Goal: Task Accomplishment & Management: Manage account settings

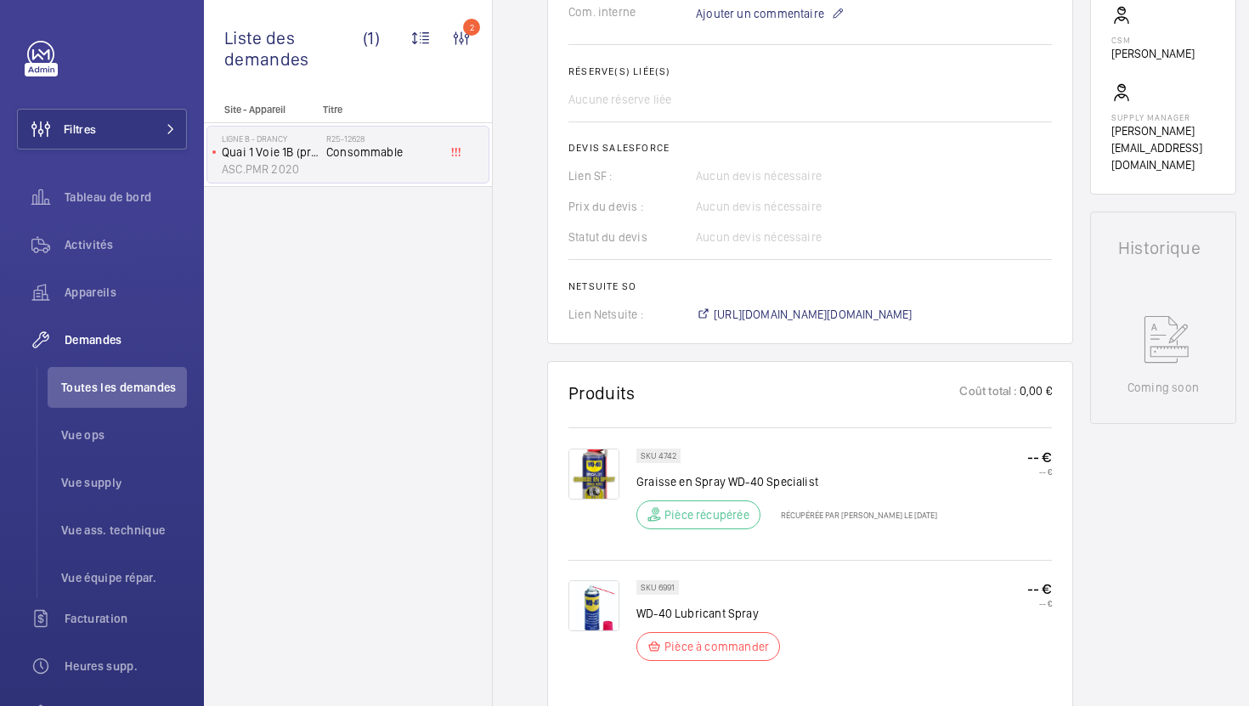
scroll to position [608, 0]
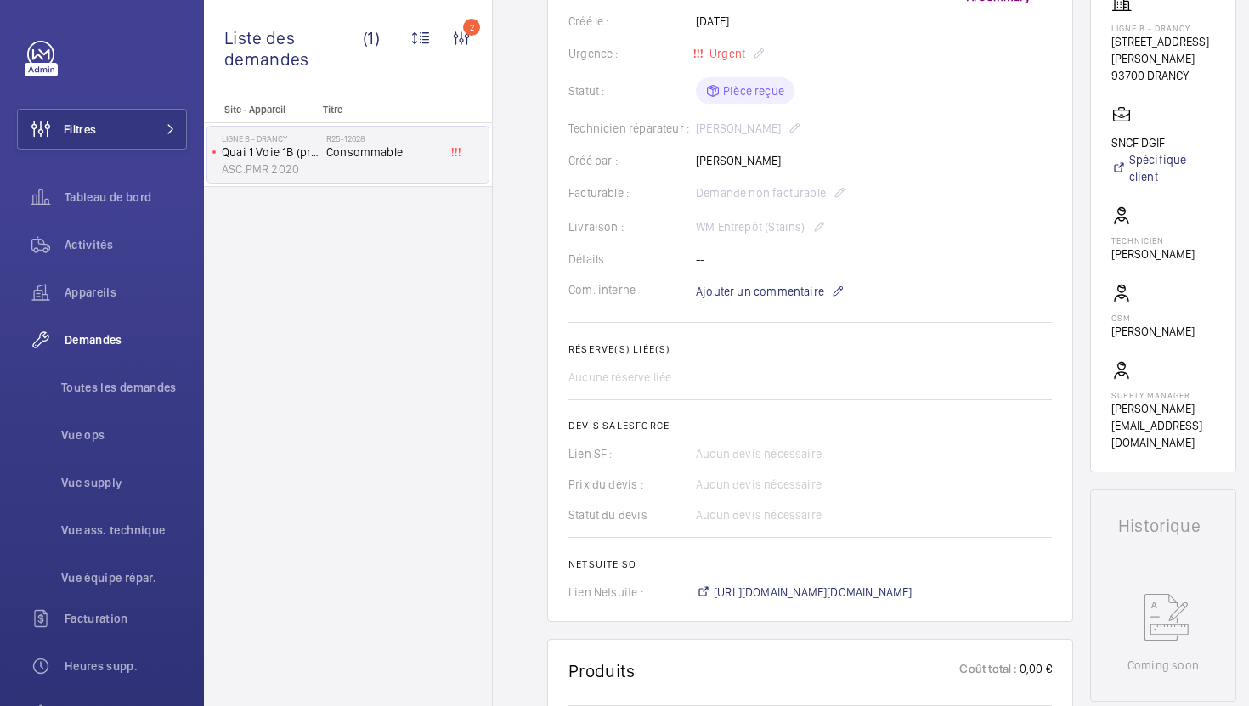
scroll to position [48, 0]
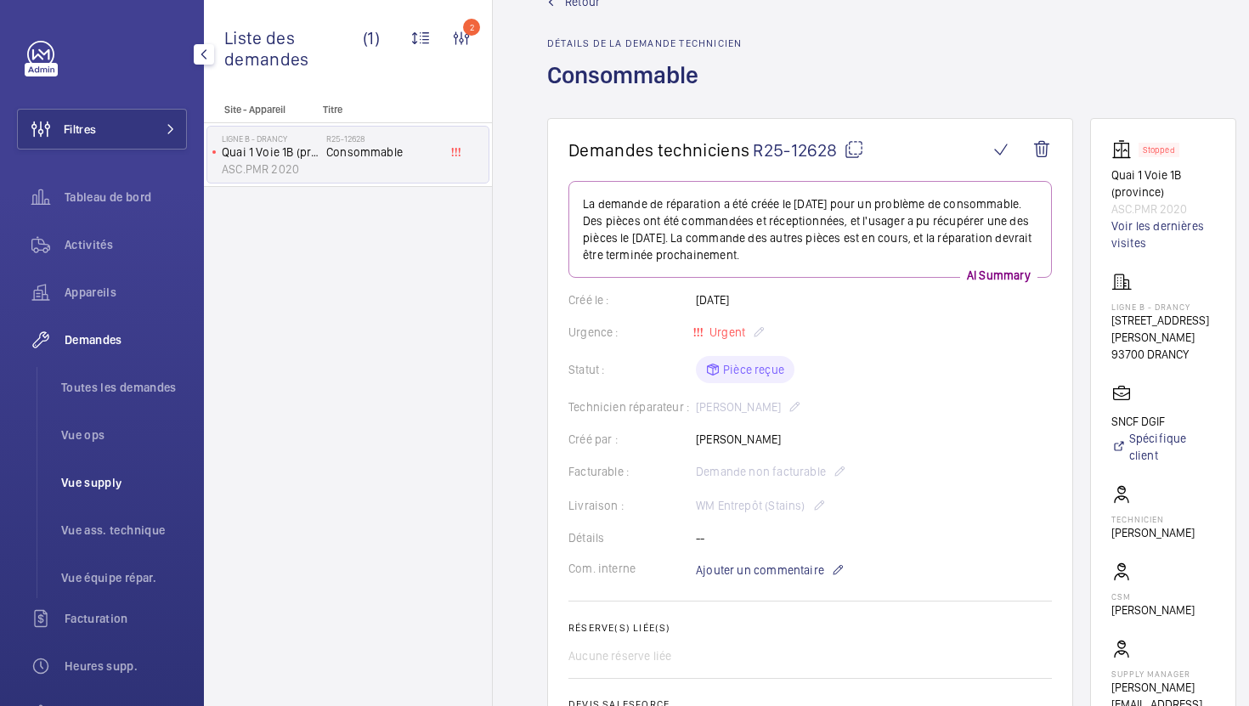
click at [125, 484] on span "Vue supply" at bounding box center [124, 482] width 126 height 17
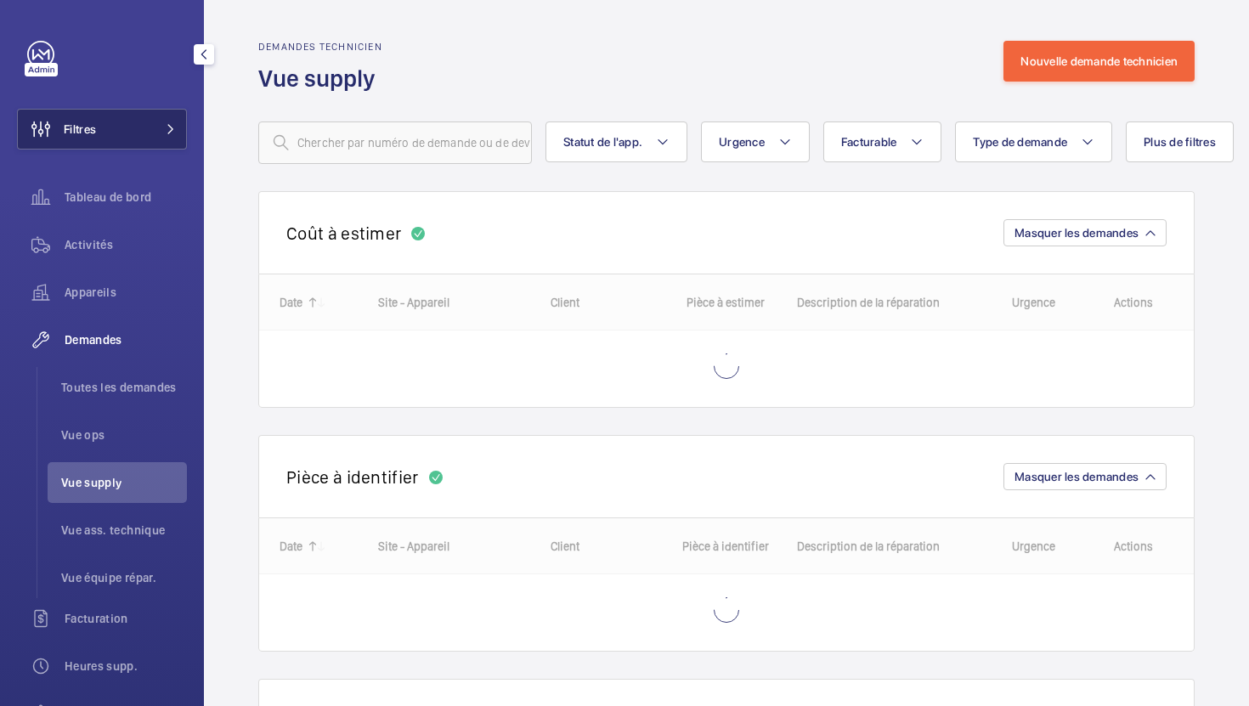
click at [166, 135] on button "Filtres" at bounding box center [102, 129] width 170 height 41
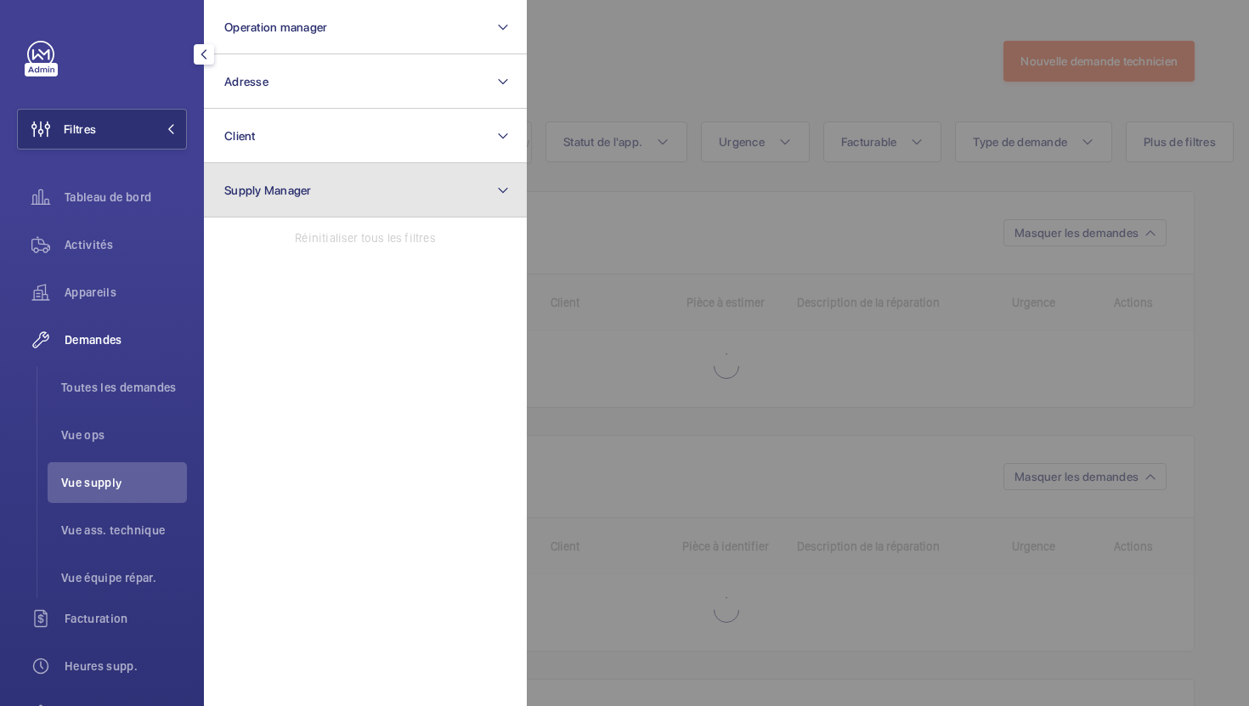
click at [327, 191] on button "Supply Manager" at bounding box center [365, 190] width 323 height 54
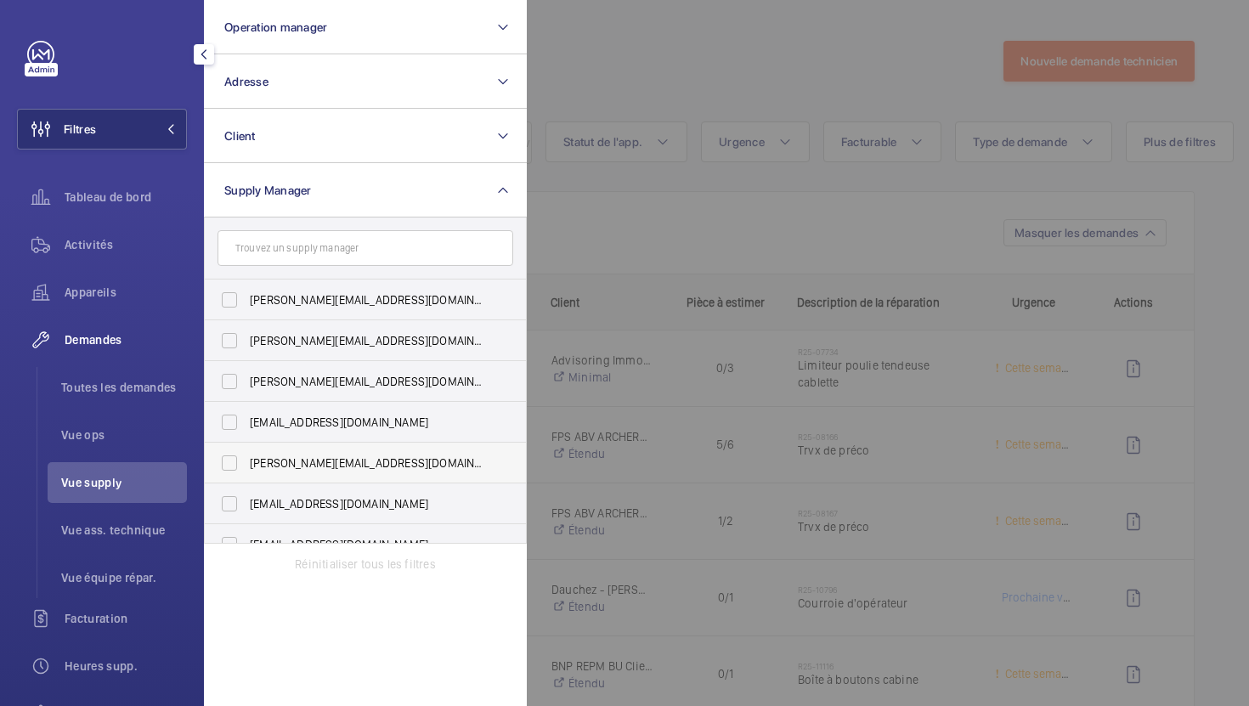
click at [279, 461] on span "[PERSON_NAME][EMAIL_ADDRESS][DOMAIN_NAME]" at bounding box center [367, 463] width 234 height 17
click at [246, 461] on input "[PERSON_NAME][EMAIL_ADDRESS][DOMAIN_NAME]" at bounding box center [229, 463] width 34 height 34
checkbox input "true"
click at [672, 250] on div at bounding box center [1151, 353] width 1249 height 706
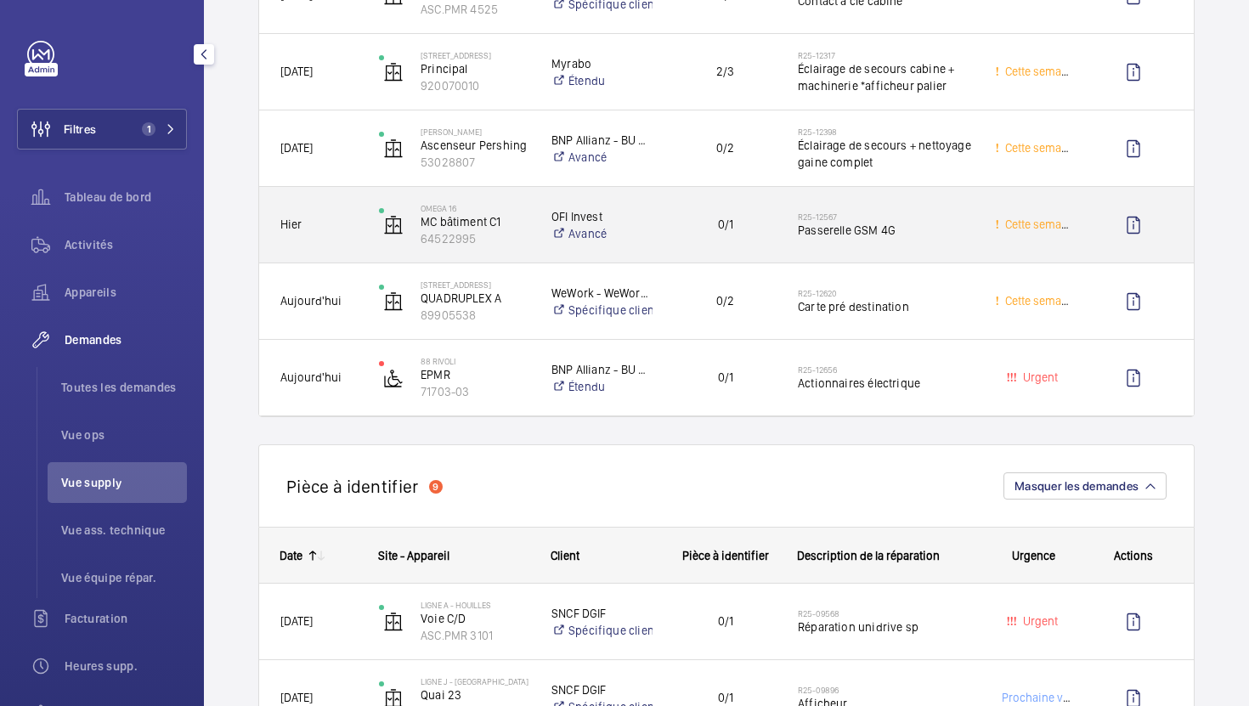
scroll to position [528, 0]
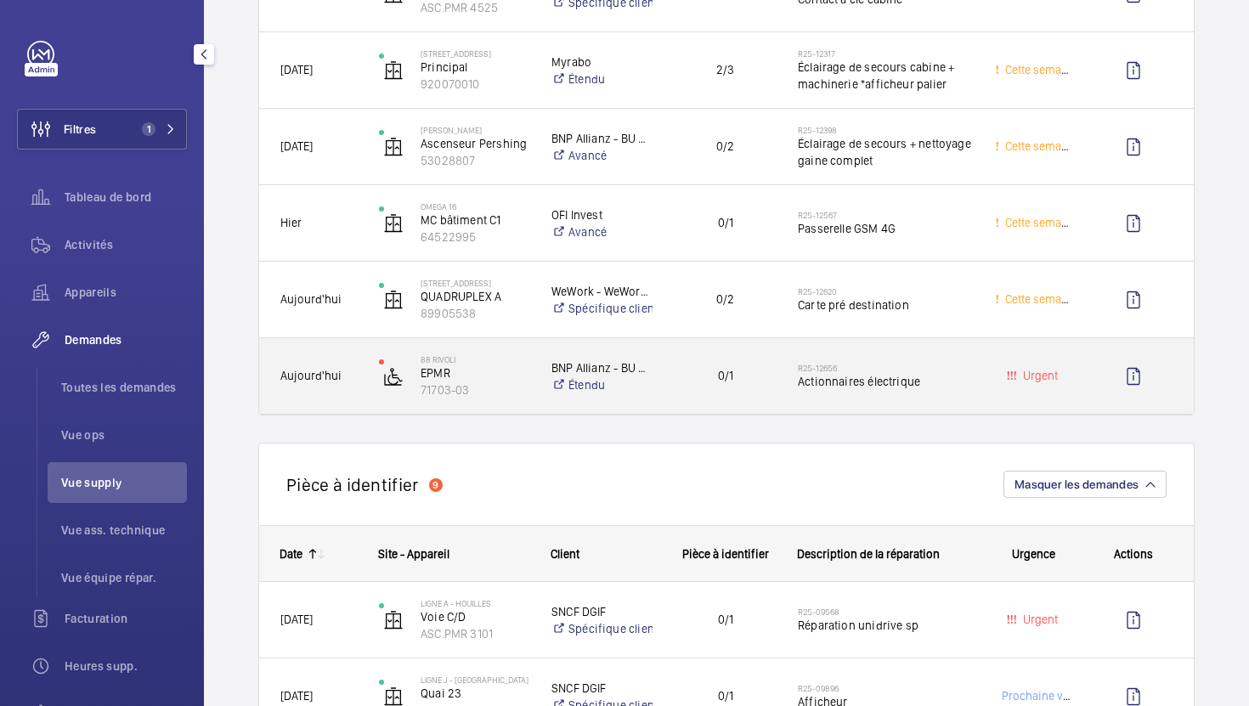
click at [668, 410] on div "0/1" at bounding box center [715, 376] width 123 height 76
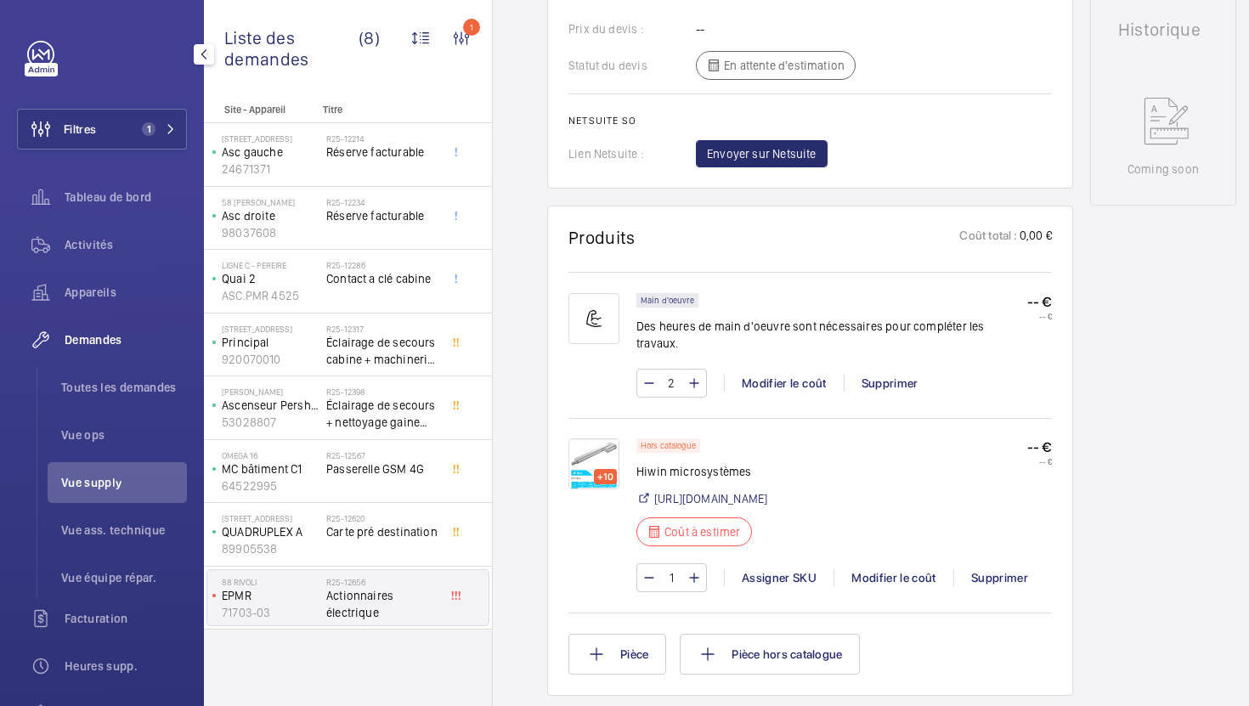
scroll to position [811, 0]
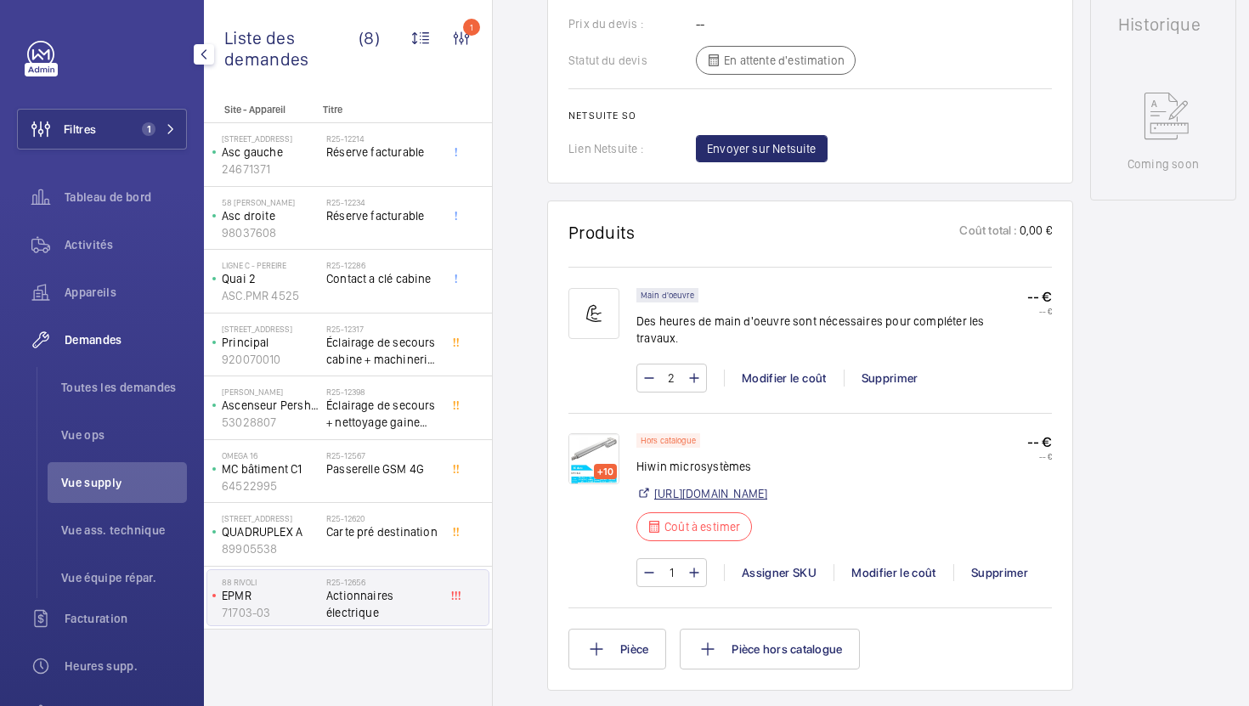
click at [756, 485] on link "[URL][DOMAIN_NAME]" at bounding box center [710, 493] width 113 height 17
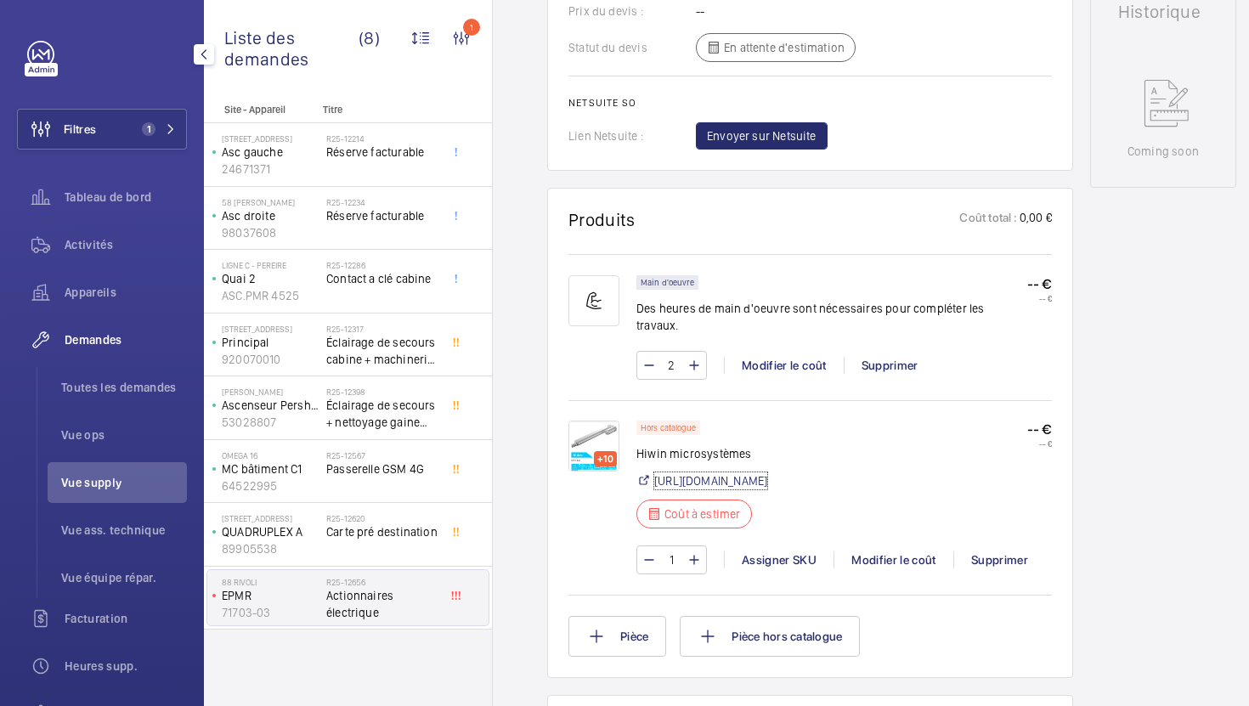
scroll to position [0, 0]
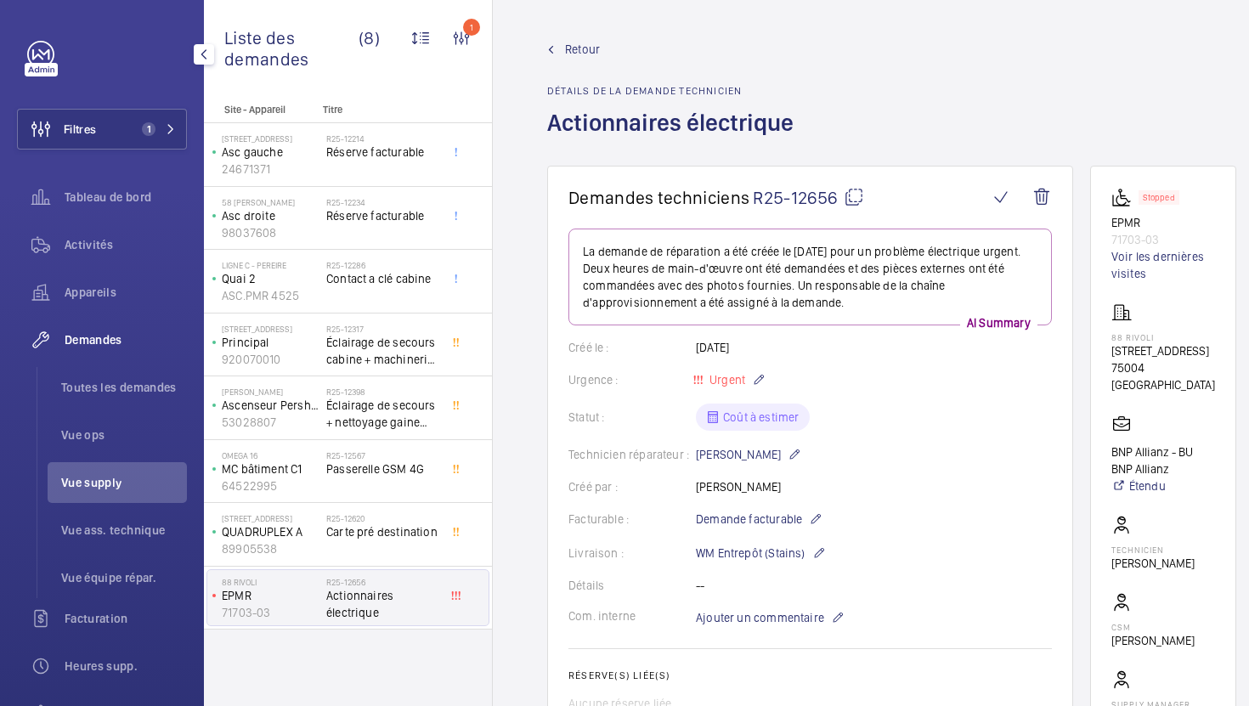
click at [853, 196] on mat-icon at bounding box center [854, 197] width 20 height 20
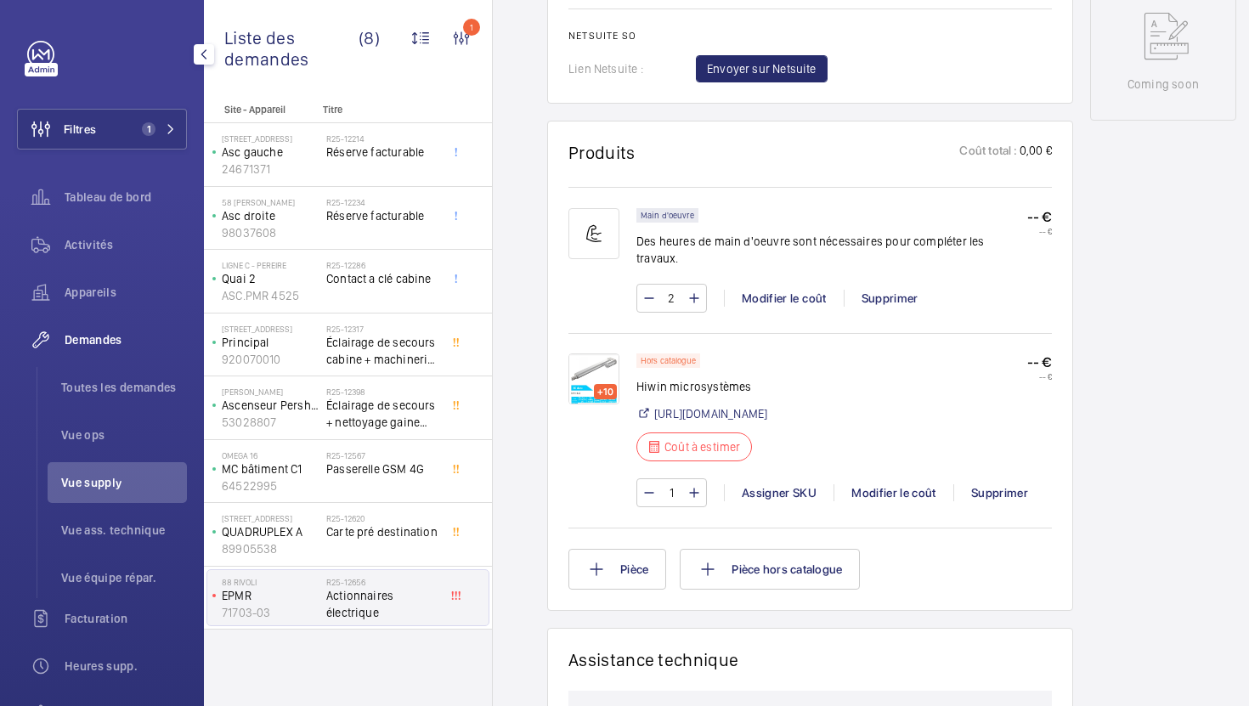
scroll to position [892, 0]
click at [594, 354] on img at bounding box center [594, 378] width 51 height 51
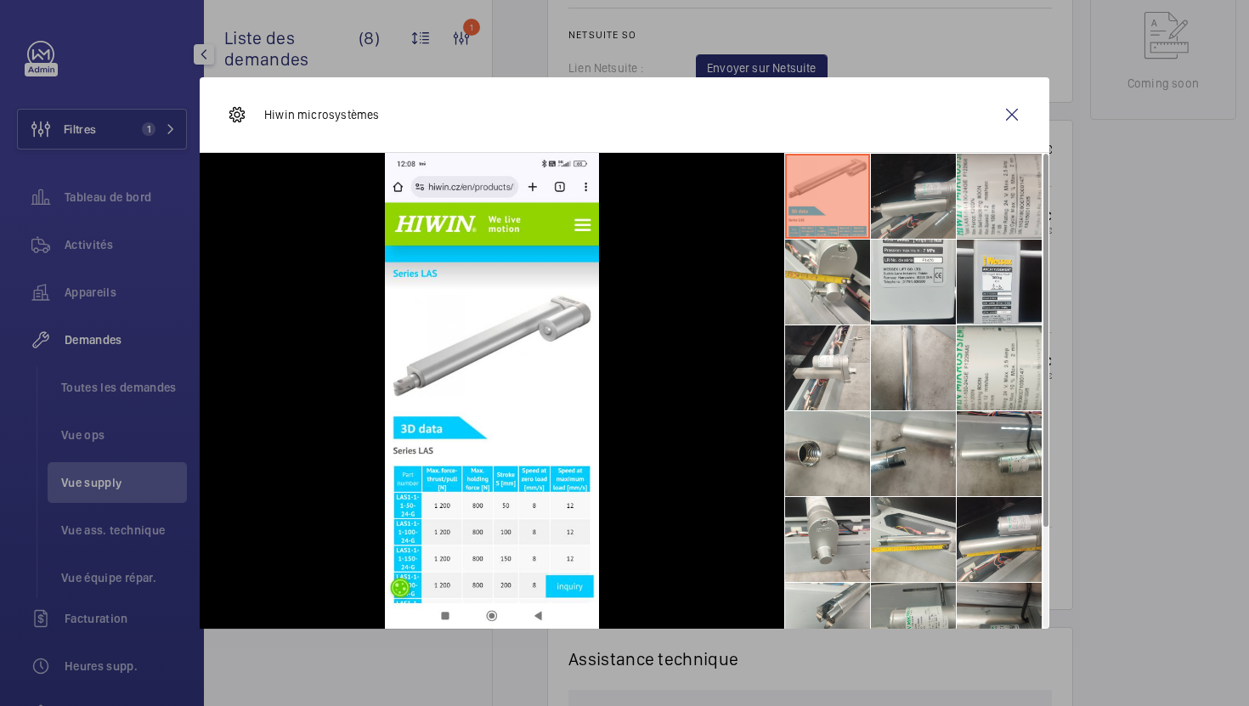
click at [936, 207] on li at bounding box center [913, 196] width 85 height 85
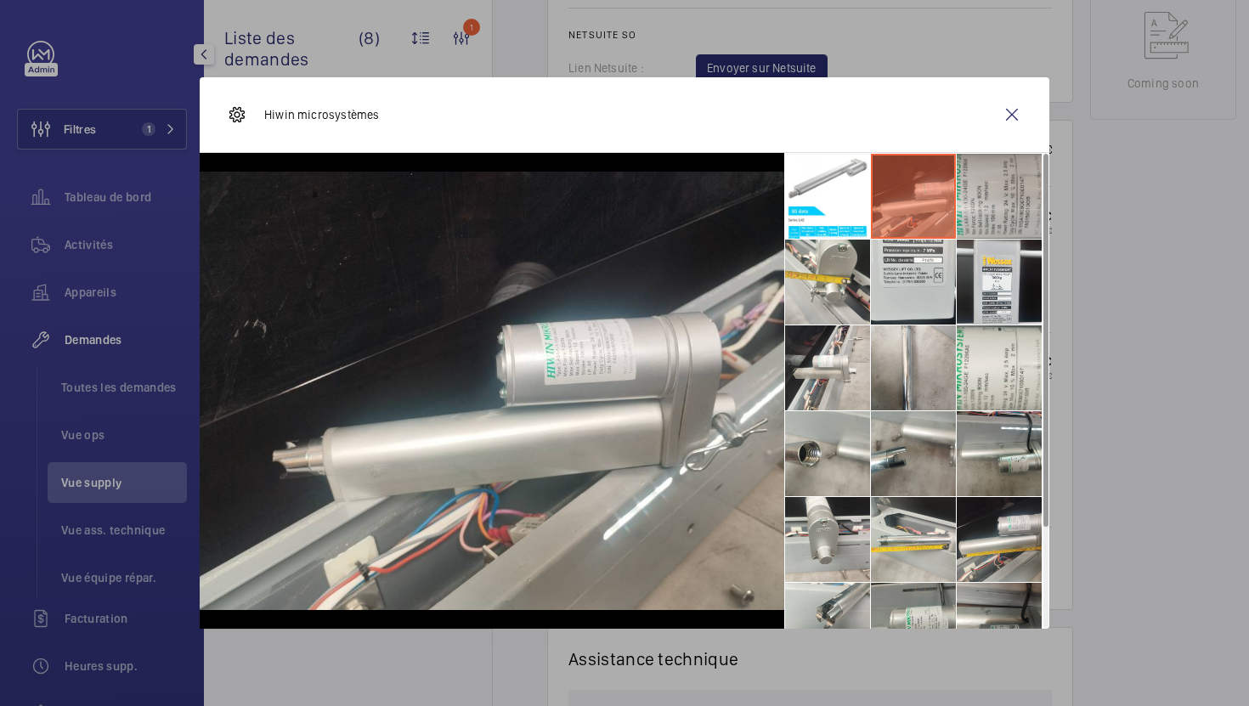
click at [1000, 209] on li at bounding box center [999, 196] width 85 height 85
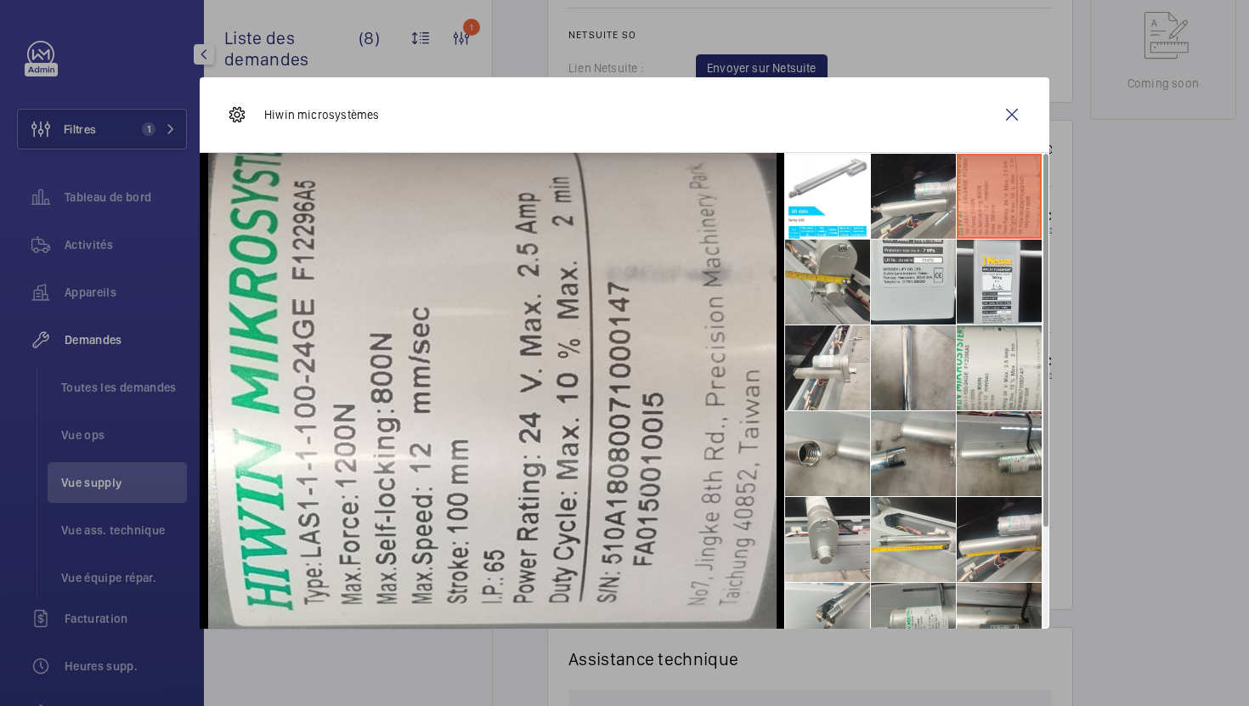
click at [843, 285] on li at bounding box center [827, 282] width 85 height 85
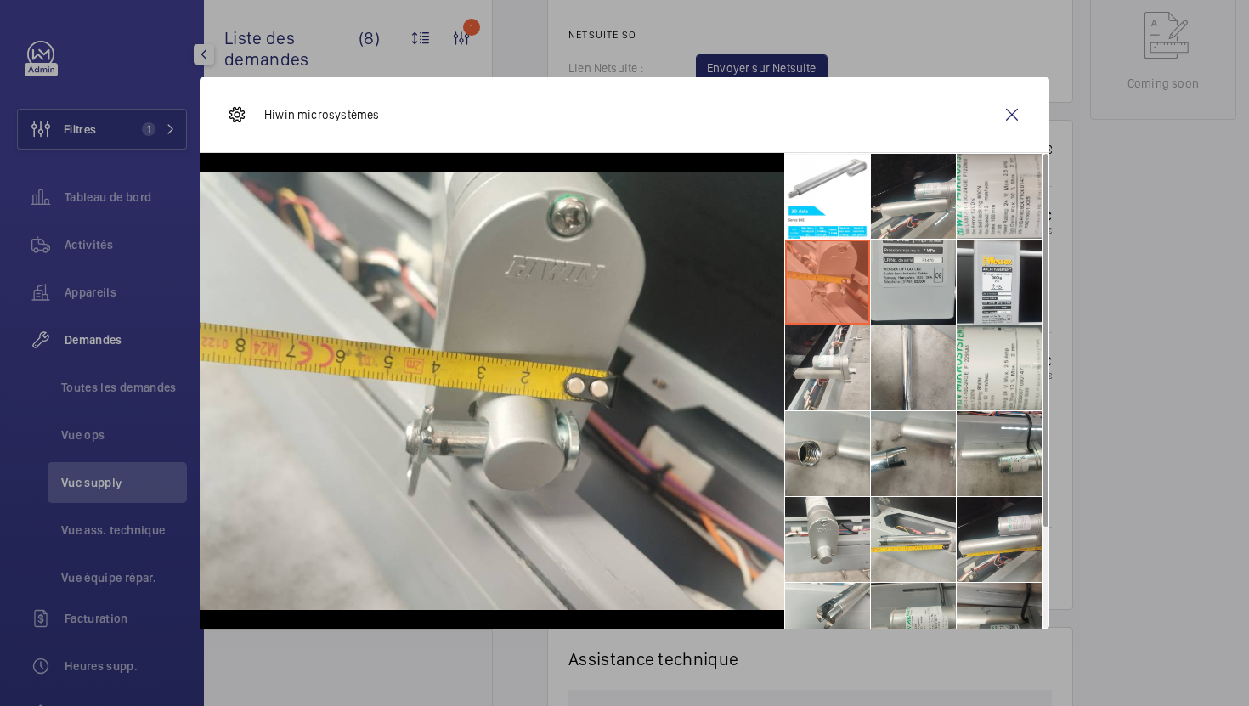
click at [926, 286] on li at bounding box center [913, 282] width 85 height 85
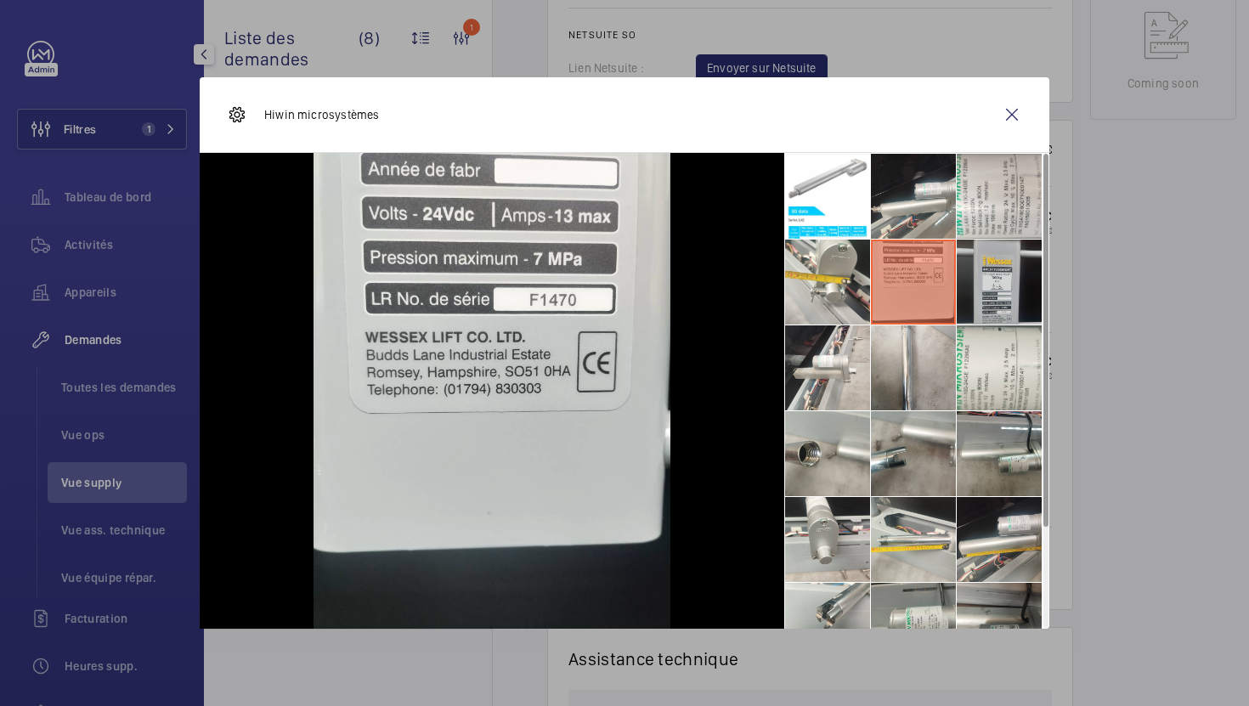
click at [1010, 289] on li at bounding box center [999, 282] width 85 height 85
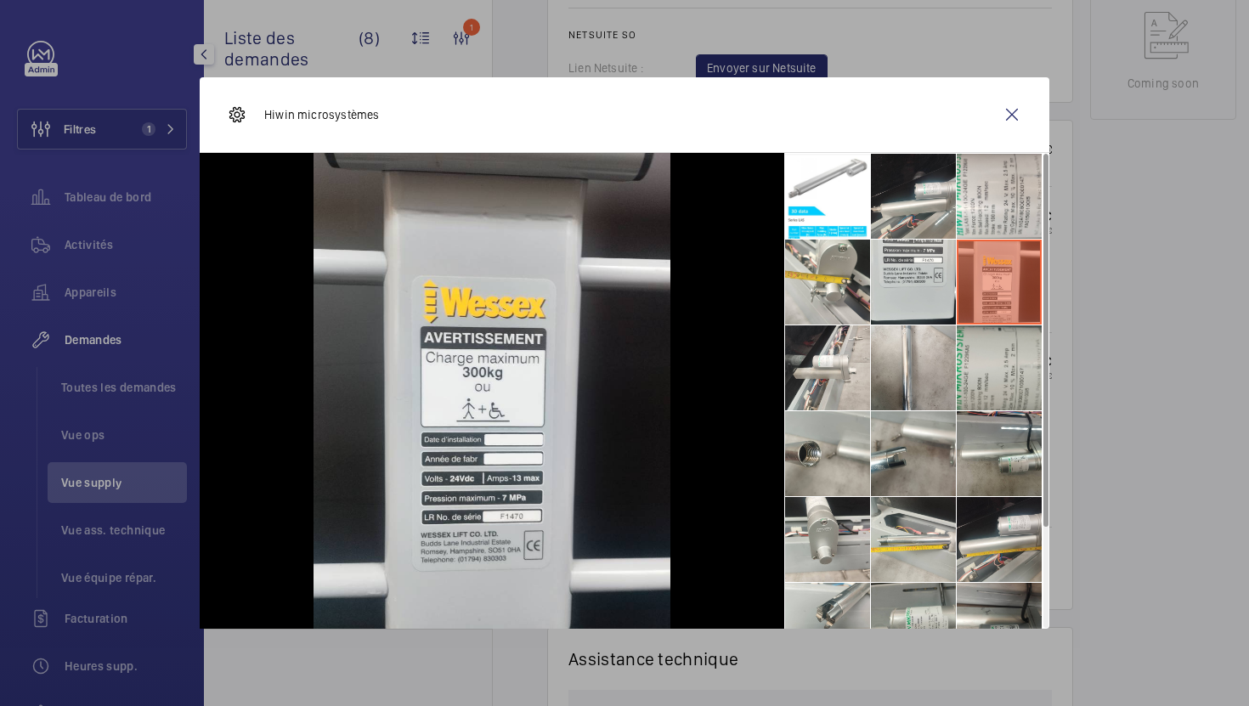
click at [998, 353] on li at bounding box center [999, 368] width 85 height 85
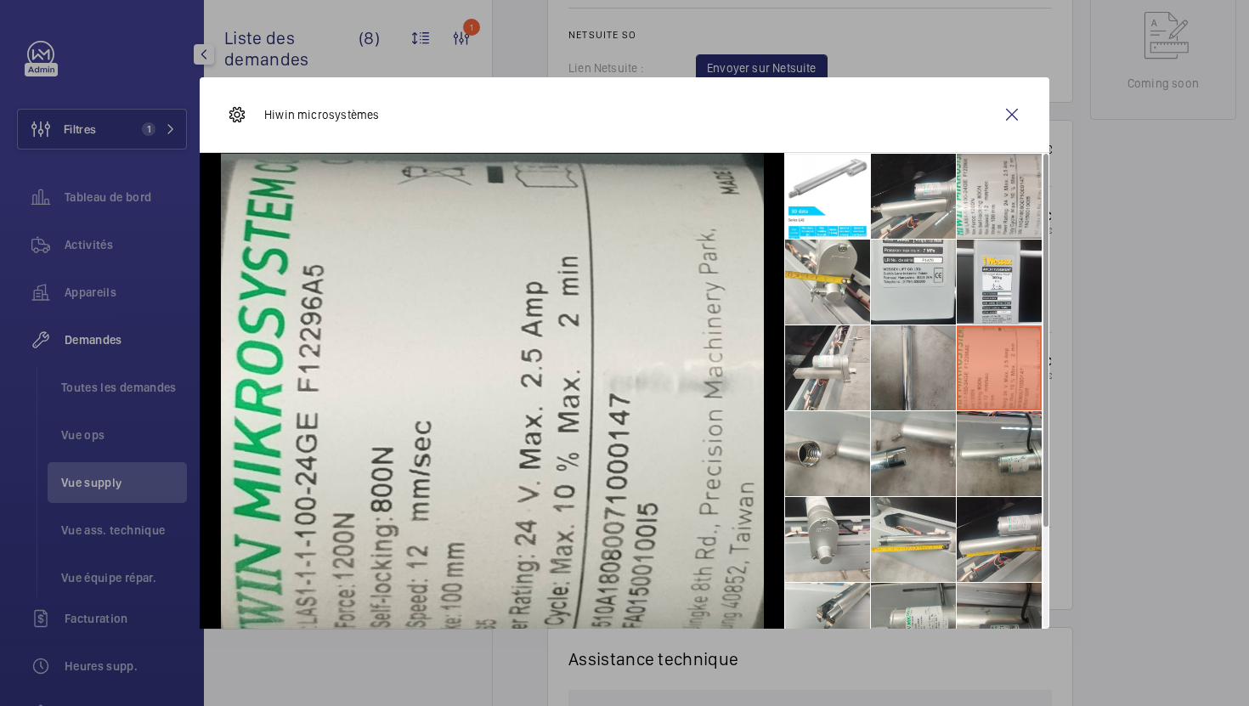
click at [924, 368] on li at bounding box center [913, 368] width 85 height 85
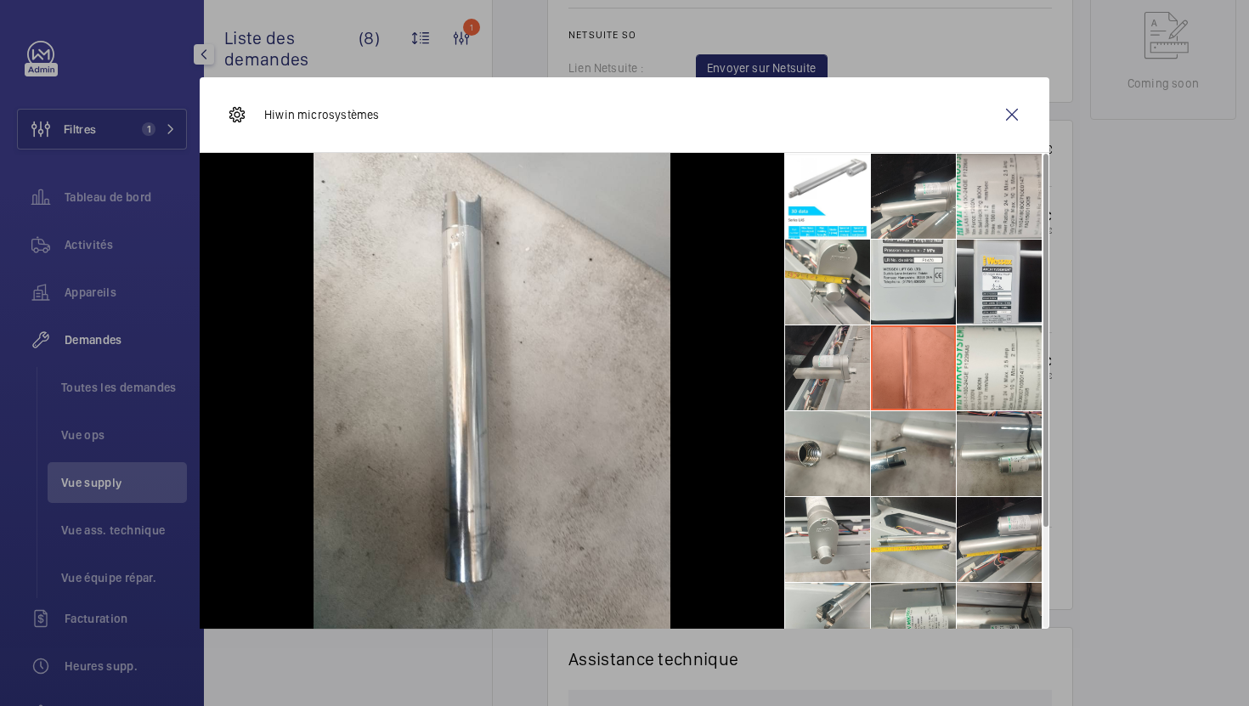
click at [860, 382] on li at bounding box center [827, 368] width 85 height 85
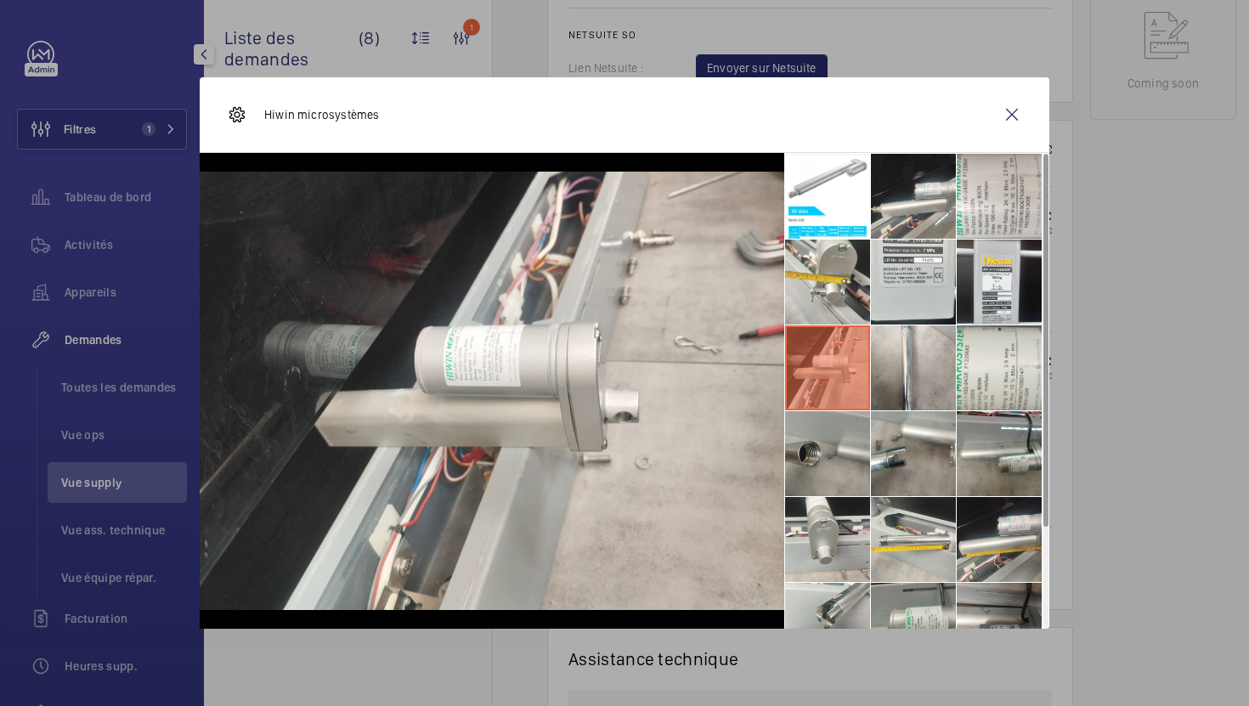
click at [852, 463] on li at bounding box center [827, 453] width 85 height 85
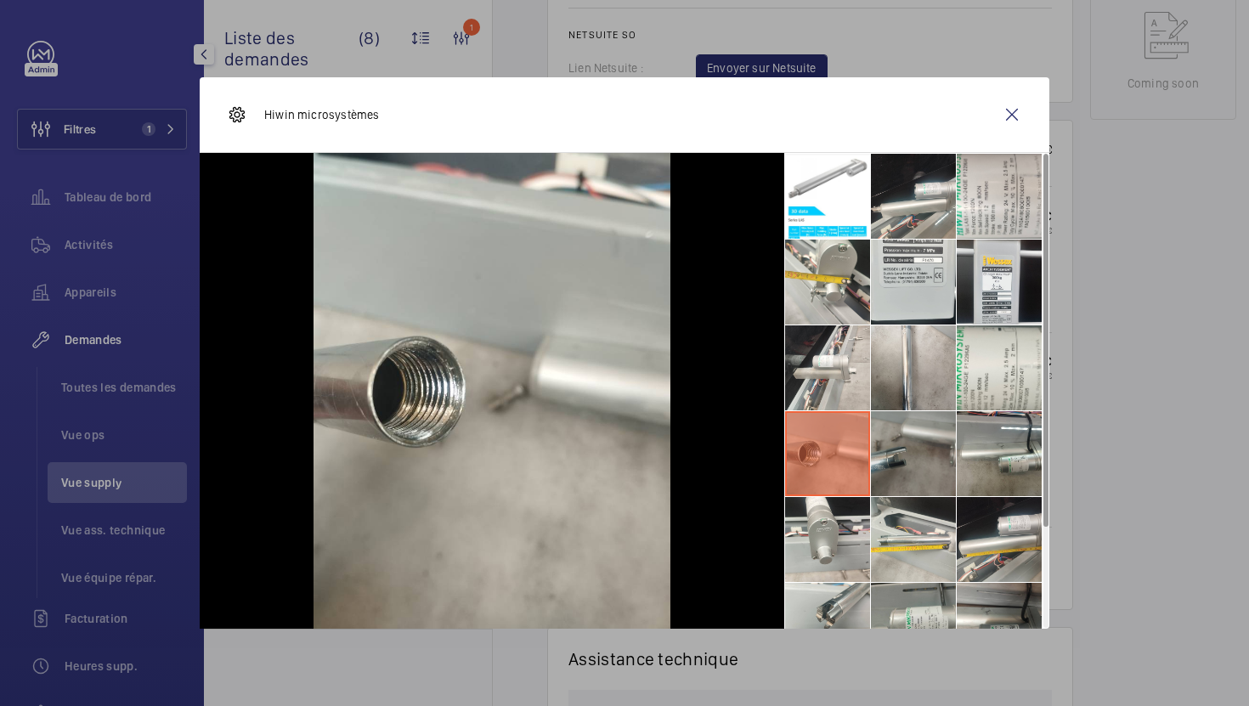
click at [915, 467] on li at bounding box center [913, 453] width 85 height 85
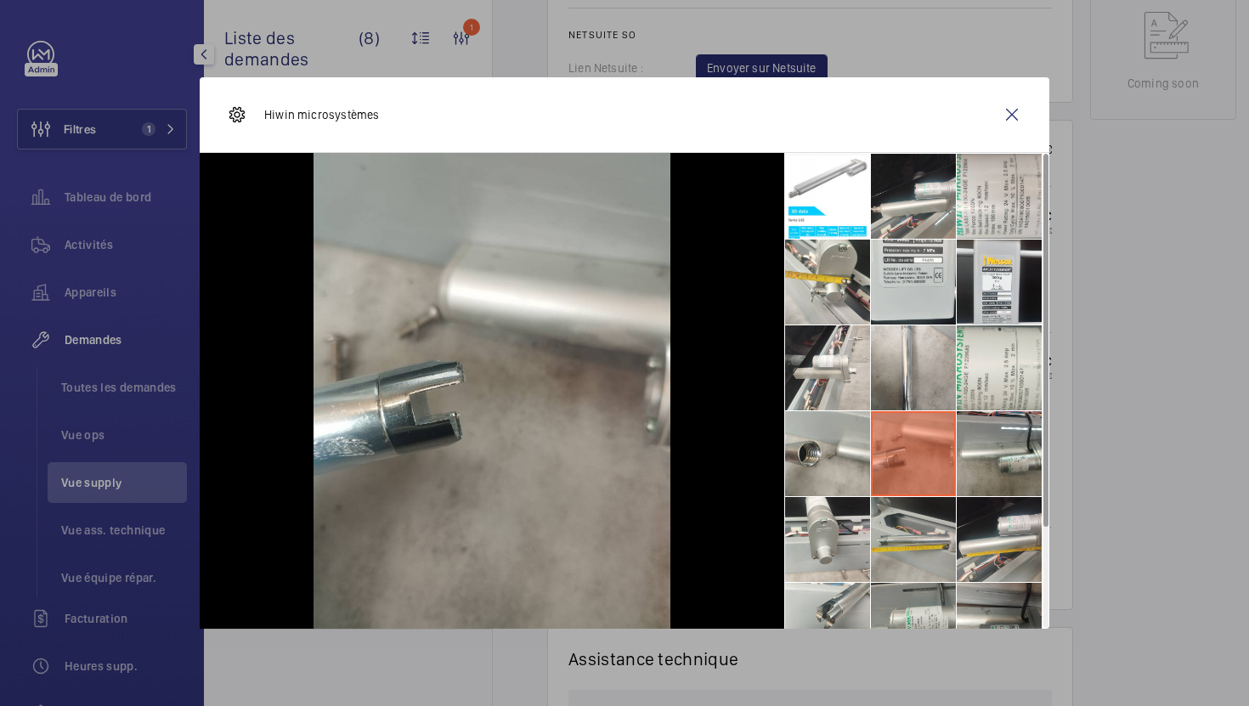
click at [926, 547] on li at bounding box center [913, 539] width 85 height 85
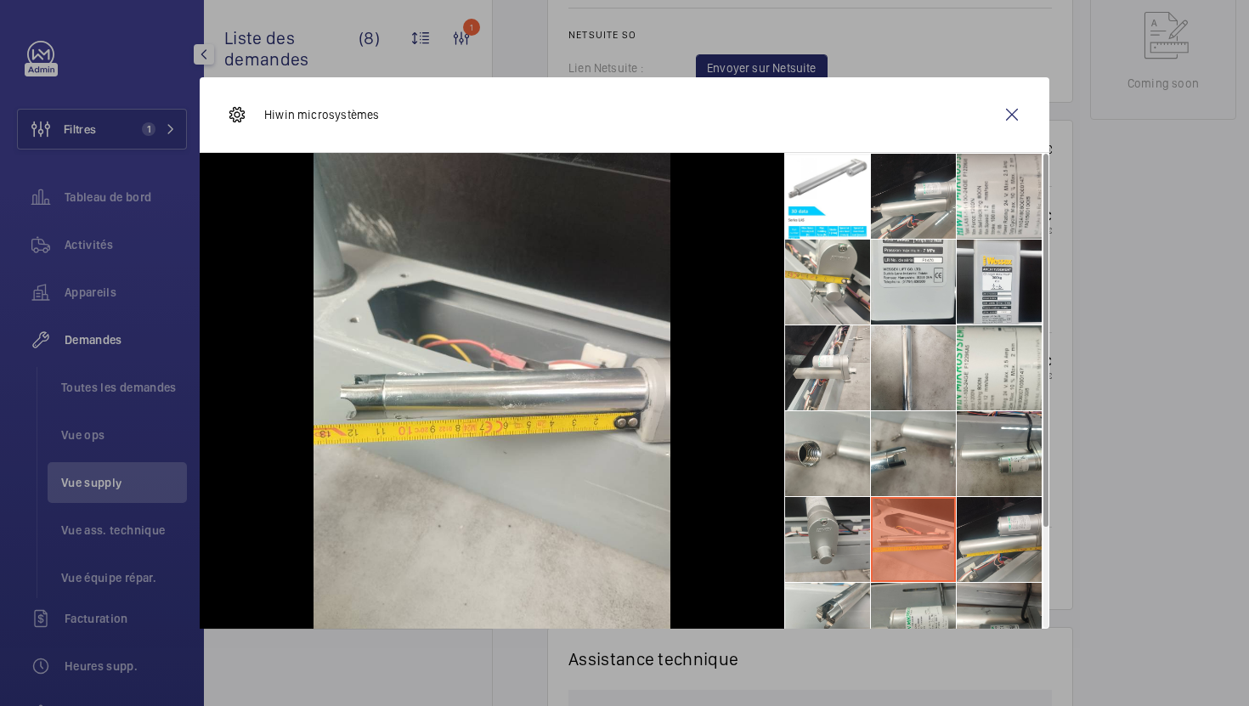
click at [835, 555] on li at bounding box center [827, 539] width 85 height 85
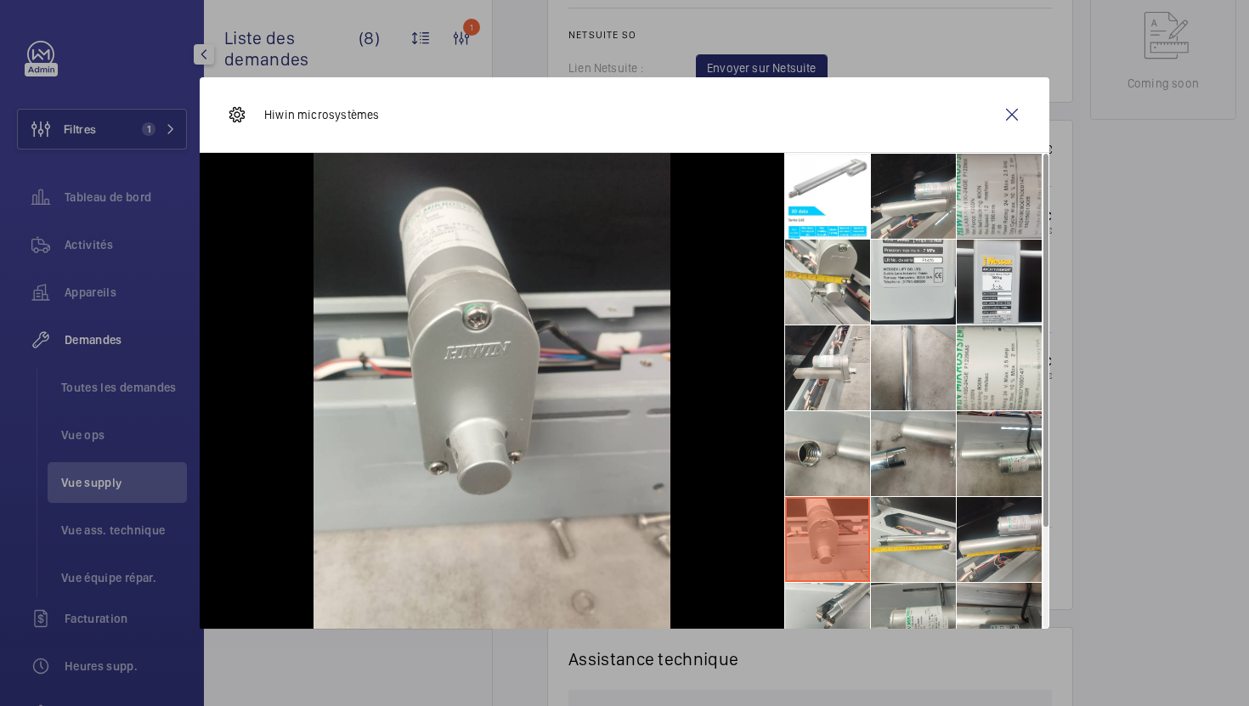
click at [983, 202] on li at bounding box center [999, 196] width 85 height 85
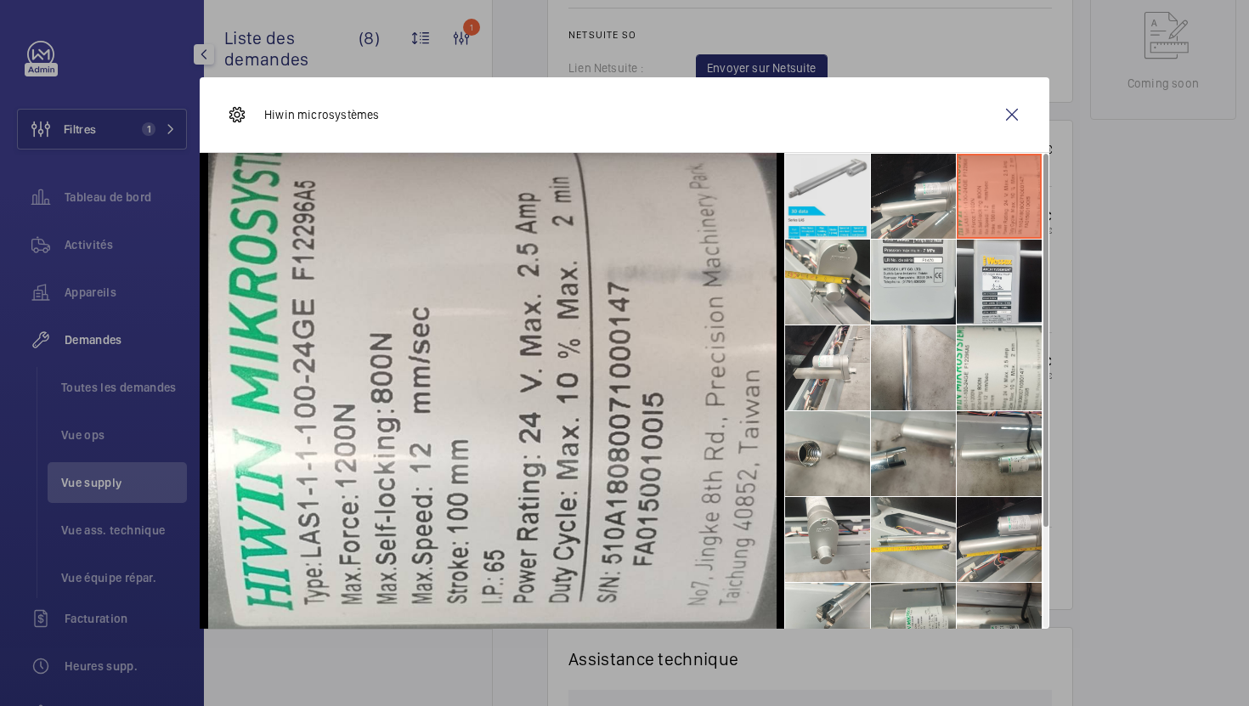
click at [820, 194] on li at bounding box center [827, 196] width 85 height 85
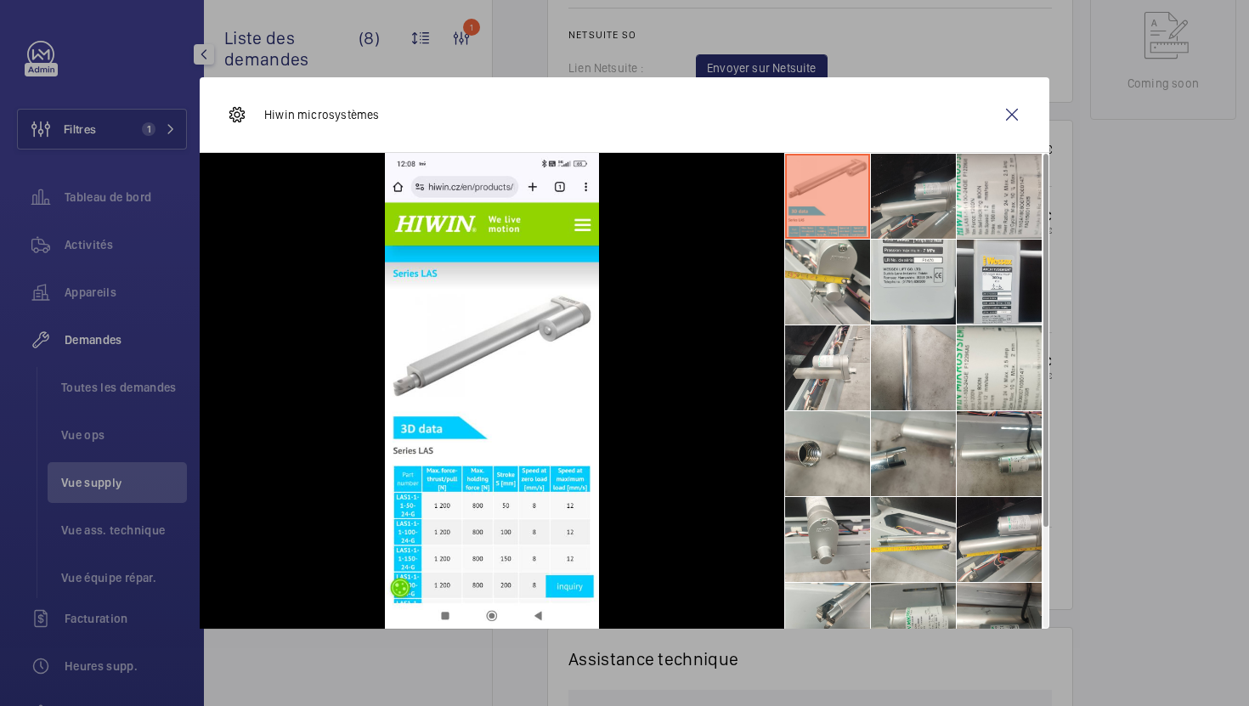
click at [910, 194] on li at bounding box center [913, 196] width 85 height 85
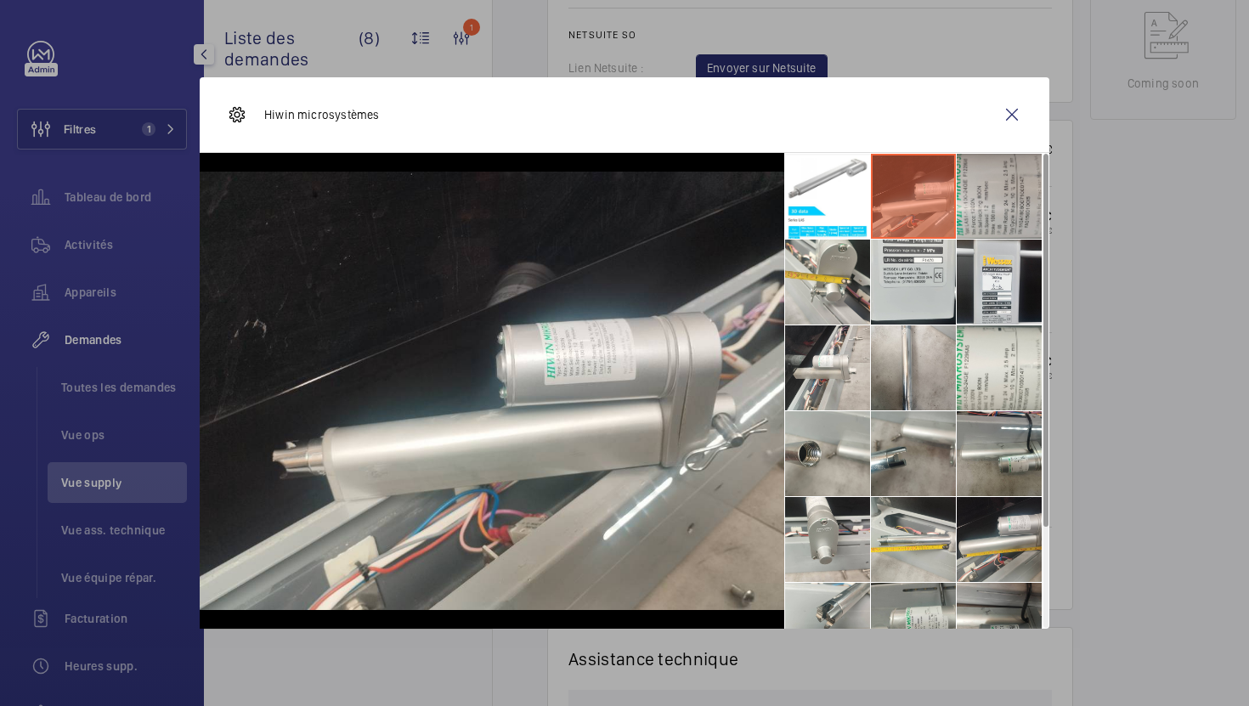
click at [1010, 211] on li at bounding box center [999, 196] width 85 height 85
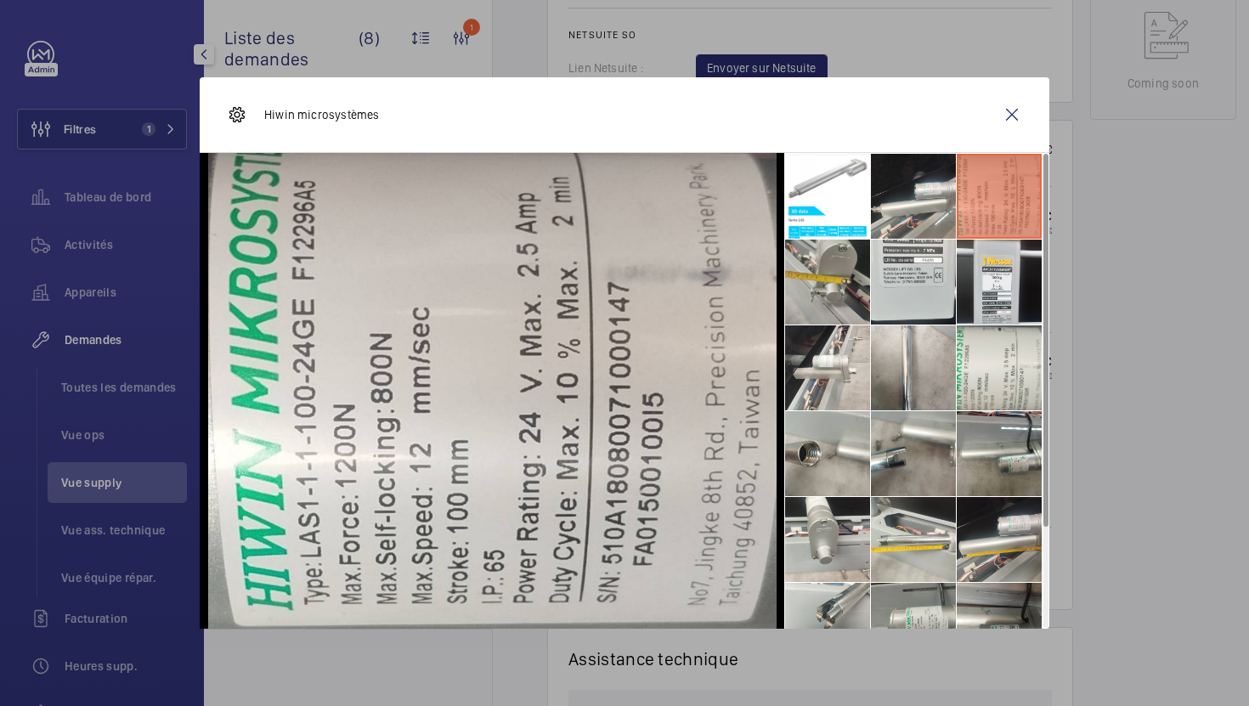
click at [829, 317] on li at bounding box center [827, 282] width 85 height 85
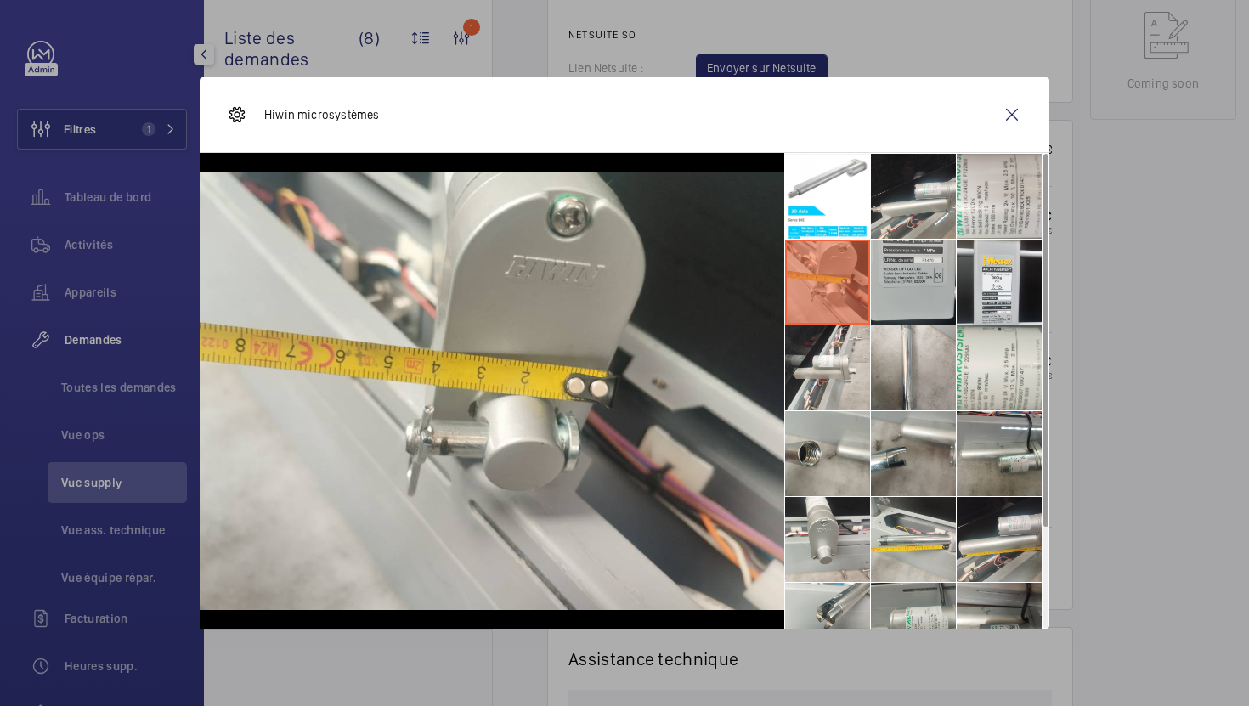
click at [937, 293] on li at bounding box center [913, 282] width 85 height 85
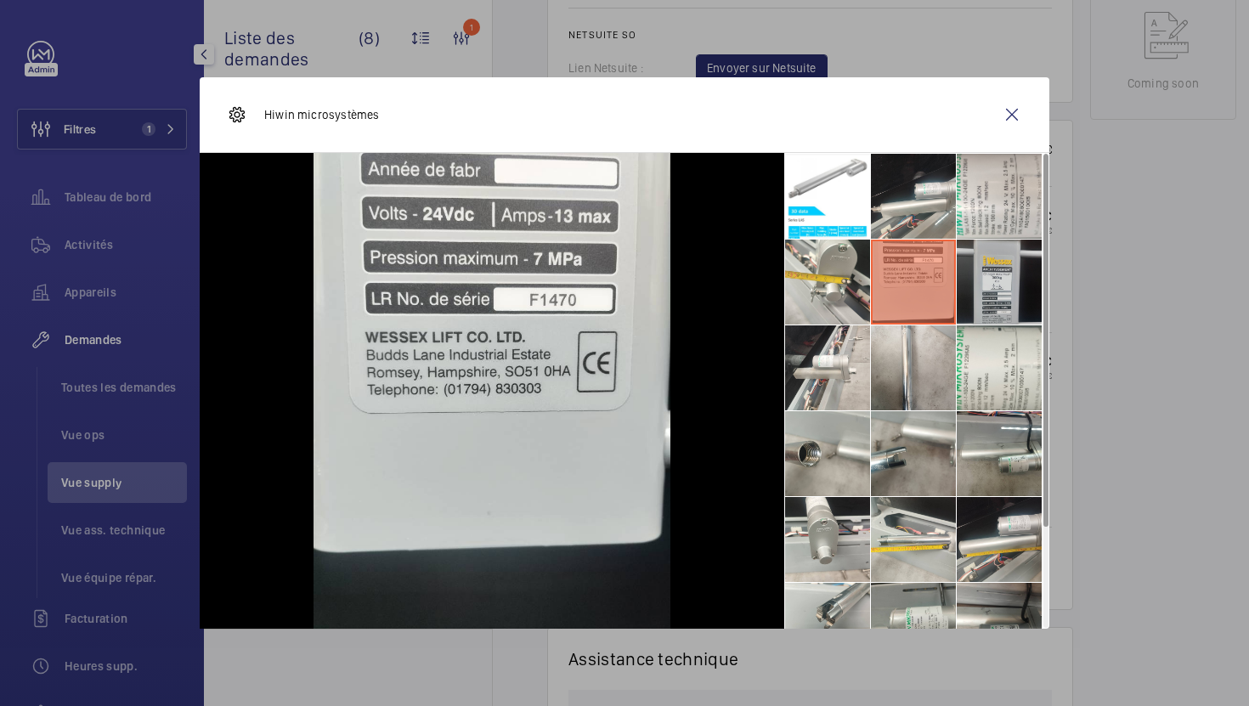
click at [1028, 288] on li at bounding box center [999, 282] width 85 height 85
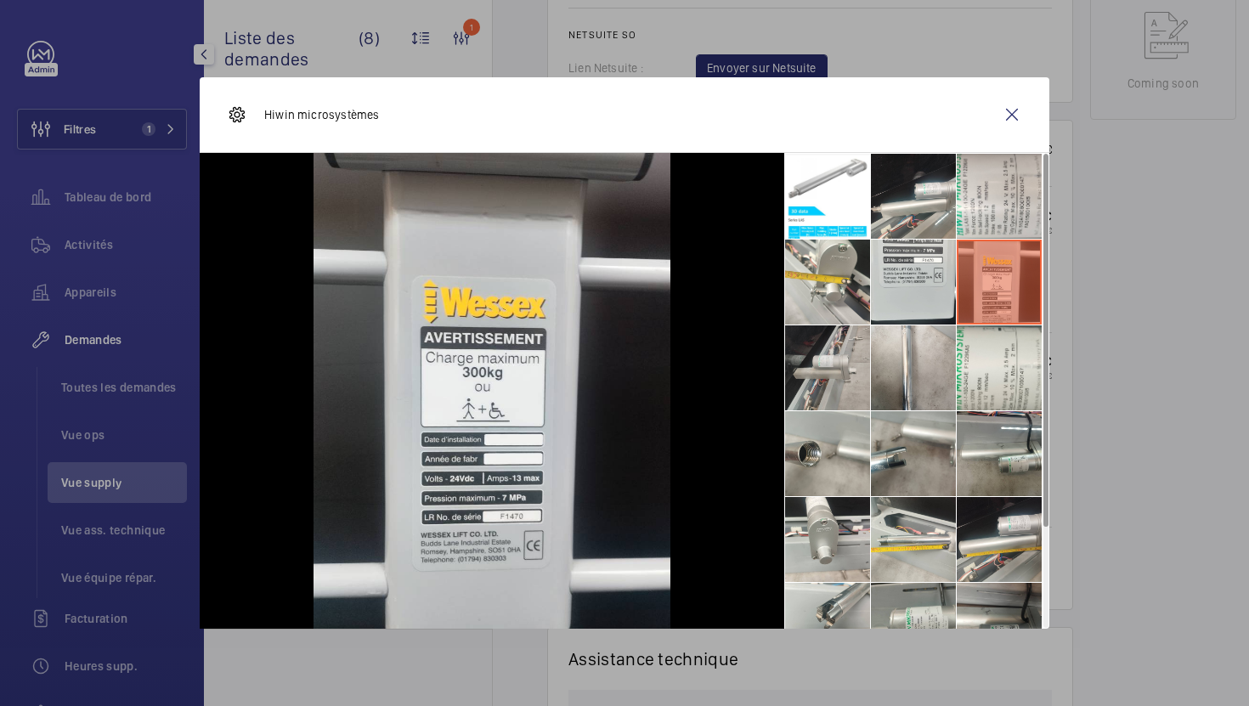
click at [828, 374] on li at bounding box center [827, 368] width 85 height 85
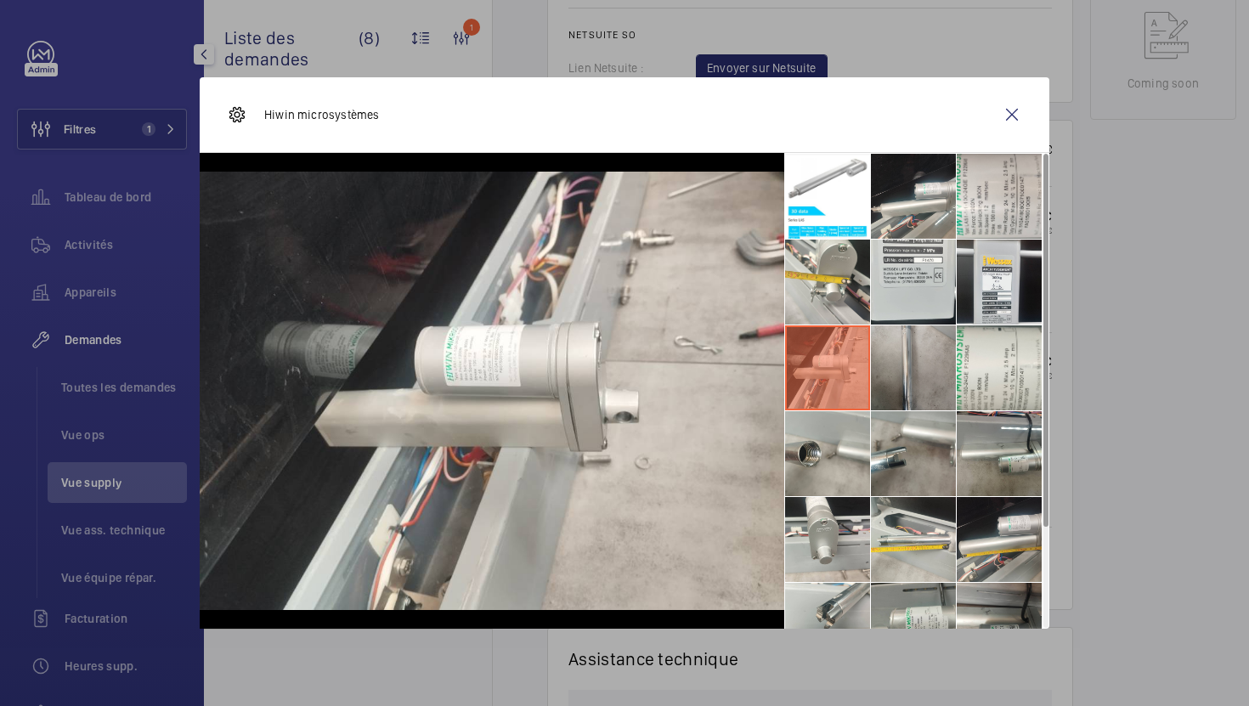
click at [922, 369] on li at bounding box center [913, 368] width 85 height 85
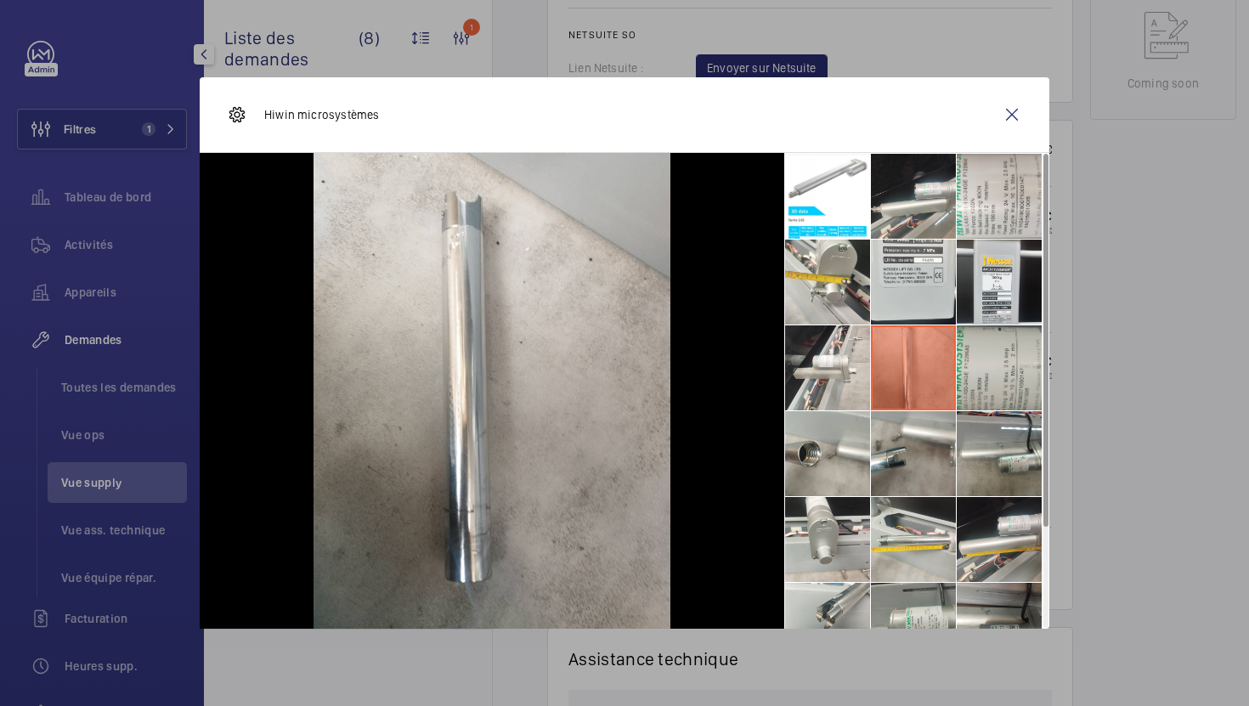
click at [1001, 385] on li at bounding box center [999, 368] width 85 height 85
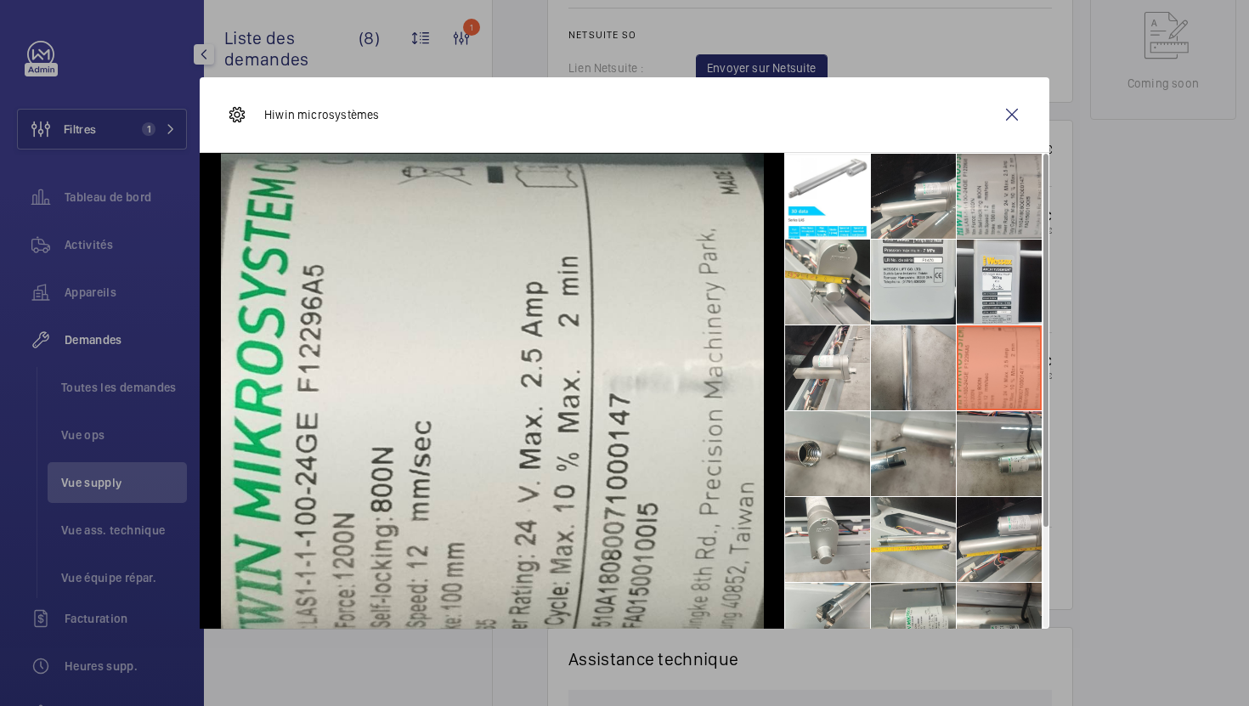
click at [1019, 176] on li at bounding box center [999, 196] width 85 height 85
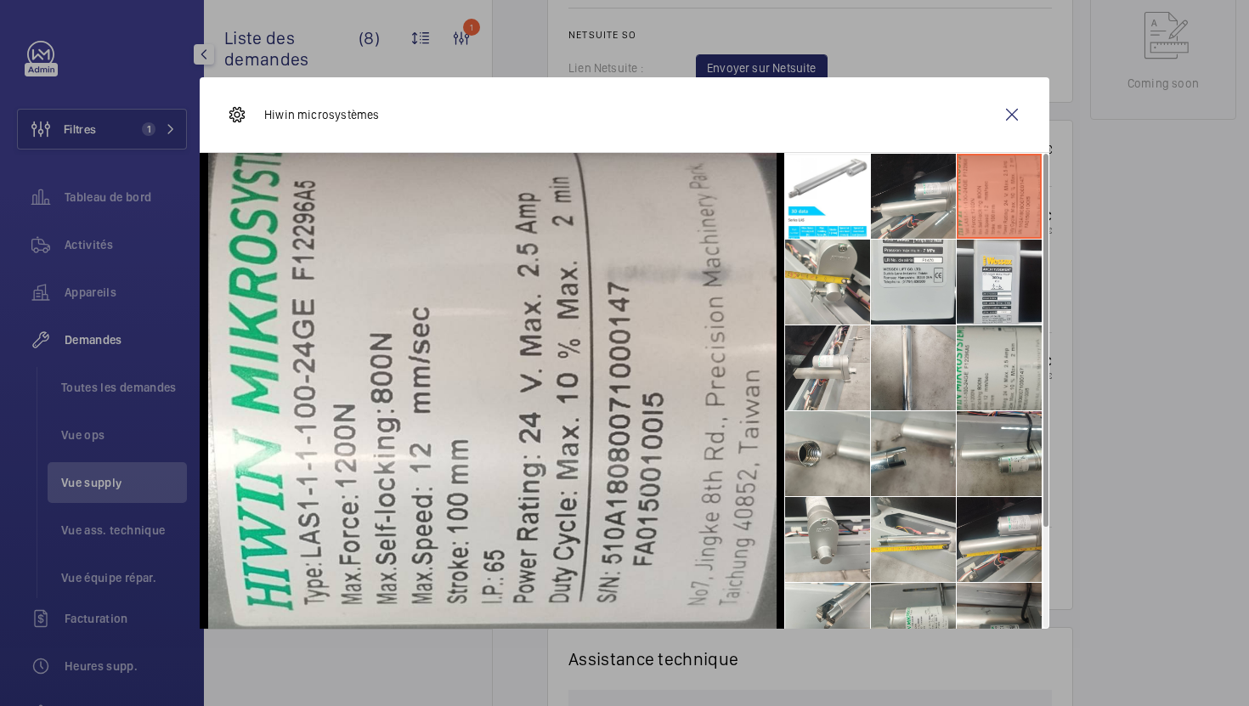
click at [1009, 354] on li at bounding box center [999, 368] width 85 height 85
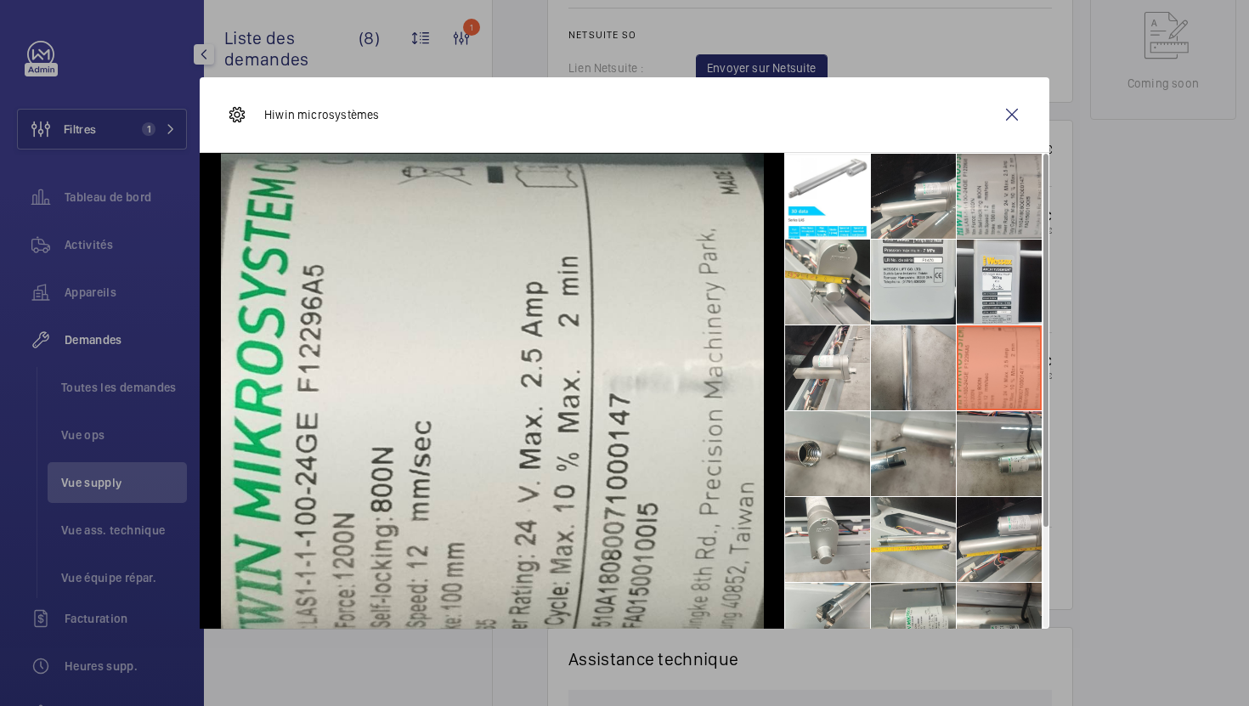
click at [999, 180] on li at bounding box center [999, 196] width 85 height 85
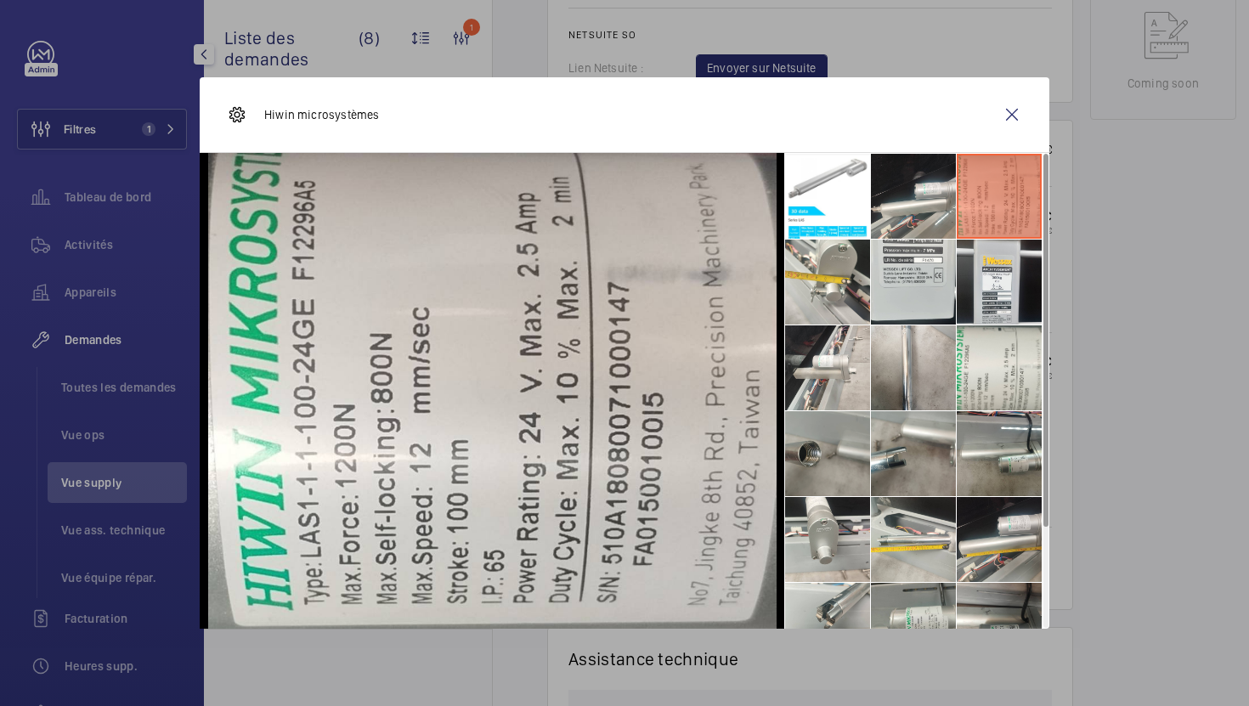
click at [833, 469] on li at bounding box center [827, 453] width 85 height 85
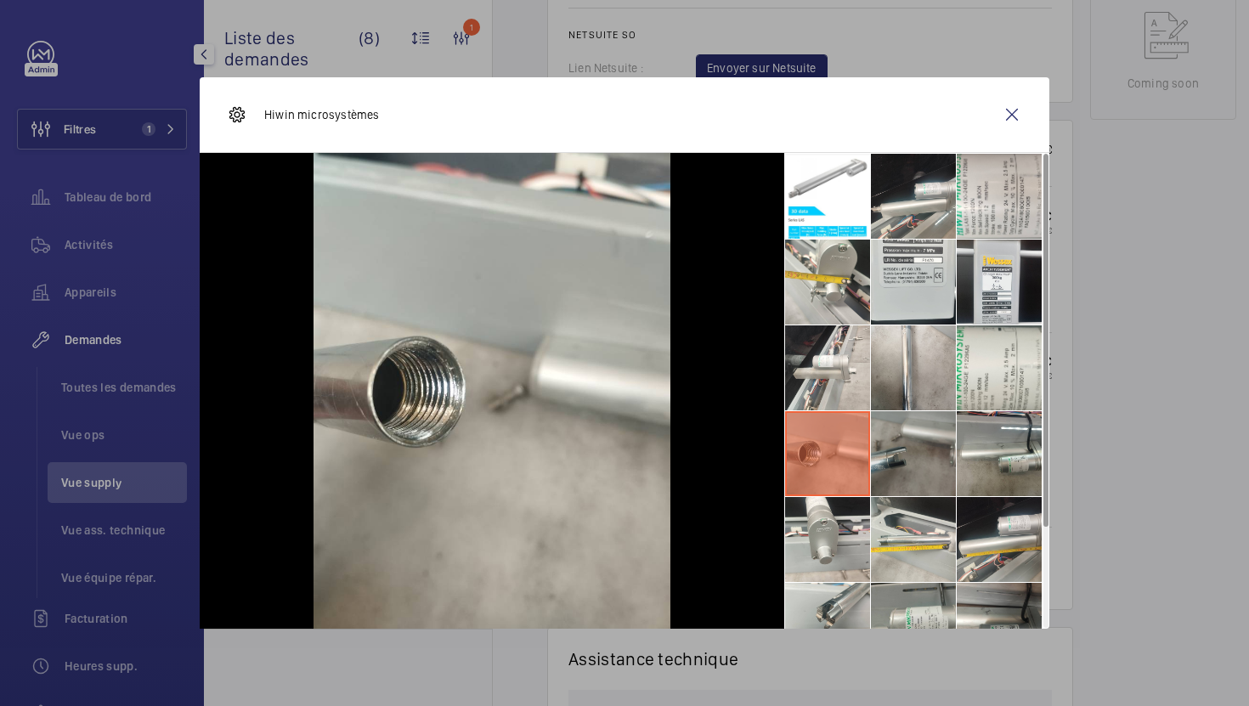
click at [934, 449] on li at bounding box center [913, 453] width 85 height 85
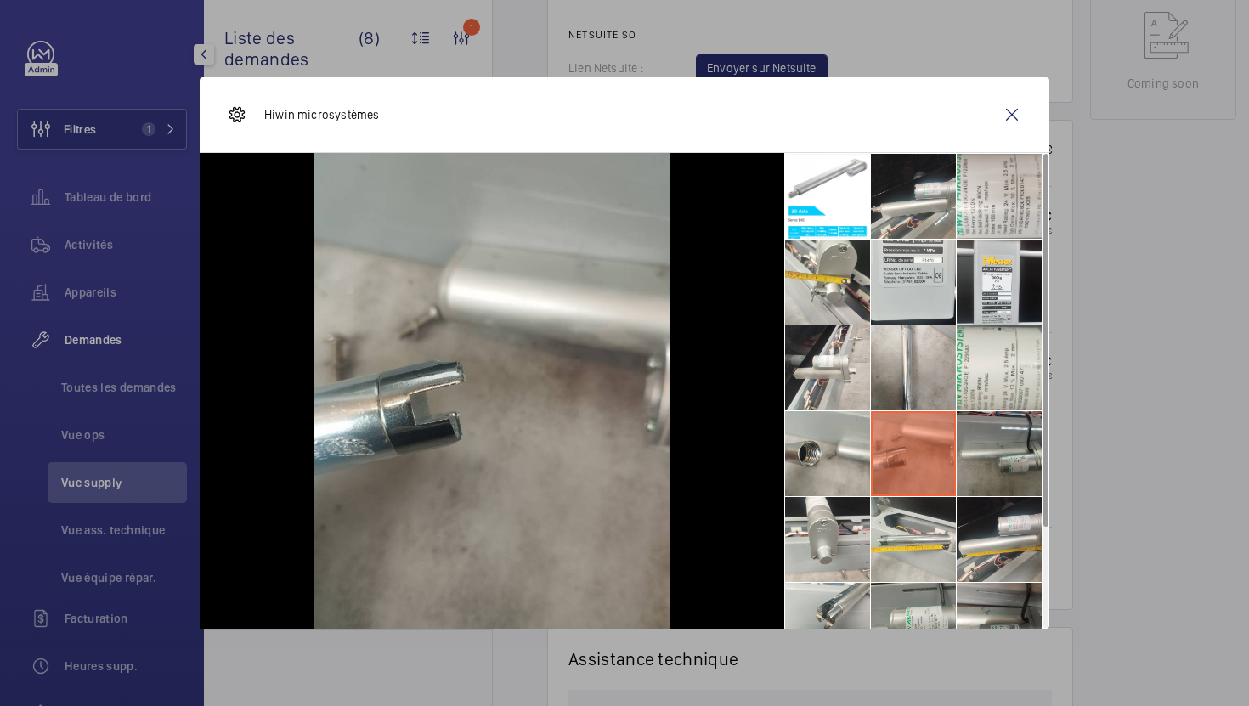
click at [1027, 446] on li at bounding box center [999, 453] width 85 height 85
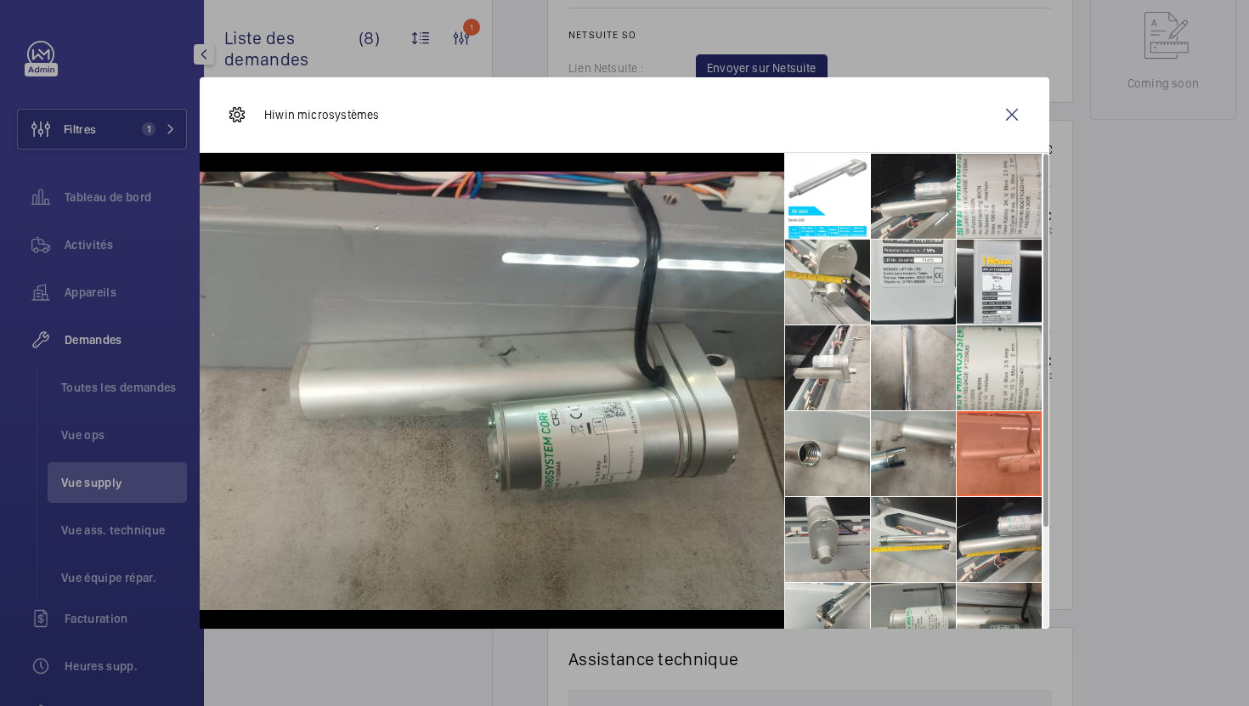
click at [852, 567] on li at bounding box center [827, 539] width 85 height 85
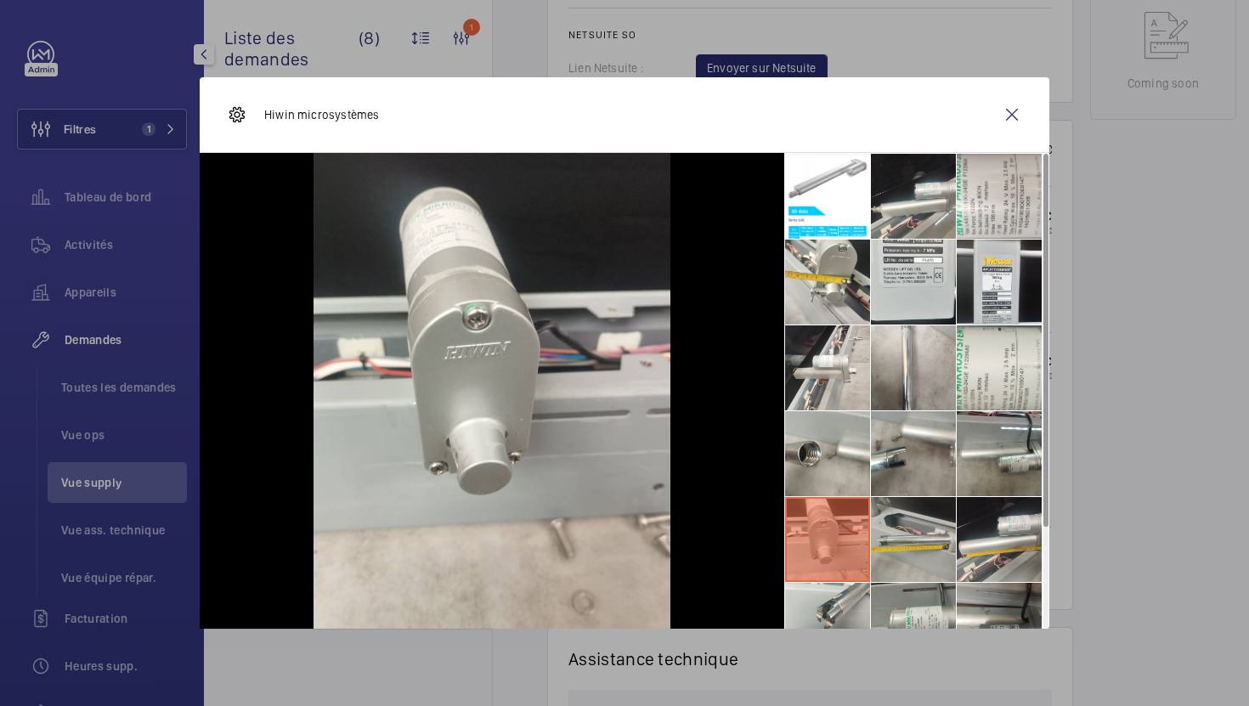
click at [942, 554] on li at bounding box center [913, 539] width 85 height 85
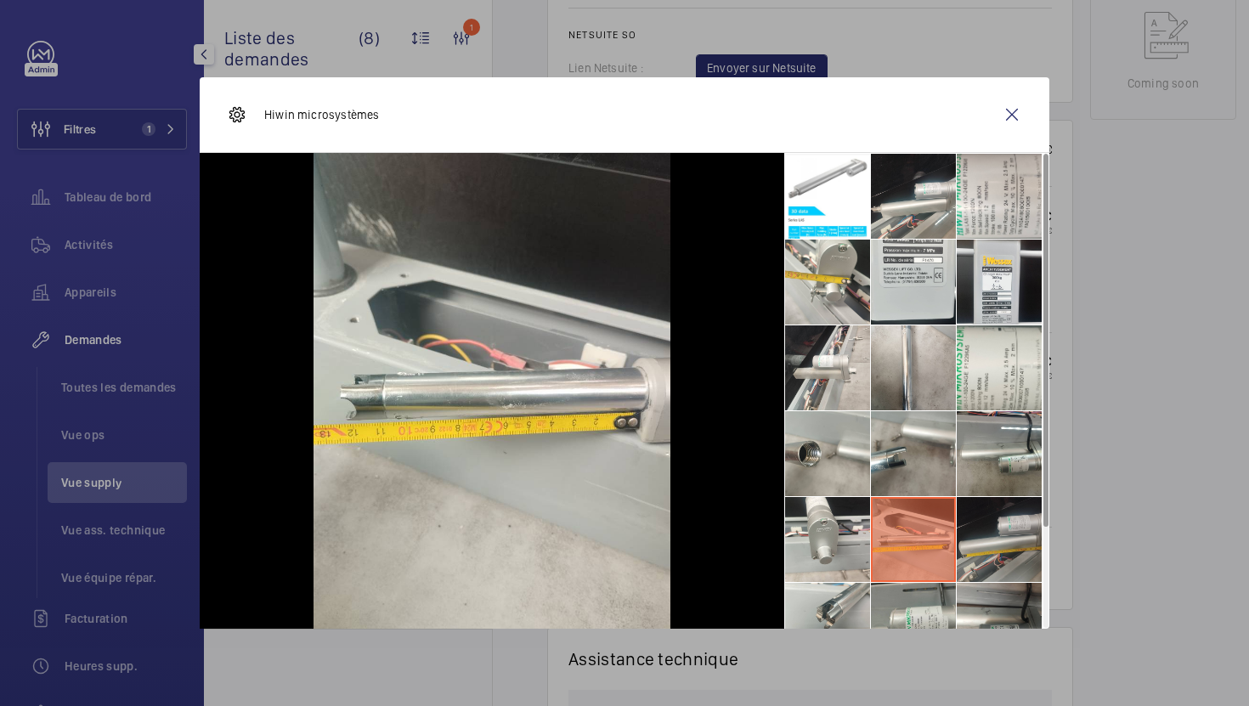
click at [1000, 548] on li at bounding box center [999, 539] width 85 height 85
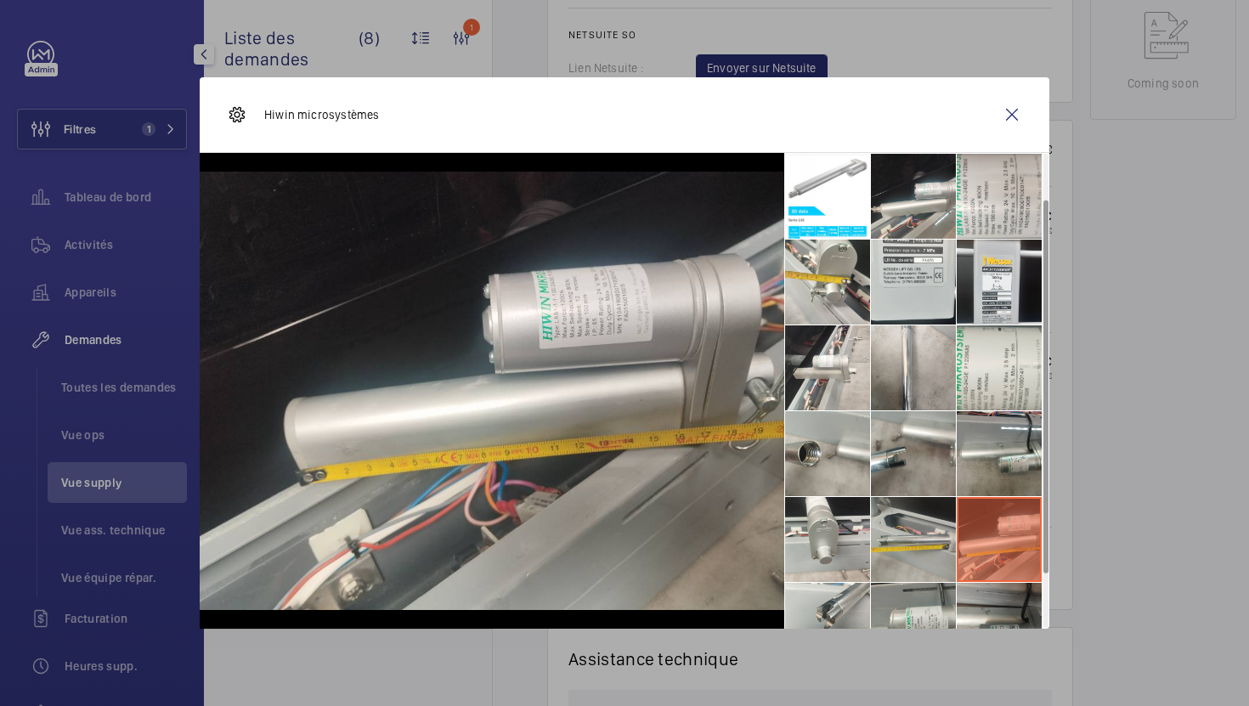
scroll to position [126, 0]
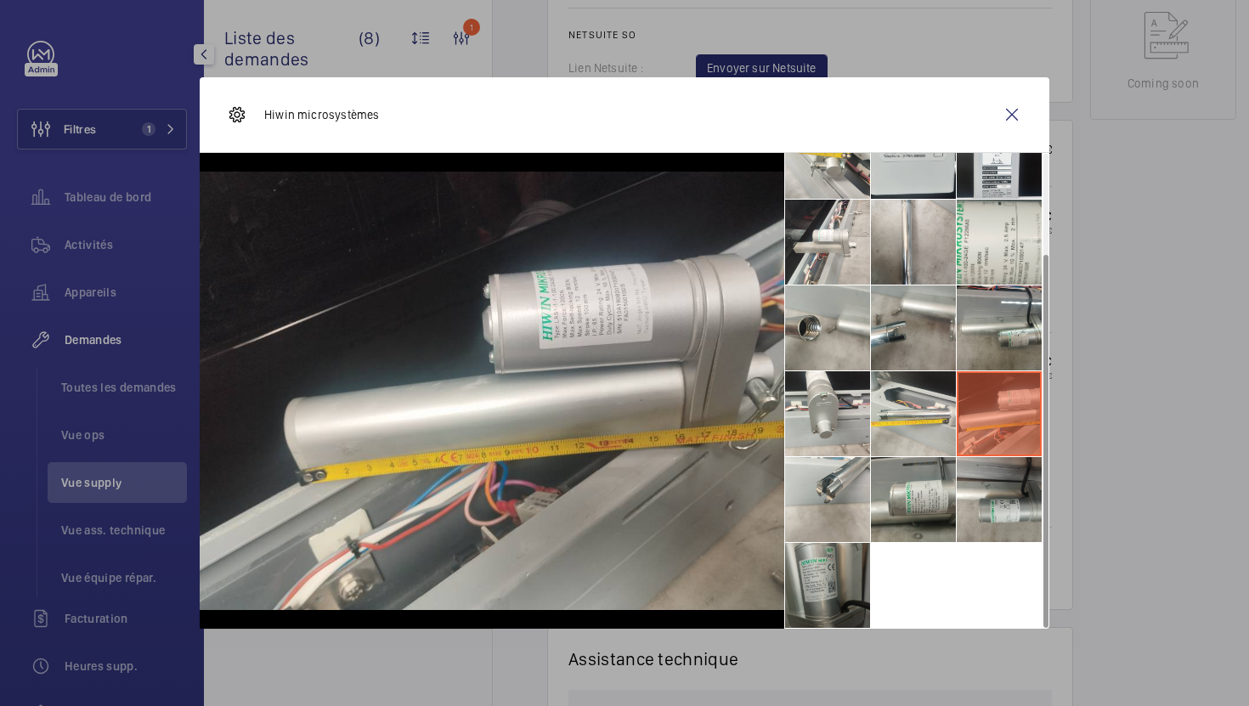
click at [845, 583] on li at bounding box center [827, 585] width 85 height 85
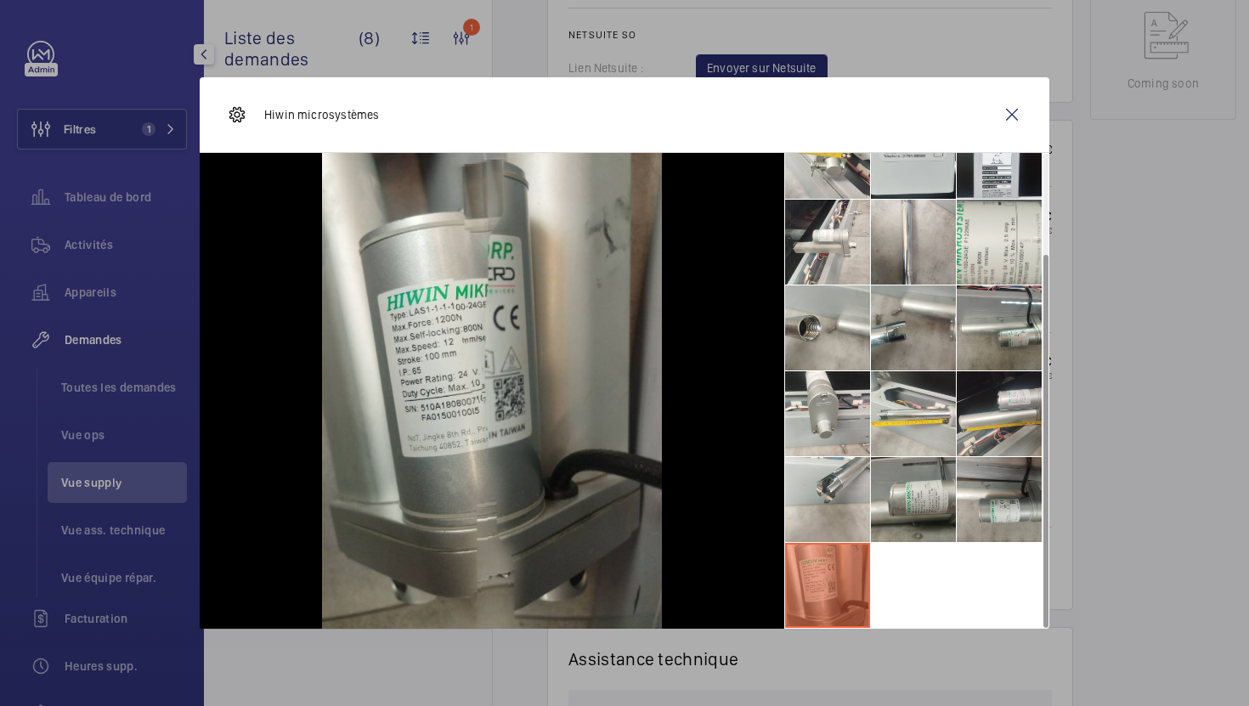
click at [1192, 369] on div at bounding box center [624, 353] width 1249 height 706
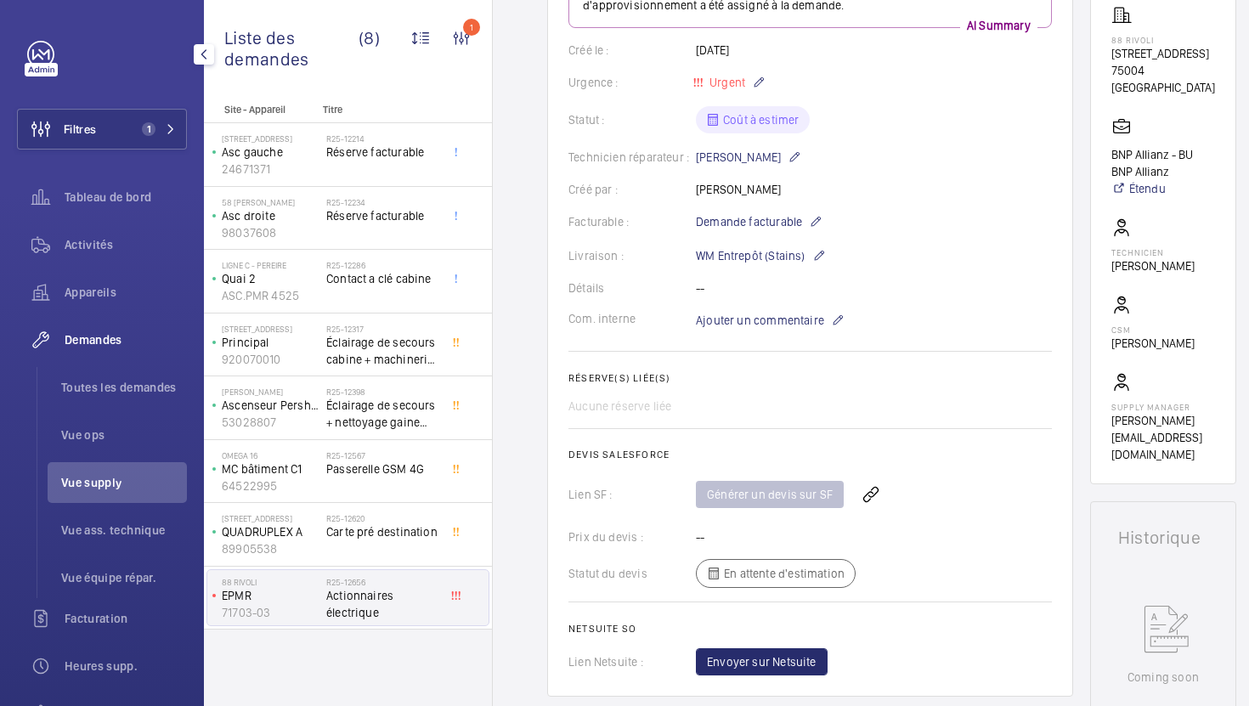
scroll to position [266, 0]
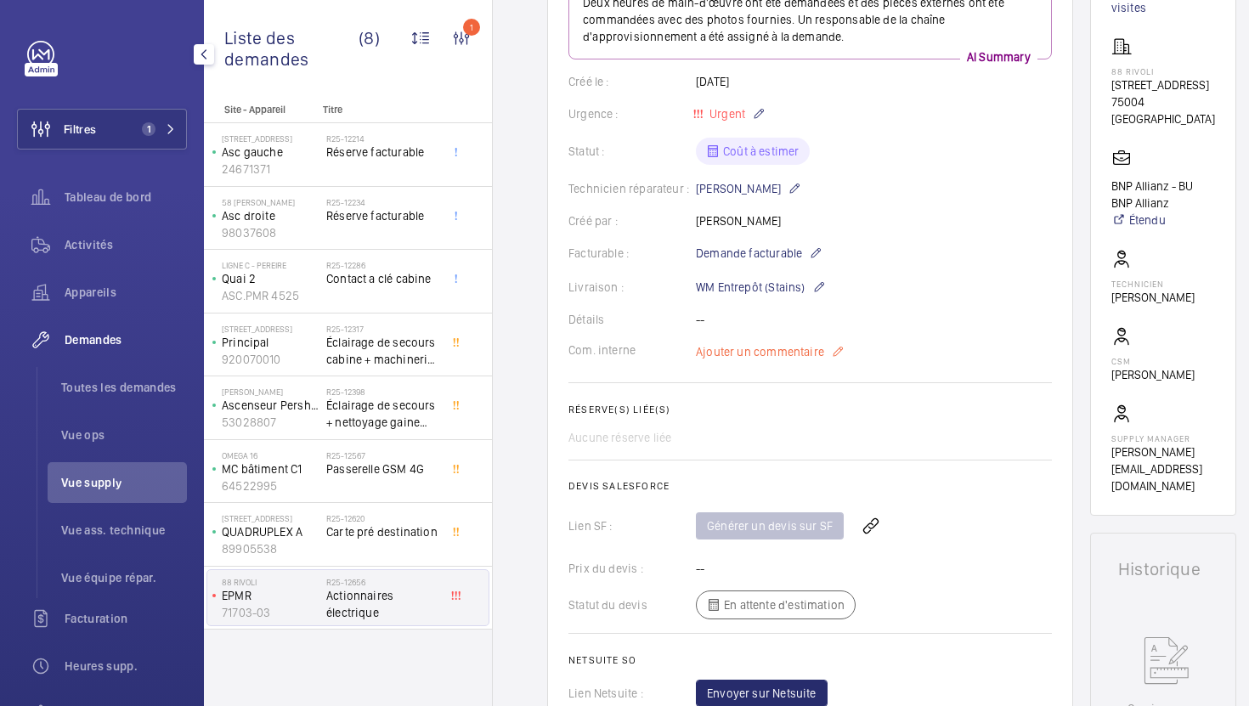
click at [756, 354] on span "Ajouter un commentaire" at bounding box center [760, 351] width 128 height 17
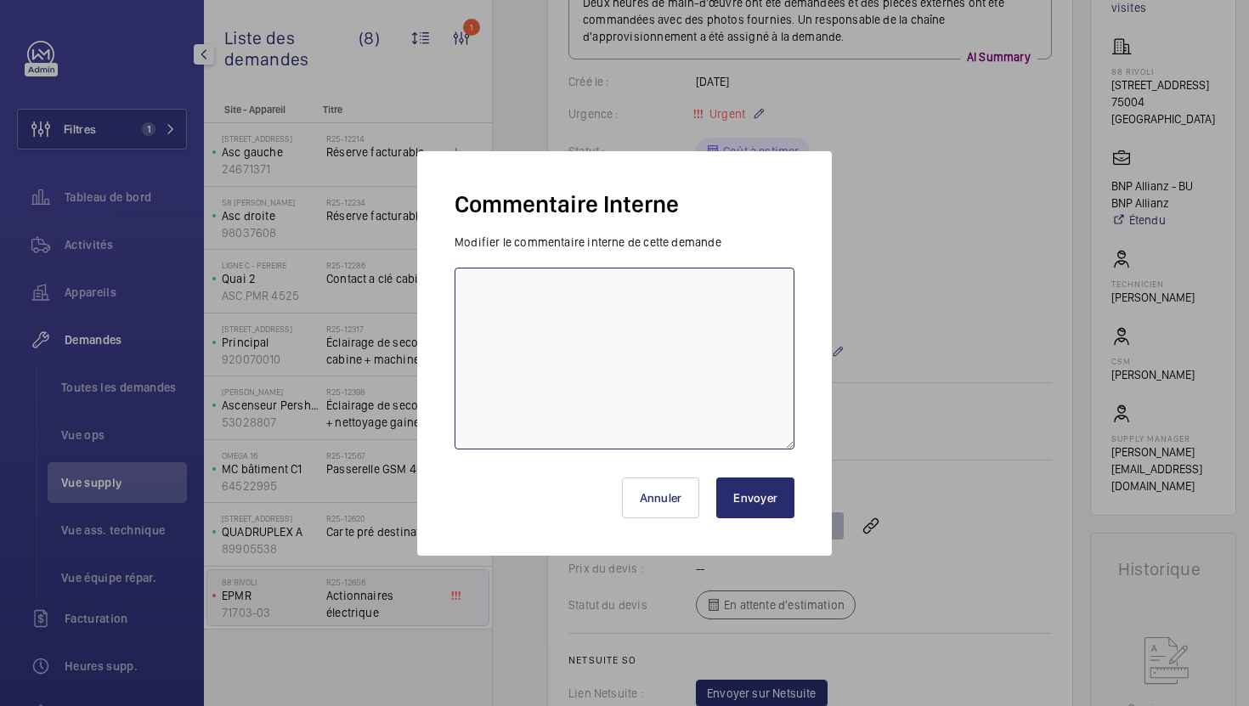
click at [695, 372] on textarea at bounding box center [625, 359] width 340 height 182
type textarea "23/09 demande de [PERSON_NAME] envoyée au fabriquant"
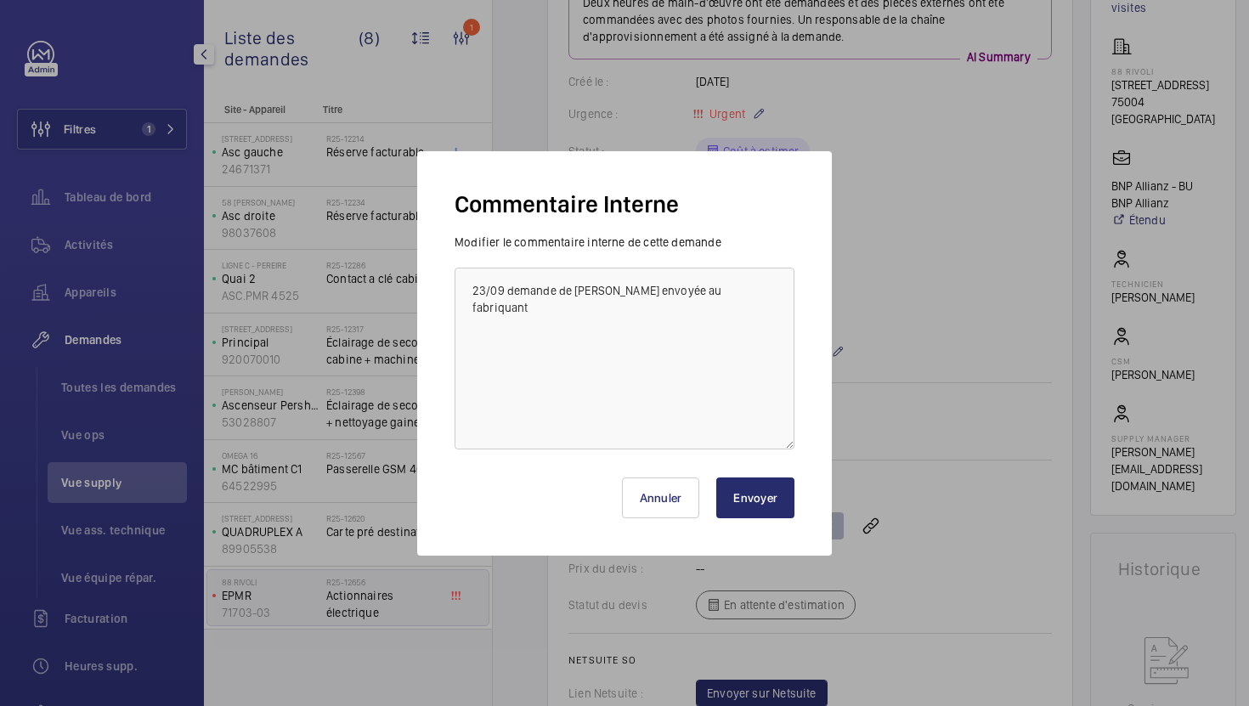
click at [750, 507] on button "Envoyer" at bounding box center [755, 498] width 78 height 41
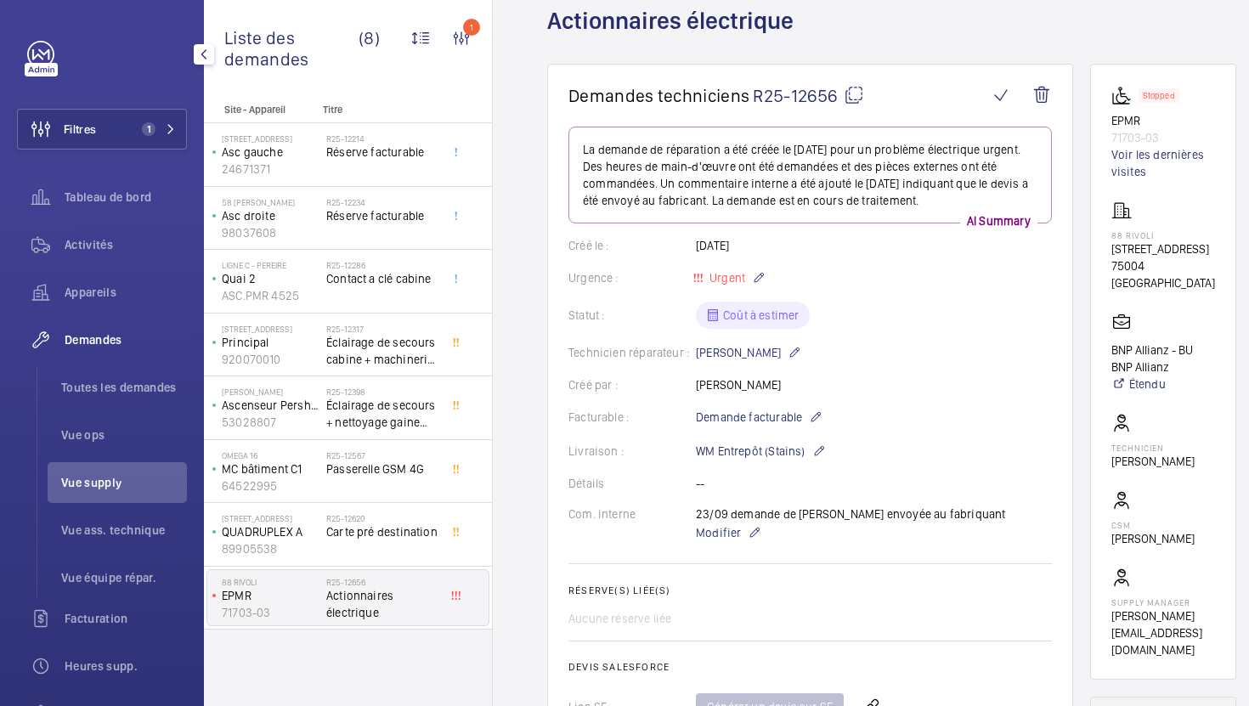
scroll to position [132, 0]
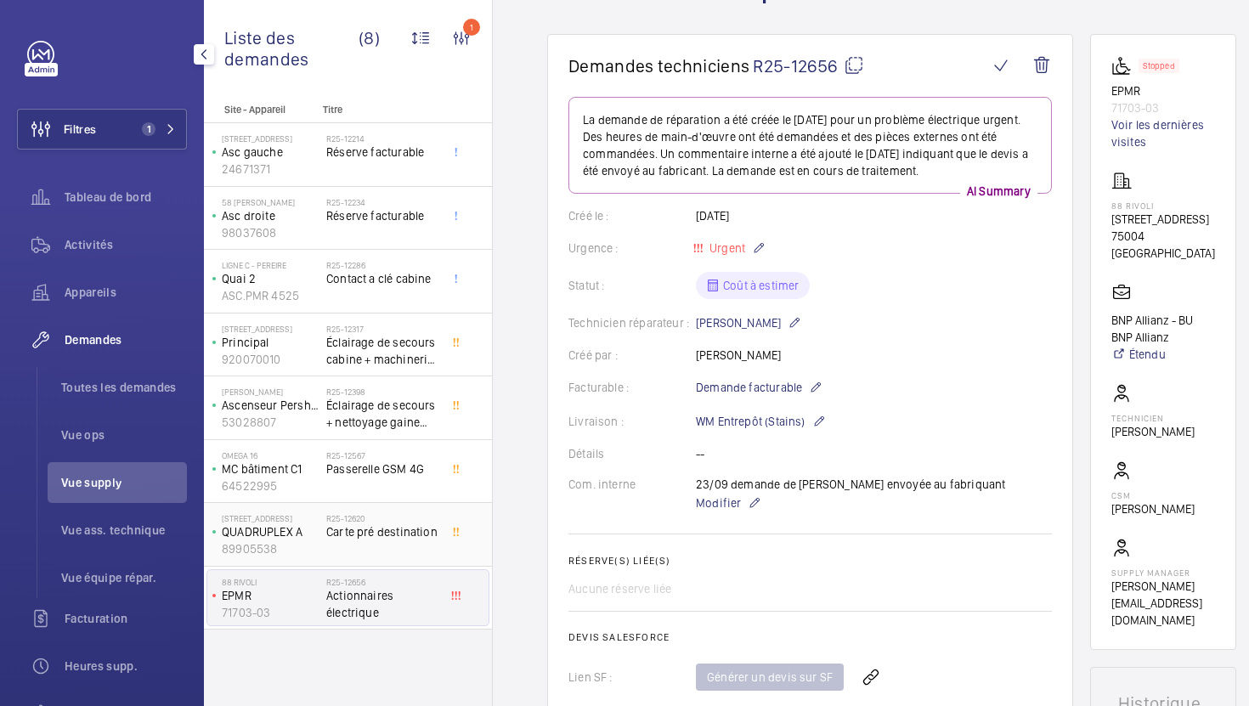
click at [396, 530] on span "Carte pré destination" at bounding box center [382, 532] width 112 height 17
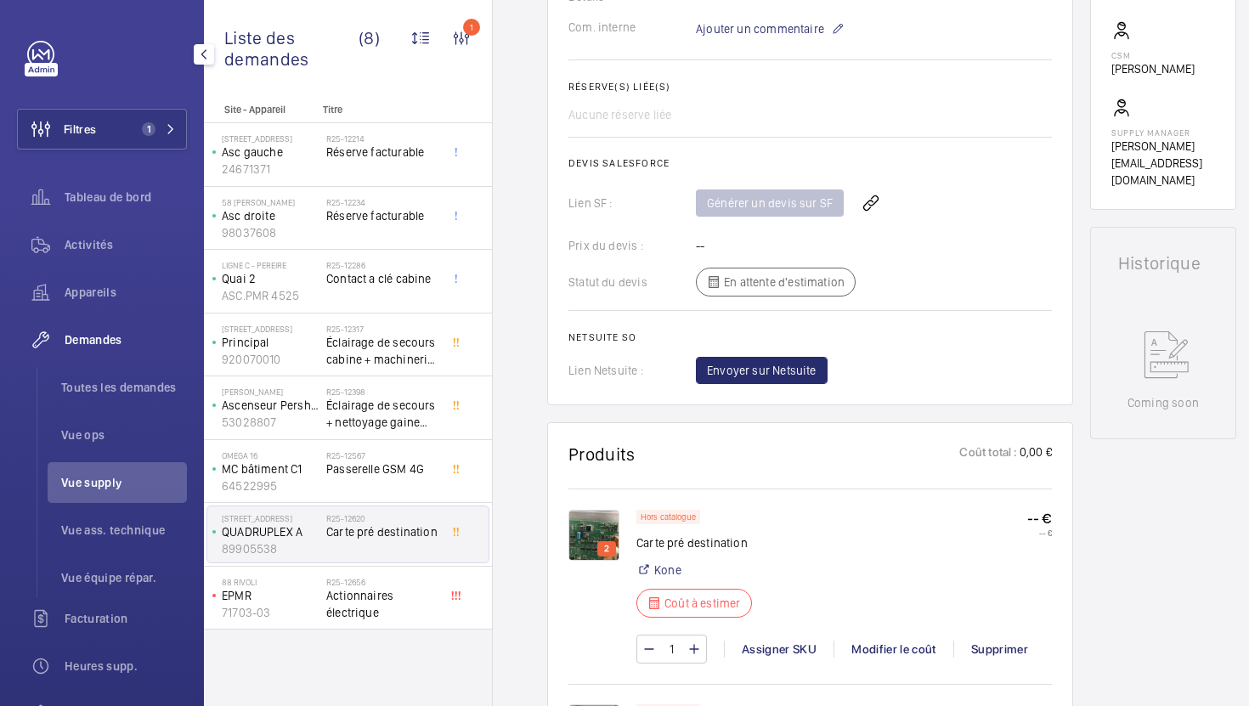
scroll to position [636, 0]
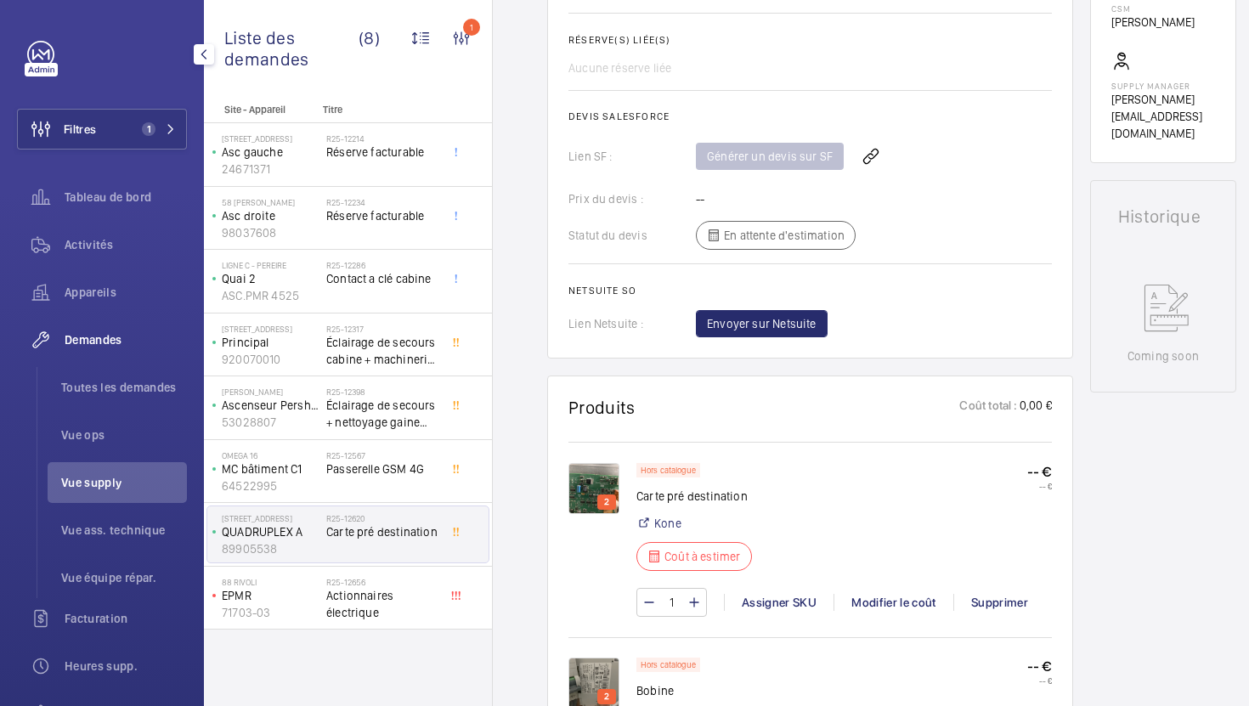
click at [583, 490] on img at bounding box center [594, 488] width 51 height 51
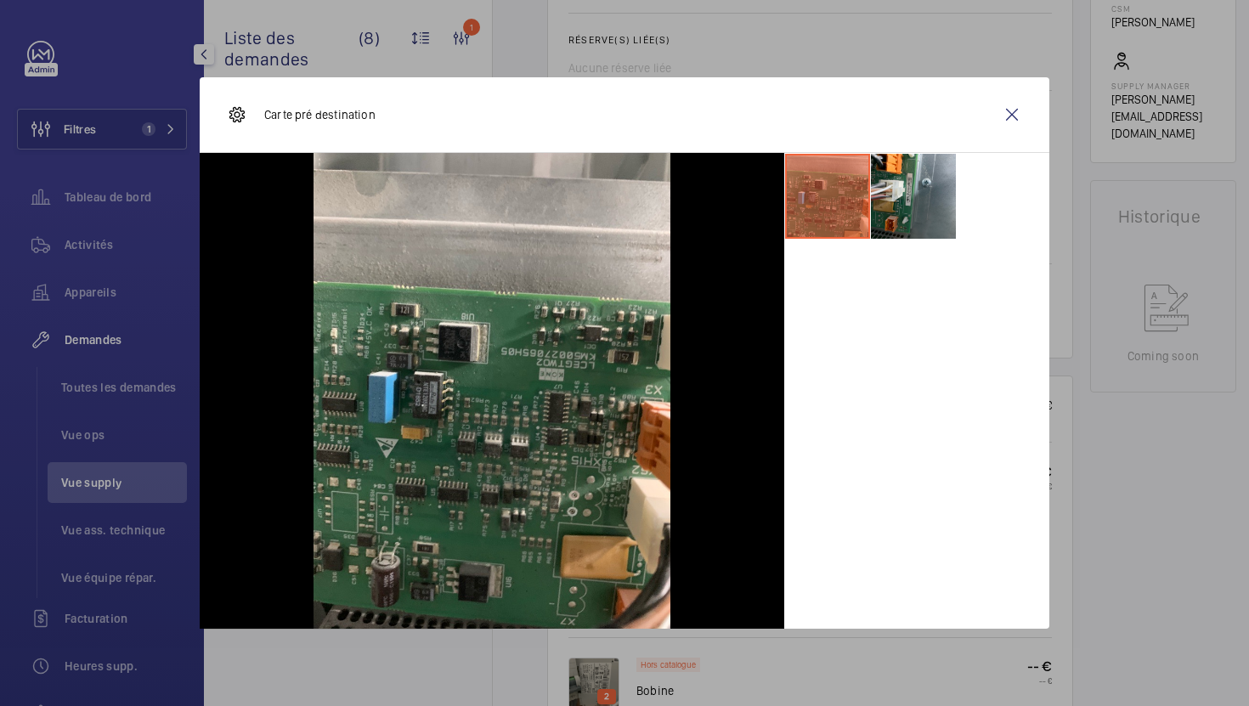
click at [1212, 458] on div at bounding box center [624, 353] width 1249 height 706
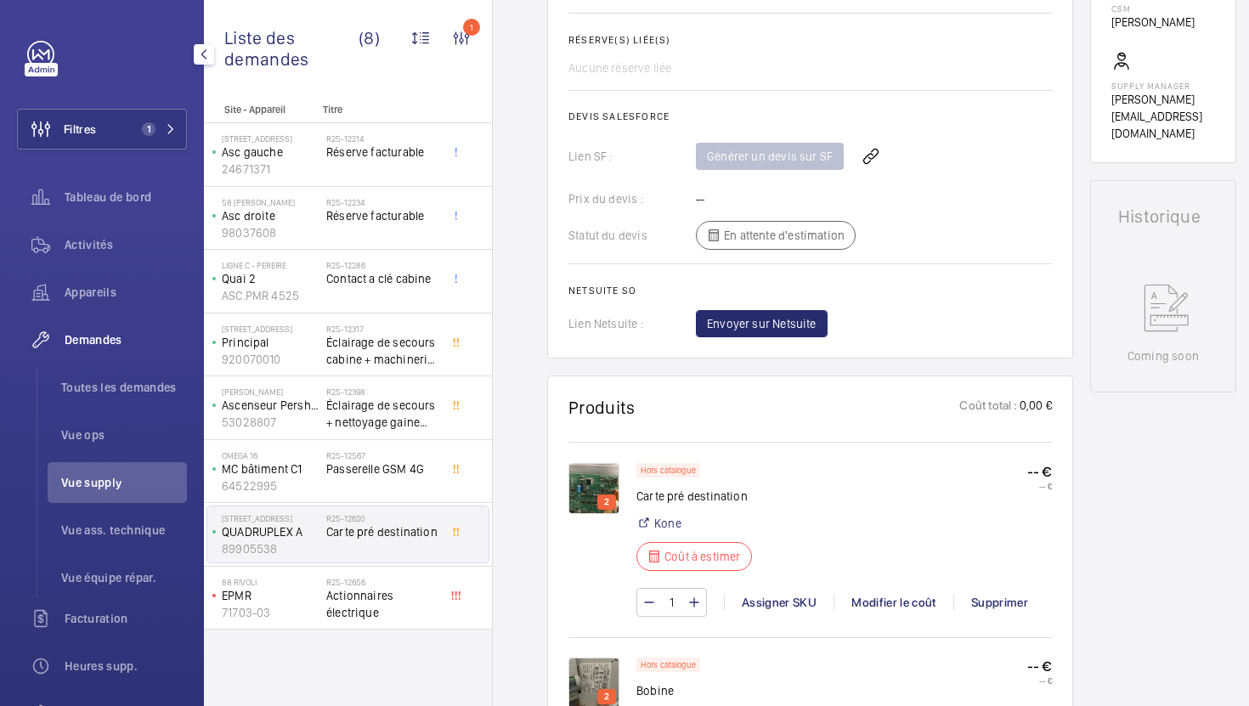
scroll to position [784, 0]
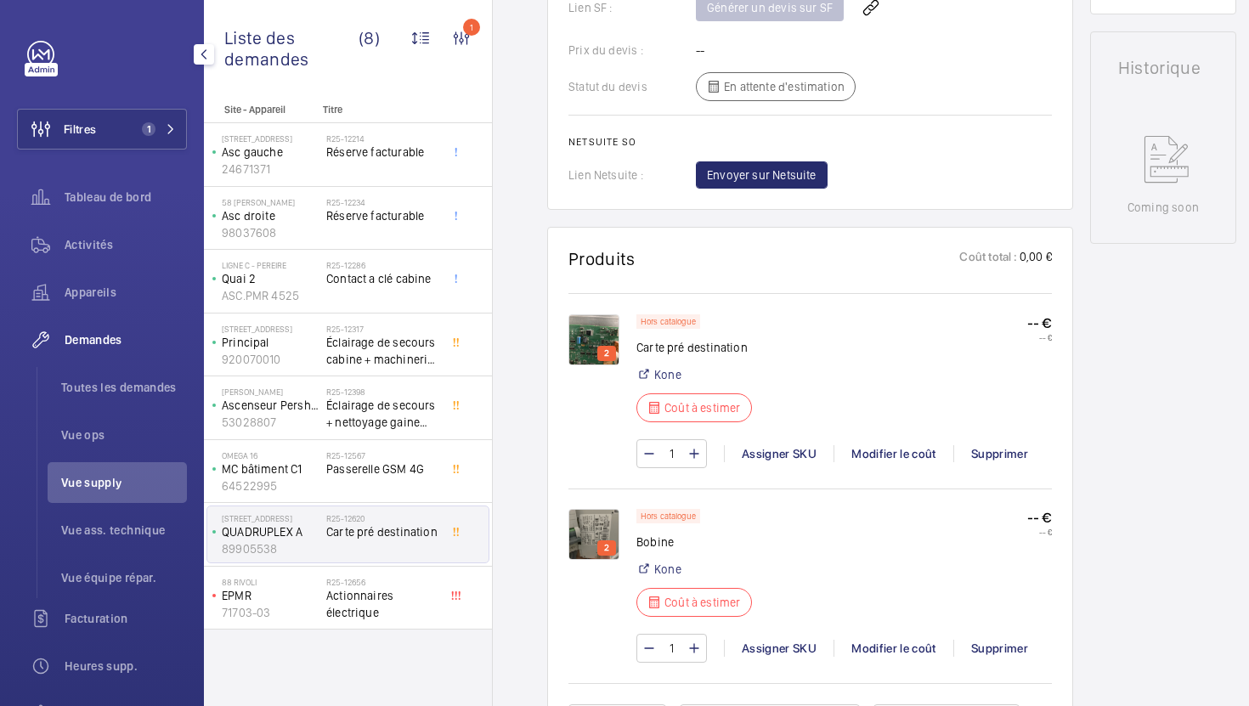
click at [592, 530] on img at bounding box center [594, 534] width 51 height 51
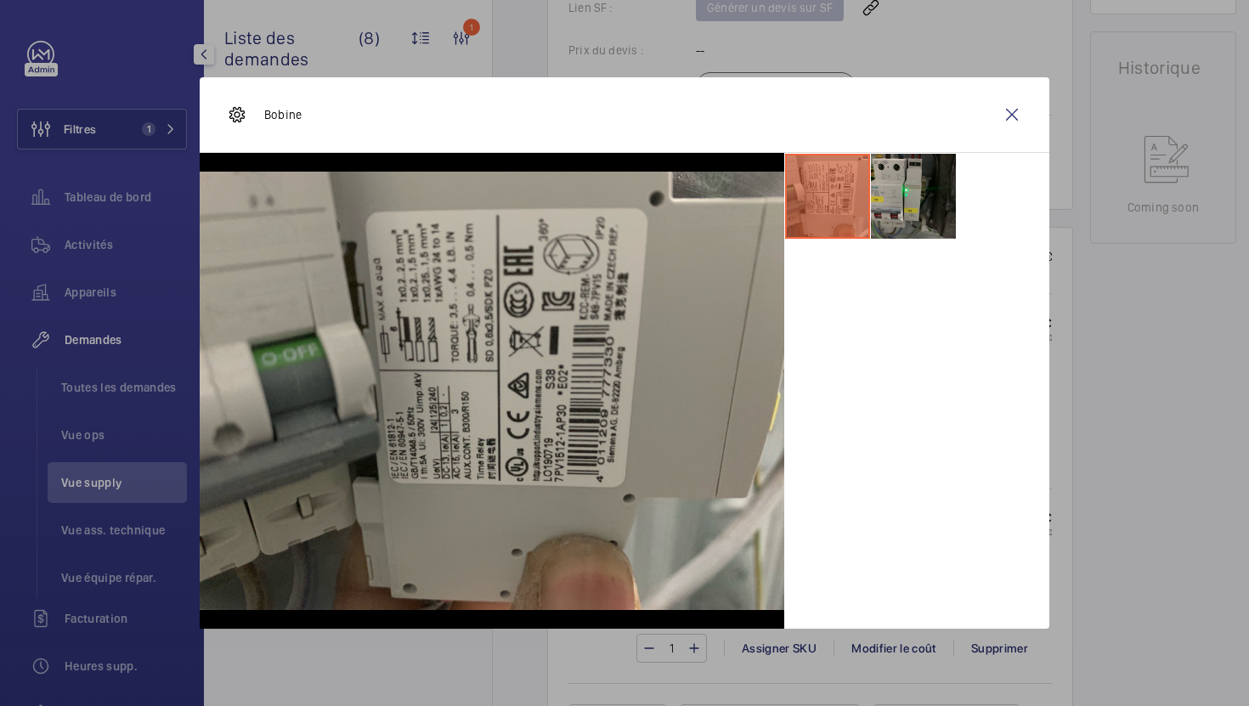
click at [915, 197] on li at bounding box center [913, 196] width 85 height 85
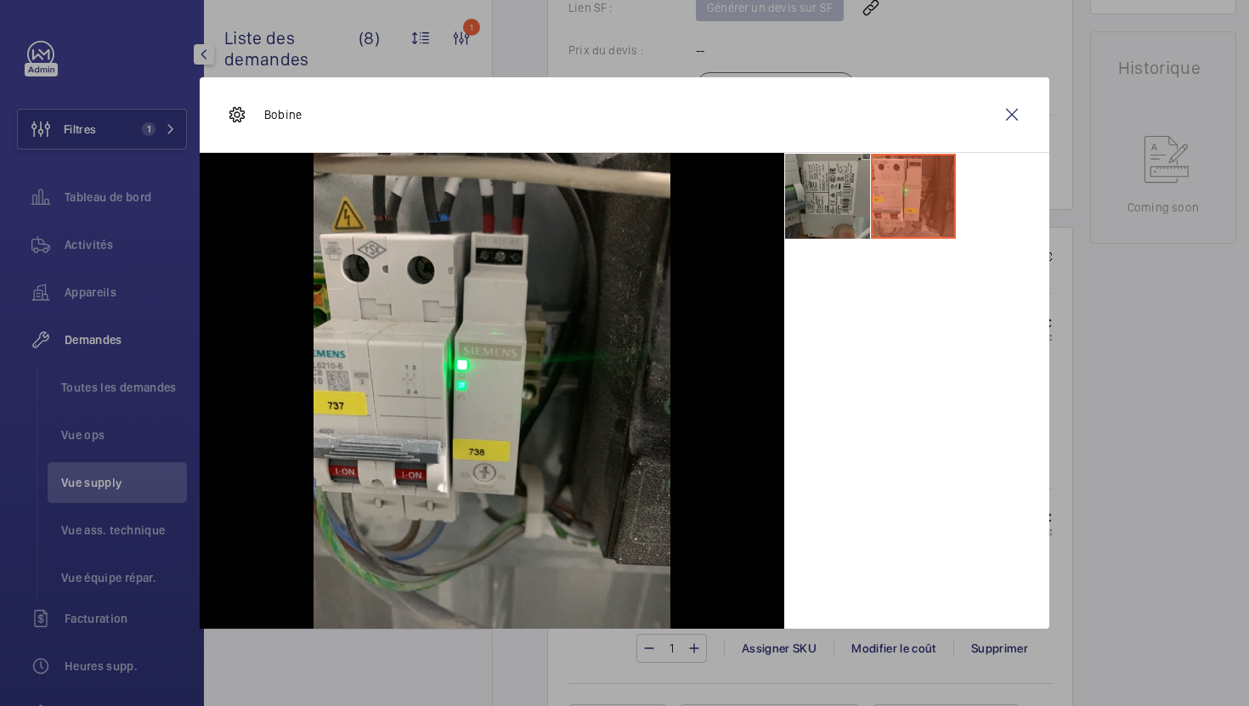
click at [814, 193] on li at bounding box center [827, 196] width 85 height 85
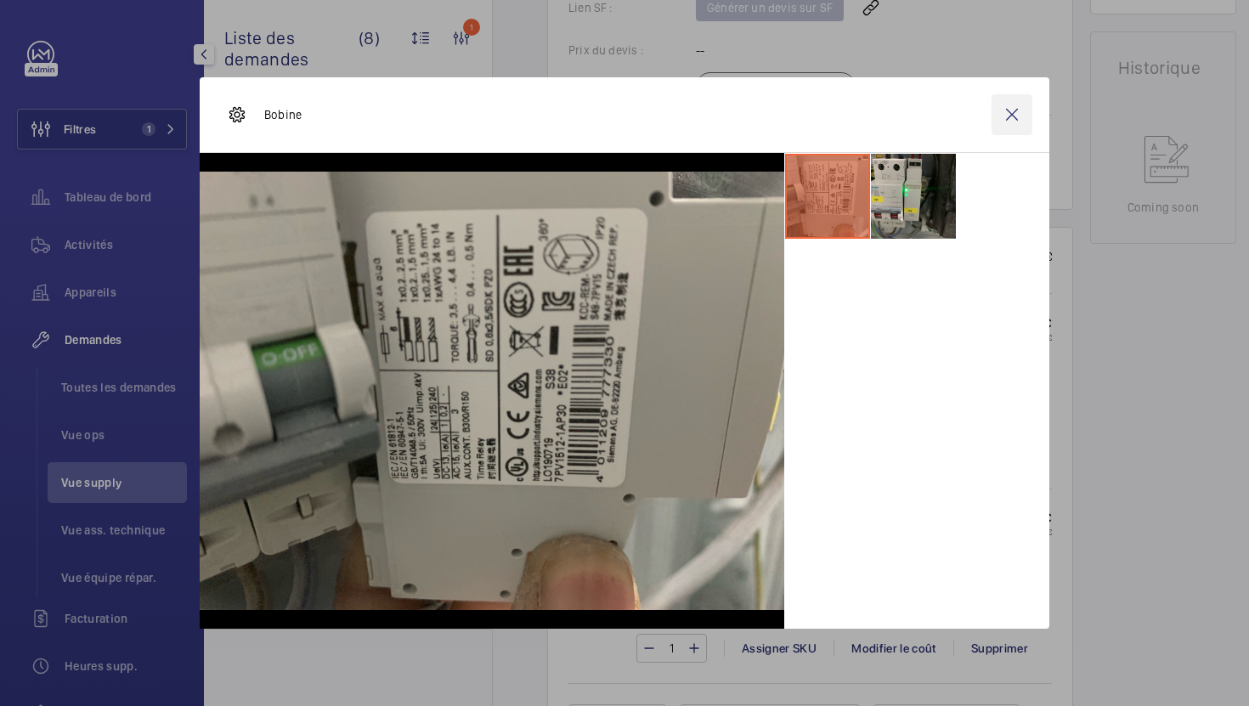
click at [1015, 119] on wm-front-icon-button at bounding box center [1012, 114] width 41 height 41
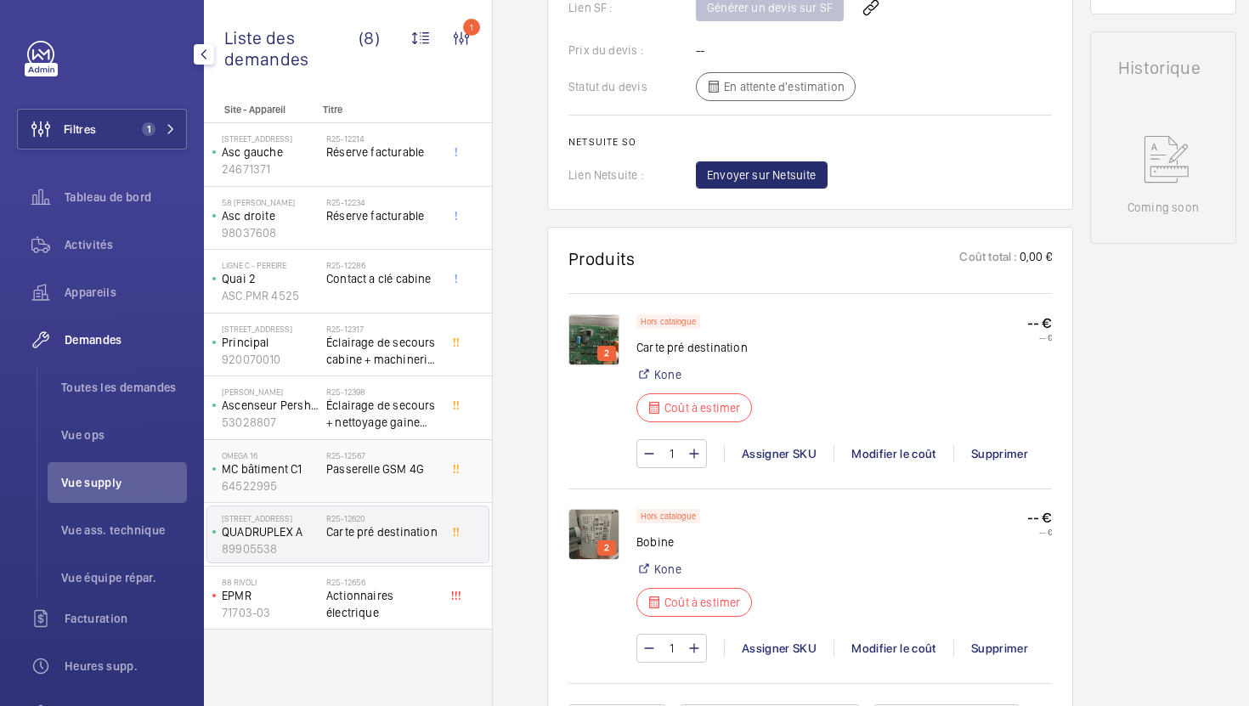
click at [448, 477] on div at bounding box center [460, 472] width 31 height 56
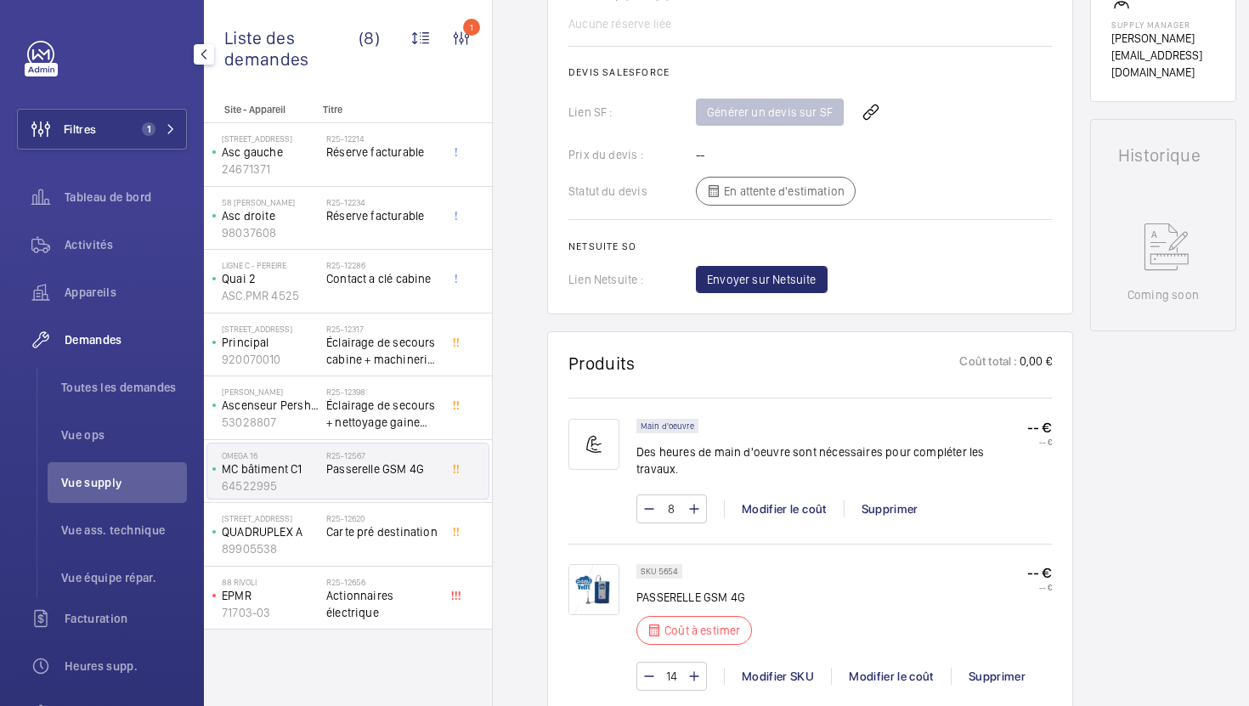
scroll to position [766, 0]
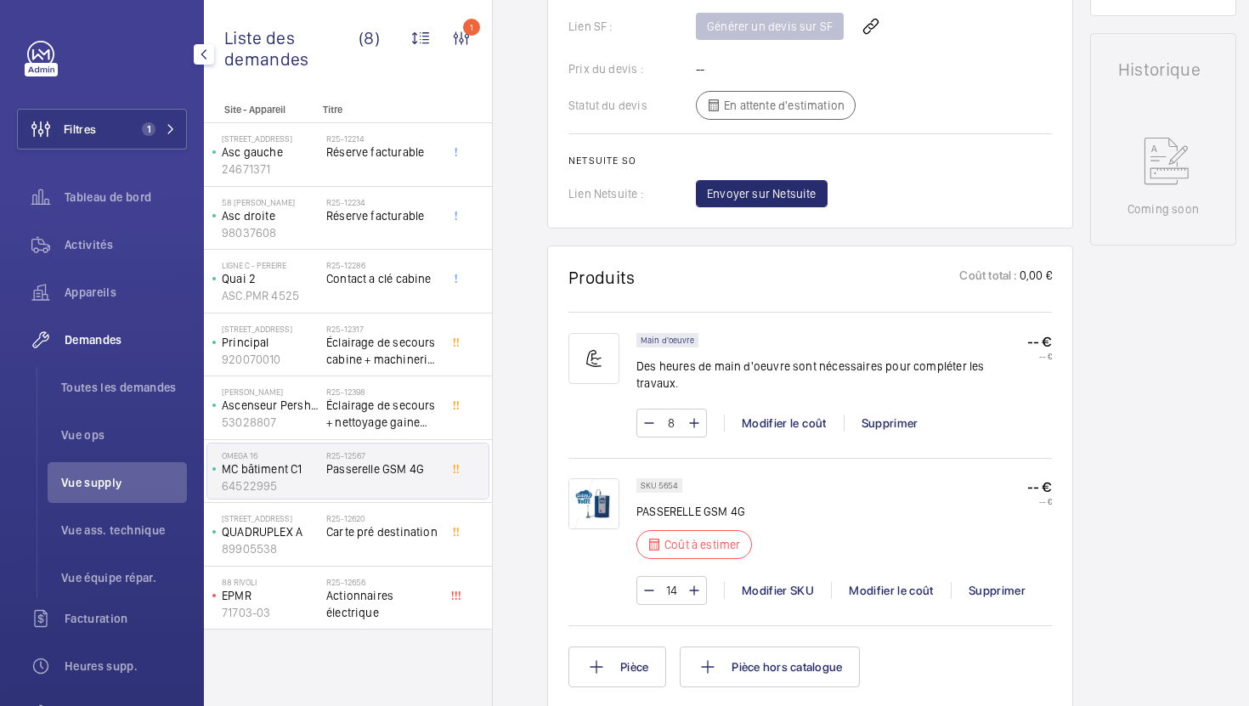
click at [667, 483] on p "SKU 5654" at bounding box center [659, 486] width 37 height 6
copy p "5654"
click at [907, 584] on div "14 Modifier SKU Modifier le coût Supprimer" at bounding box center [845, 590] width 416 height 29
click at [905, 582] on div "Modifier le coût" at bounding box center [891, 590] width 120 height 17
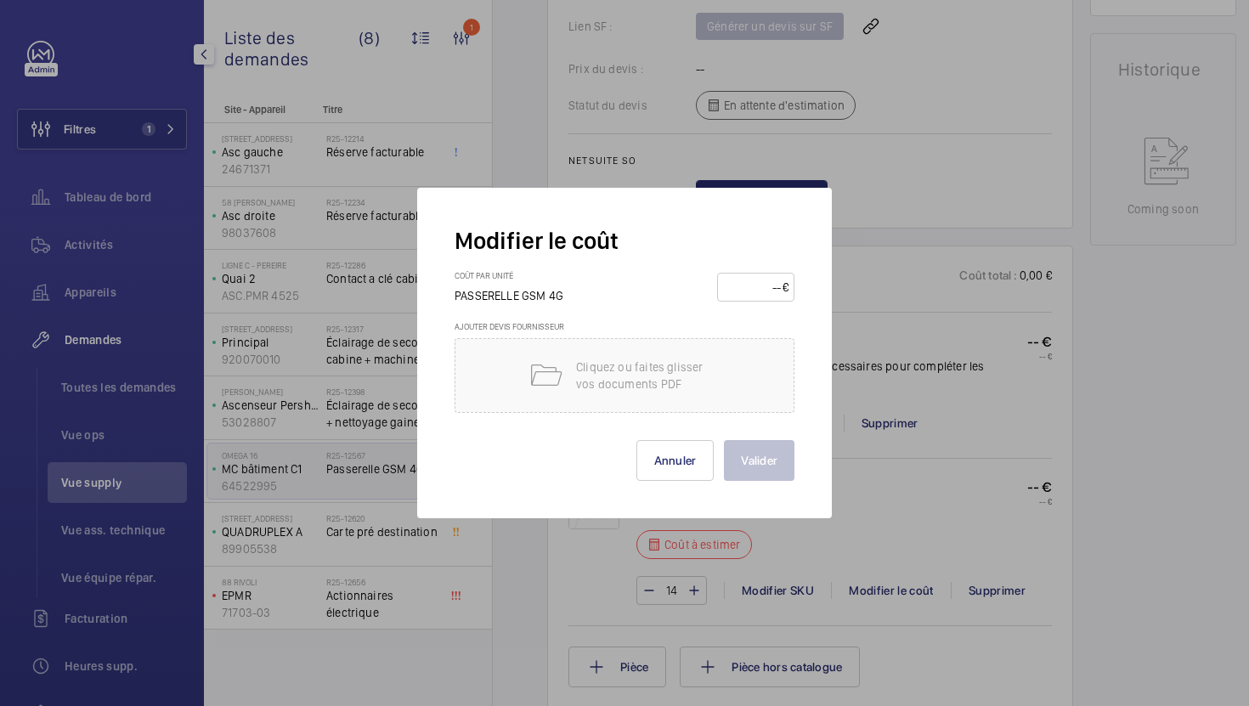
click at [760, 289] on input "number" at bounding box center [752, 287] width 59 height 27
type input "185"
click at [739, 475] on button "Valider" at bounding box center [759, 460] width 71 height 41
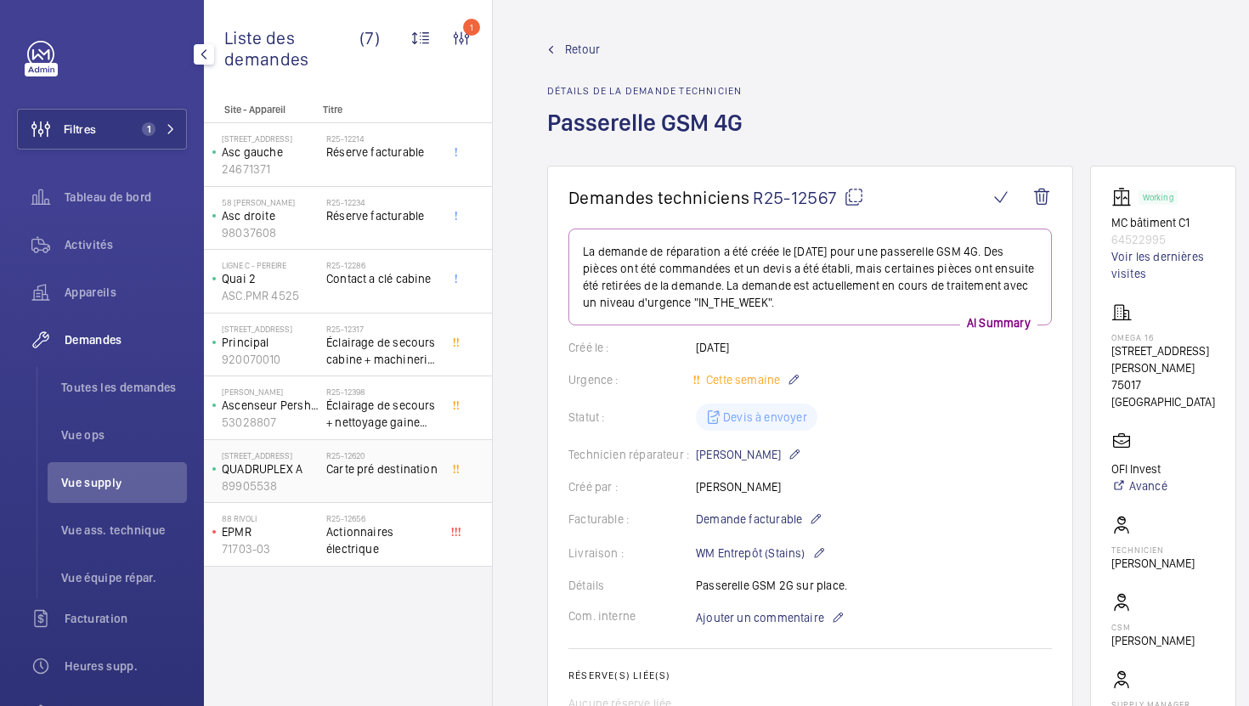
click at [417, 492] on div "R25-12620 Carte pré destination" at bounding box center [382, 474] width 112 height 49
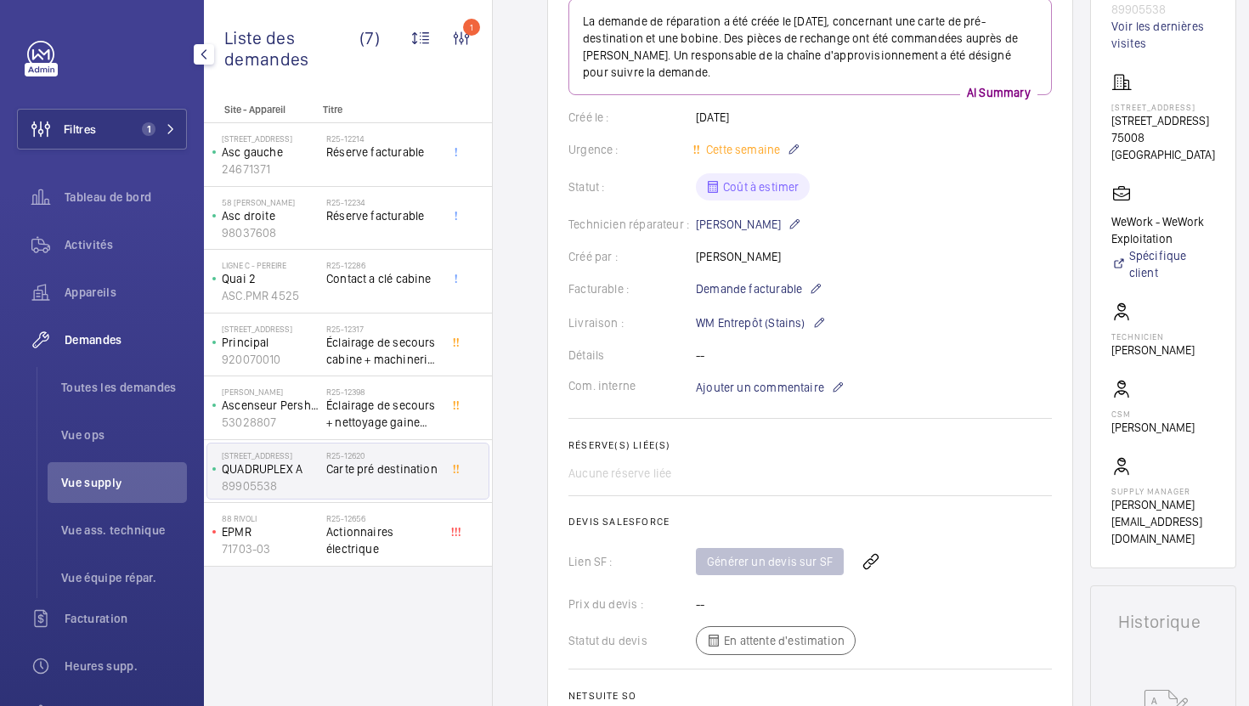
scroll to position [138, 0]
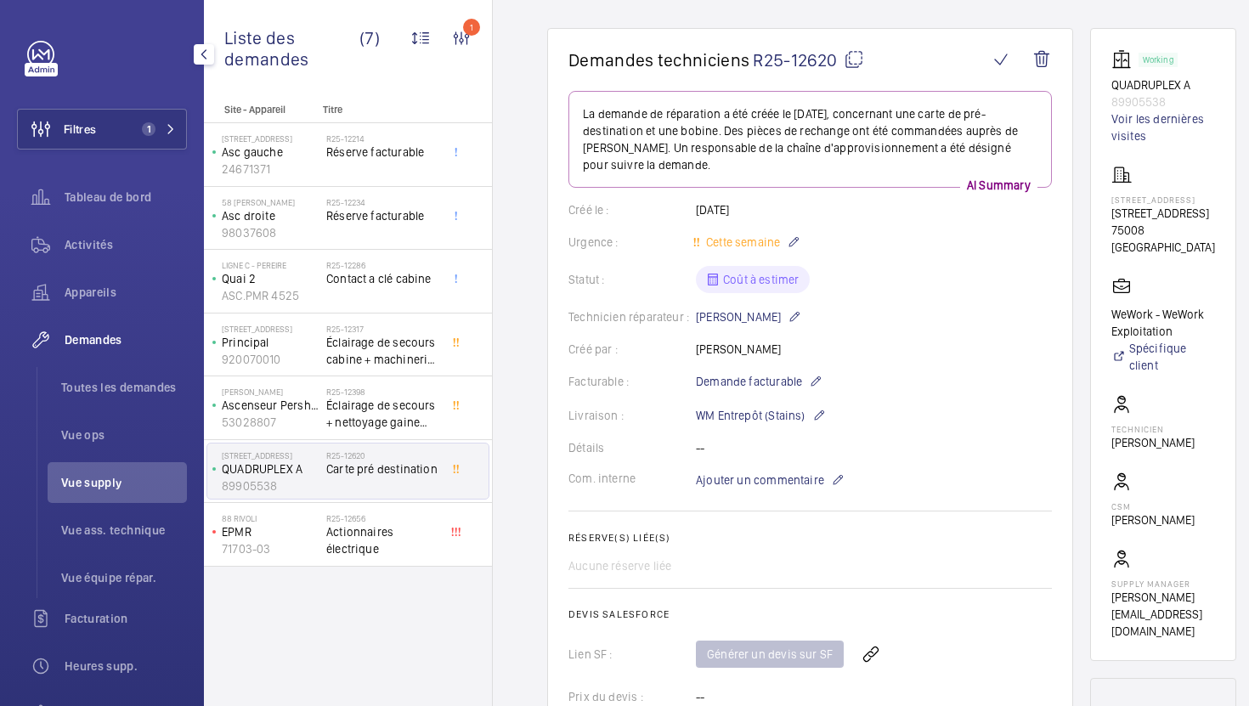
click at [852, 73] on wm-front-card-header "Demandes techniciens R25-12620" at bounding box center [811, 70] width 484 height 42
click at [853, 58] on mat-icon at bounding box center [854, 59] width 20 height 20
type textarea "R25-12620"
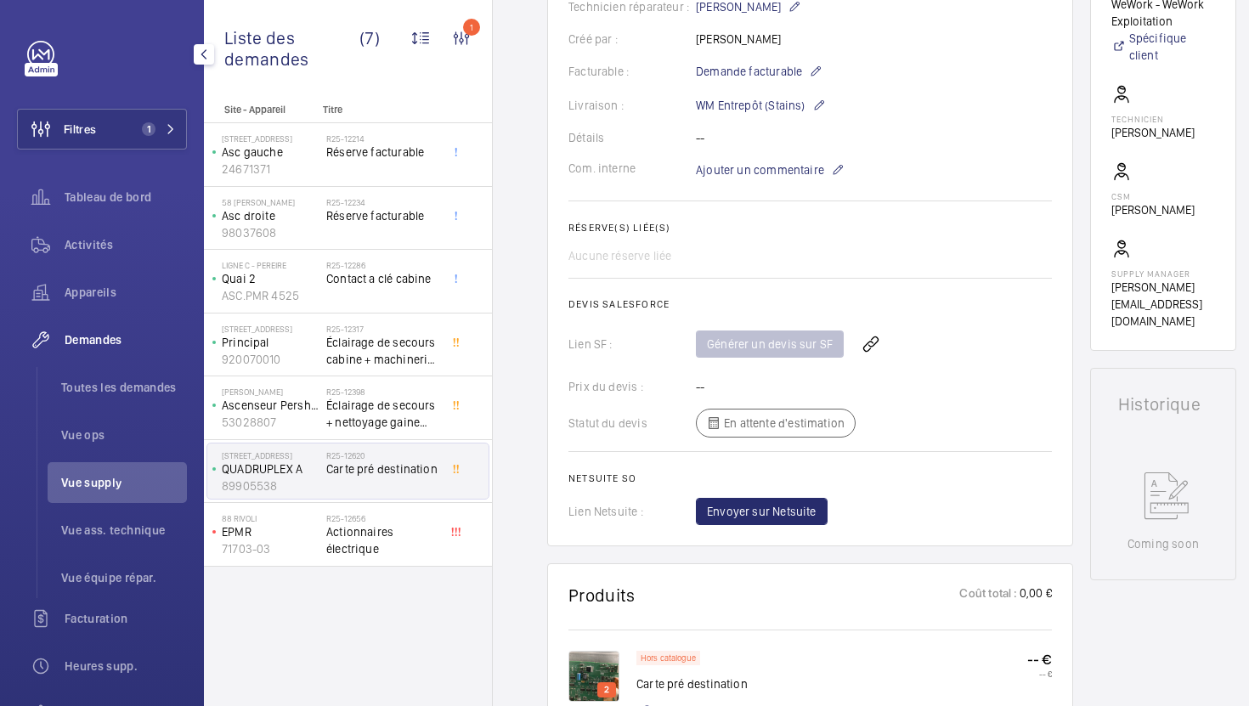
scroll to position [388, 0]
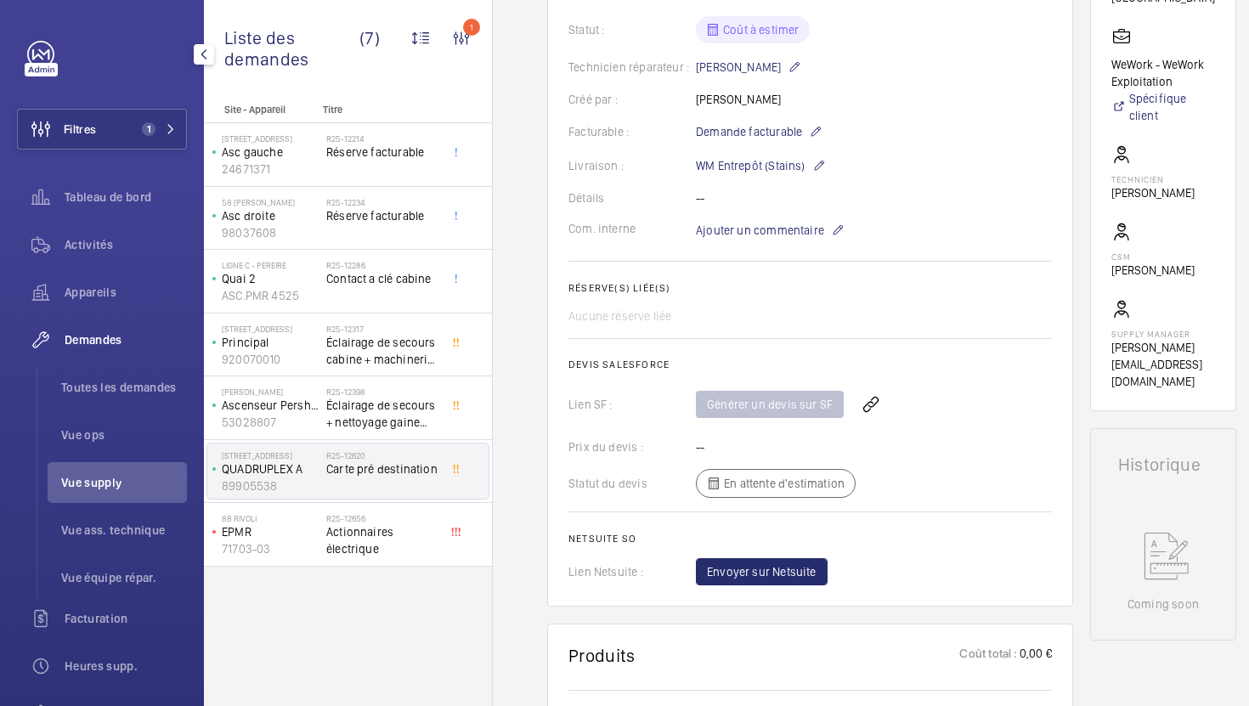
click at [764, 243] on wm-front-card-body "La demande de réparation a été créée le [DATE], concernant une carte de pré-des…" at bounding box center [811, 213] width 484 height 745
click at [767, 234] on span "Ajouter un commentaire" at bounding box center [760, 230] width 128 height 17
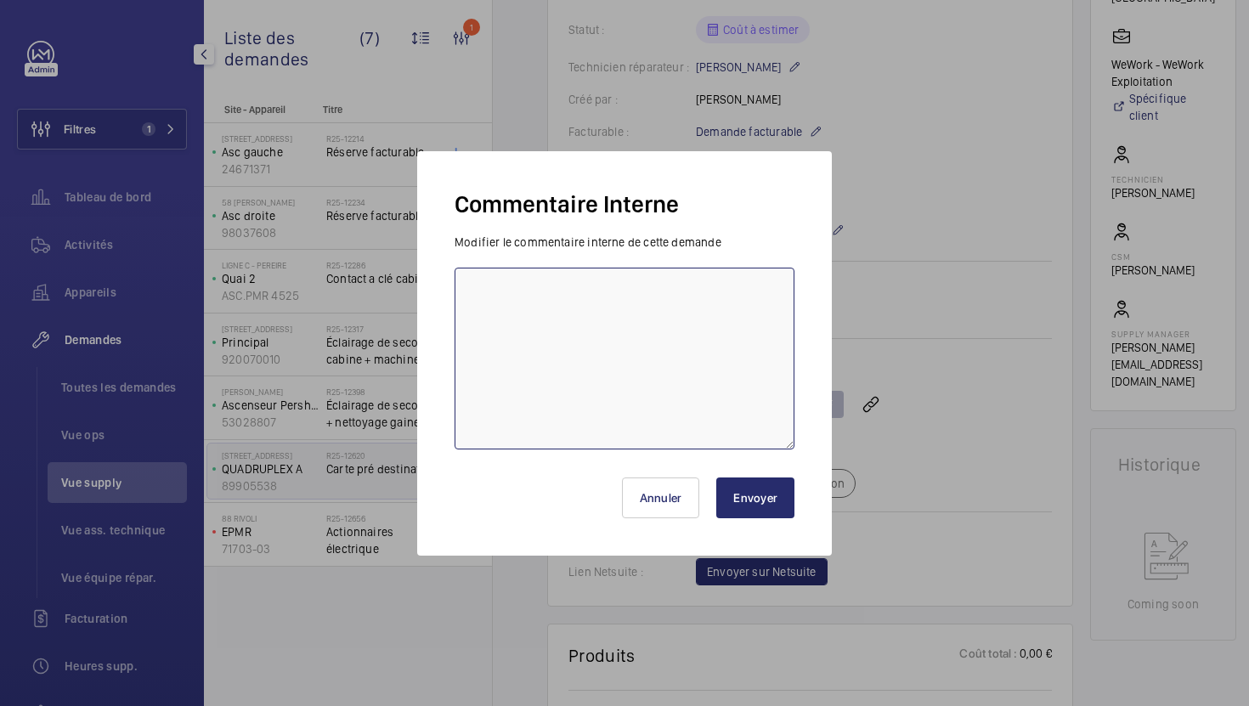
click at [710, 348] on textarea at bounding box center [625, 359] width 340 height 182
type textarea "23/09 demande de [PERSON_NAME] envoyée"
click at [768, 500] on button "Envoyer" at bounding box center [755, 498] width 78 height 41
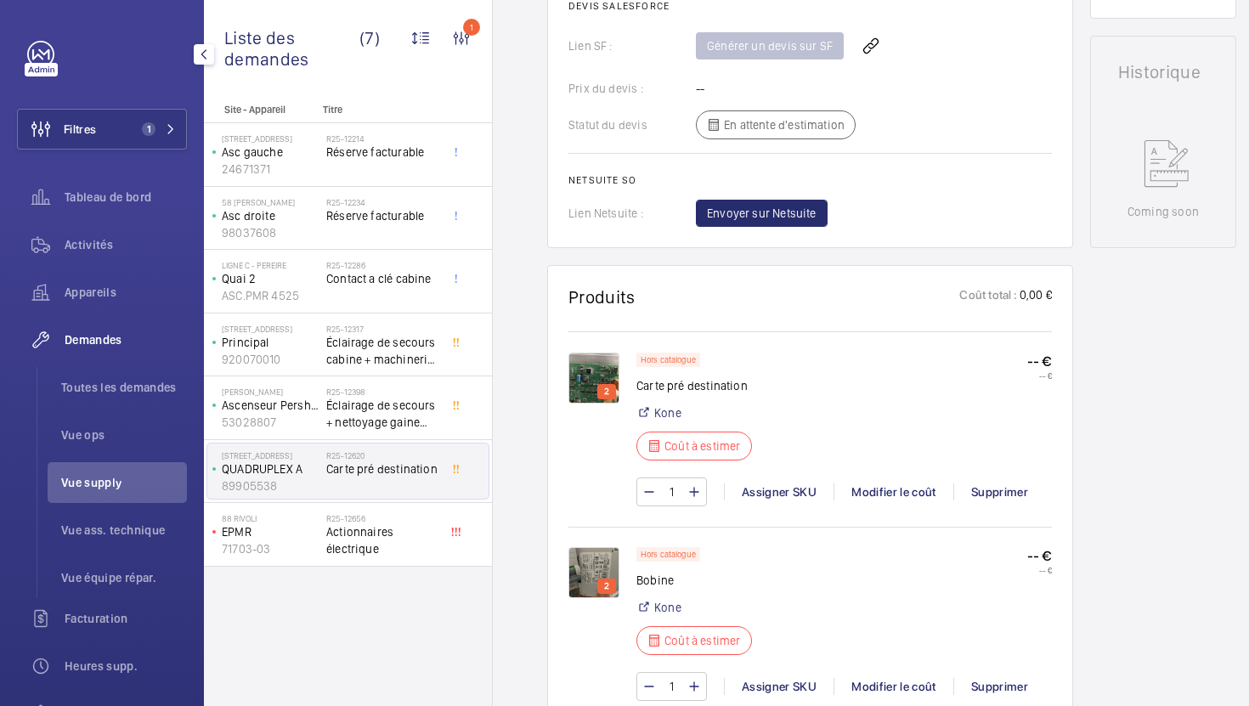
scroll to position [857, 0]
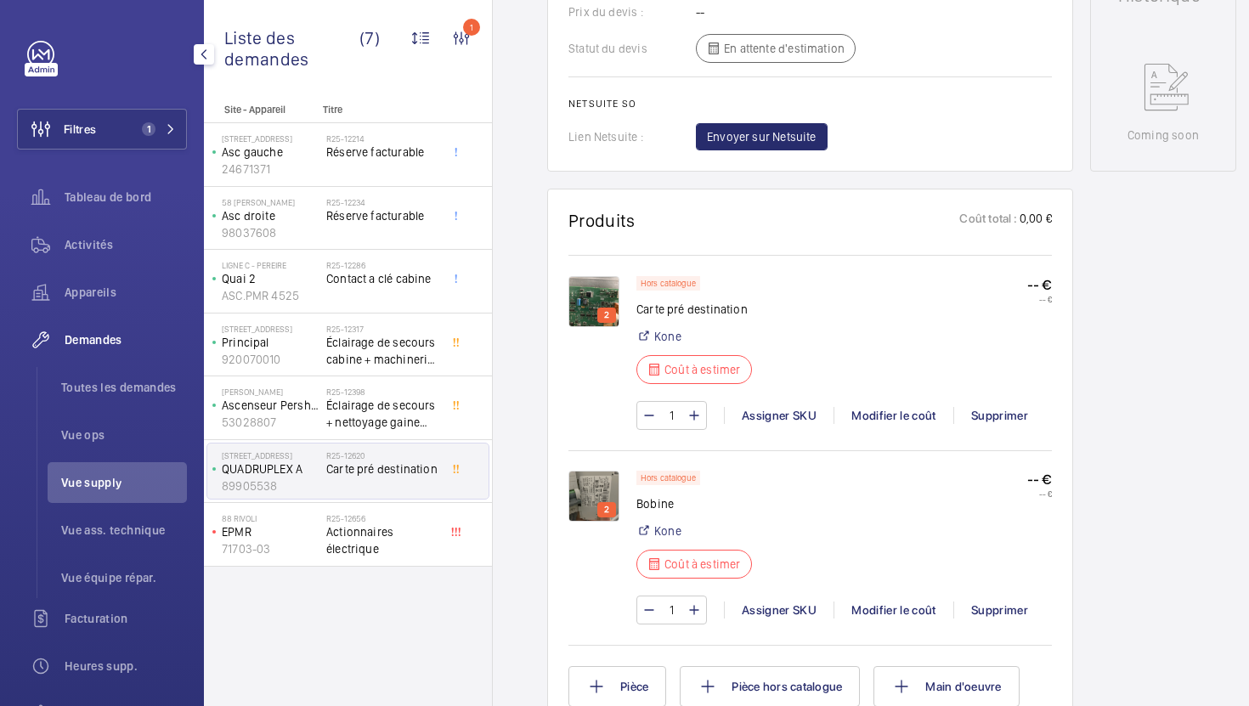
click at [582, 484] on img at bounding box center [594, 496] width 51 height 51
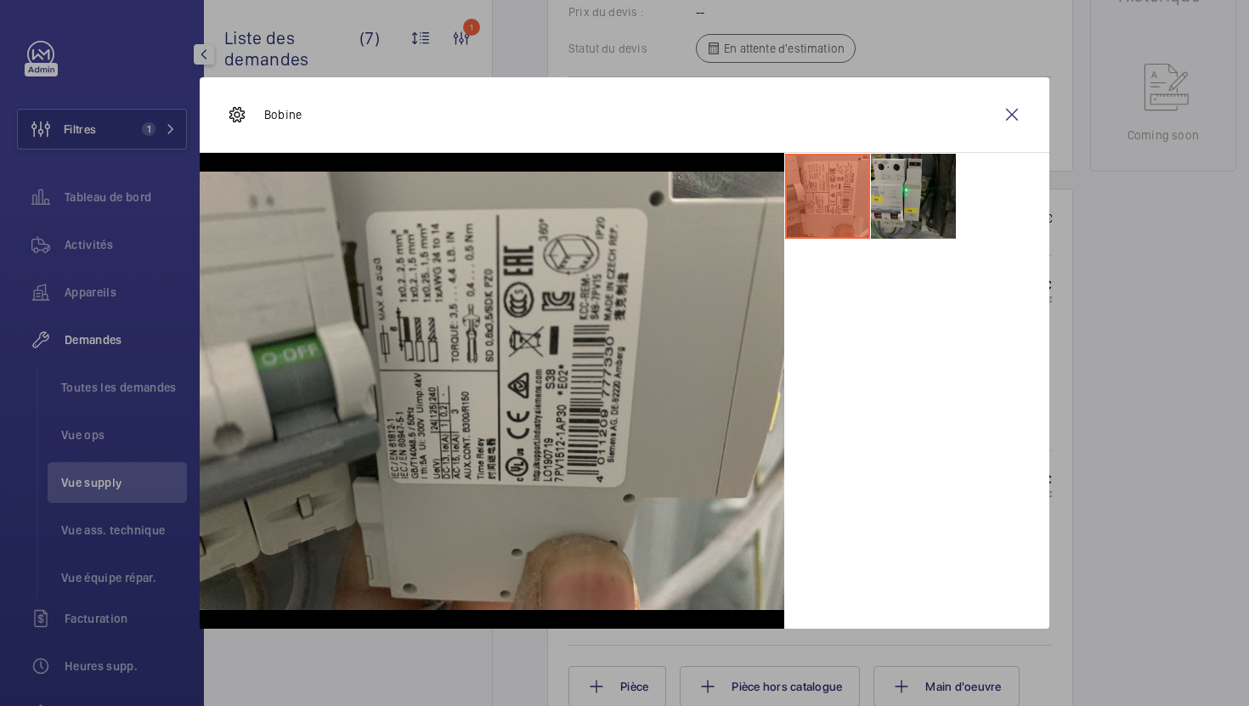
click at [889, 228] on li at bounding box center [913, 196] width 85 height 85
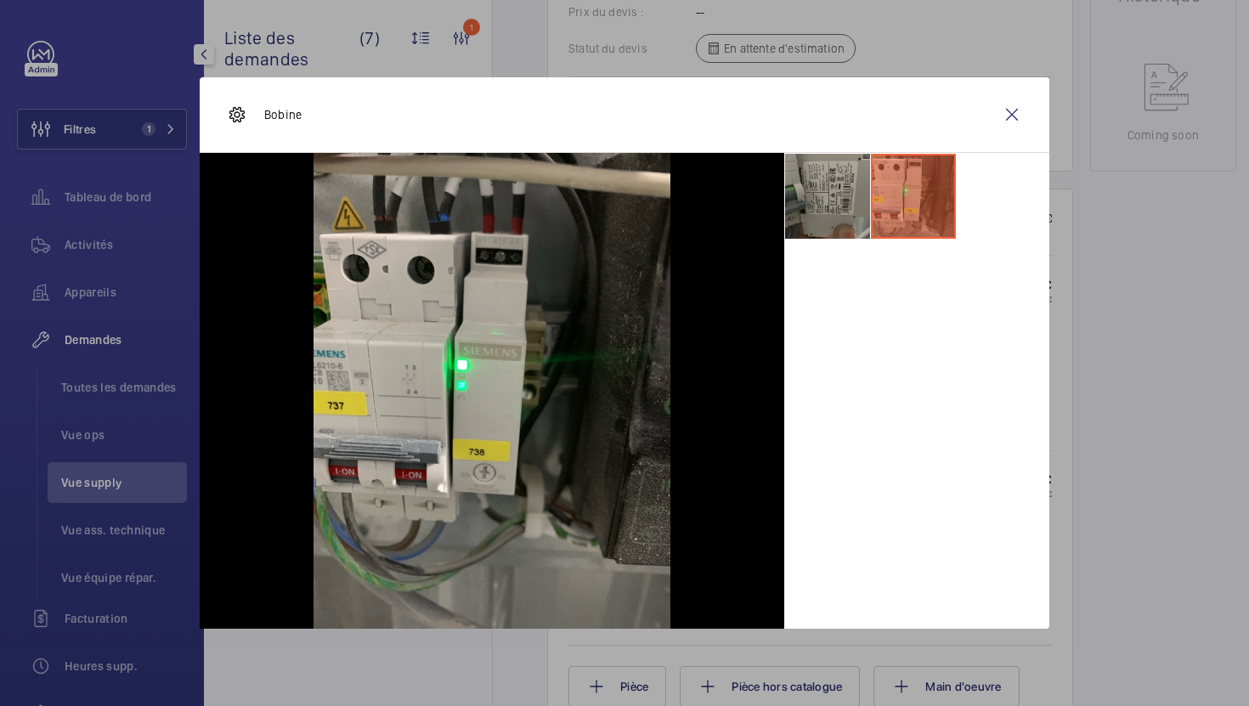
click at [841, 220] on li at bounding box center [827, 196] width 85 height 85
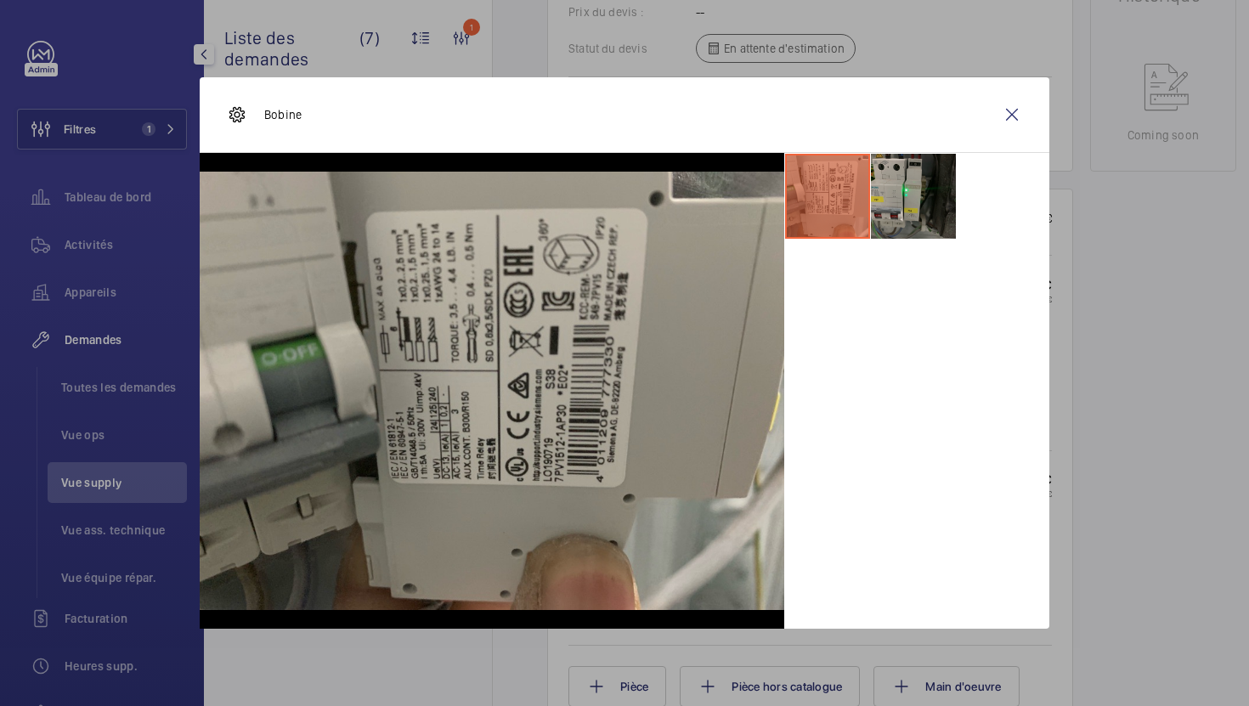
click at [903, 236] on li at bounding box center [913, 196] width 85 height 85
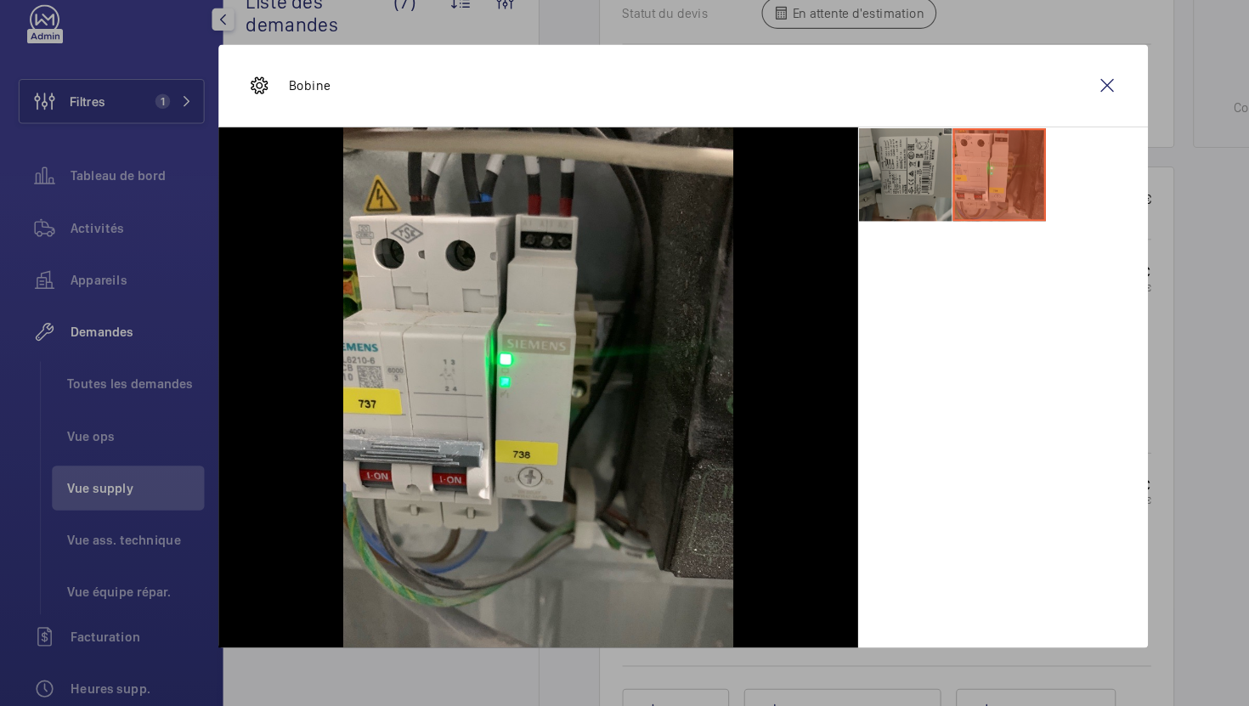
click at [818, 205] on li at bounding box center [827, 196] width 85 height 85
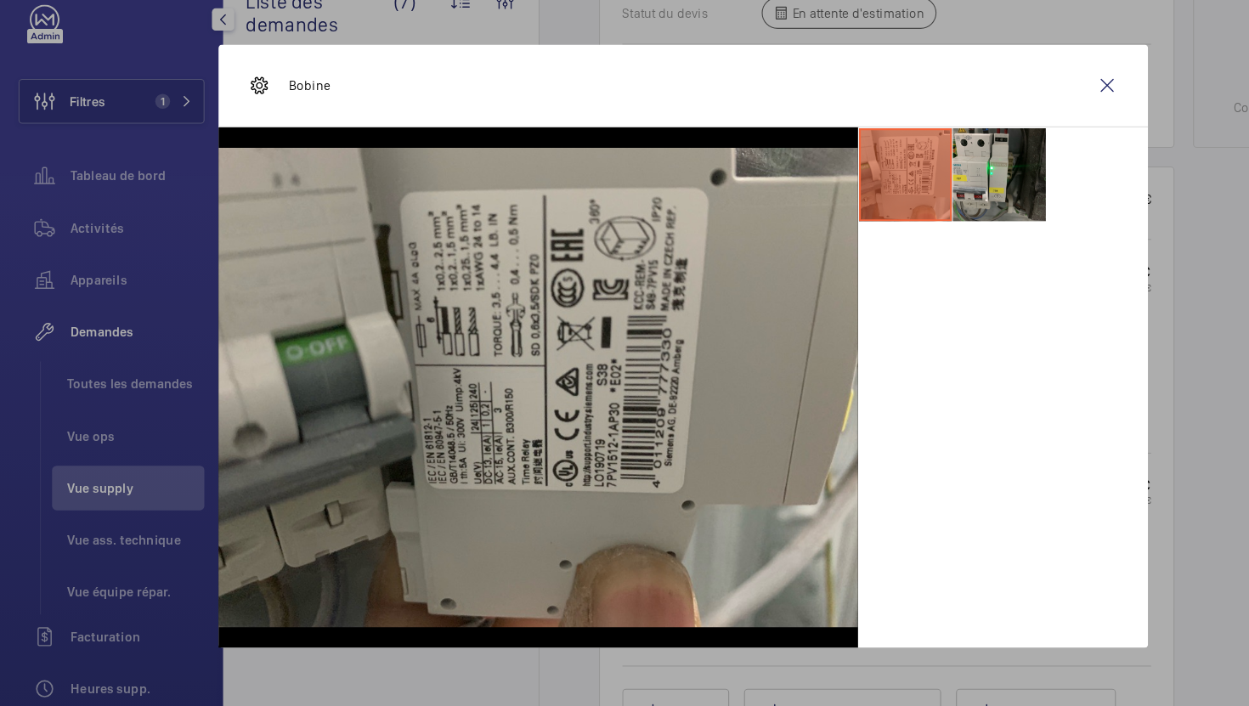
click at [1086, 445] on div at bounding box center [624, 353] width 1249 height 706
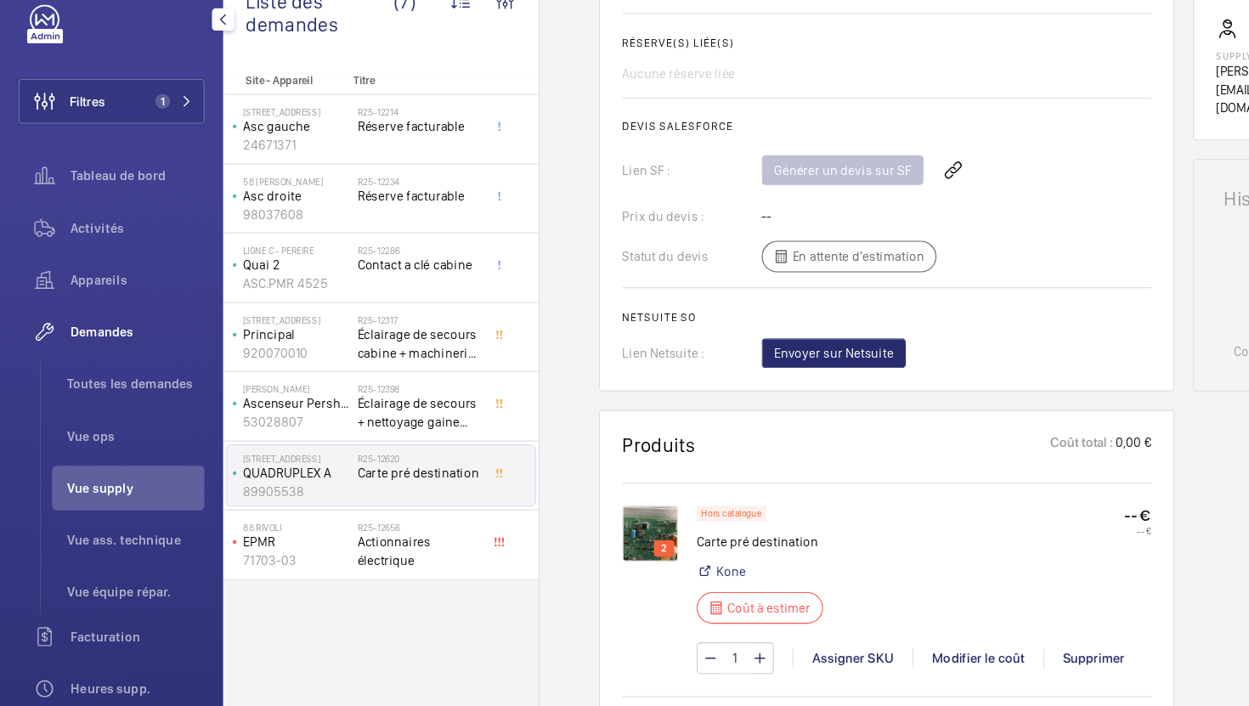
scroll to position [503, 0]
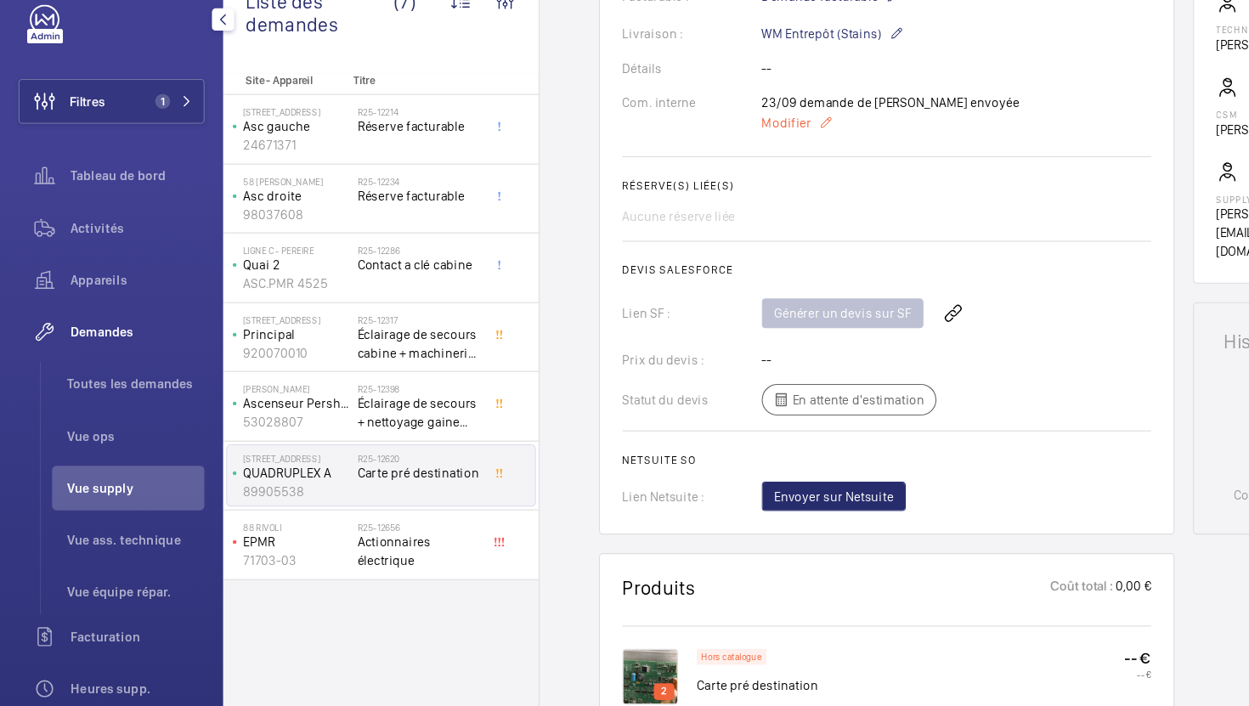
click at [723, 140] on span "Modifier" at bounding box center [718, 148] width 45 height 17
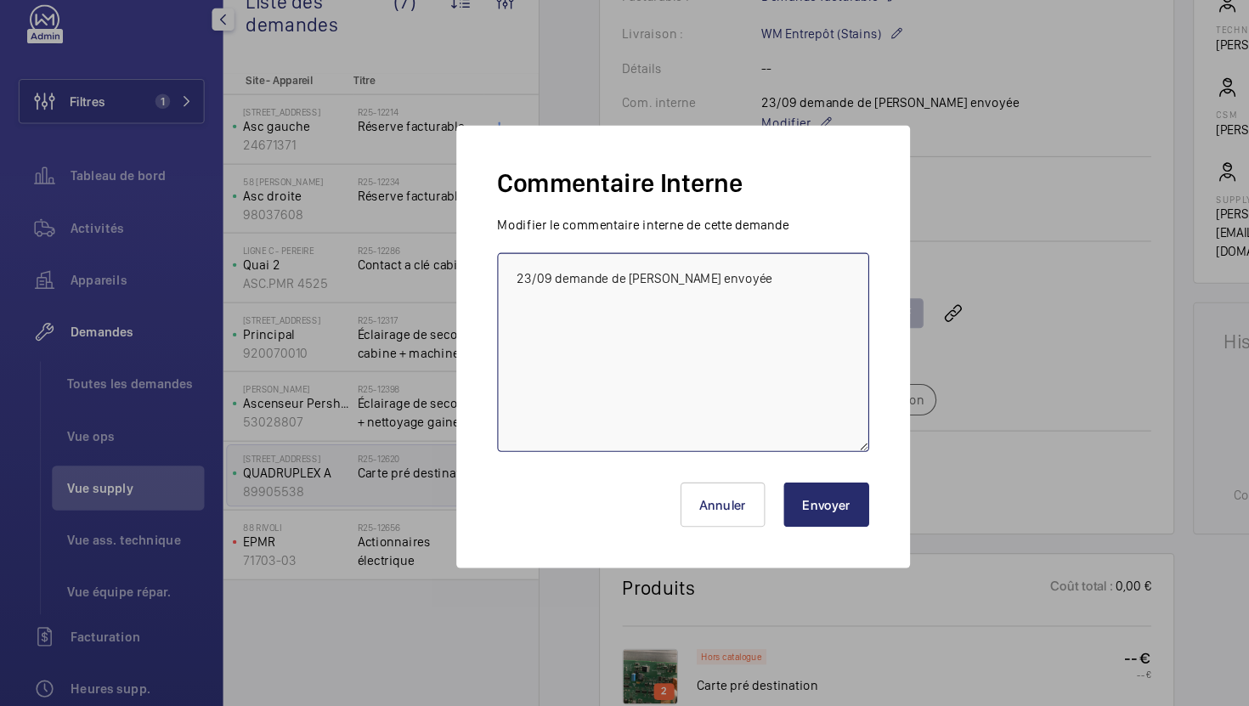
click at [721, 310] on textarea "23/09 demande de [PERSON_NAME] envoyée" at bounding box center [625, 359] width 340 height 182
paste textarea "[URL][DOMAIN_NAME]"
type textarea "23/09 demande de [PERSON_NAME] envoyée [URL][DOMAIN_NAME]"
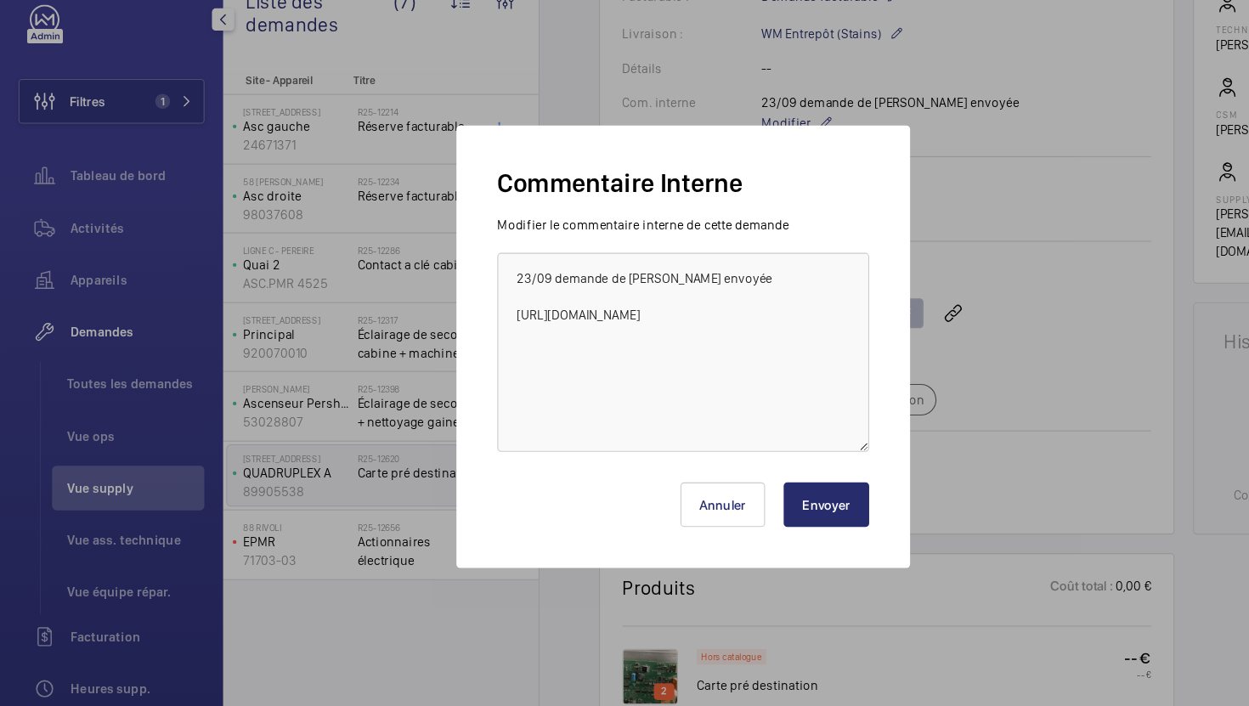
click at [780, 495] on button "Envoyer" at bounding box center [755, 498] width 78 height 41
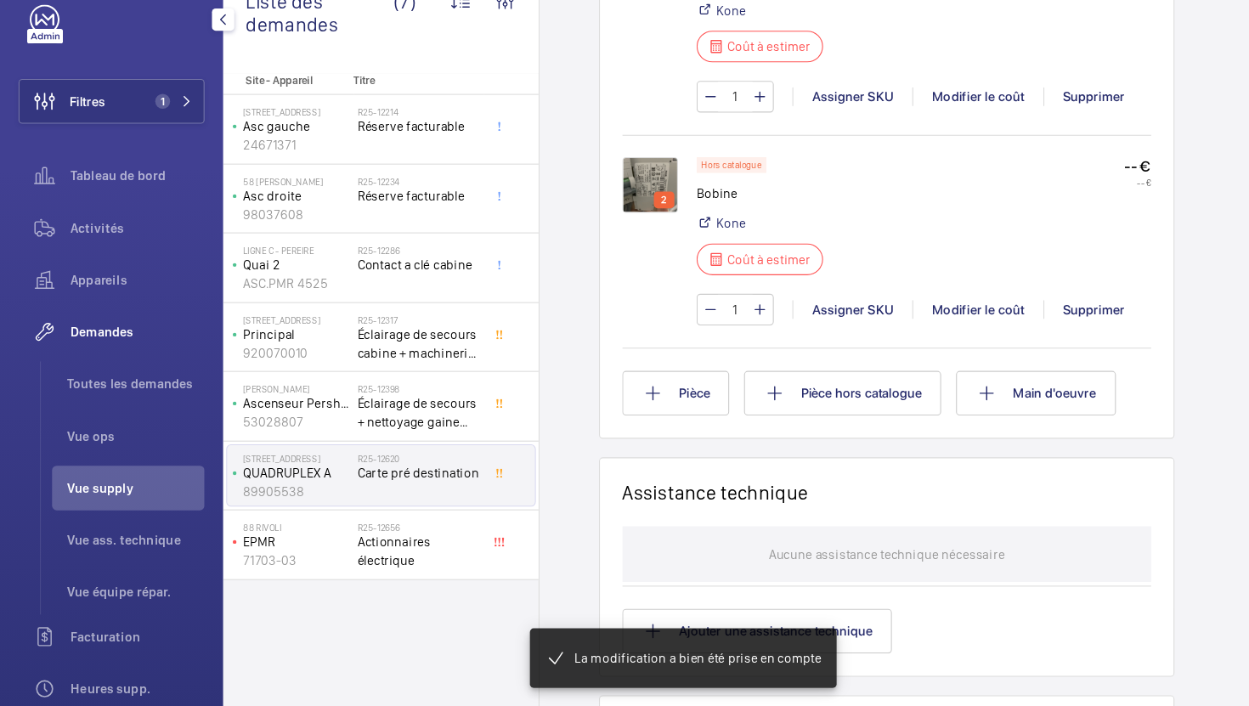
scroll to position [1164, 0]
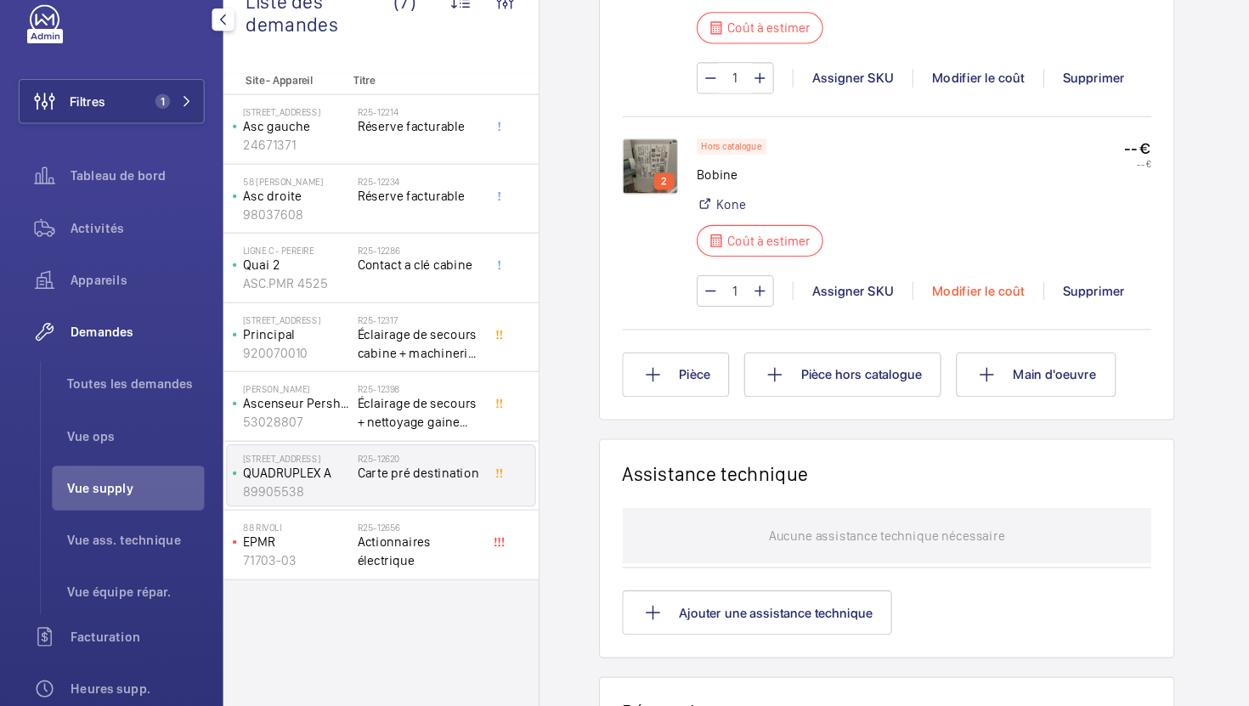
click at [869, 311] on div "Modifier le coût" at bounding box center [894, 302] width 120 height 17
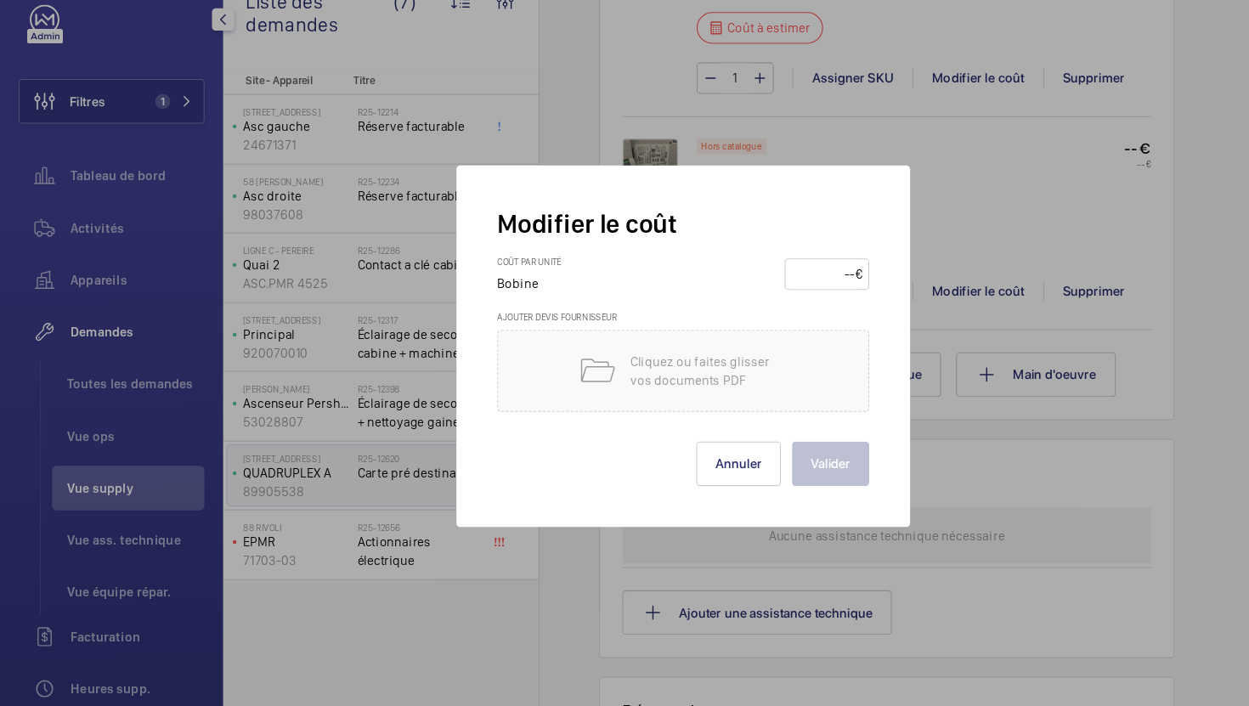
click at [744, 292] on input "number" at bounding box center [752, 287] width 59 height 27
type input "75"
click at [770, 453] on button "Valider" at bounding box center [759, 460] width 71 height 41
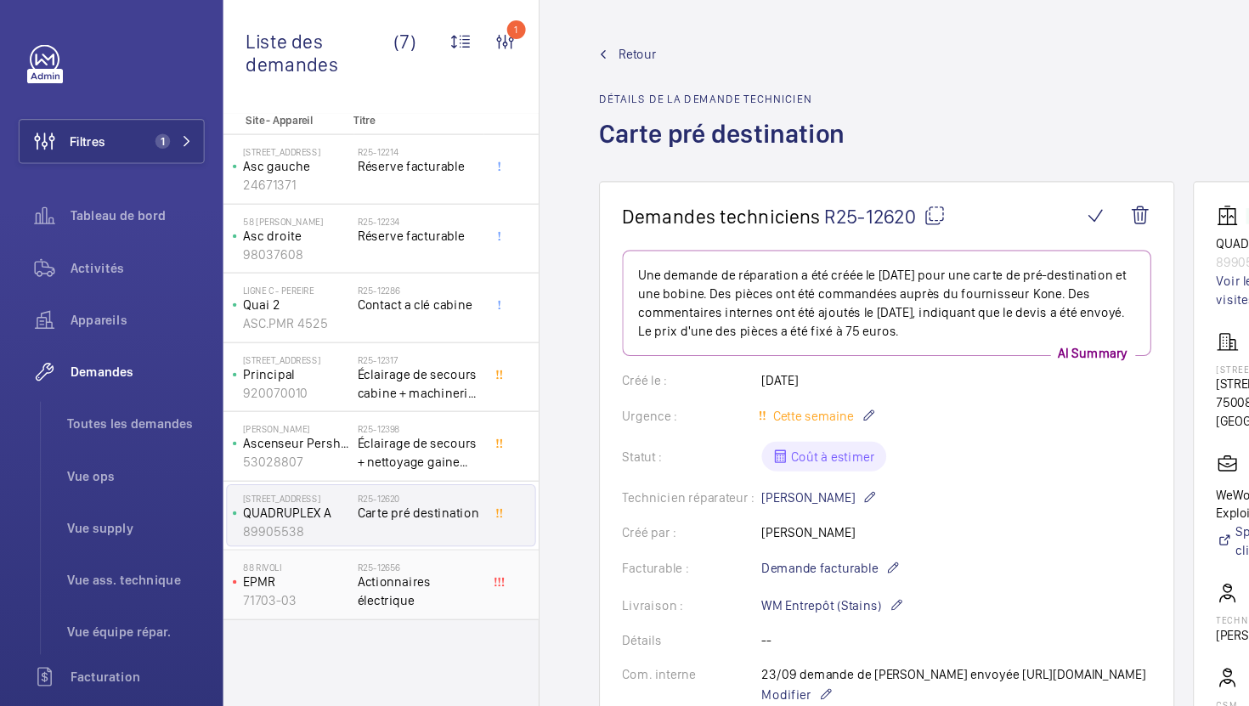
click at [424, 549] on span "Actionnaires électrique" at bounding box center [382, 541] width 112 height 34
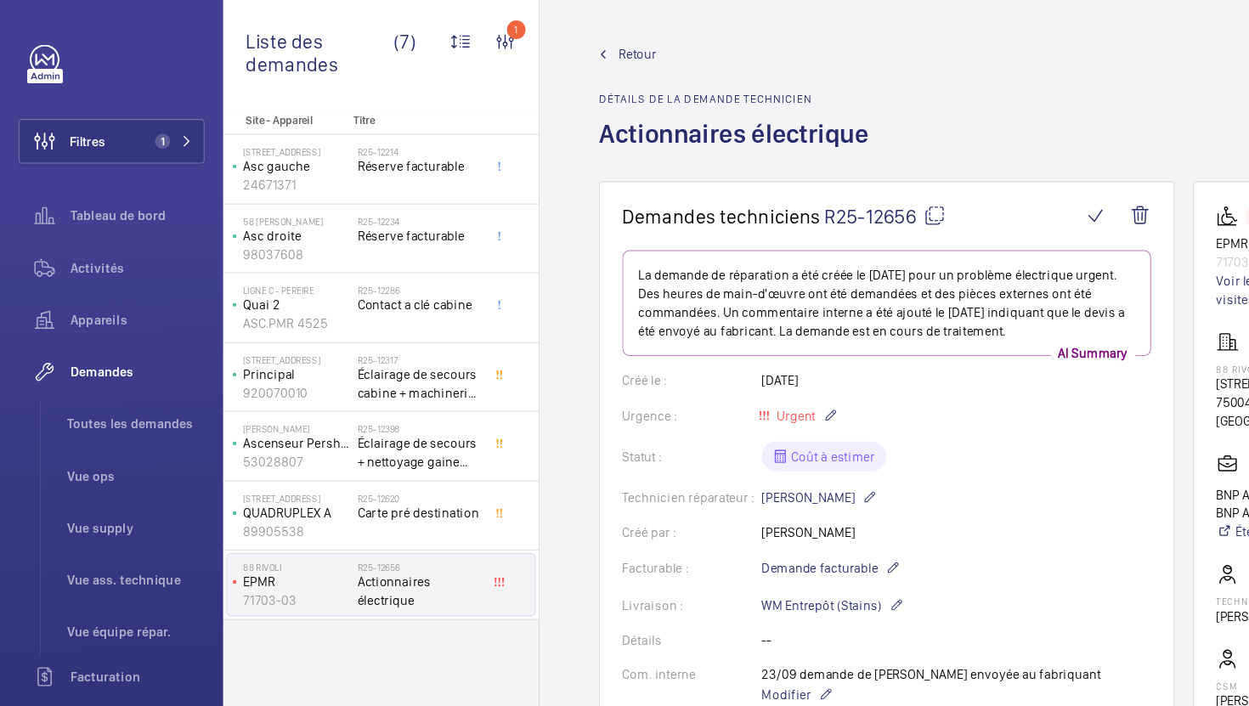
click at [849, 197] on mat-icon at bounding box center [854, 197] width 20 height 20
type textarea "R25-12656"
click at [96, 483] on span "Vue supply" at bounding box center [124, 482] width 126 height 17
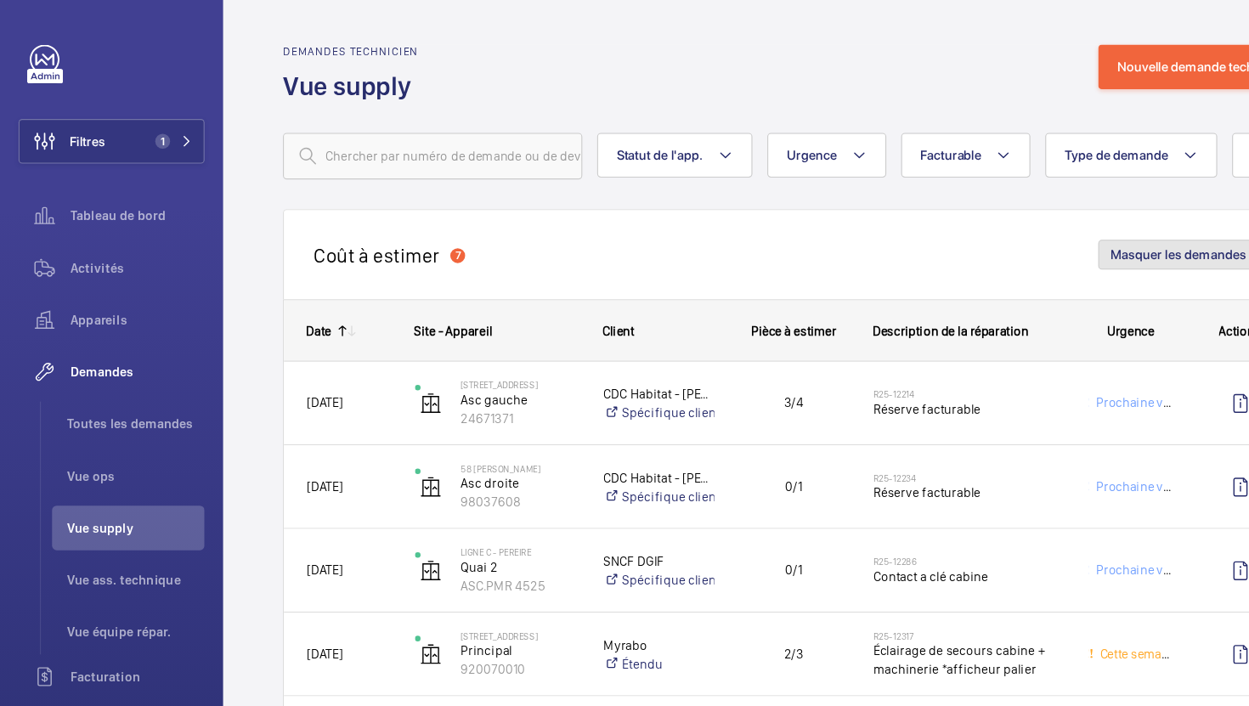
click at [1073, 242] on button "Masquer les demandes" at bounding box center [1085, 232] width 163 height 27
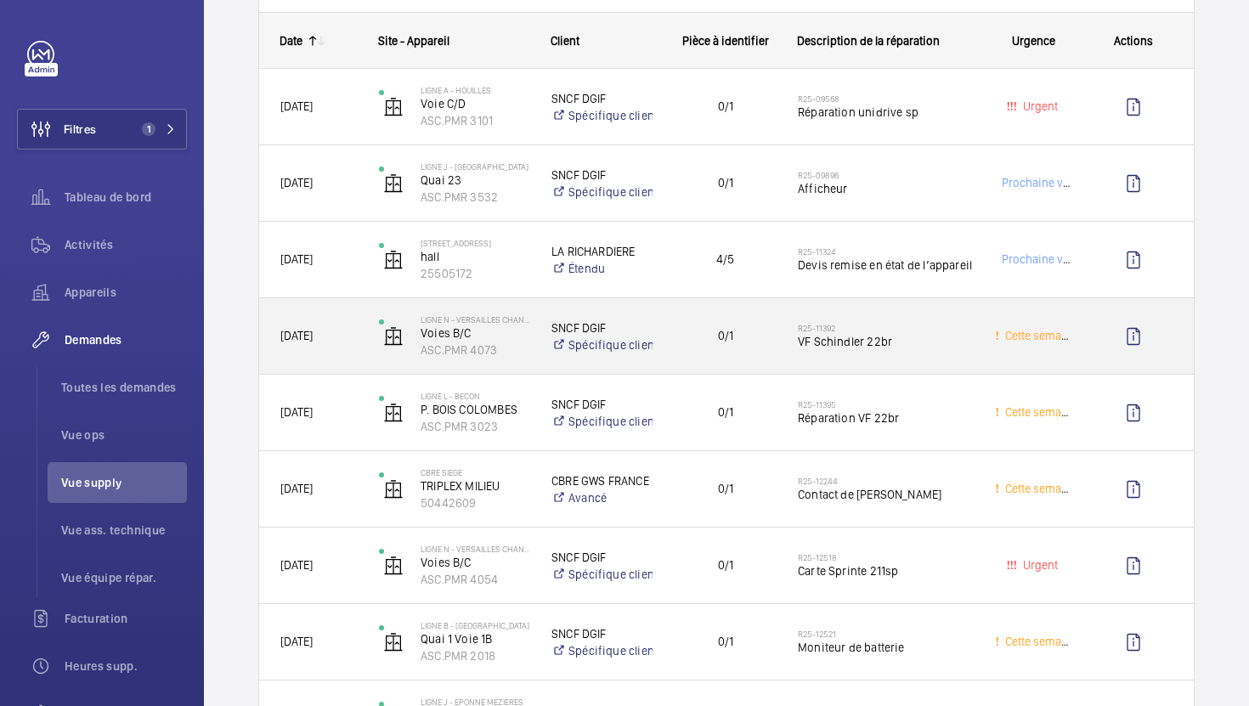
scroll to position [405, 0]
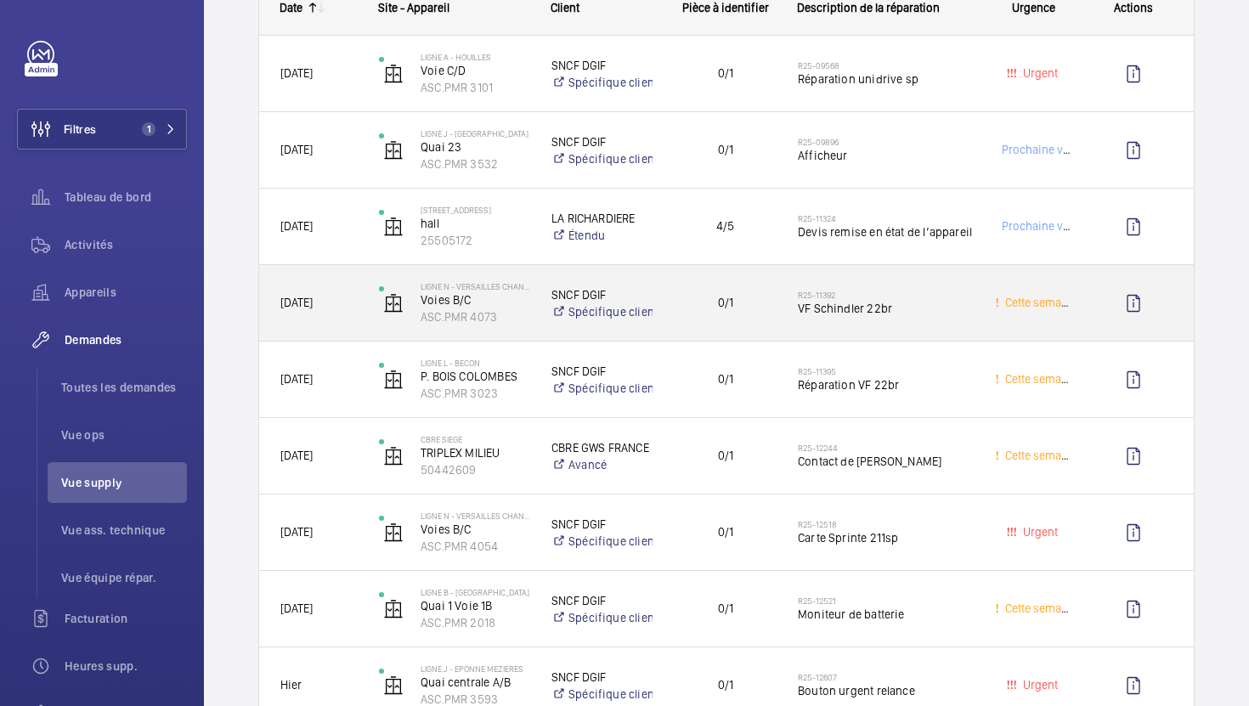
click at [925, 310] on span "VF Schindler 22br" at bounding box center [885, 308] width 175 height 17
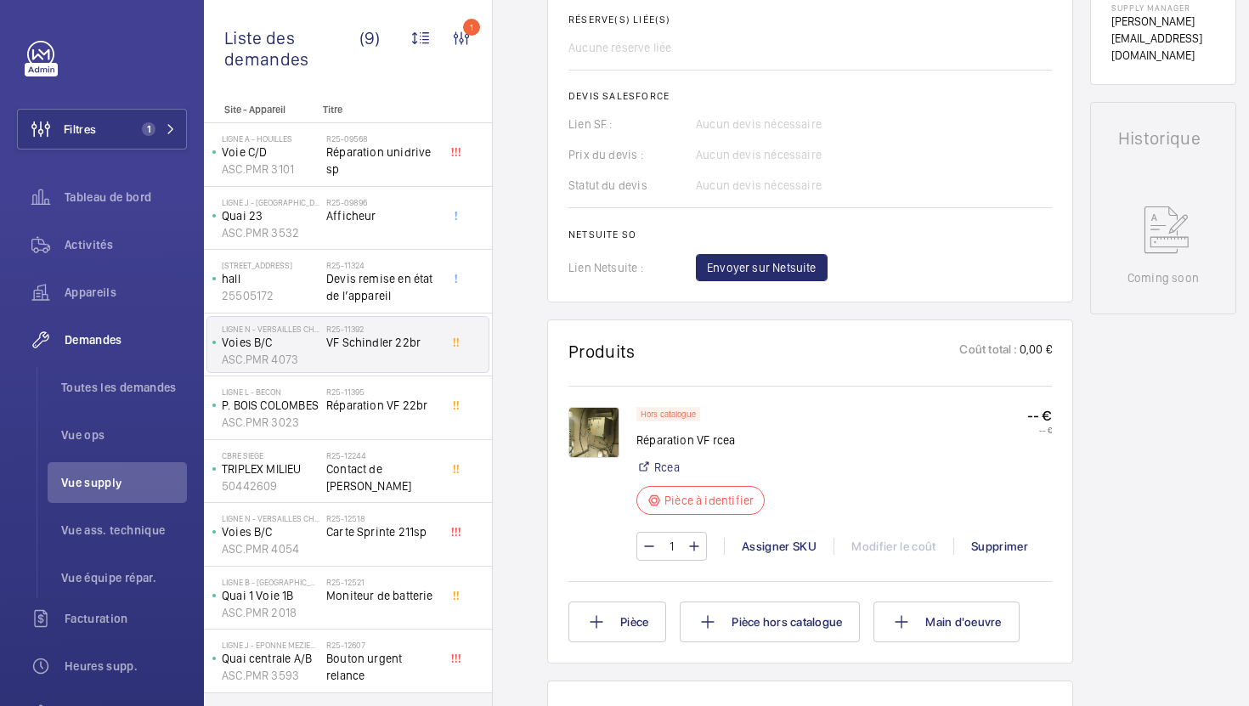
scroll to position [776, 0]
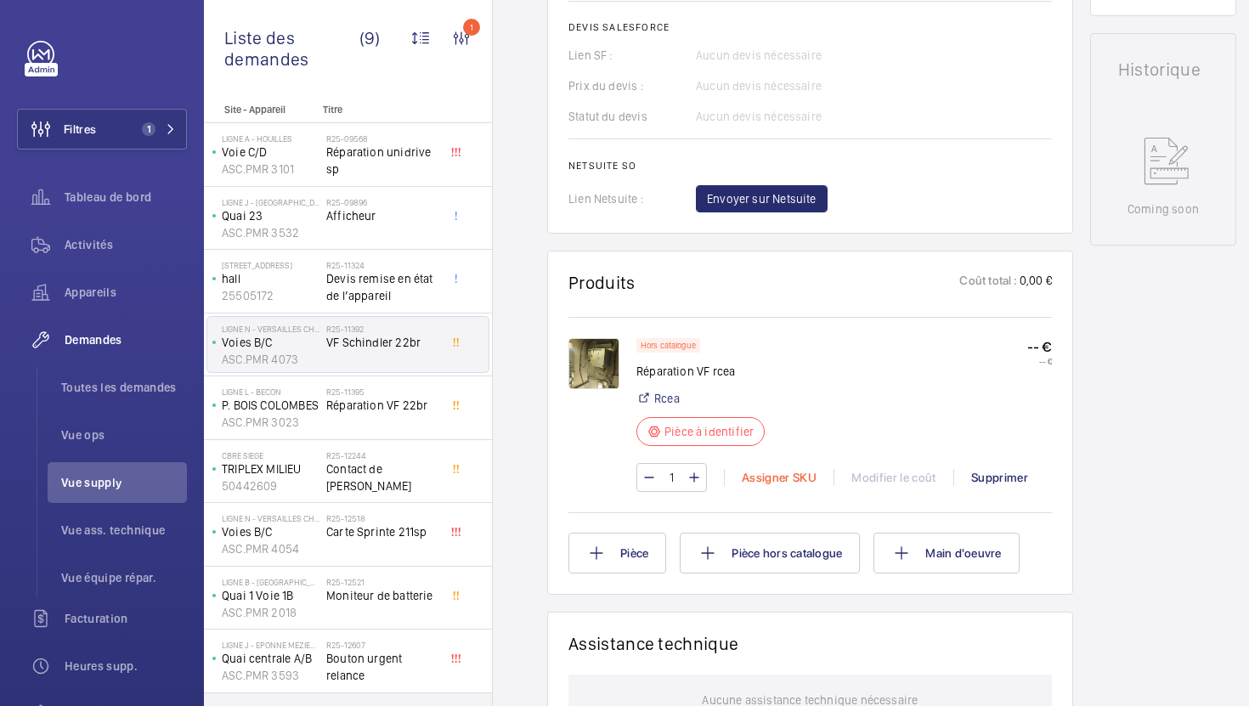
click at [788, 480] on div "Assigner SKU" at bounding box center [779, 477] width 110 height 17
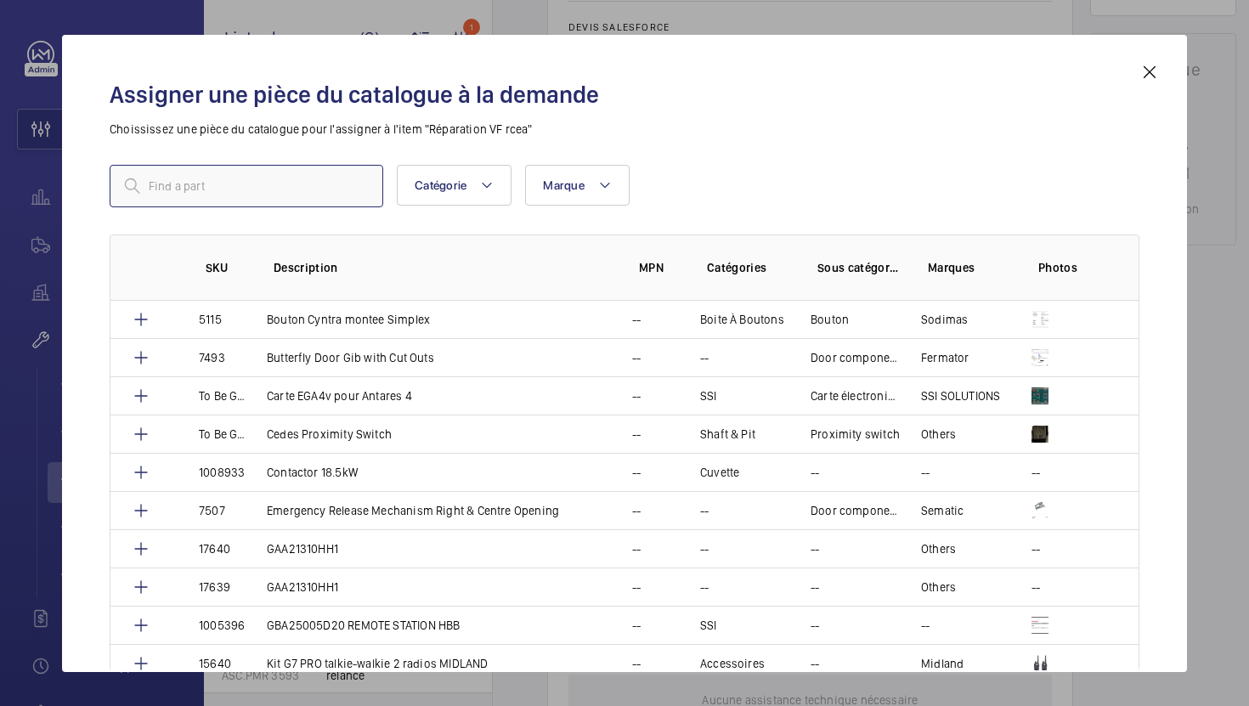
click at [337, 197] on input "text" at bounding box center [247, 186] width 274 height 42
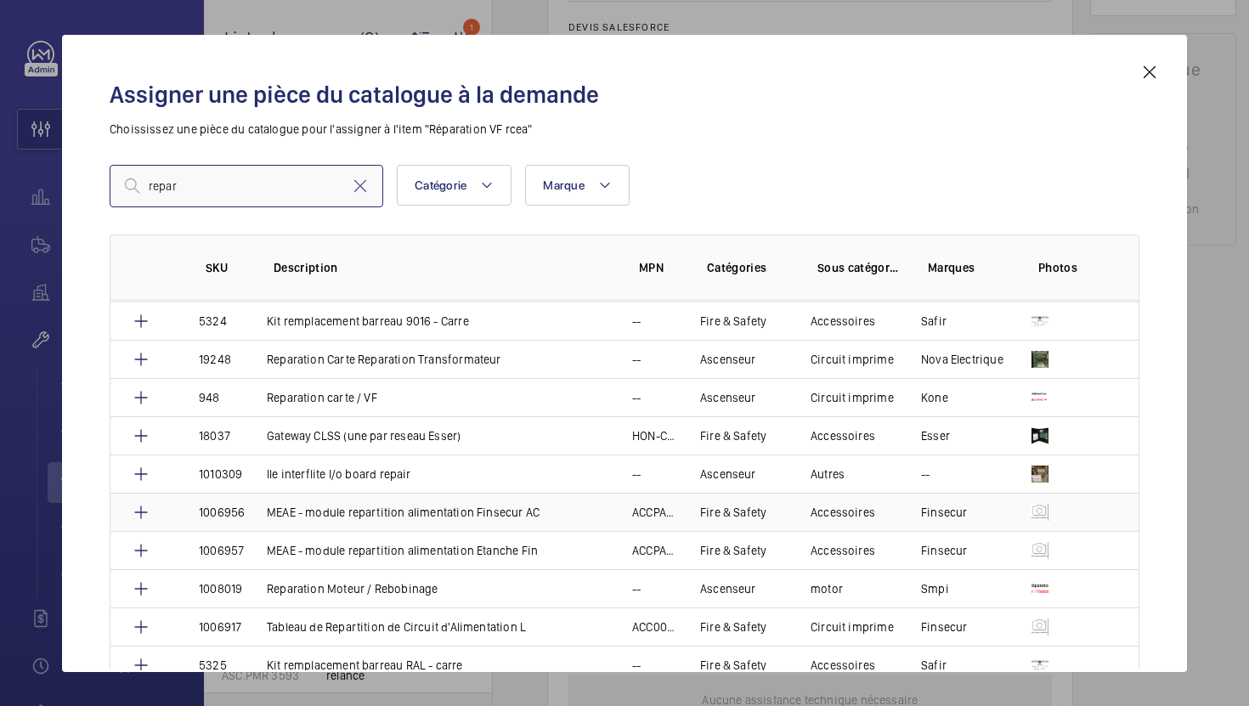
scroll to position [38, 0]
type input "repar"
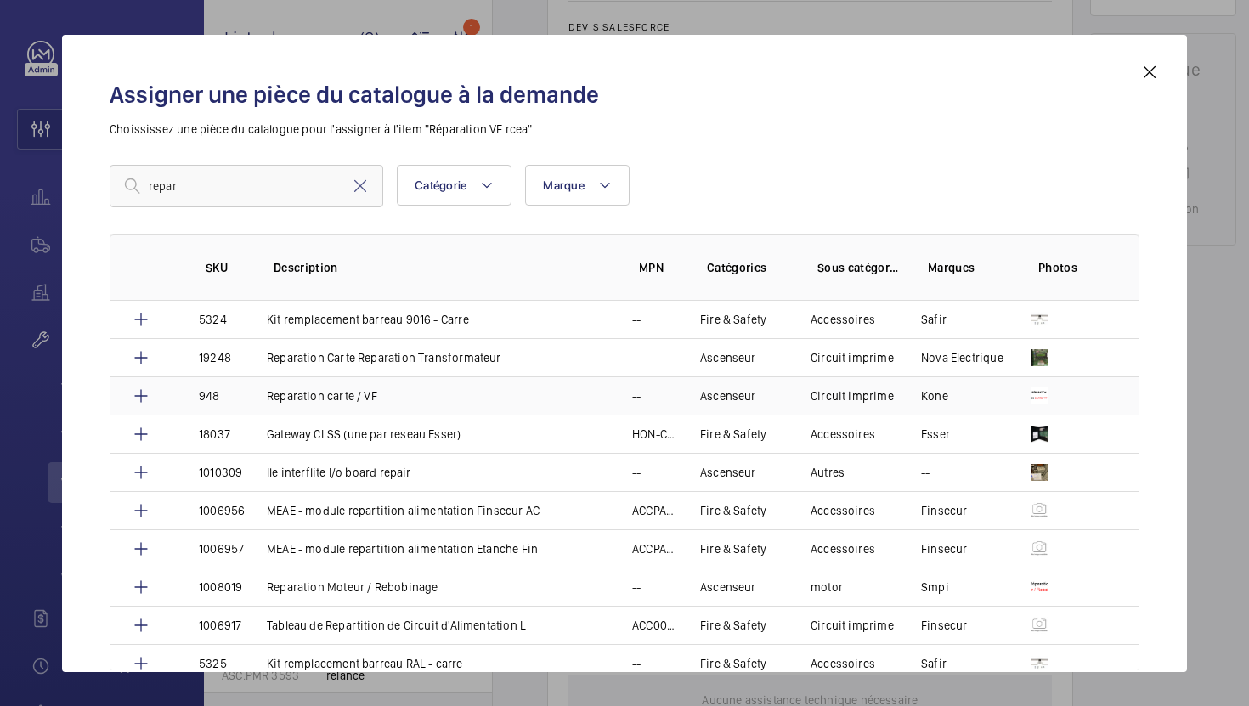
click at [411, 402] on td "Reparation carte / VF" at bounding box center [428, 396] width 365 height 38
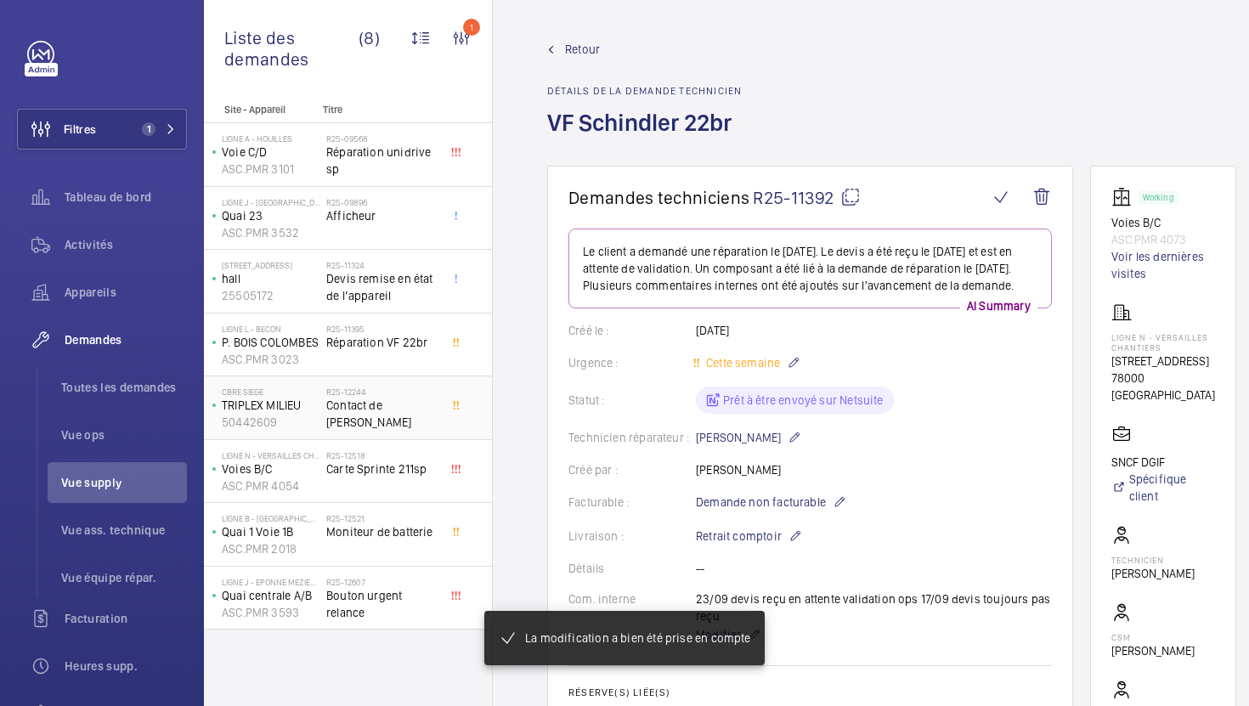
scroll to position [237, 0]
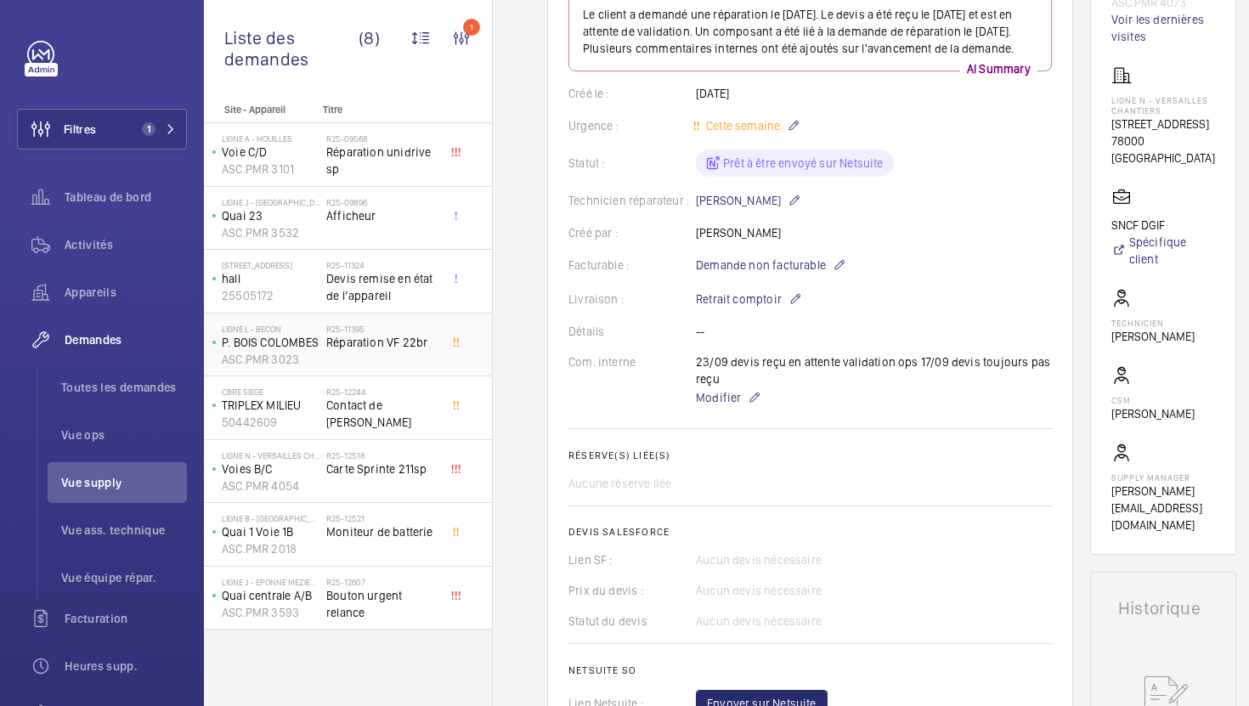
click at [422, 352] on div "R25-11395 Réparation VF 22br" at bounding box center [382, 348] width 112 height 49
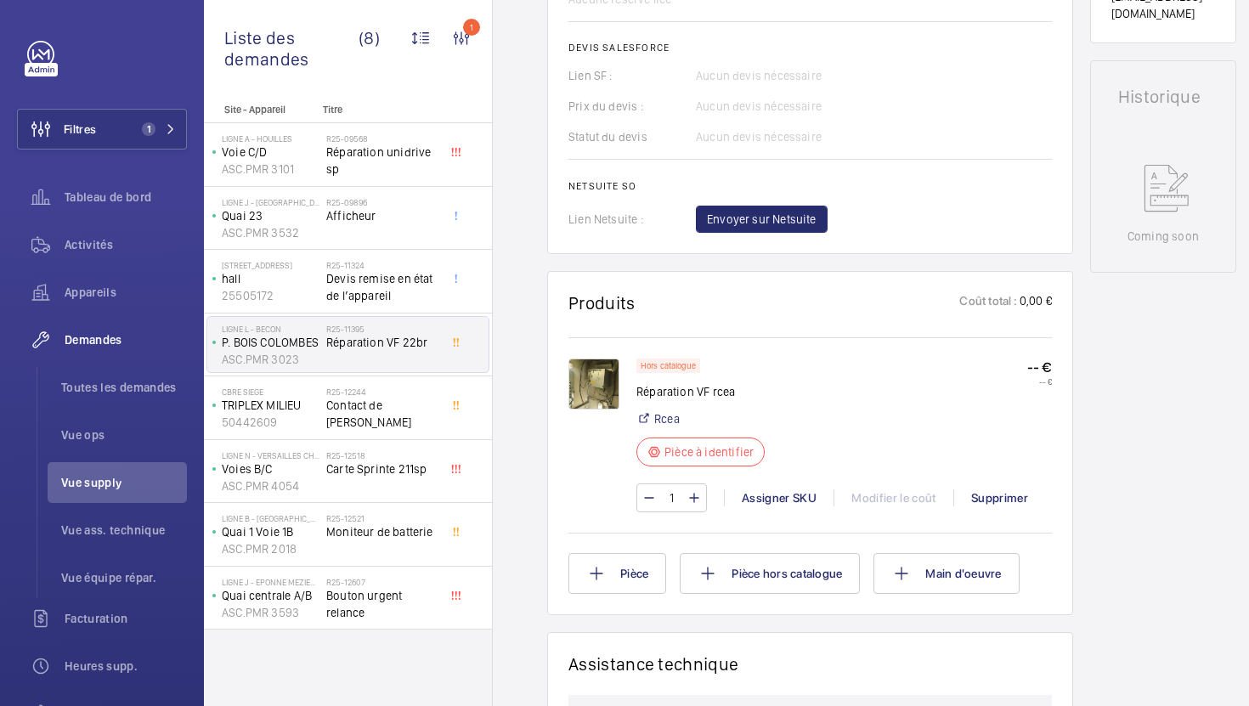
scroll to position [760, 0]
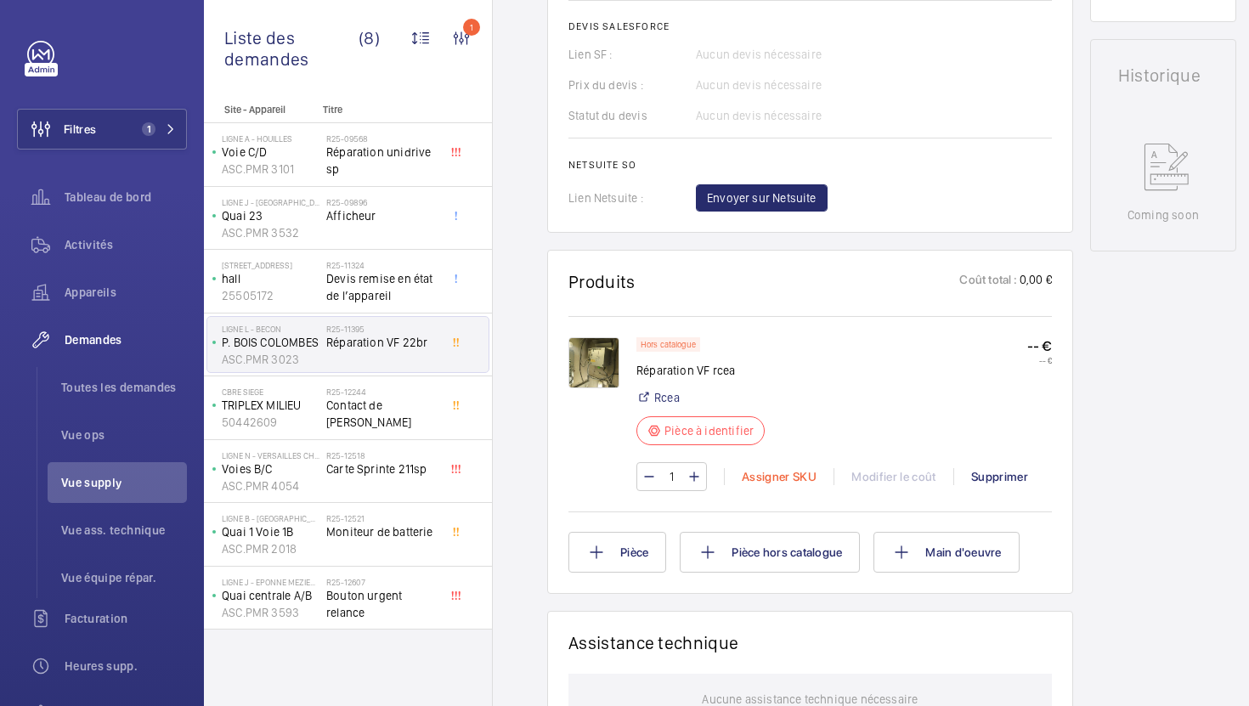
click at [760, 470] on div "Assigner SKU" at bounding box center [779, 476] width 110 height 17
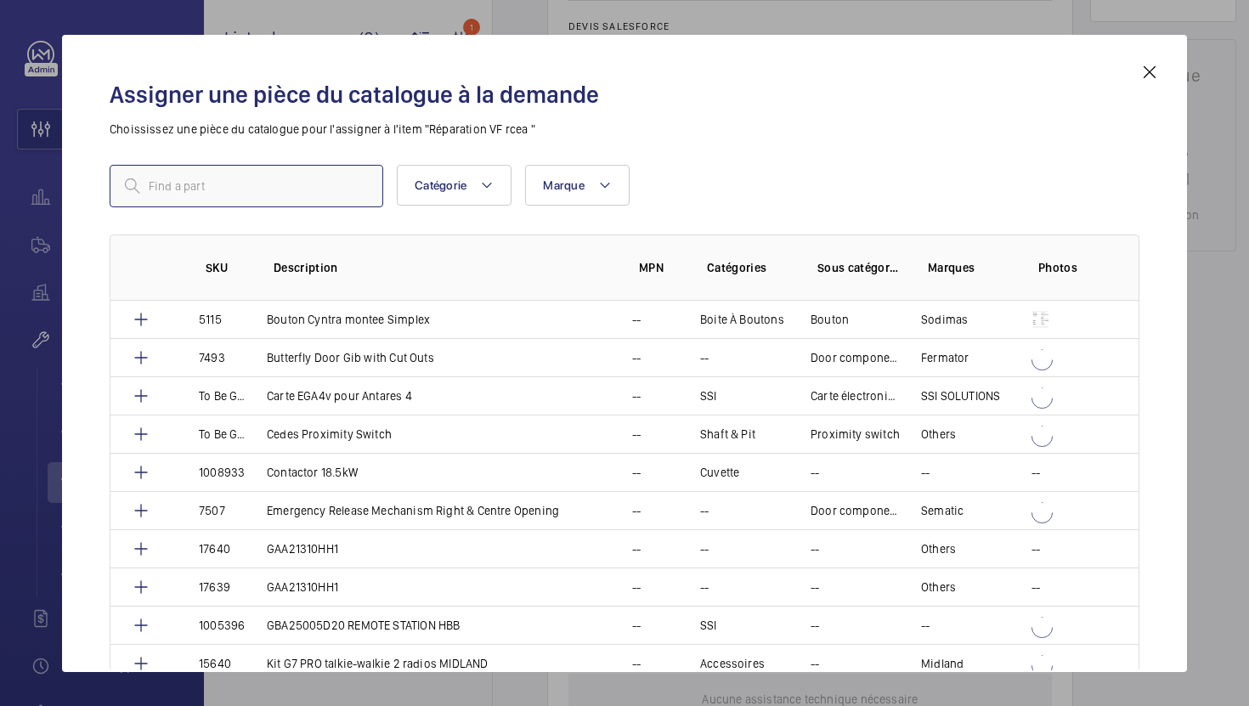
click at [315, 190] on input "text" at bounding box center [247, 186] width 274 height 42
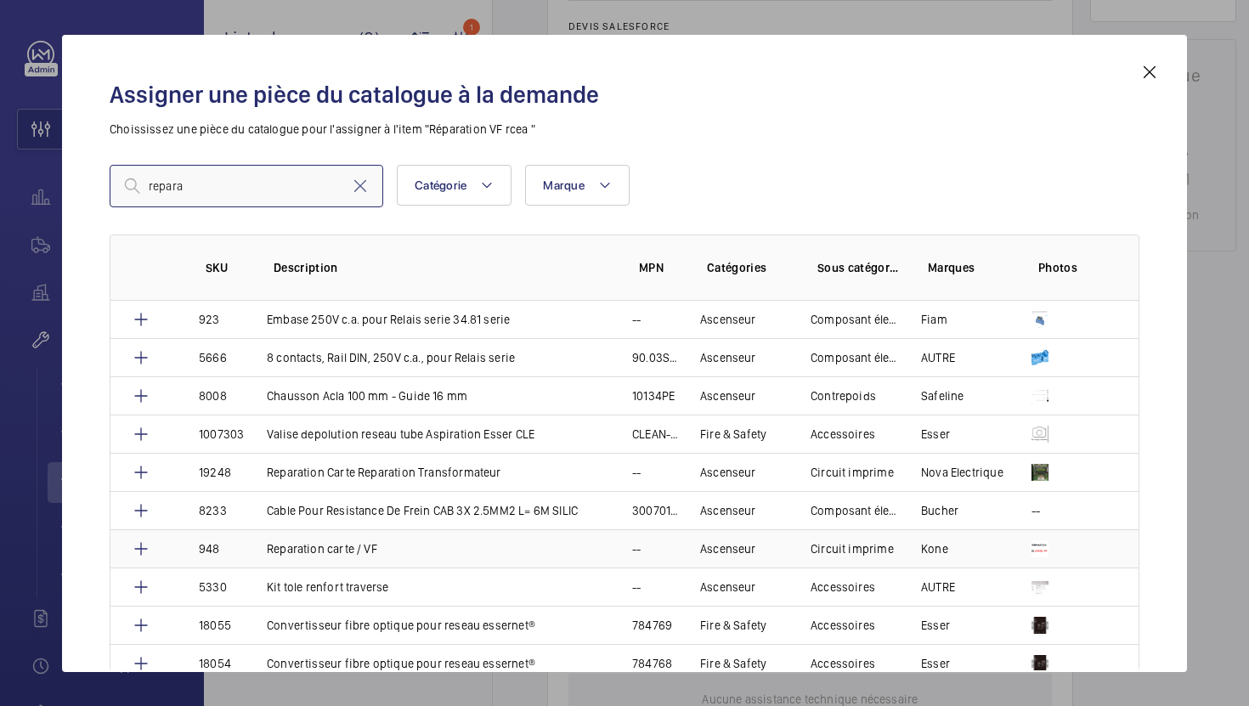
type input "repara"
click at [445, 546] on td "Reparation carte / VF" at bounding box center [428, 549] width 365 height 38
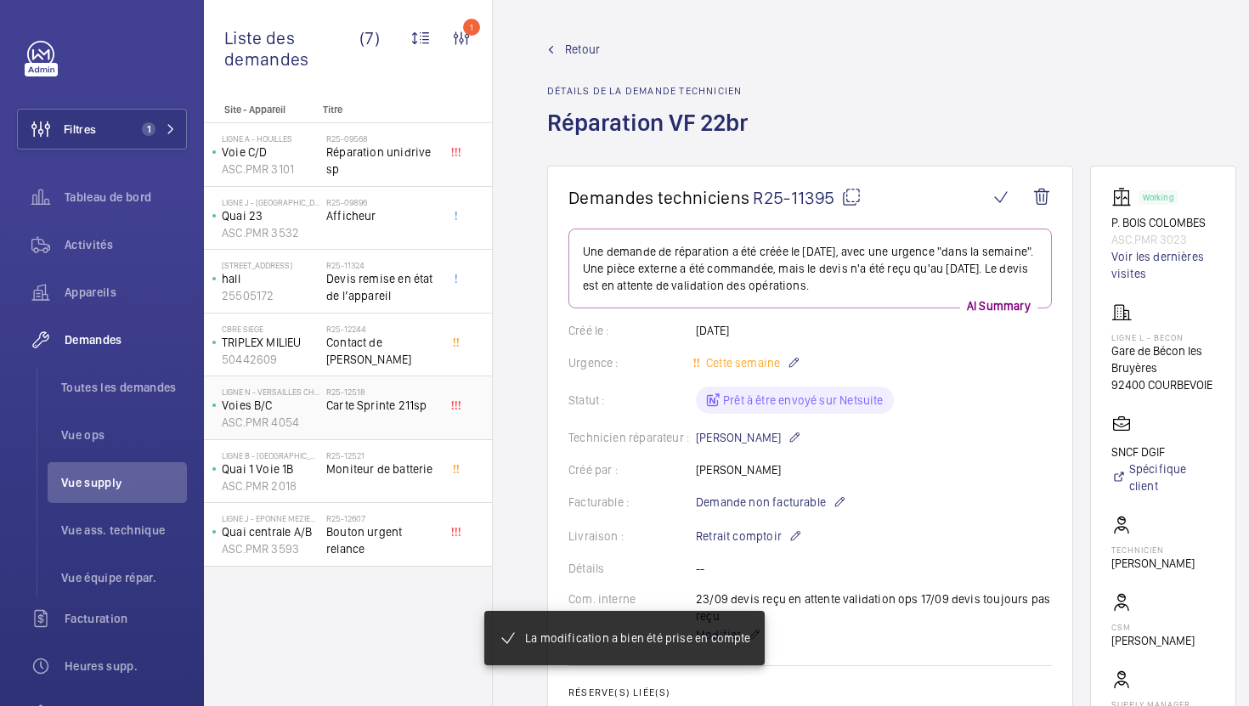
click at [423, 430] on div "R25-12518 Carte Sprinte 211sp" at bounding box center [382, 411] width 112 height 49
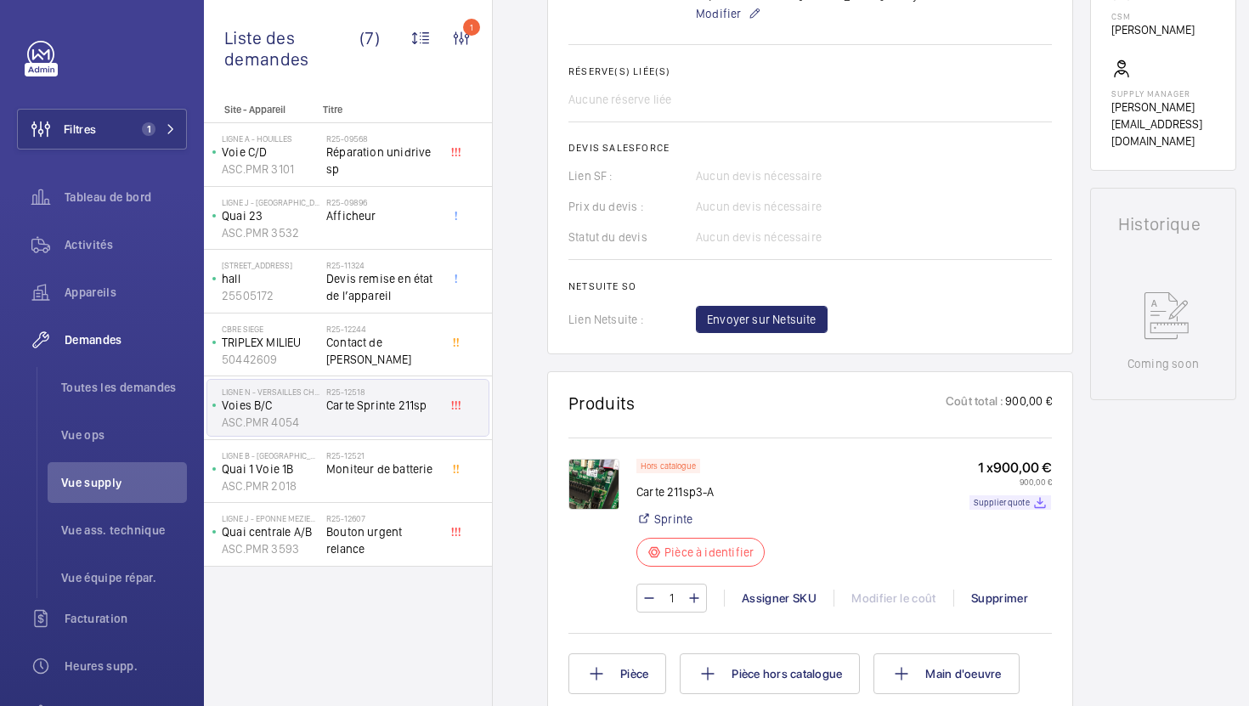
scroll to position [608, 0]
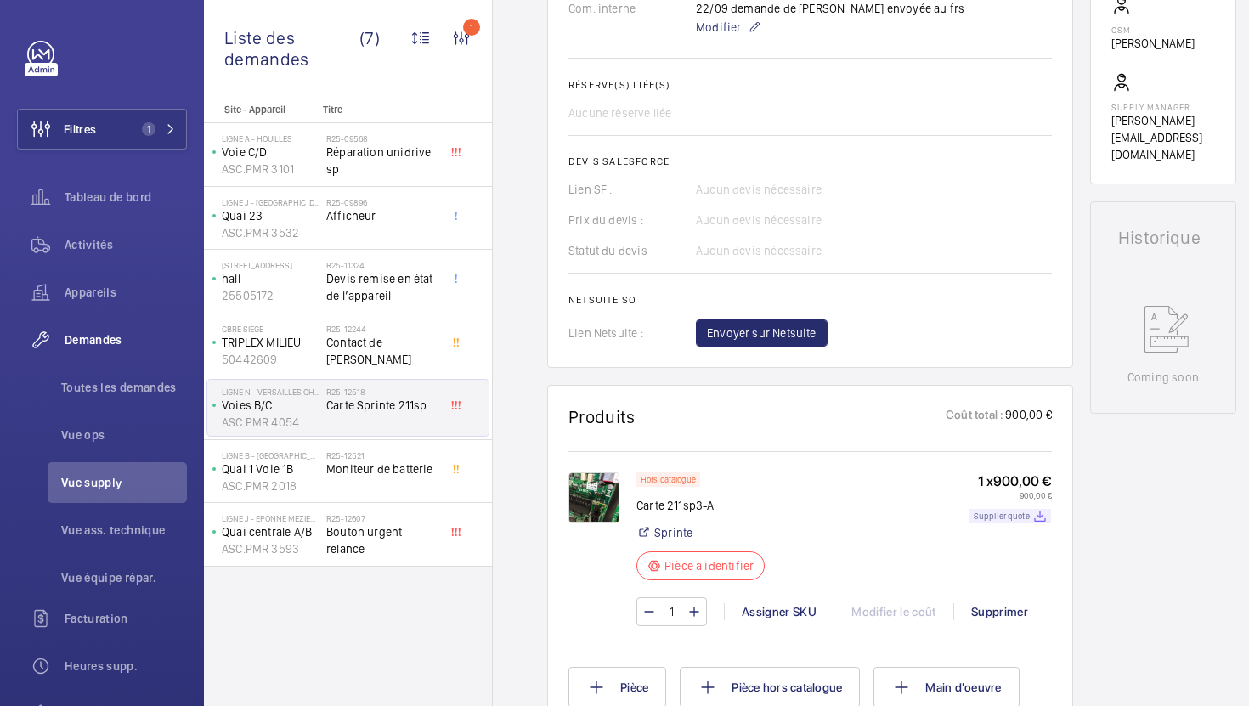
click at [1022, 519] on p "Supplier quote" at bounding box center [1002, 516] width 56 height 6
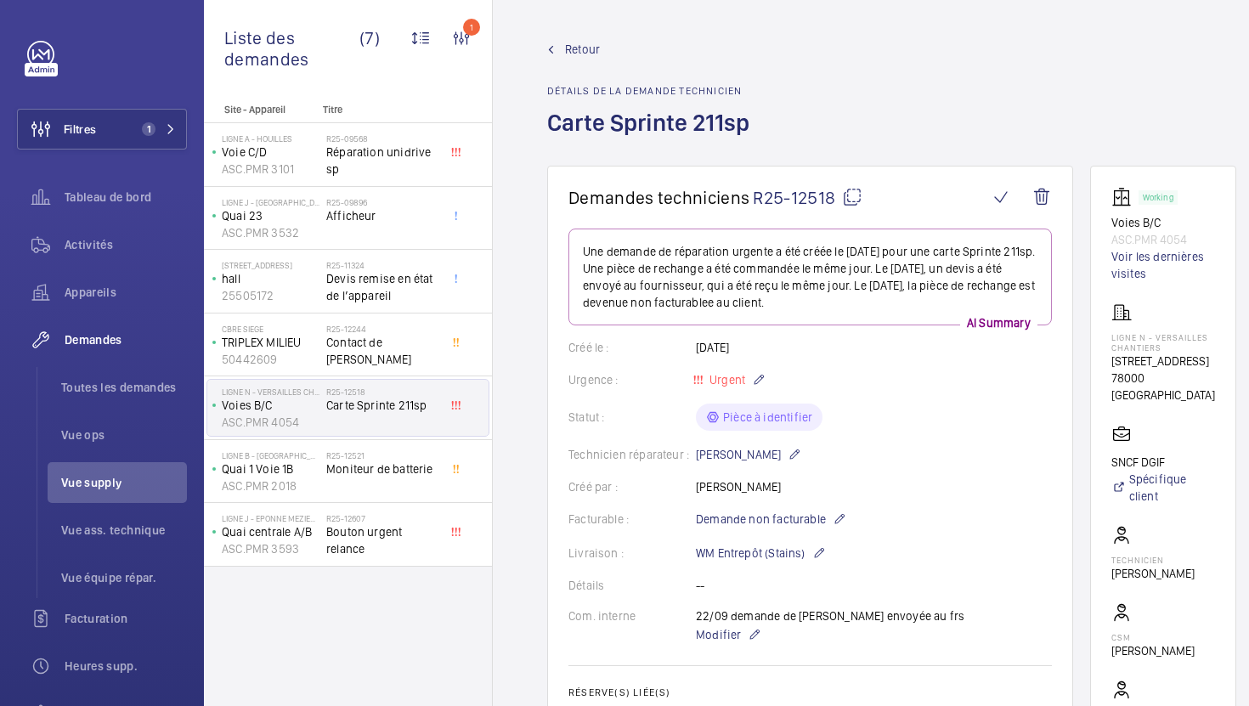
click at [852, 196] on mat-icon at bounding box center [852, 197] width 20 height 20
drag, startPoint x: 1209, startPoint y: 397, endPoint x: 1102, endPoint y: 364, distance: 111.3
click at [1102, 364] on wm-front-card "Working Voies B/C ASC.PMR 4054 Voir les dernières visites Ligne N - VERSAILLES …" at bounding box center [1163, 479] width 146 height 626
copy div "[STREET_ADDRESS]"
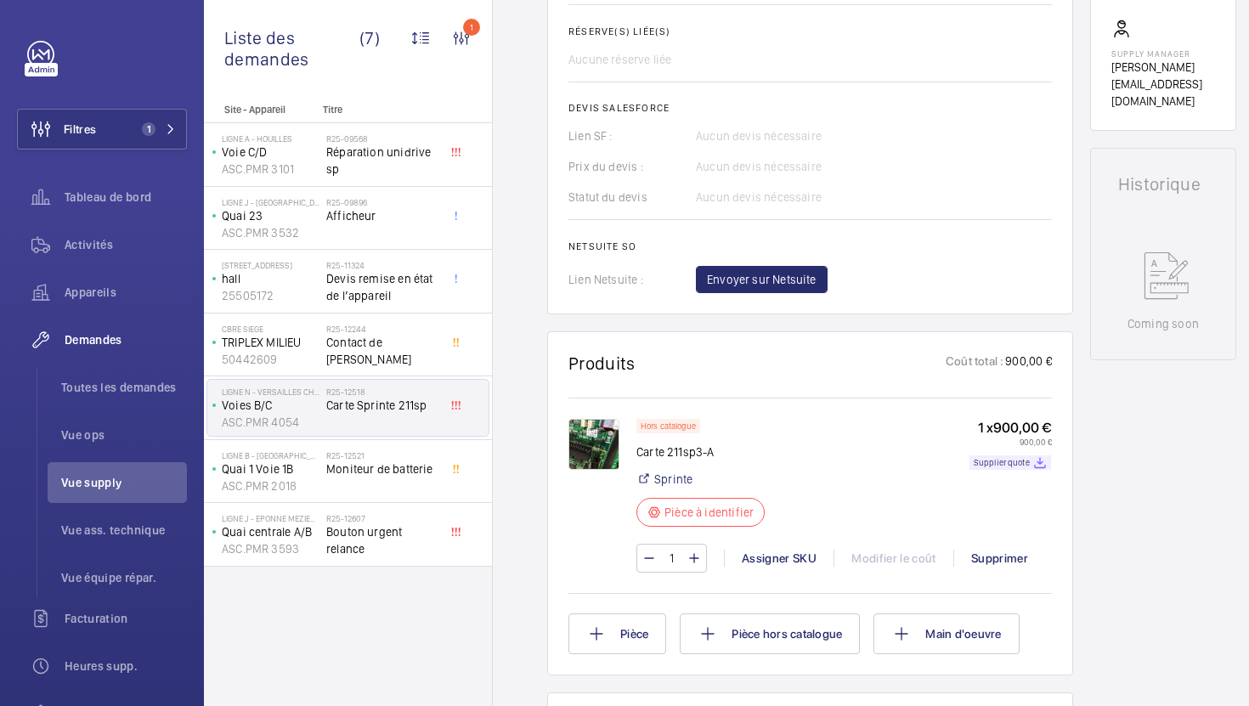
scroll to position [685, 0]
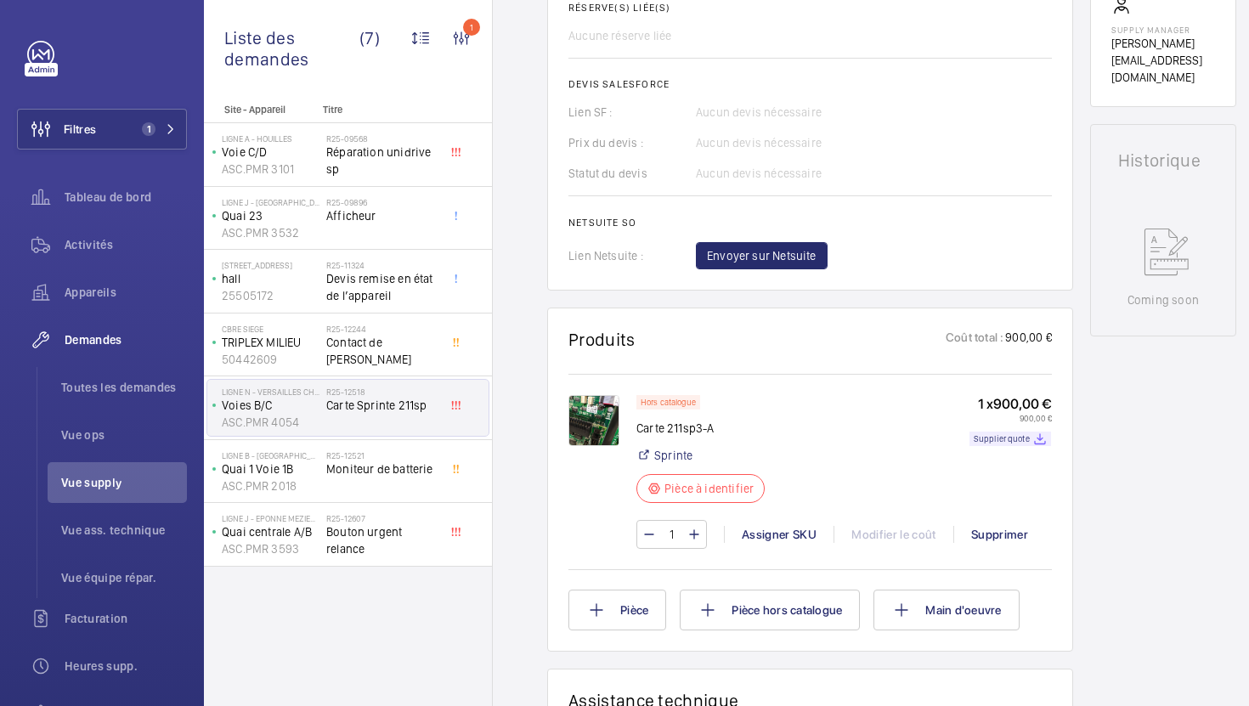
click at [597, 428] on img at bounding box center [594, 420] width 51 height 51
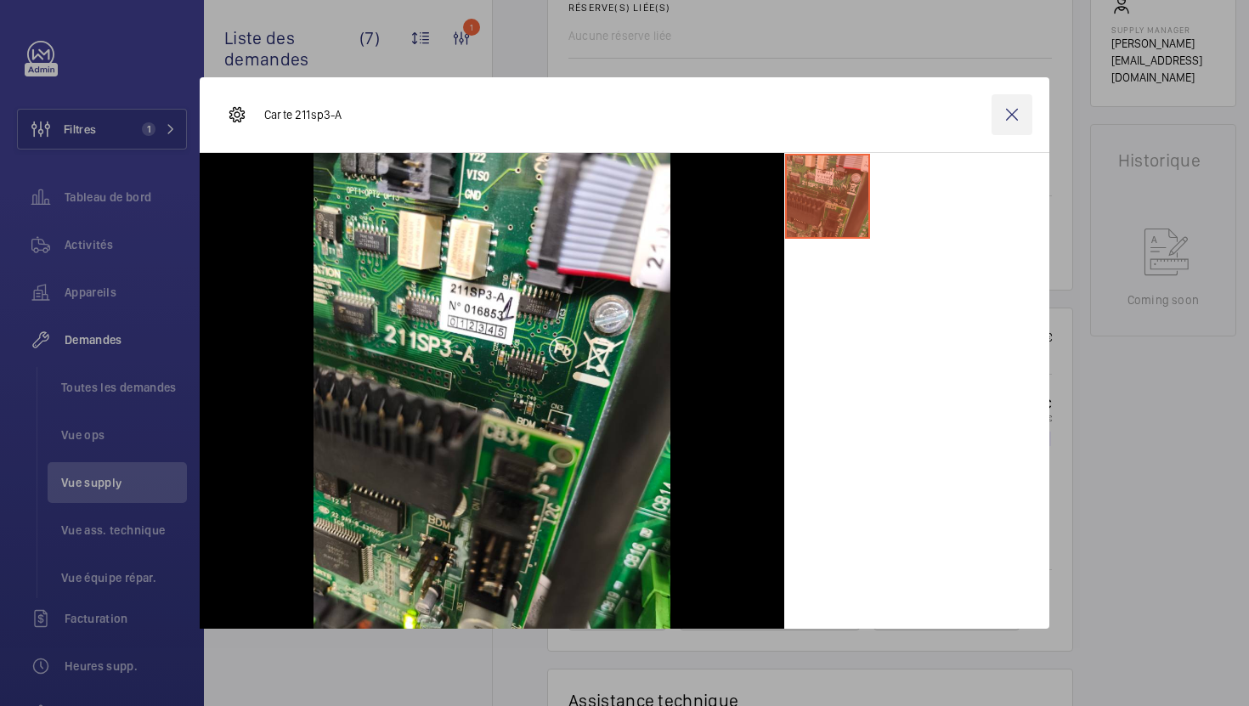
click at [1005, 119] on wm-front-icon-button at bounding box center [1012, 114] width 41 height 41
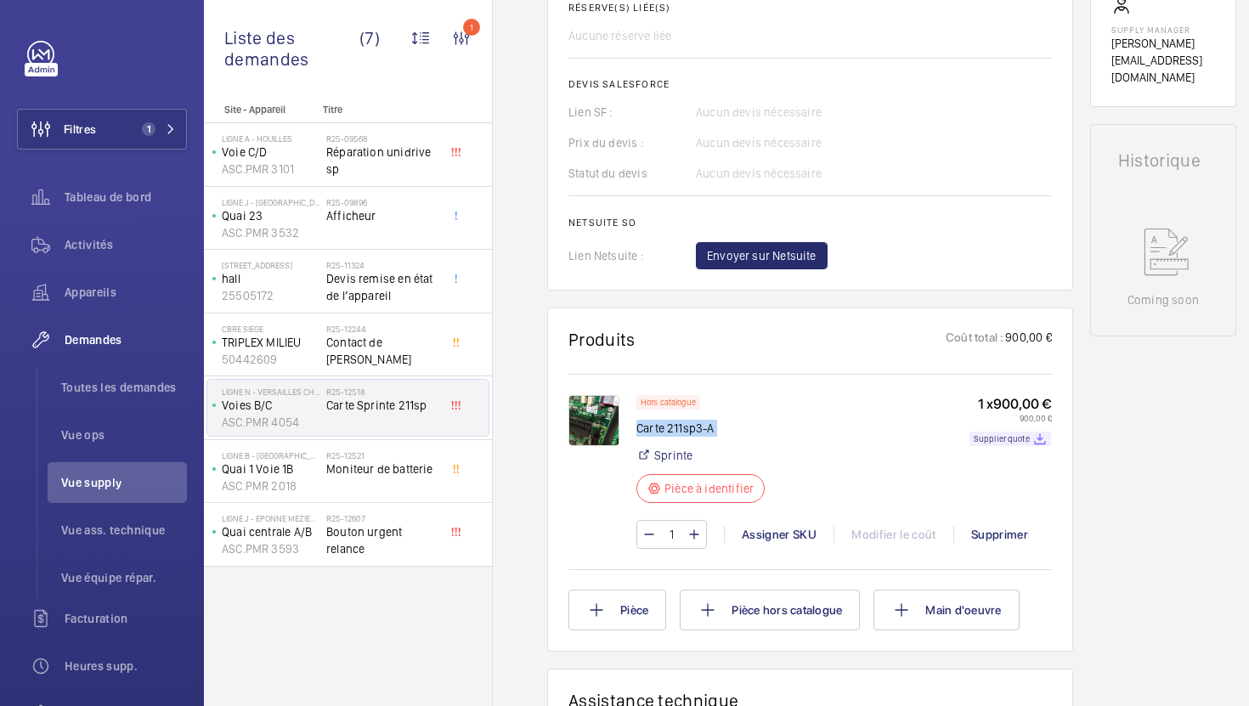
drag, startPoint x: 743, startPoint y: 441, endPoint x: 642, endPoint y: 418, distance: 103.7
click at [642, 418] on div "Hors catalogue Carte 211sp3-A Sprinte Pièce à identifier" at bounding box center [706, 454] width 139 height 118
copy div "Carte 211sp3-A"
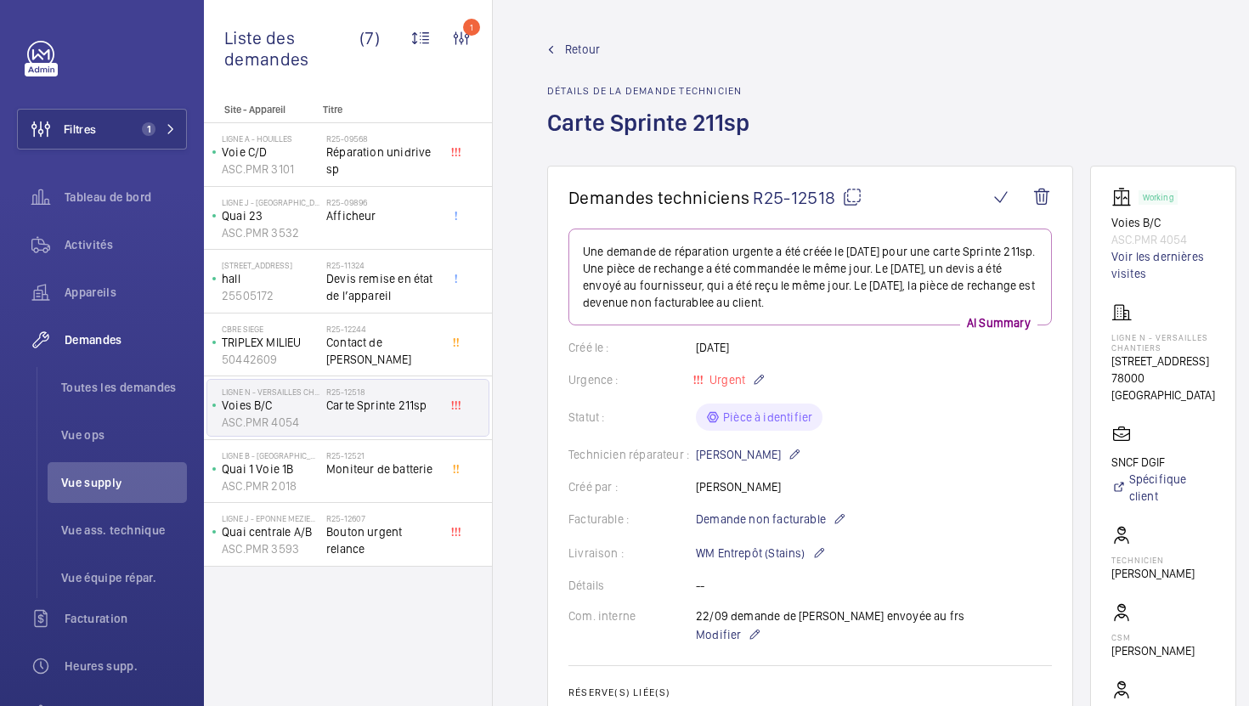
click at [850, 195] on mat-icon at bounding box center [852, 197] width 20 height 20
copy div "Carte 211sp3-A"
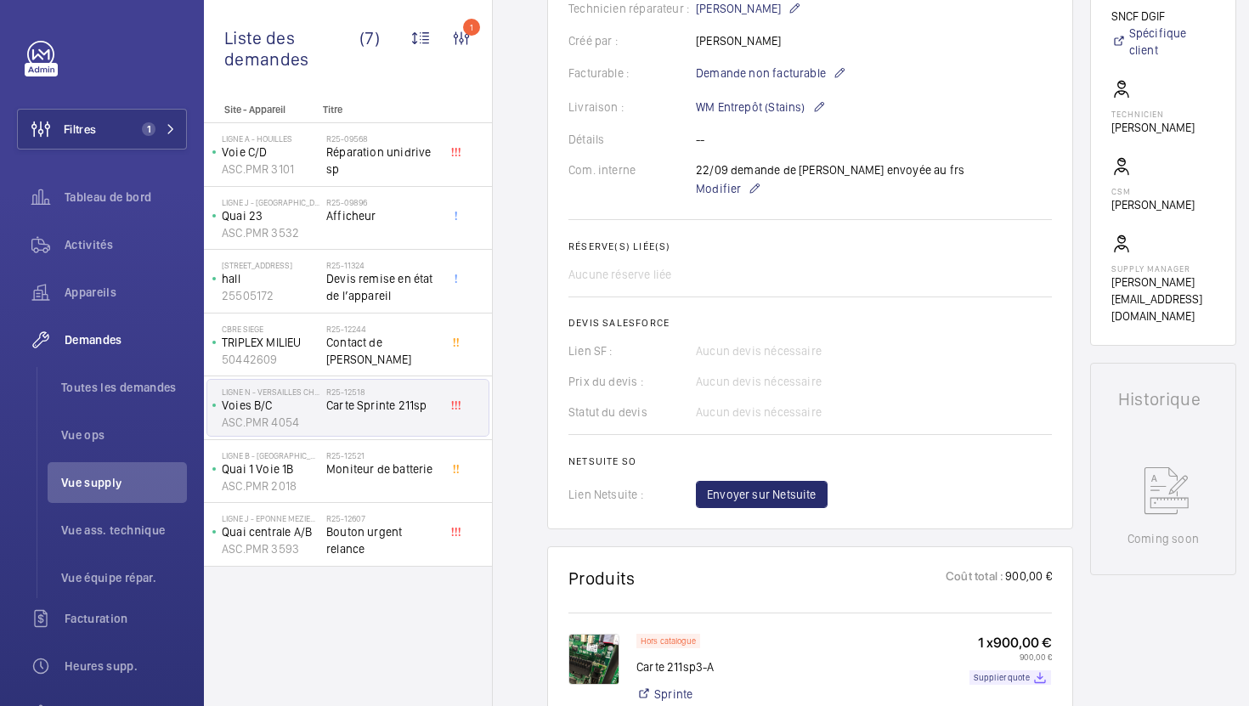
scroll to position [701, 0]
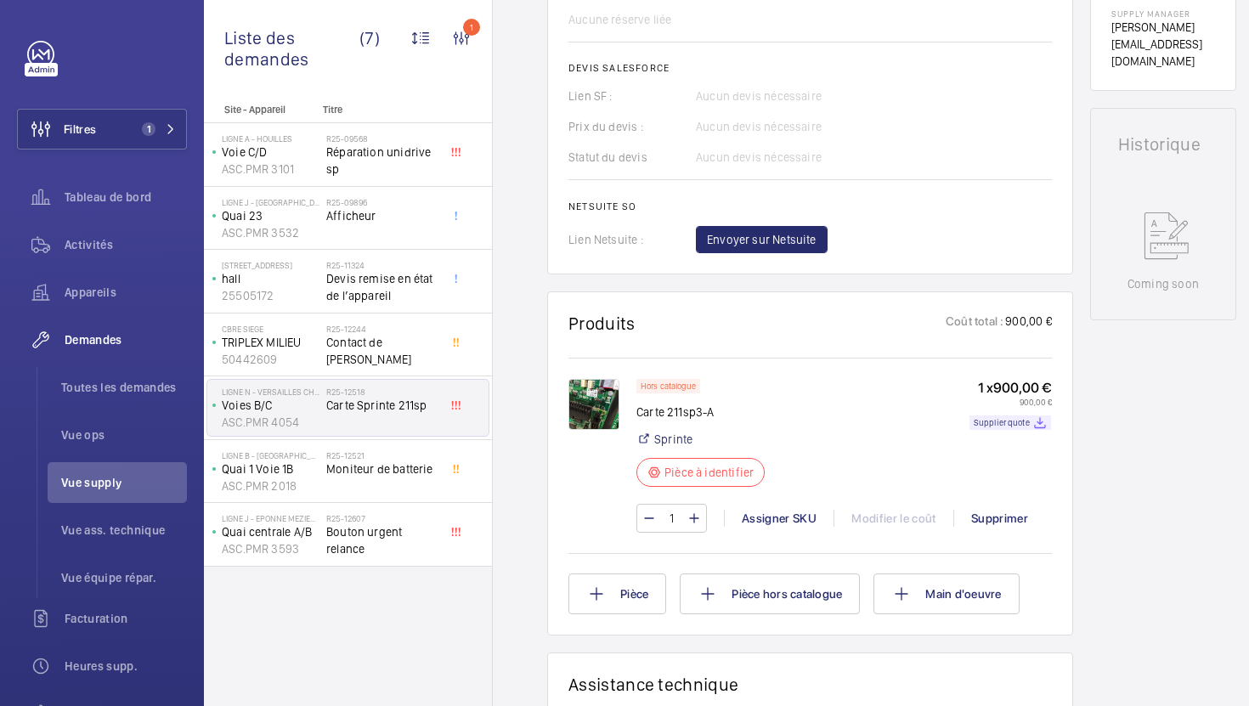
click at [597, 405] on img at bounding box center [594, 404] width 51 height 51
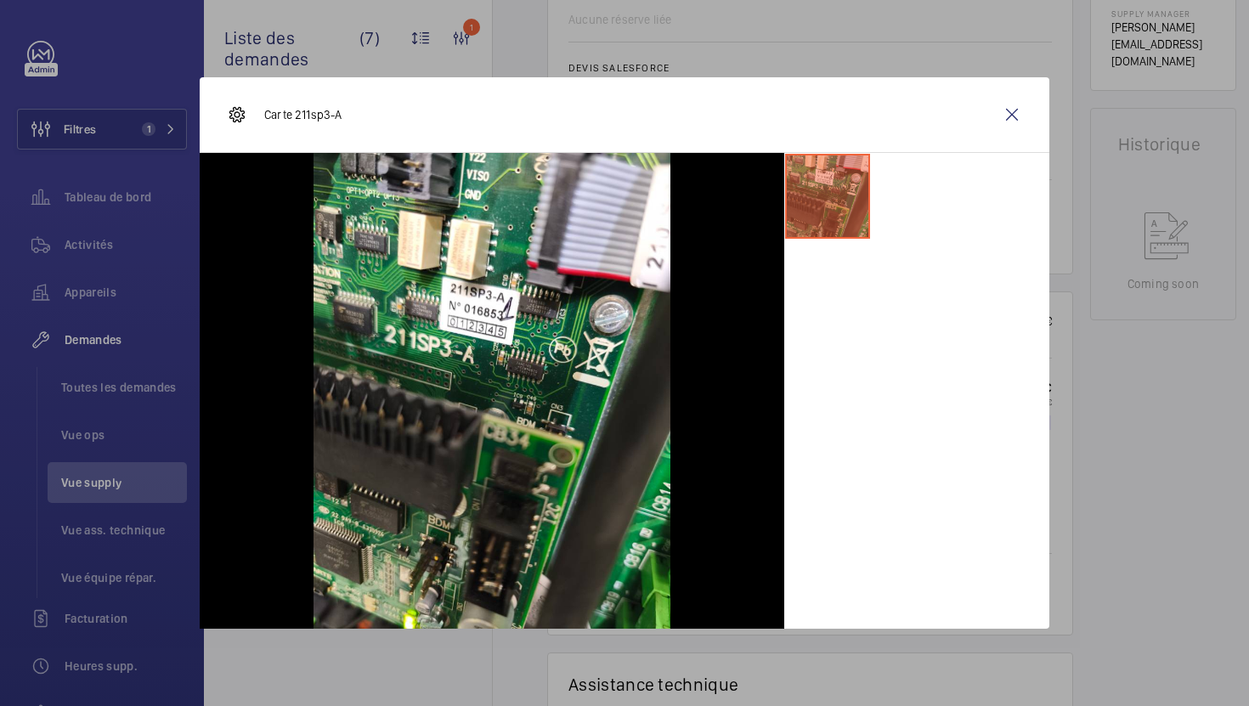
click at [516, 51] on div at bounding box center [624, 353] width 1249 height 706
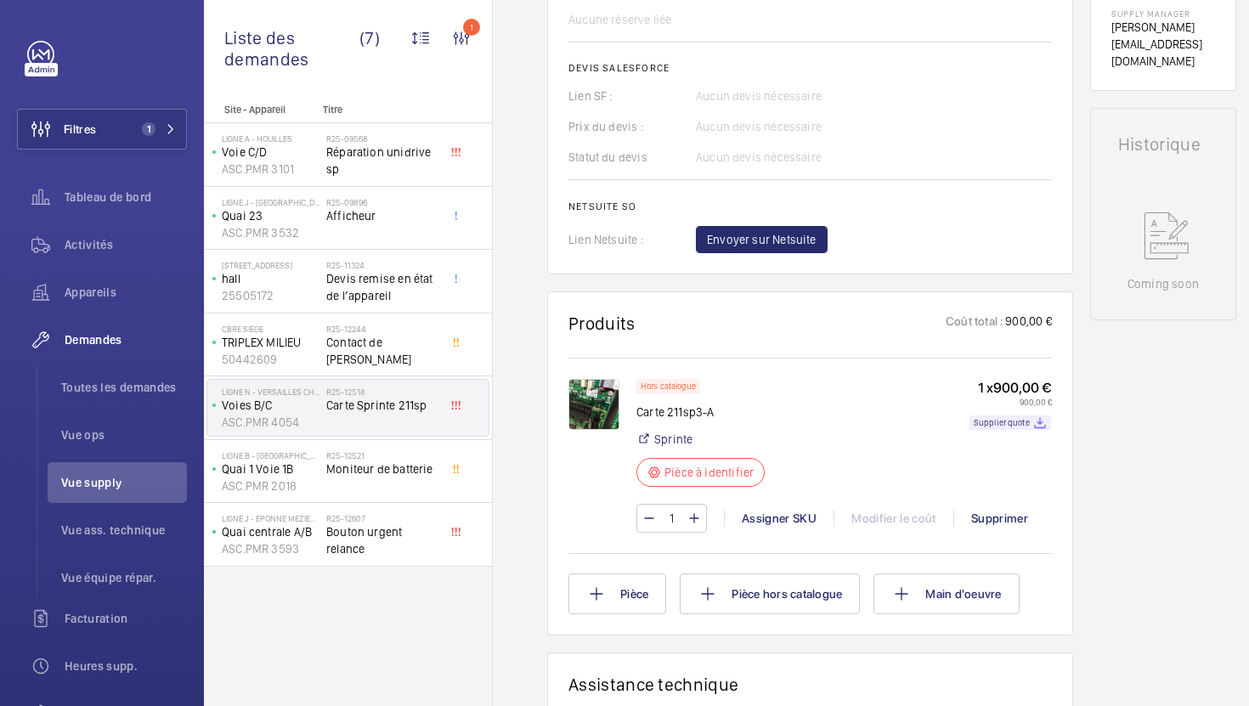
scroll to position [0, 0]
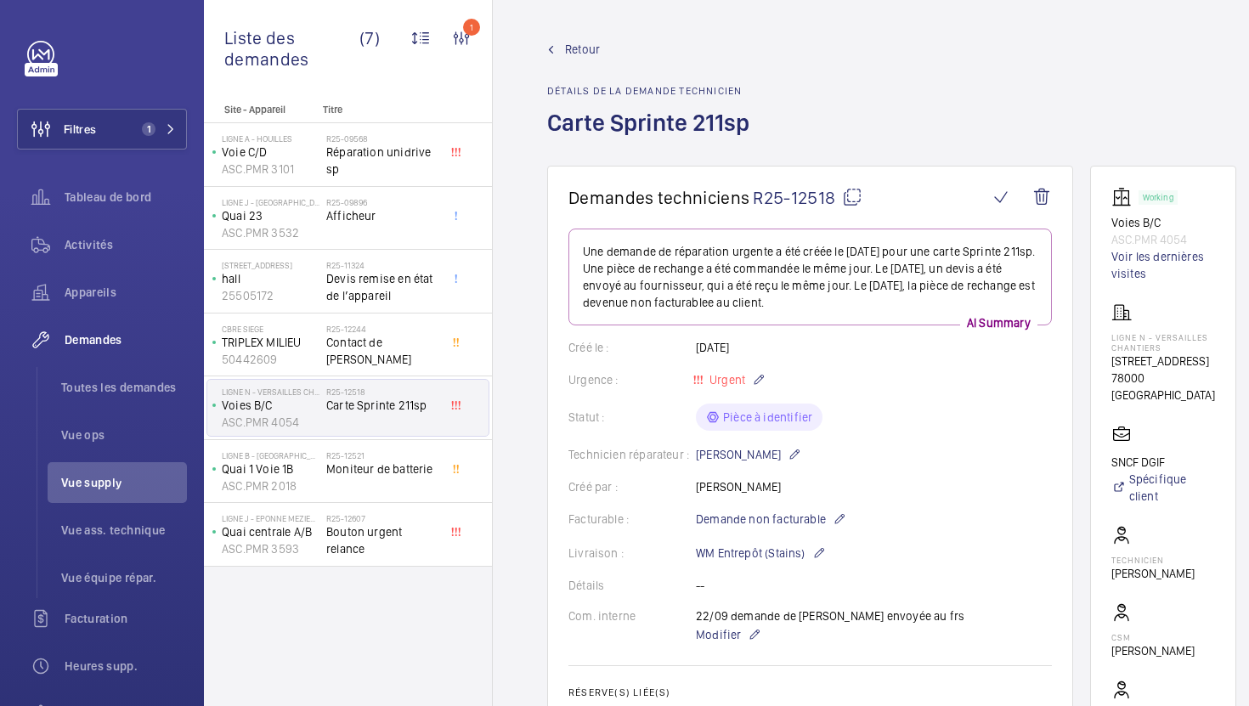
click at [847, 196] on mat-icon at bounding box center [852, 197] width 20 height 20
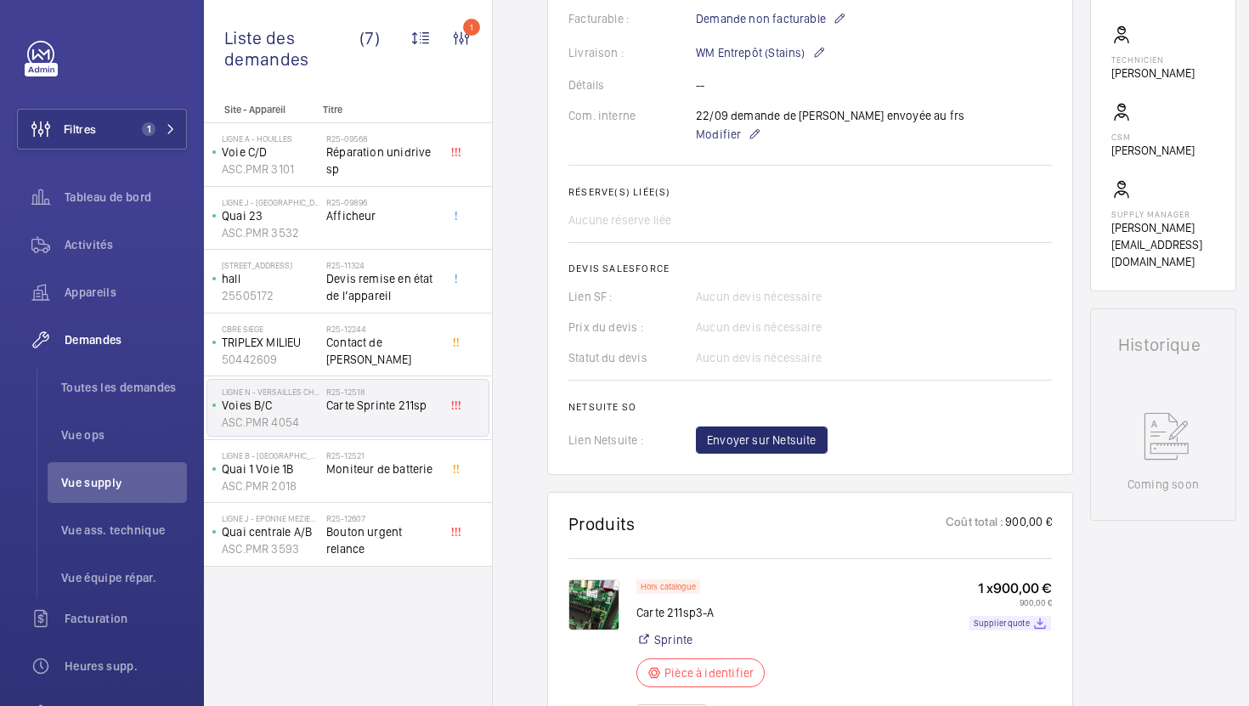
scroll to position [667, 0]
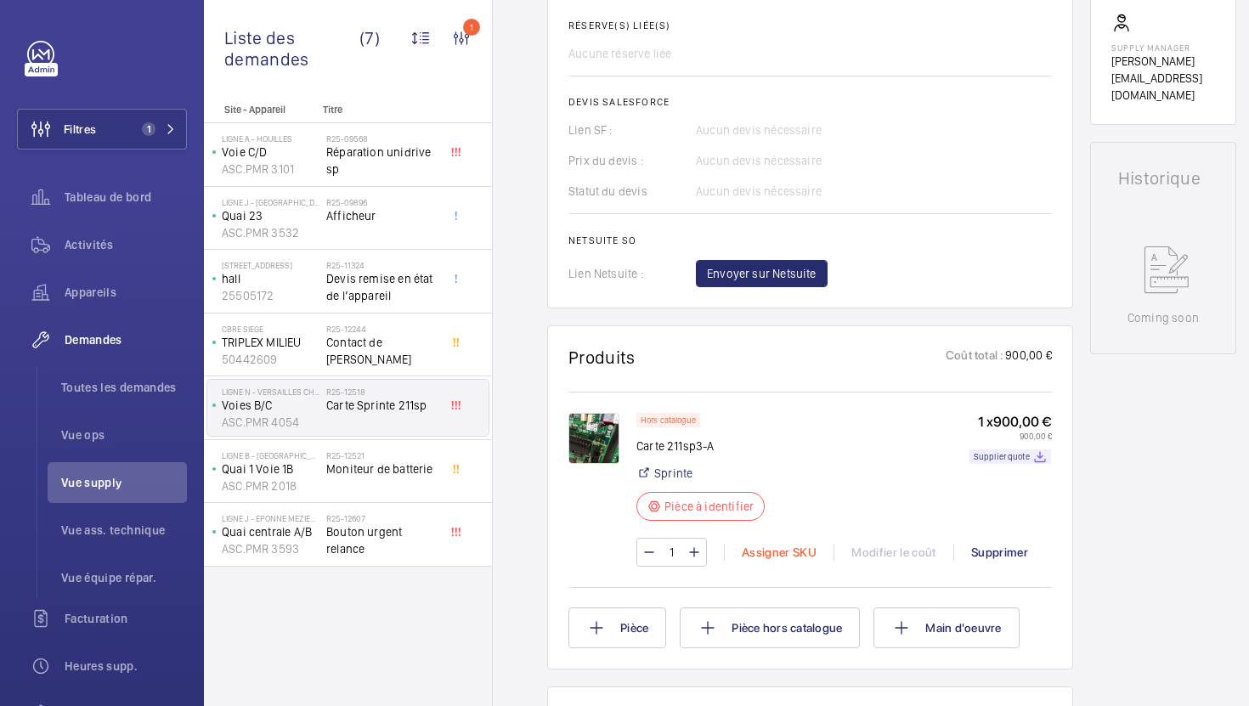
click at [770, 557] on div "Assigner SKU" at bounding box center [779, 552] width 110 height 17
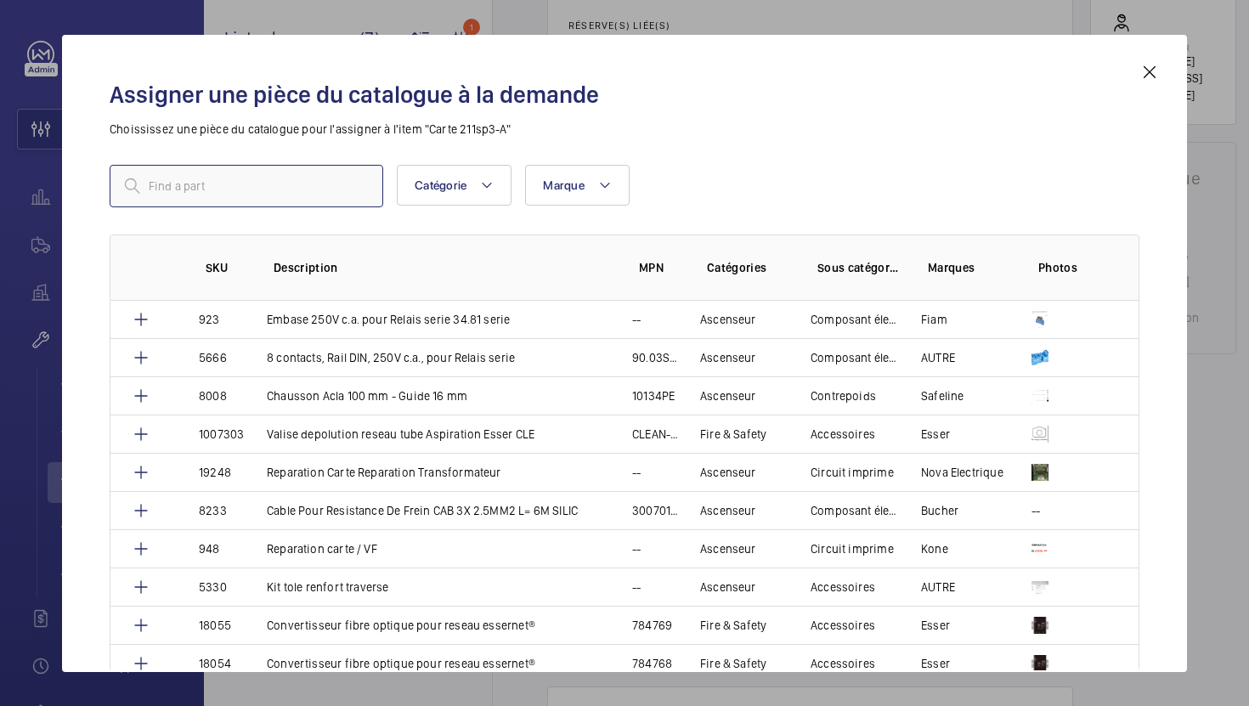
click at [324, 198] on input "text" at bounding box center [247, 186] width 274 height 42
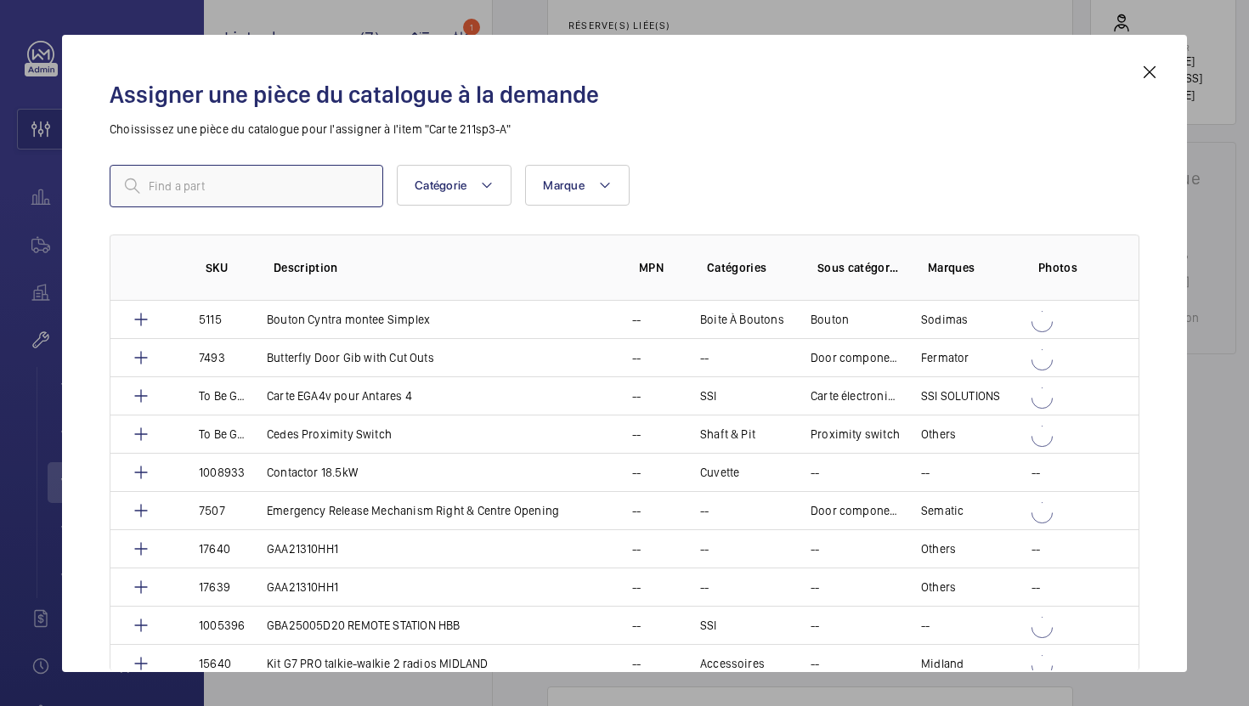
paste input "080010671A0"
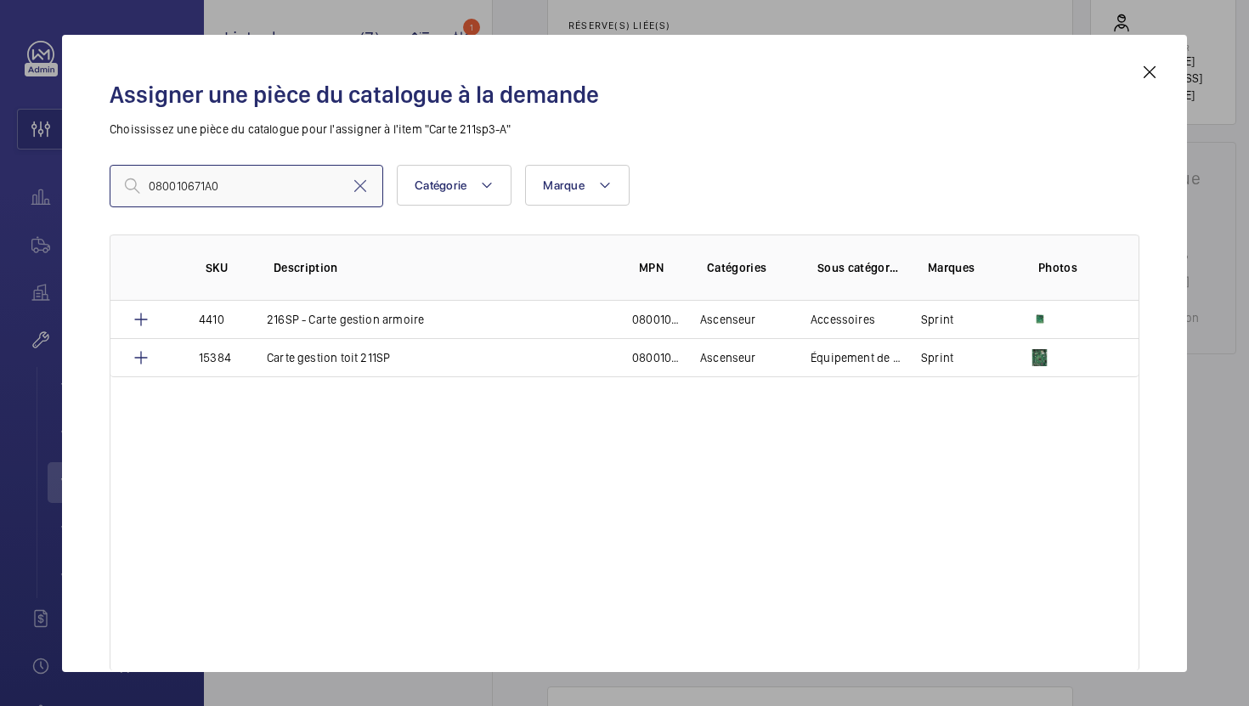
drag, startPoint x: 280, startPoint y: 184, endPoint x: 65, endPoint y: 184, distance: 215.0
click at [65, 184] on div "Assigner une pièce du catalogue à la demande Choississez une pièce du catalogue…" at bounding box center [624, 353] width 1125 height 637
paste input "15384"
type input "15384"
click at [300, 360] on p "Carte gestion toit 211SP" at bounding box center [328, 357] width 123 height 17
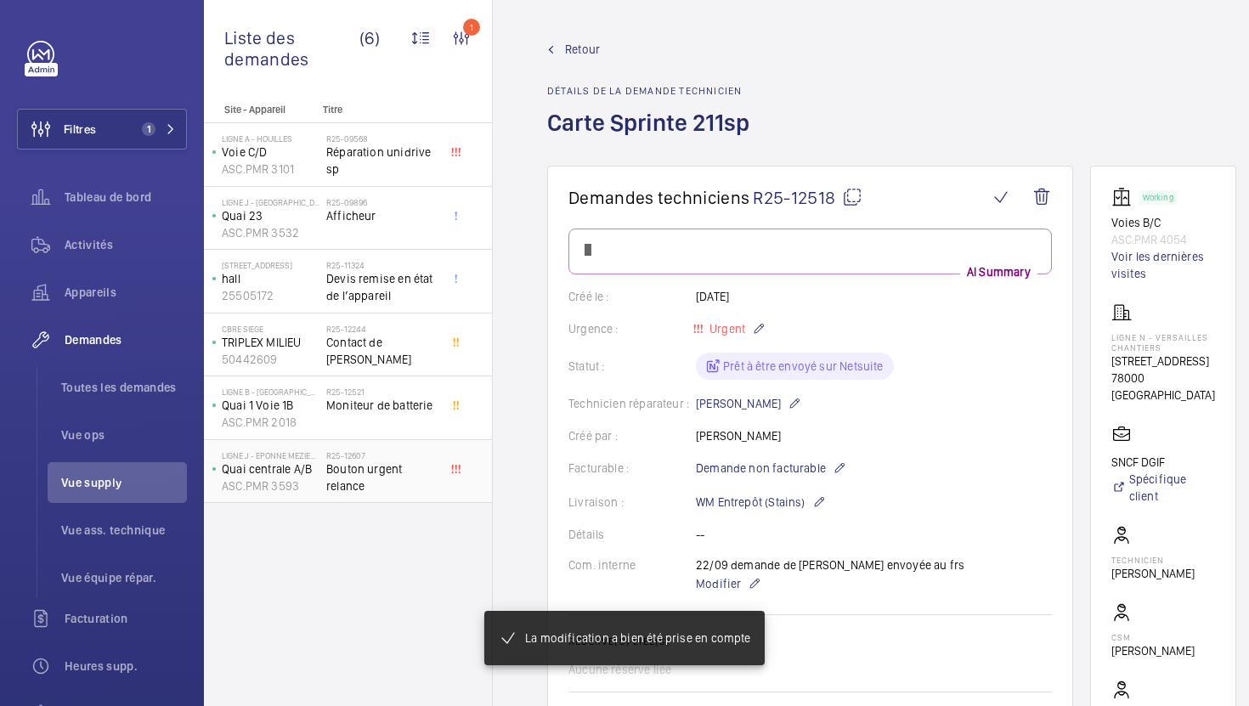
click at [410, 485] on span "Bouton urgent relance" at bounding box center [382, 478] width 112 height 34
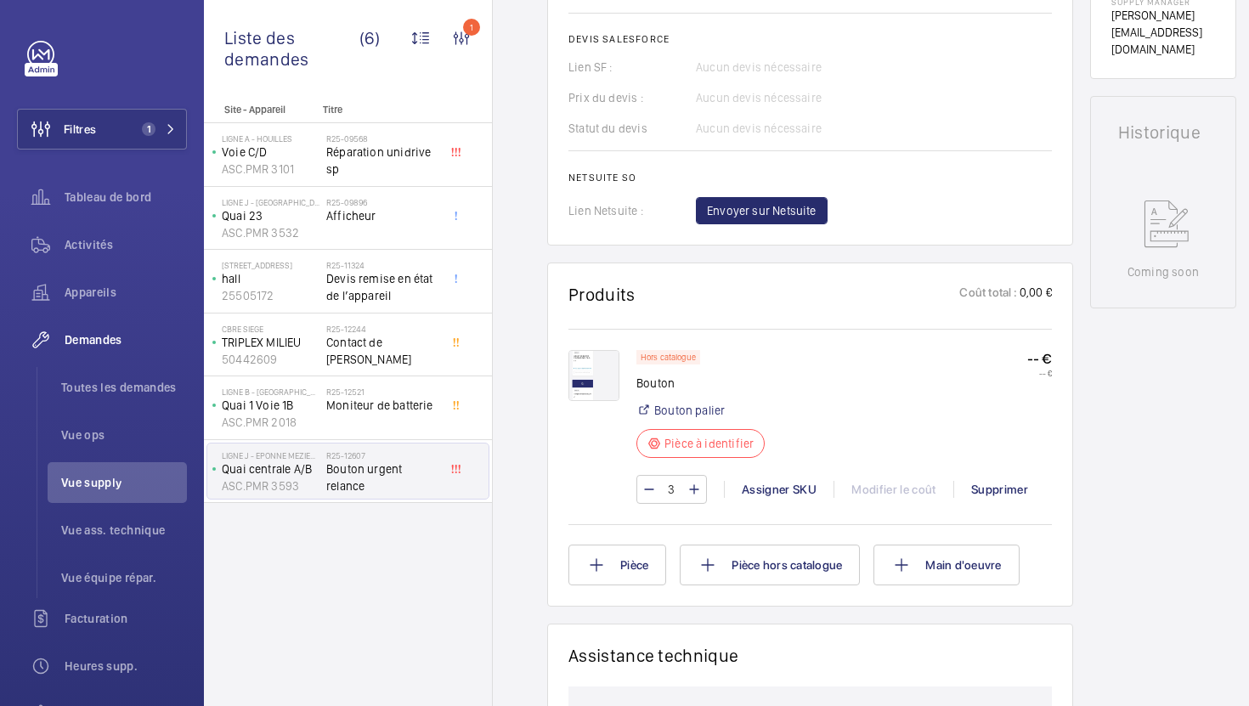
scroll to position [746, 0]
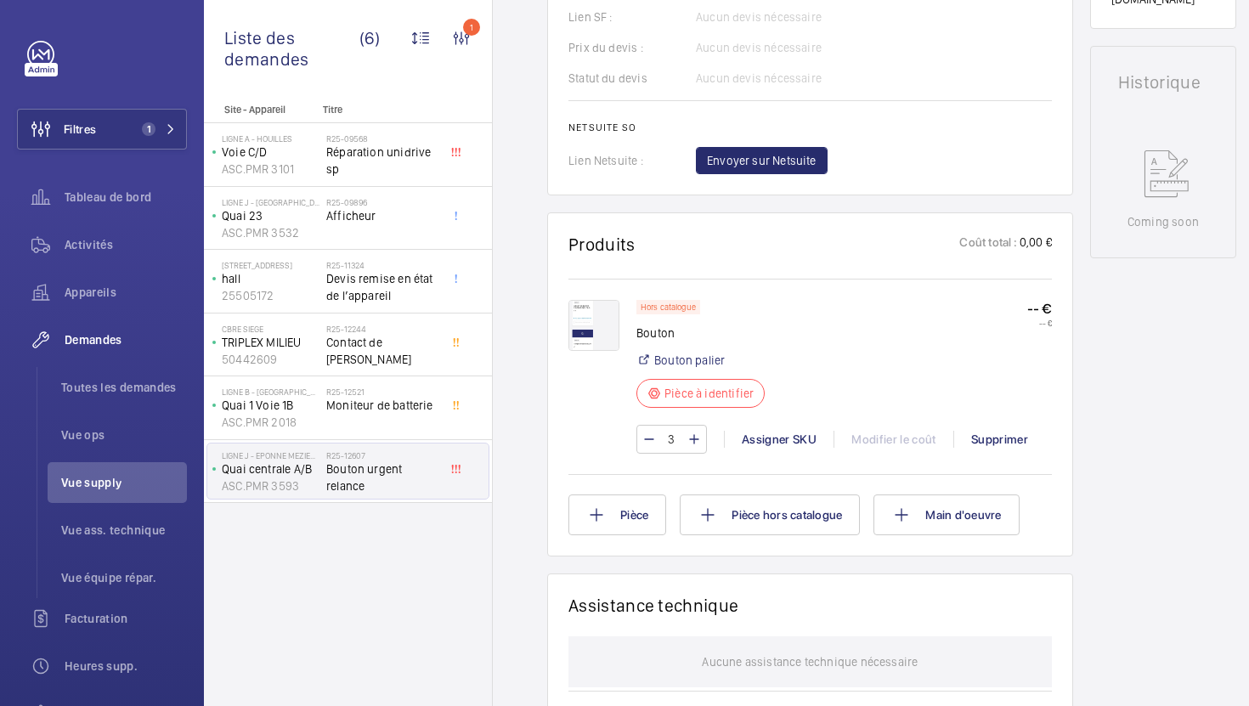
click at [592, 345] on img at bounding box center [594, 325] width 51 height 51
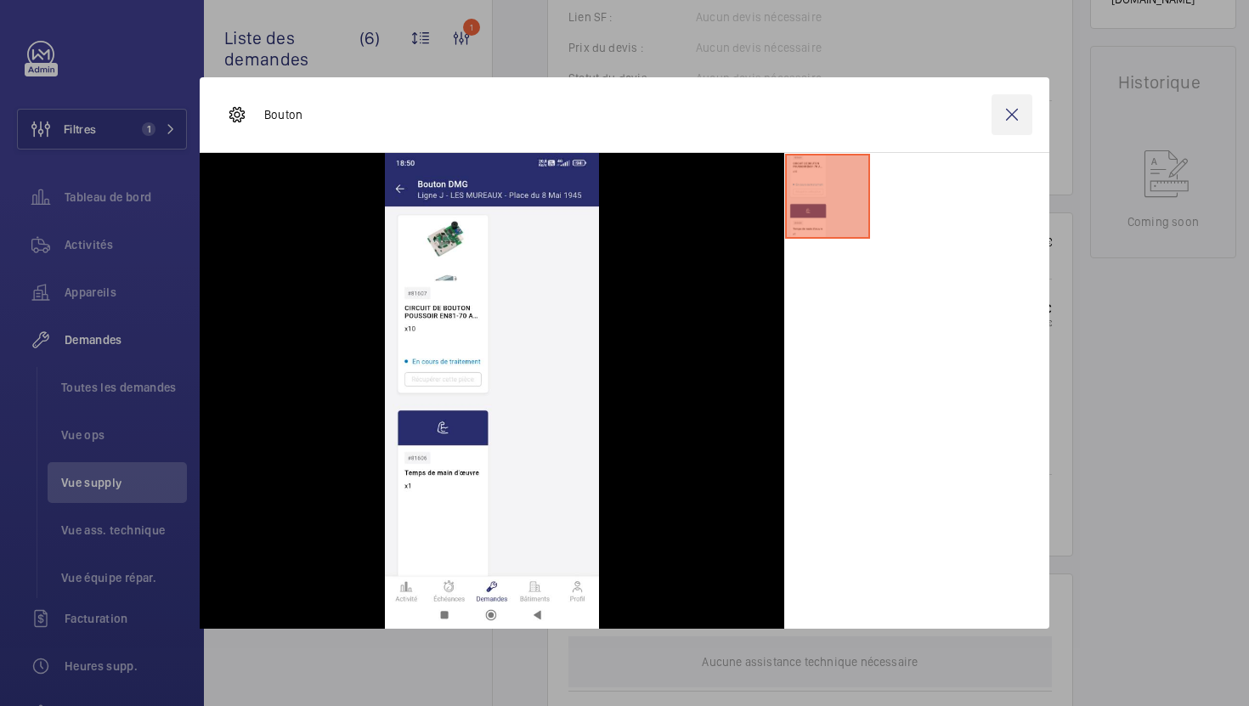
click at [1015, 111] on wm-front-icon-button at bounding box center [1012, 114] width 41 height 41
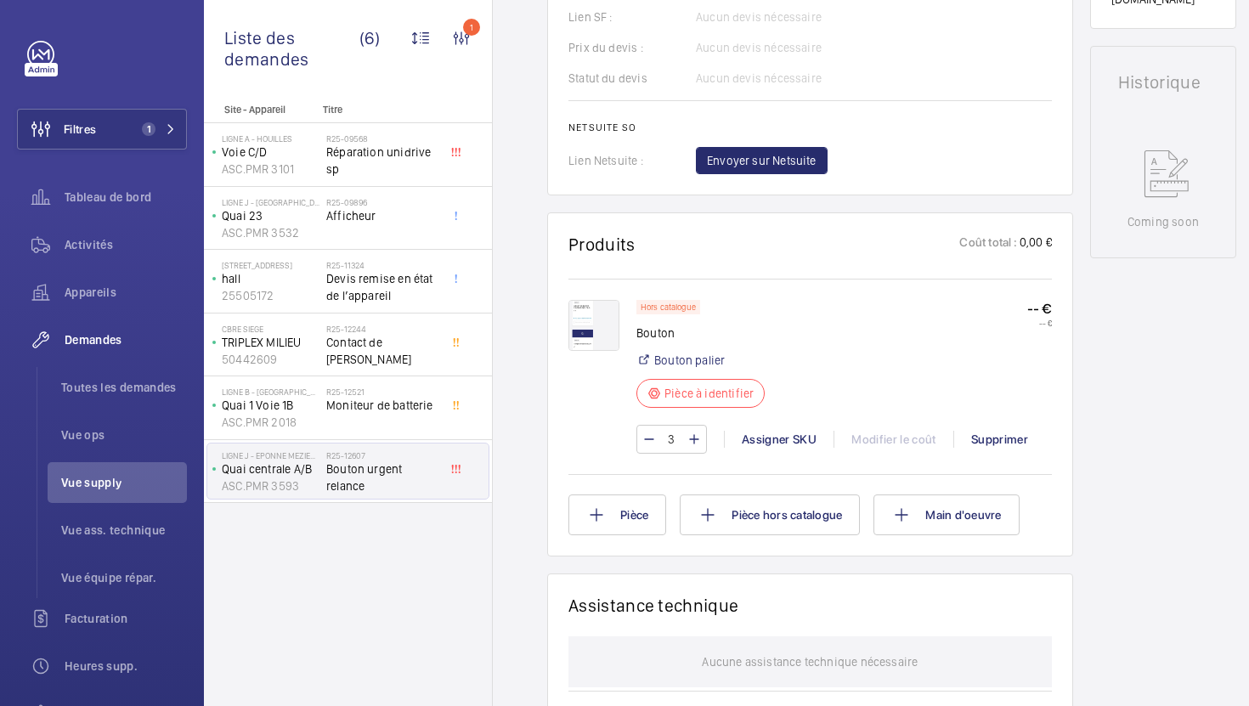
click at [592, 344] on img at bounding box center [594, 325] width 51 height 51
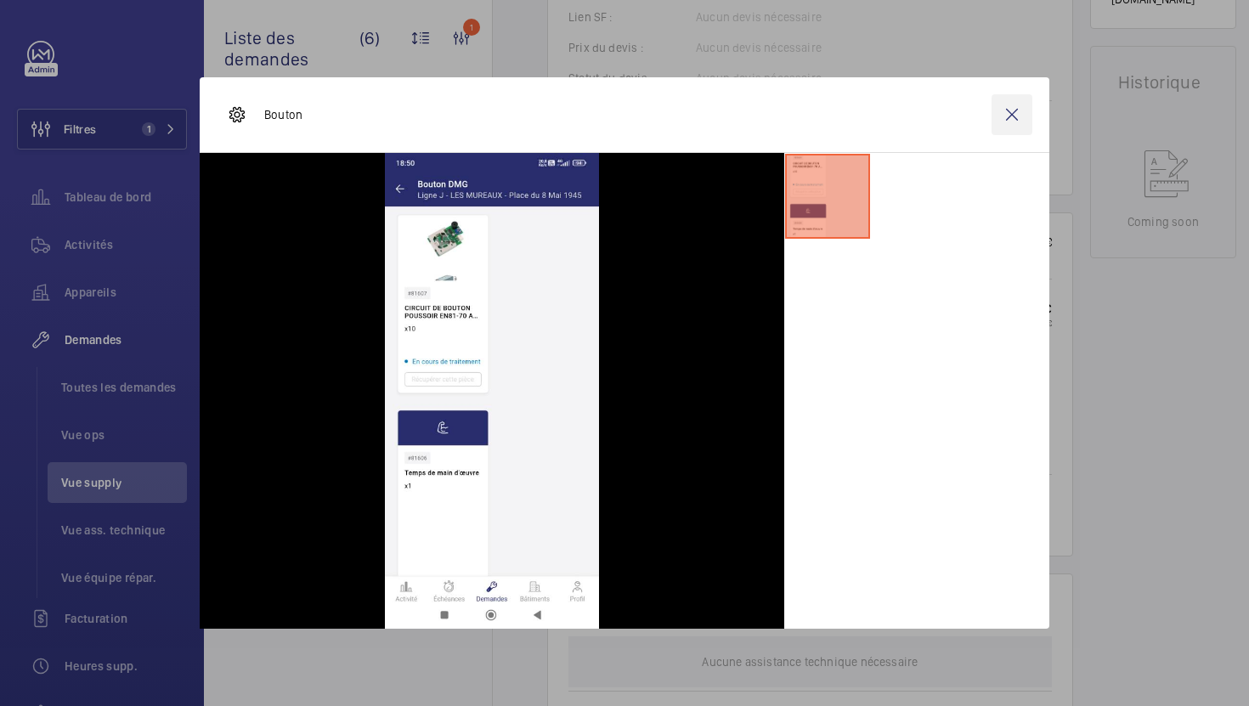
click at [1000, 130] on wm-front-icon-button at bounding box center [1012, 114] width 41 height 41
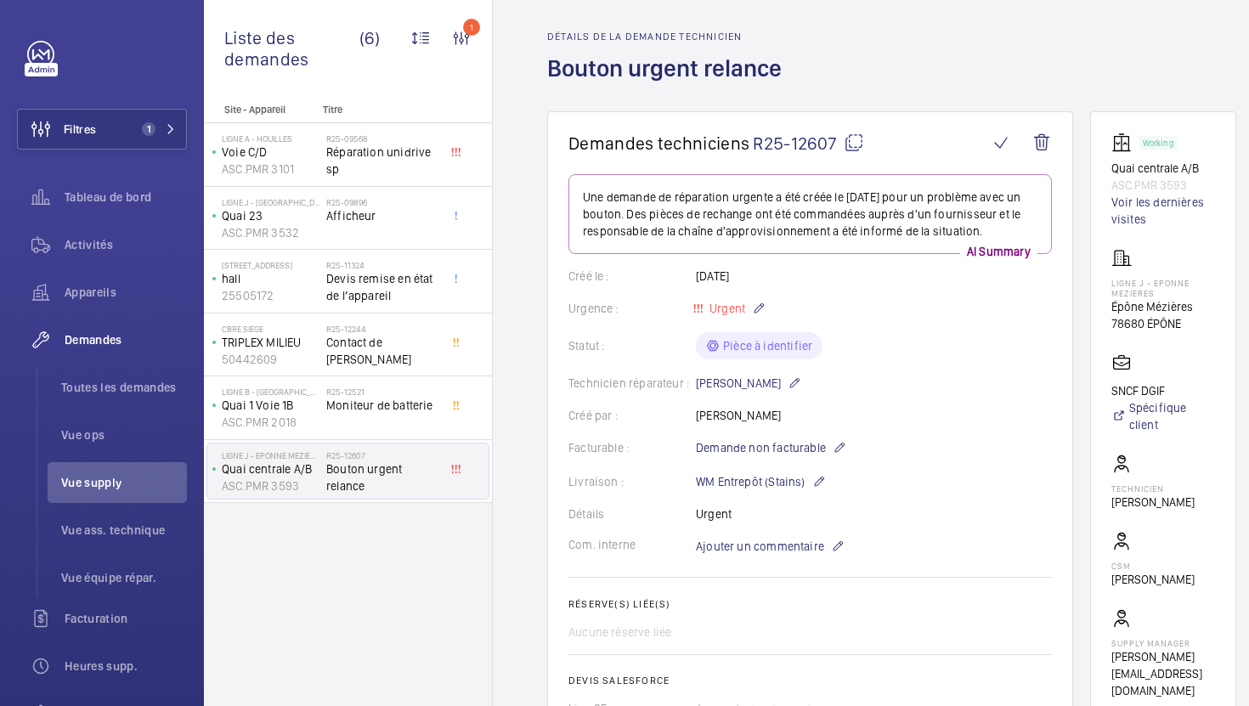
scroll to position [706, 0]
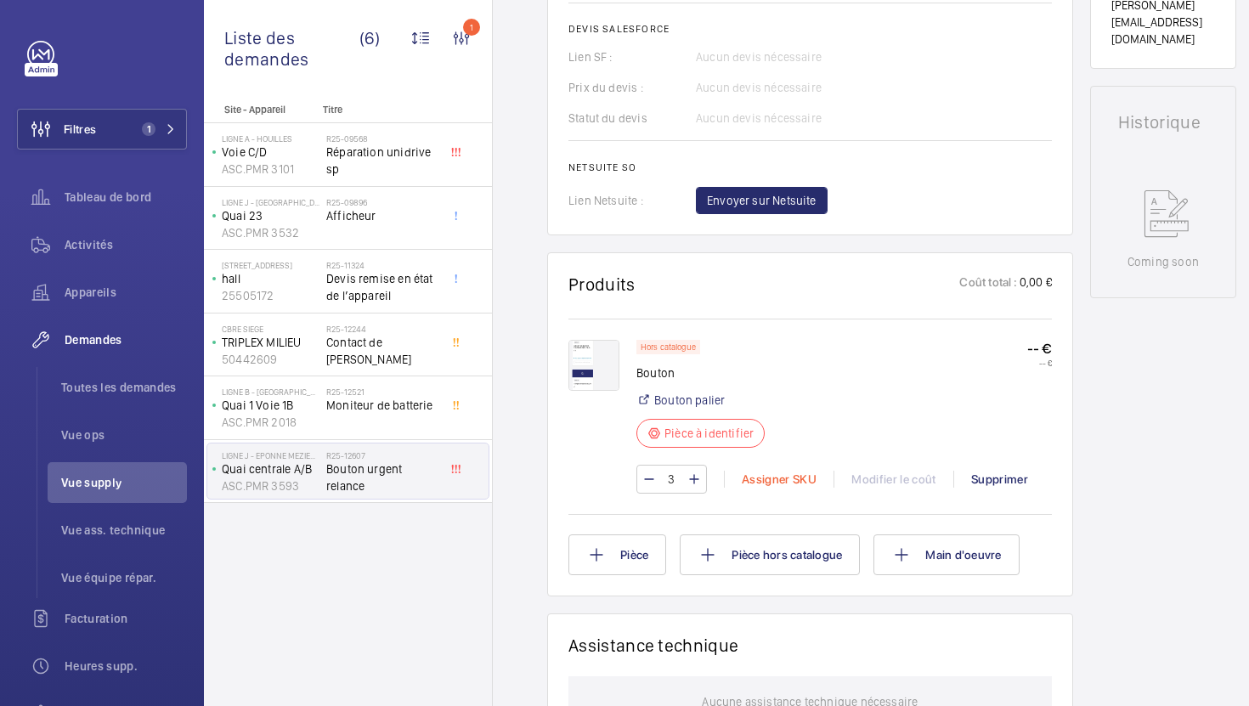
click at [768, 488] on div "Assigner SKU" at bounding box center [779, 479] width 110 height 17
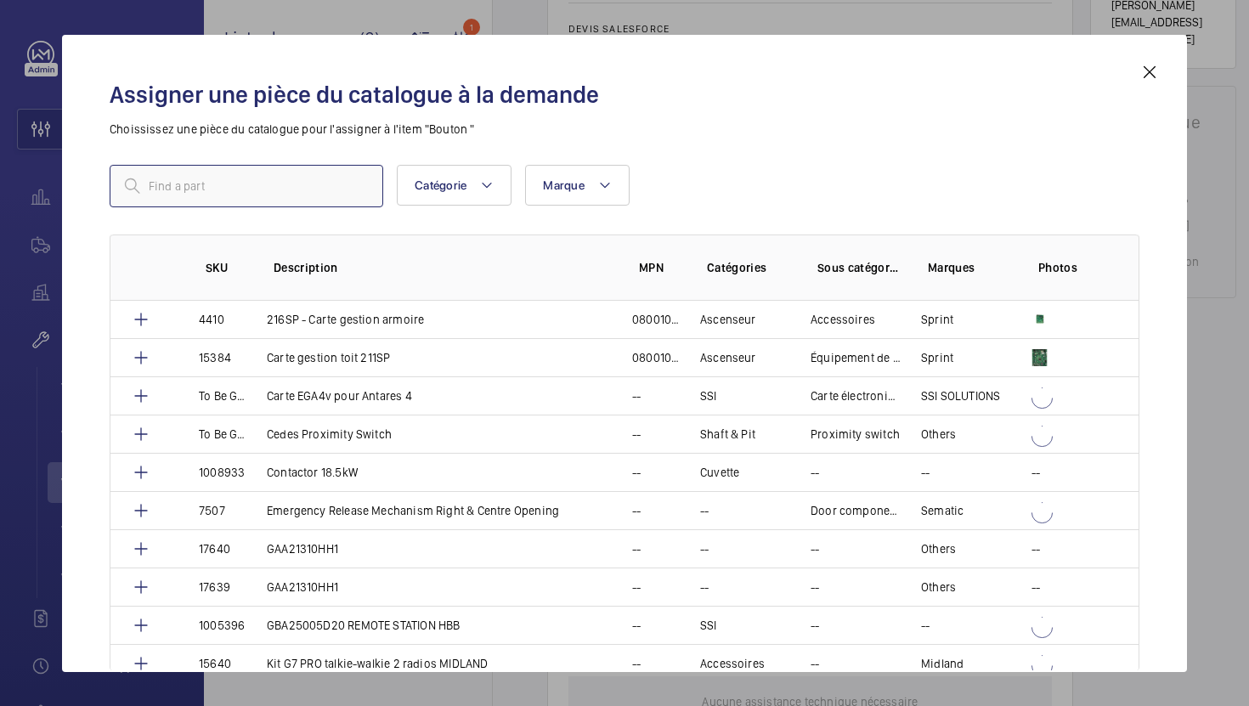
click at [285, 192] on input "text" at bounding box center [247, 186] width 274 height 42
paste input "5534"
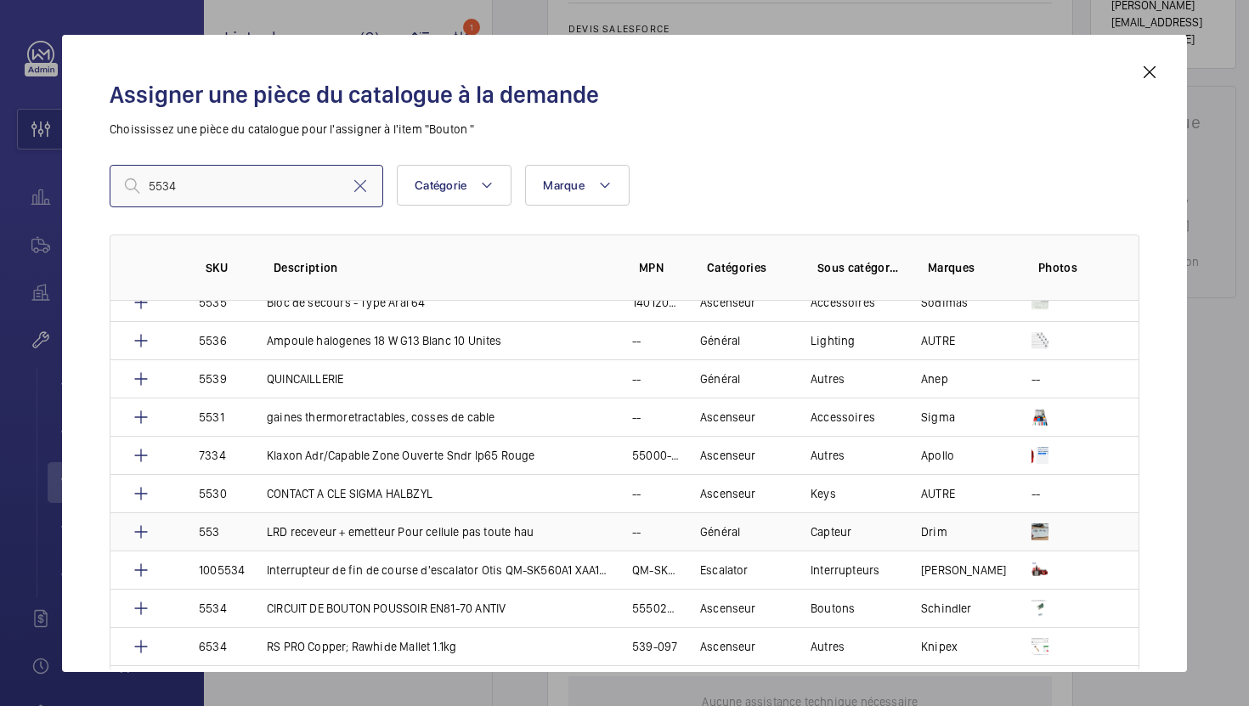
scroll to position [66, 0]
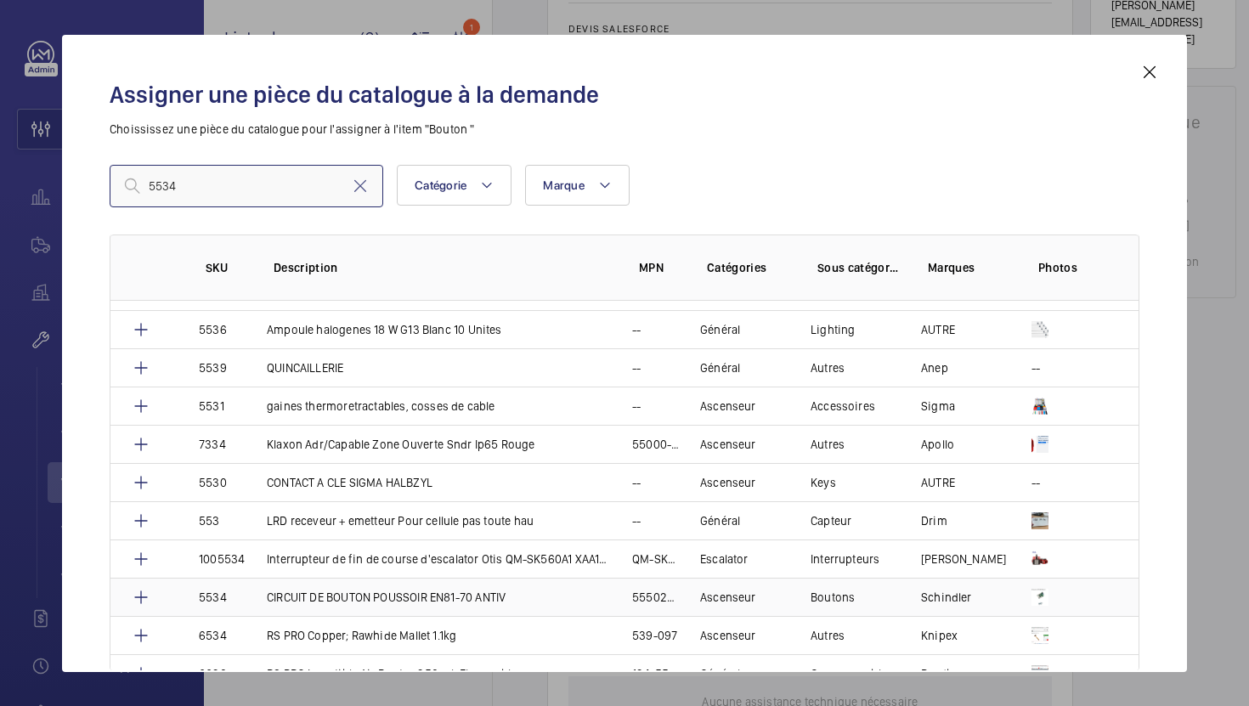
type input "5534"
click at [376, 590] on p "CIRCUIT DE BOUTON POUSSOIR EN81-70 ANTIV" at bounding box center [386, 597] width 239 height 17
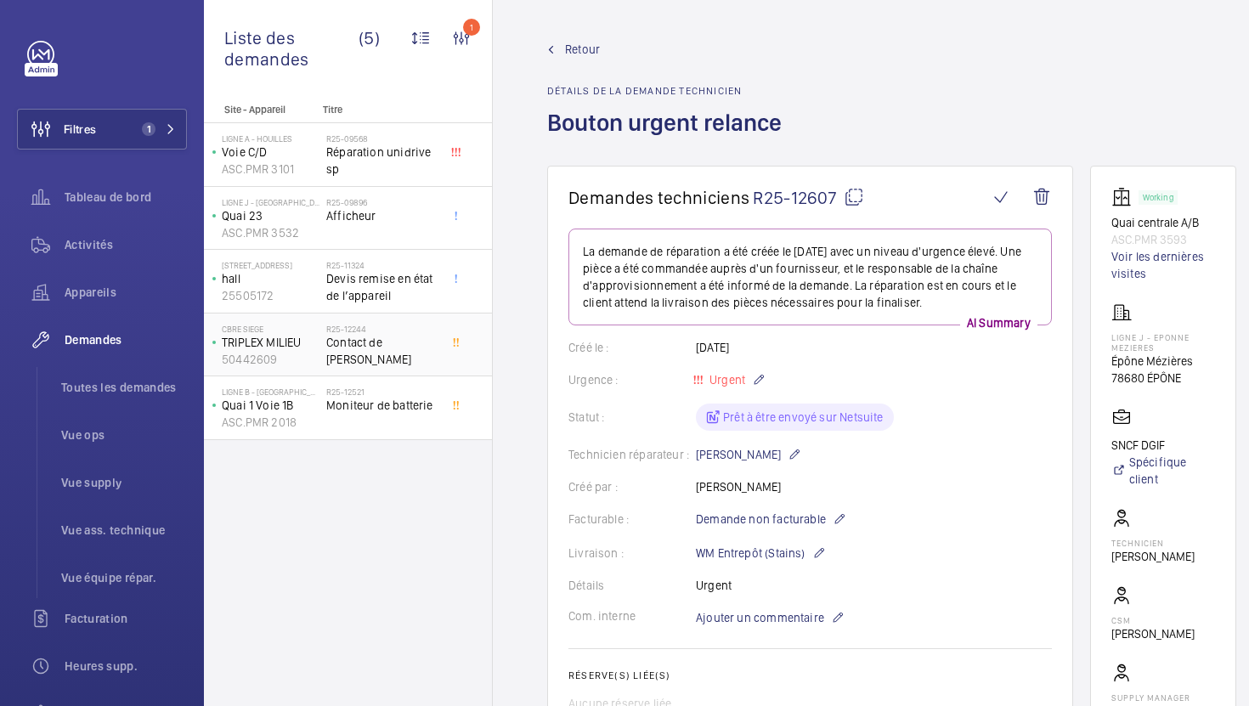
click at [365, 353] on div "R25-12244 Contact de frein" at bounding box center [382, 348] width 112 height 49
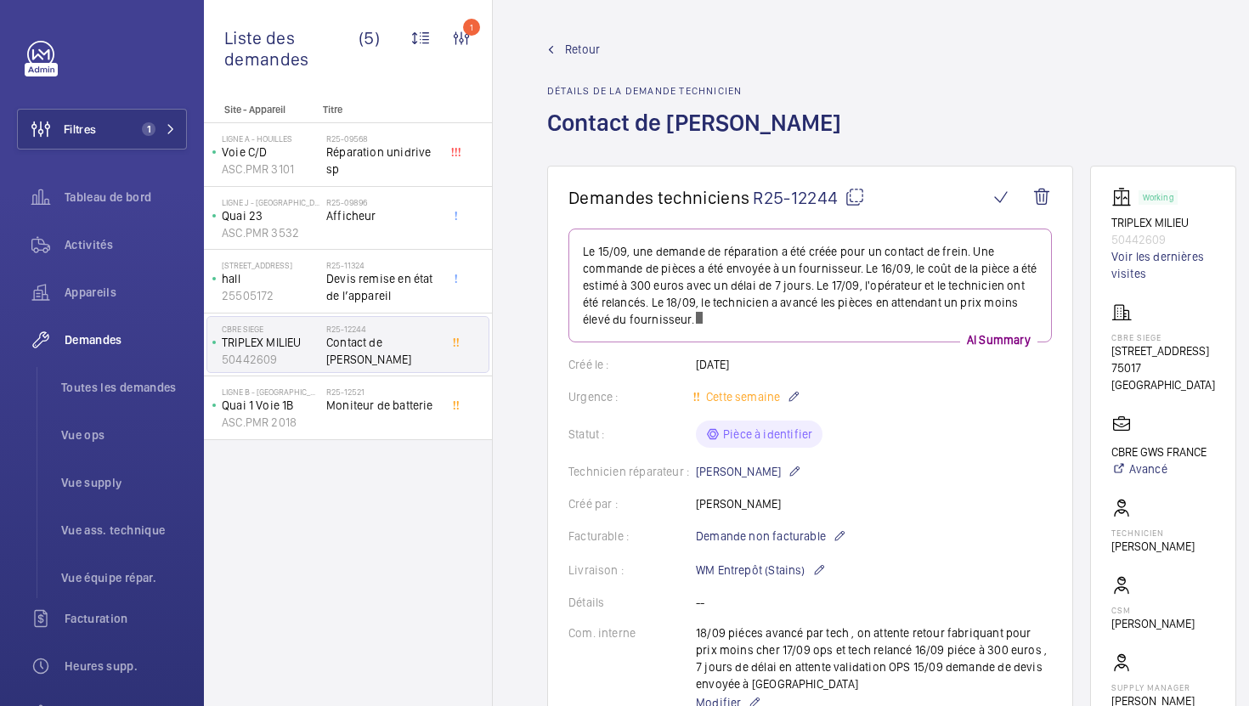
click at [864, 195] on mat-icon at bounding box center [855, 197] width 20 height 20
type textarea "R25-12244"
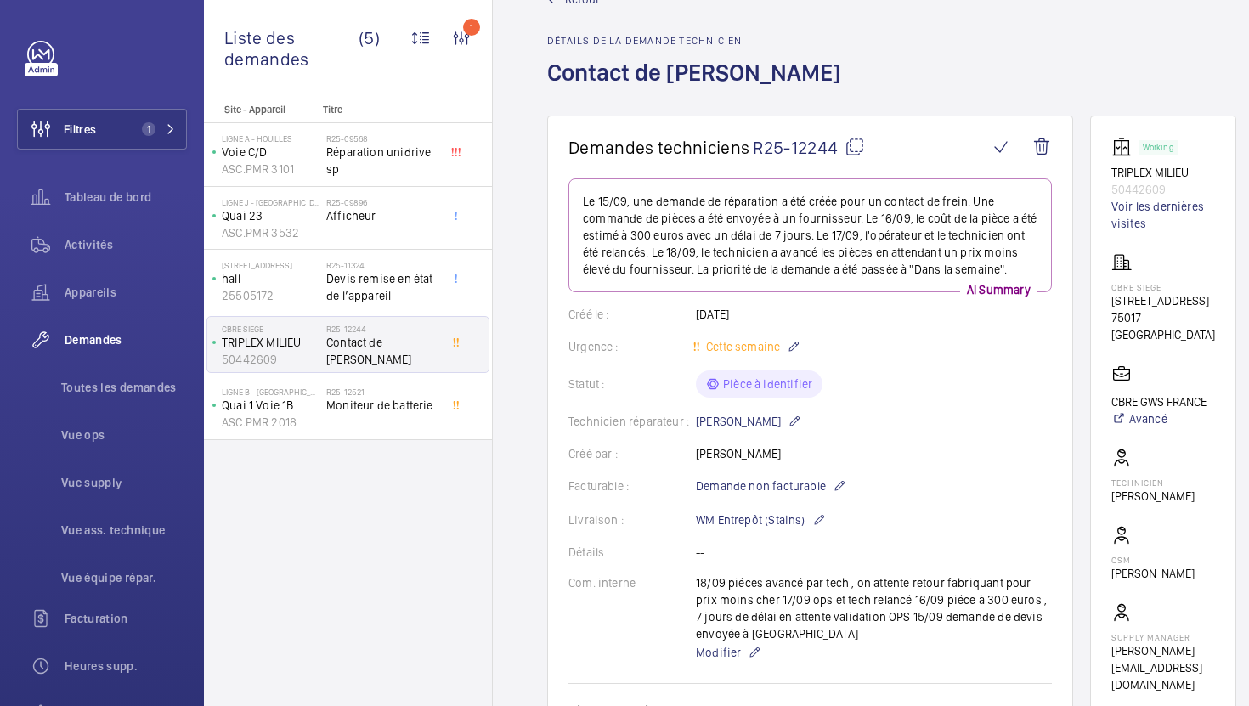
scroll to position [110, 0]
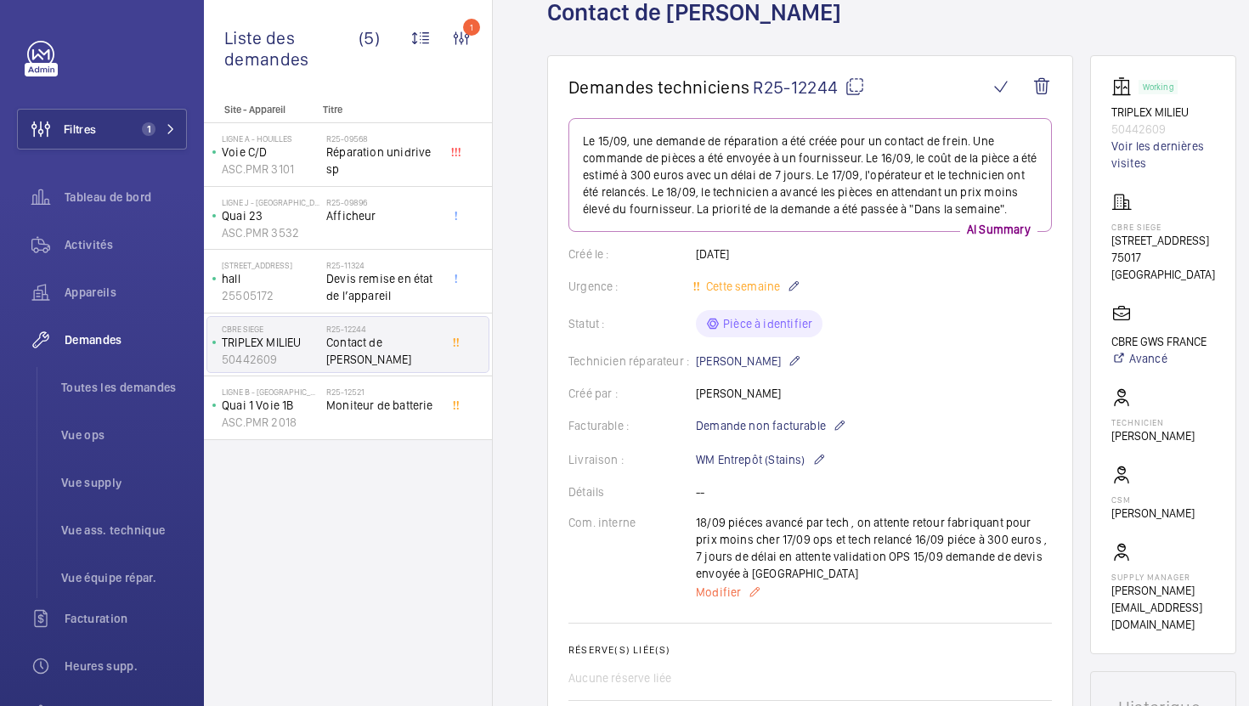
click at [730, 584] on span "Modifier" at bounding box center [718, 592] width 45 height 17
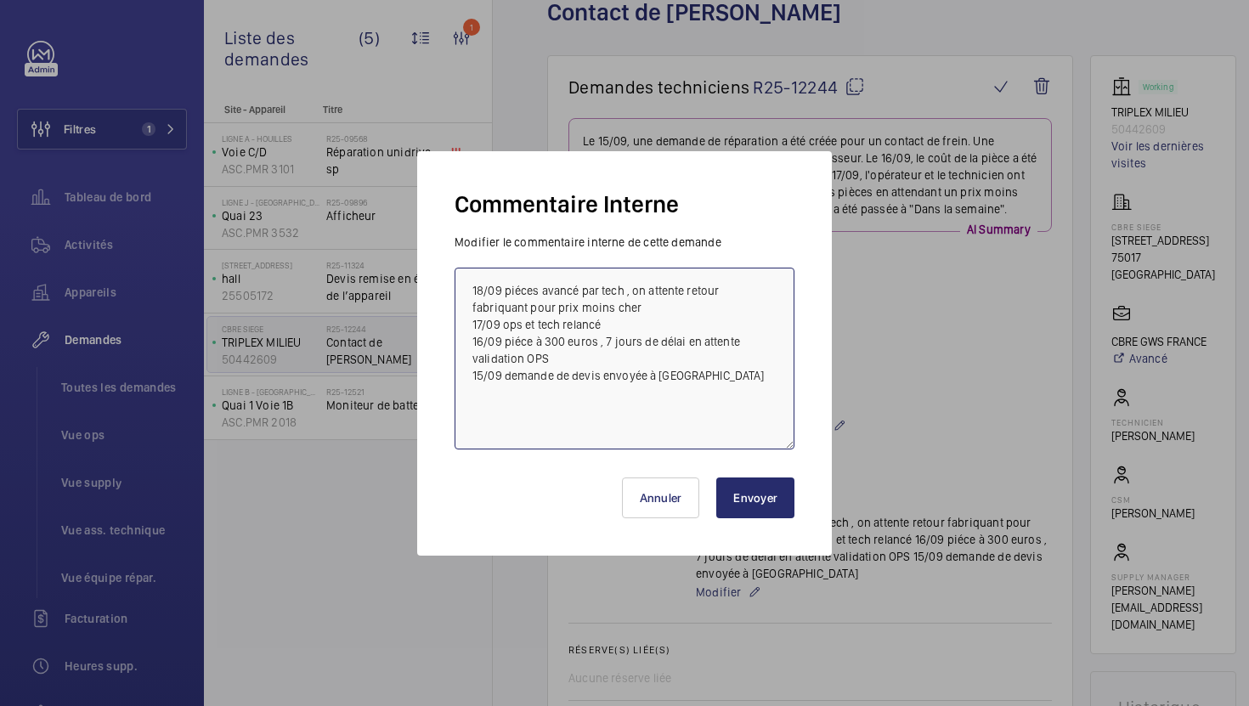
click at [467, 289] on textarea "18/09 piéces avancé par tech , on attente retour fabriquant pour prix moins che…" at bounding box center [625, 359] width 340 height 182
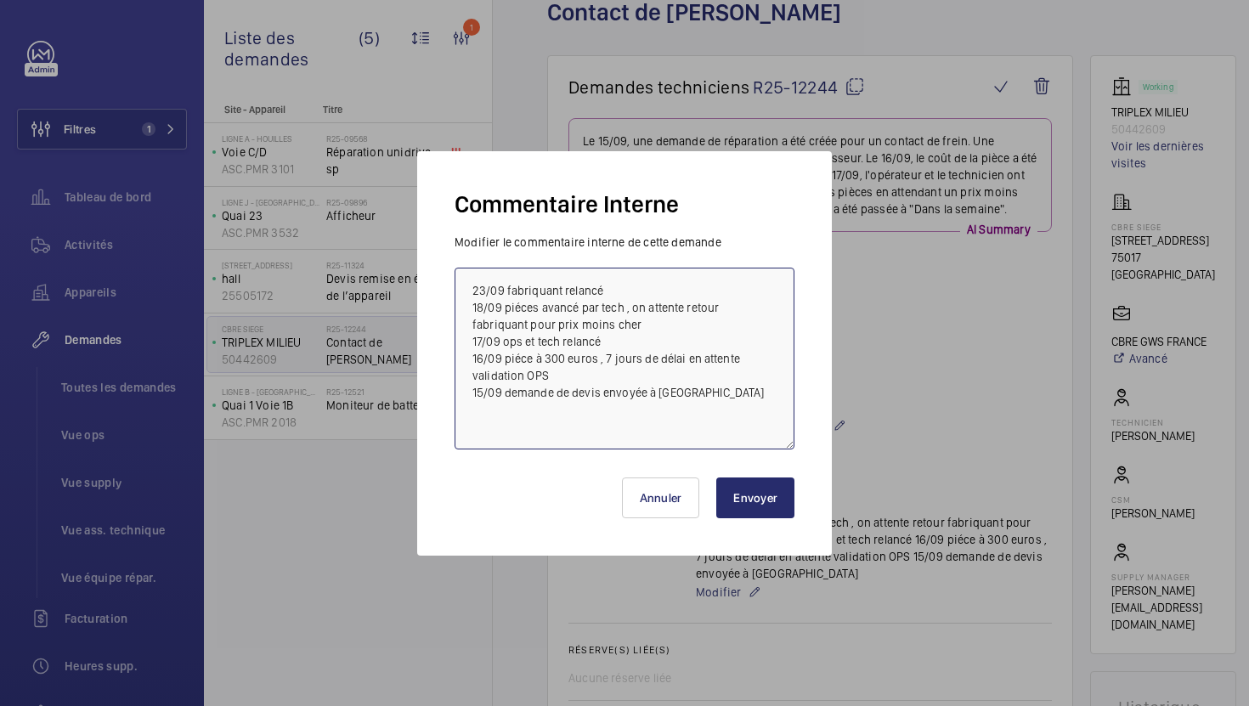
type textarea "23/09 fabriquant relancé 18/09 piéces avancé par tech , on attente retour fabri…"
click at [752, 509] on button "Envoyer" at bounding box center [755, 498] width 78 height 41
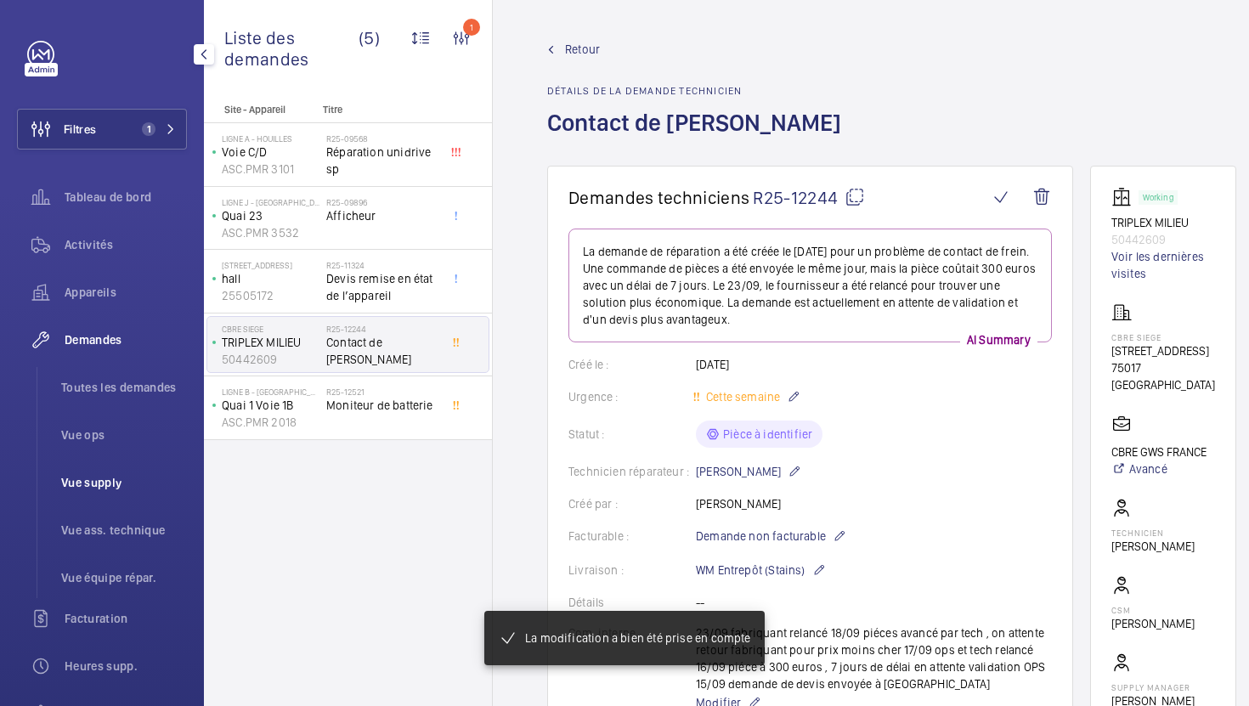
click at [82, 484] on span "Vue supply" at bounding box center [124, 482] width 126 height 17
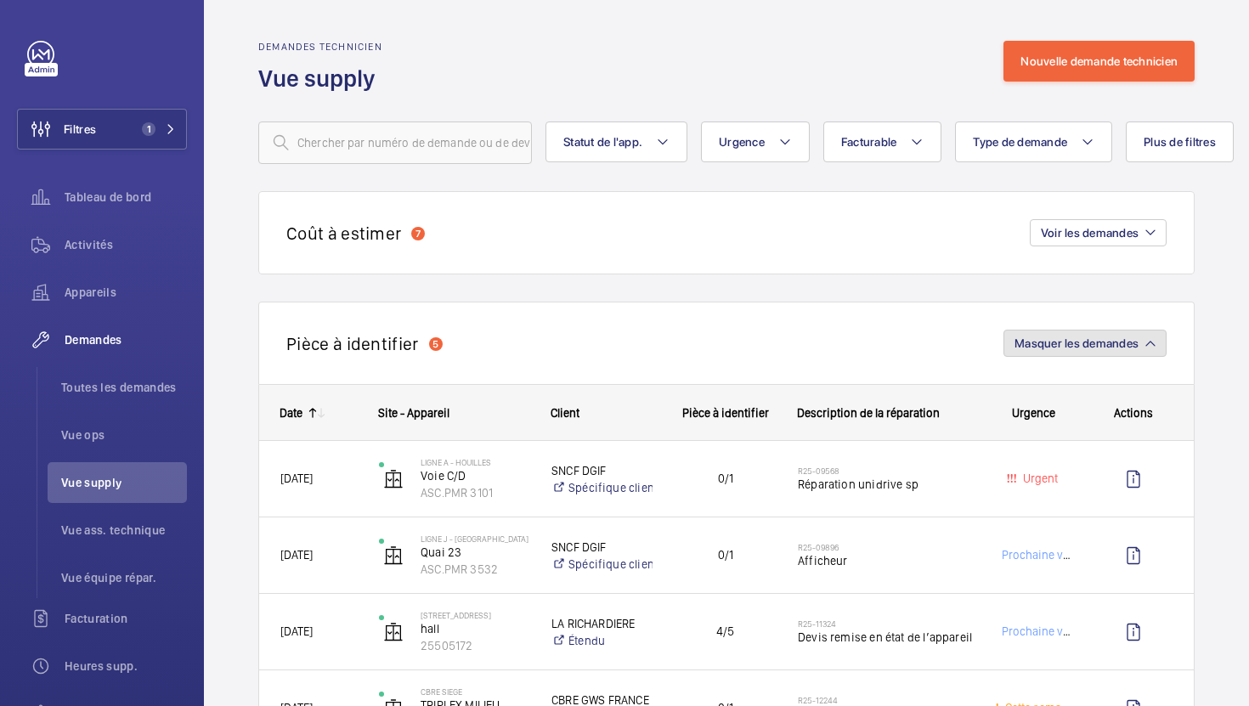
click at [1039, 354] on button "Masquer les demandes" at bounding box center [1085, 343] width 163 height 27
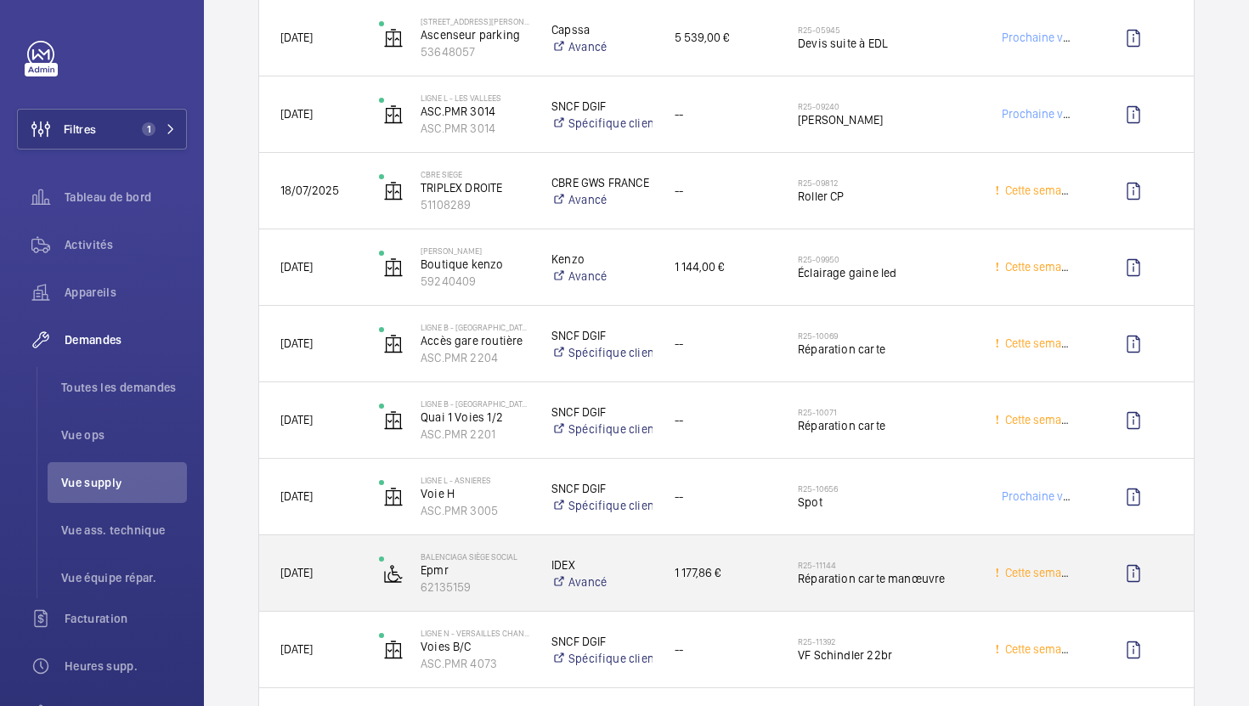
scroll to position [666, 0]
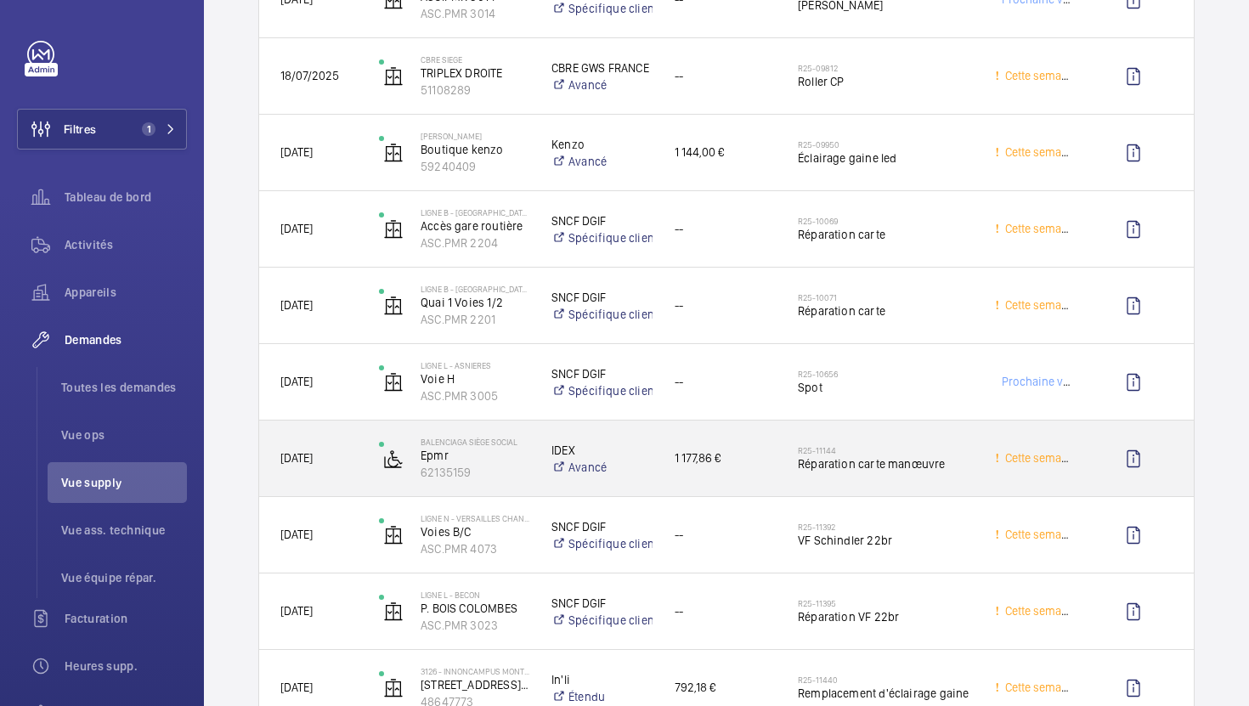
click at [782, 484] on div "R25-11144 Réparation carte manœuvre" at bounding box center [875, 459] width 195 height 76
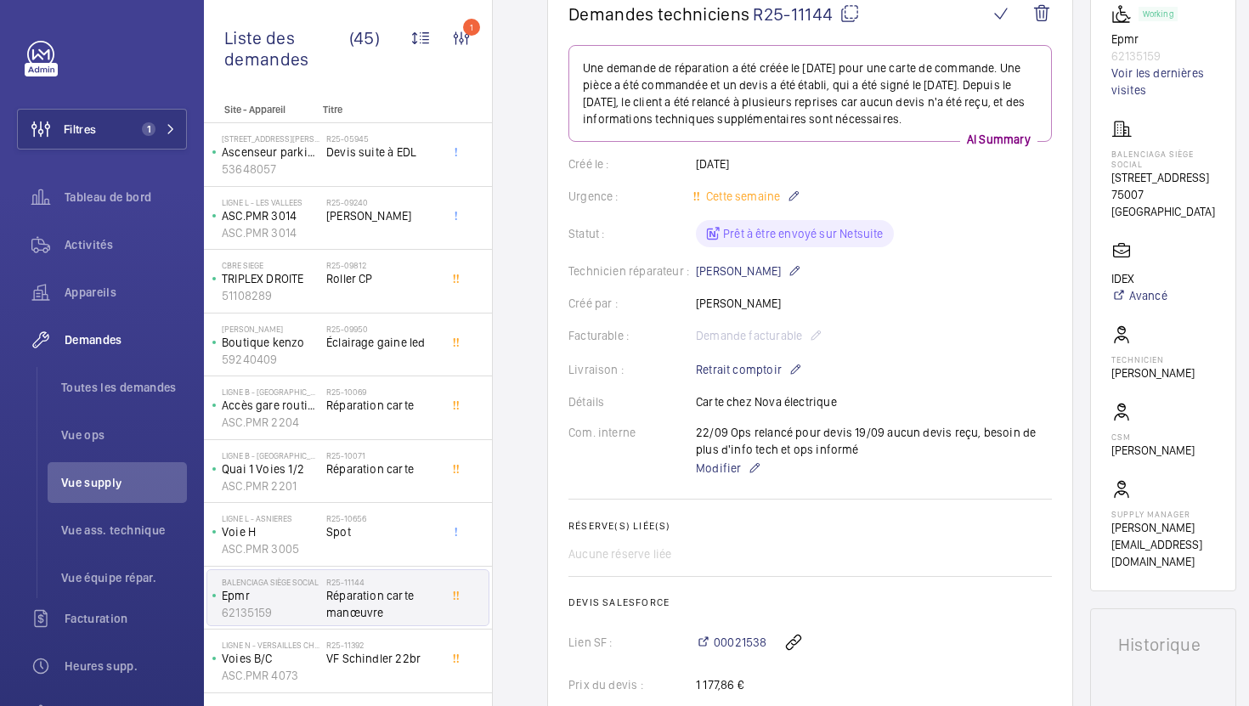
scroll to position [186, 0]
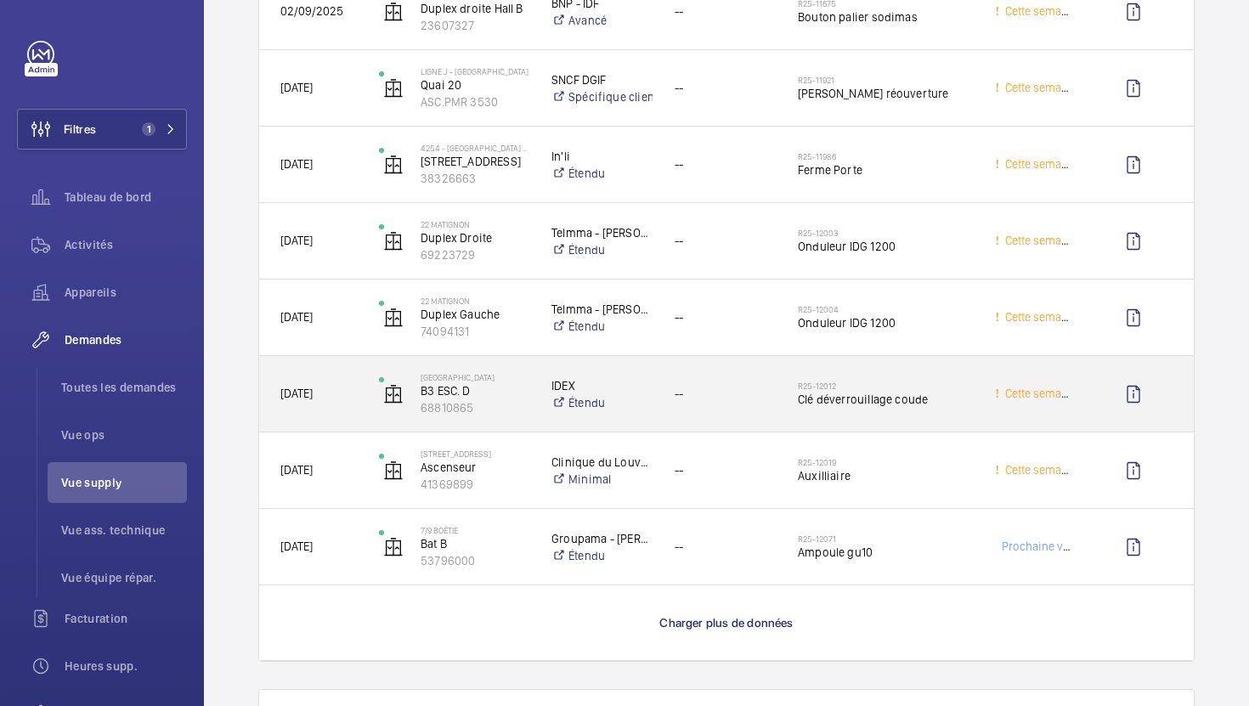
scroll to position [1516, 0]
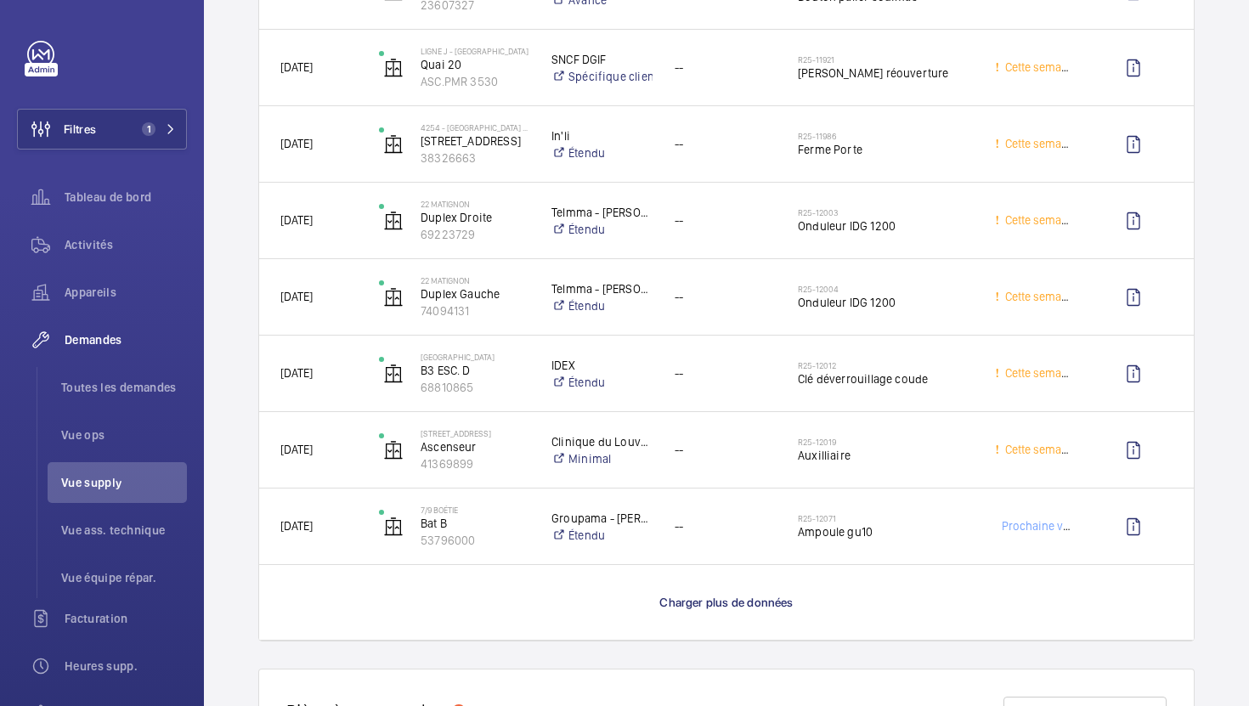
click at [746, 614] on wm-front-load-more-cell "Charger plus de données" at bounding box center [726, 602] width 935 height 75
click at [750, 600] on span "Charger plus de données" at bounding box center [726, 603] width 133 height 14
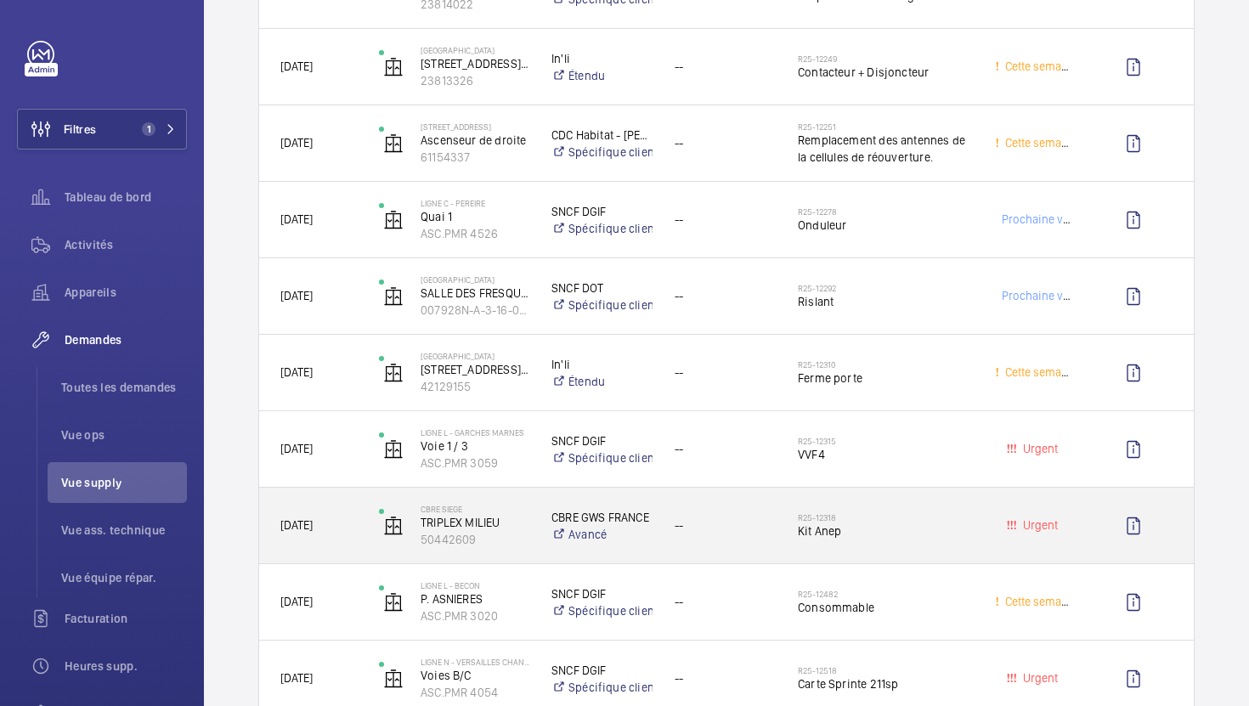
scroll to position [2285, 0]
click at [762, 542] on div "--" at bounding box center [715, 523] width 122 height 54
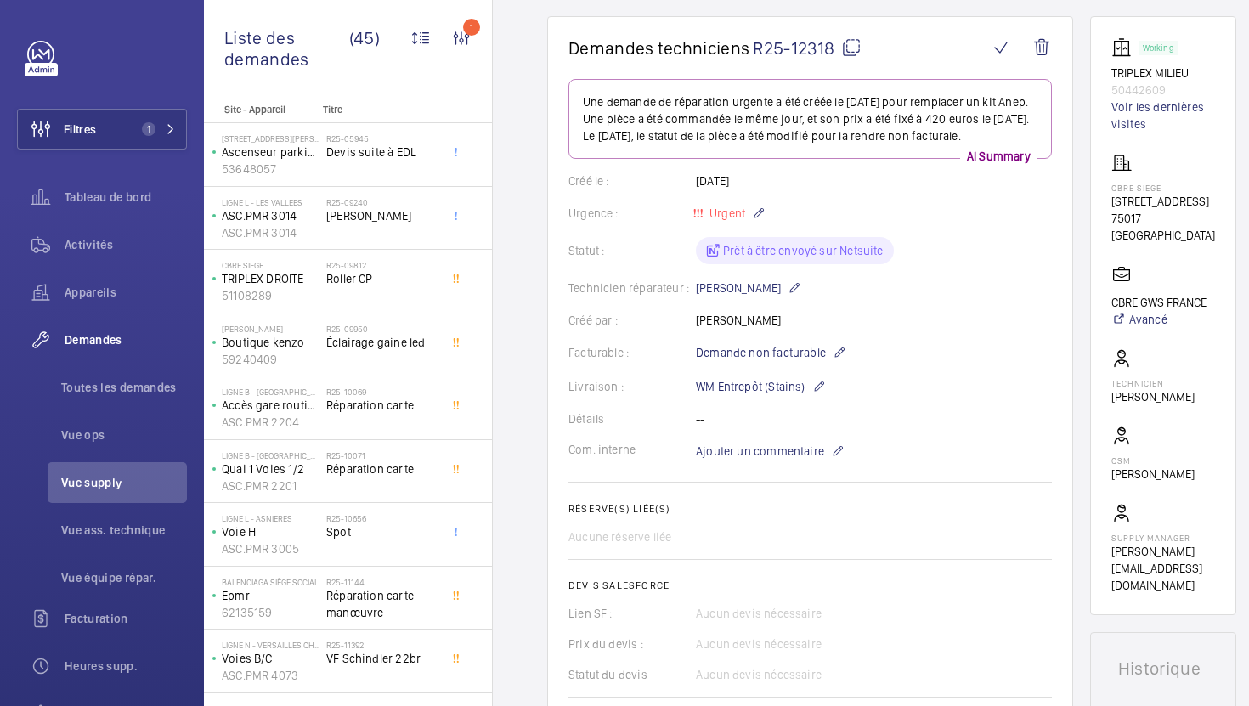
scroll to position [148, 0]
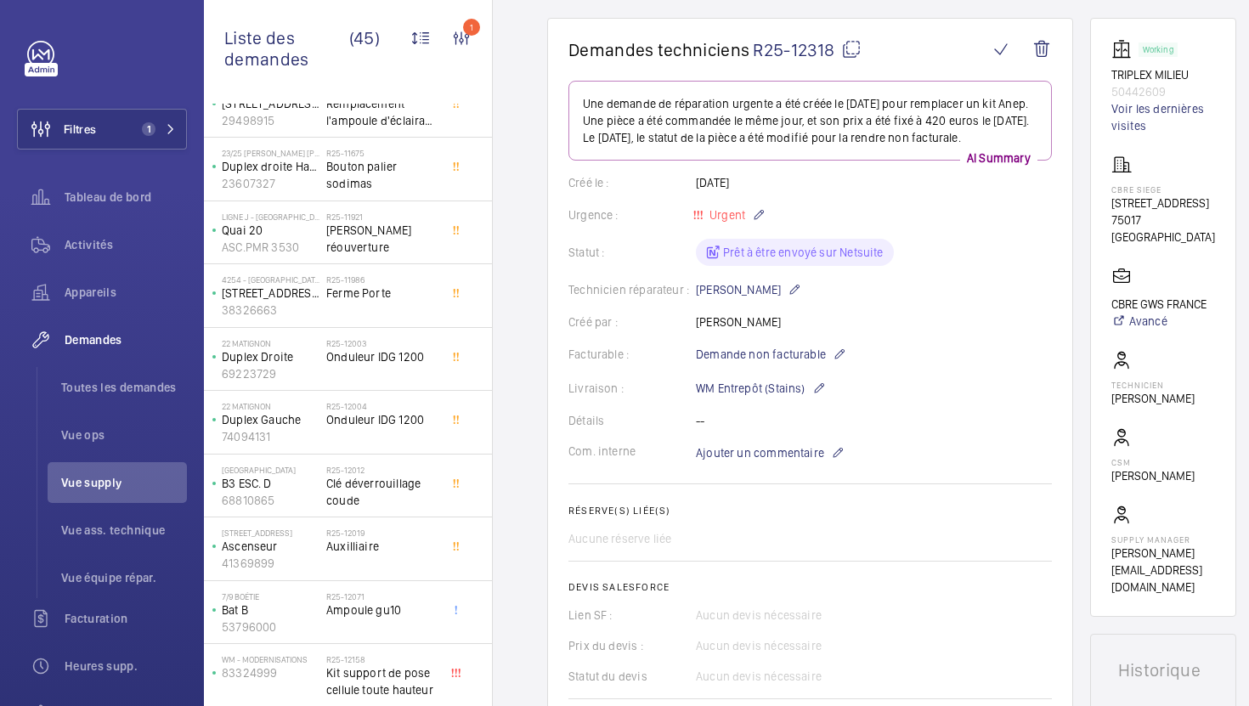
scroll to position [2012, 0]
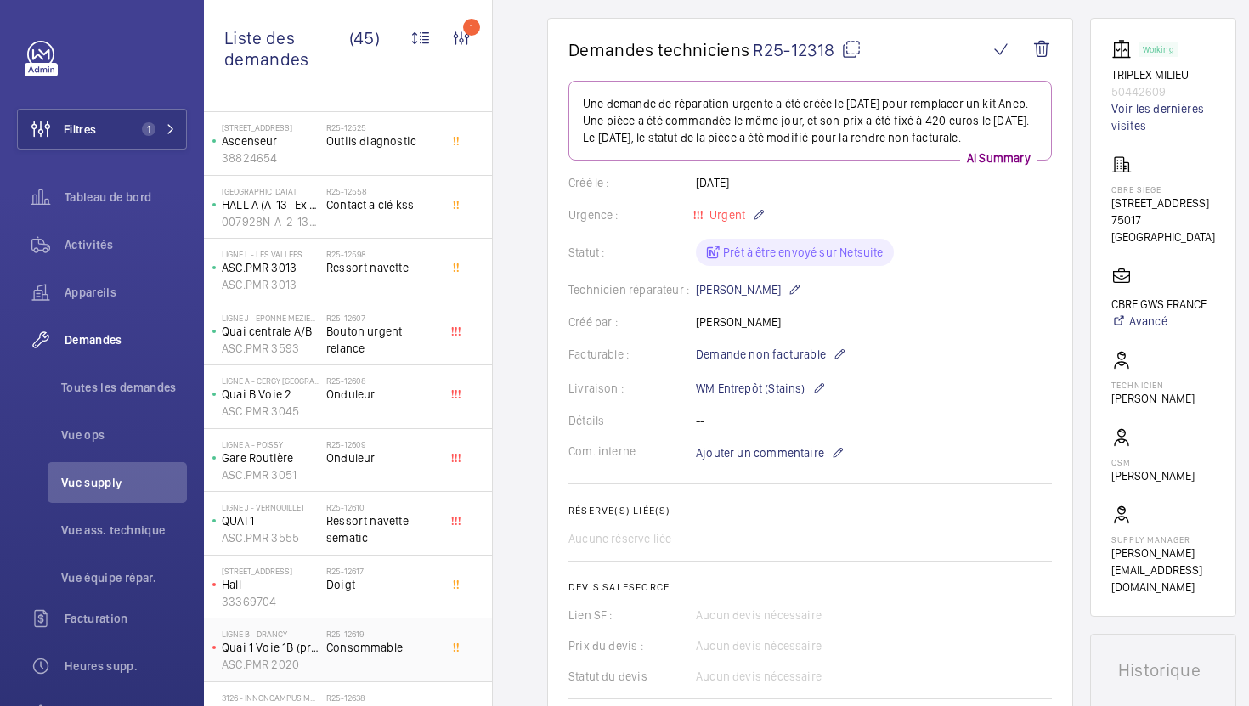
scroll to position [2042, 0]
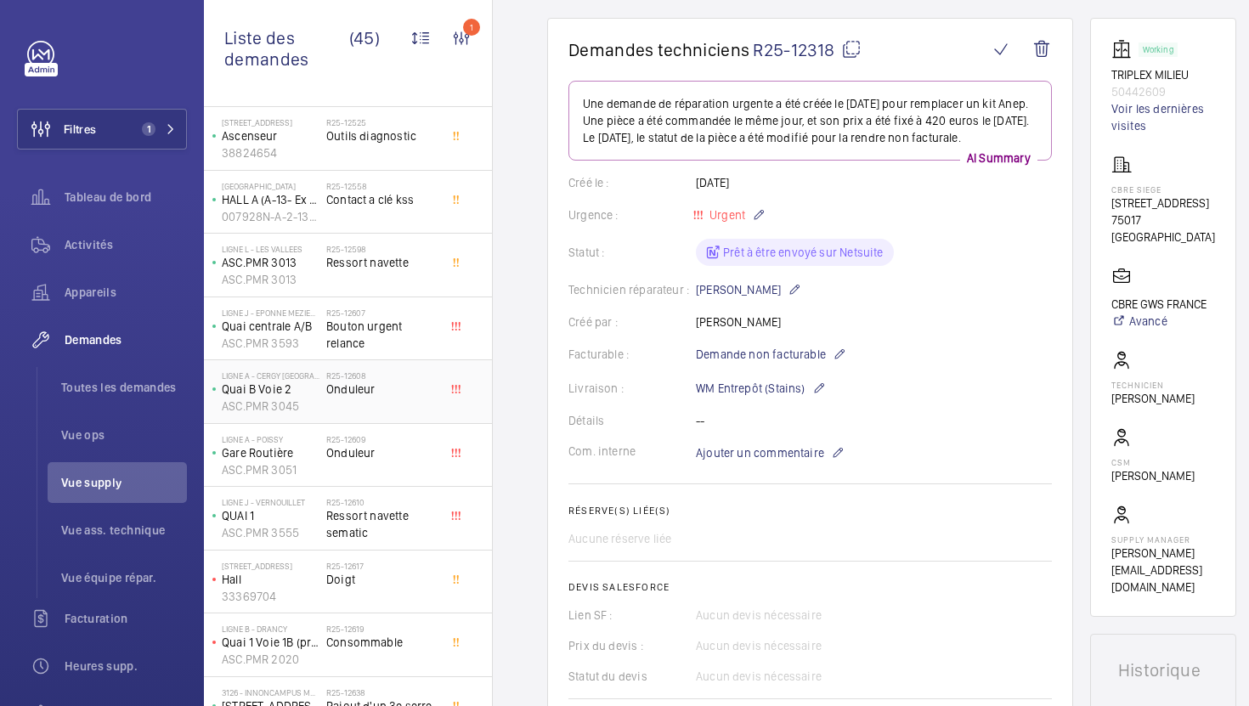
click at [414, 392] on span "Onduleur" at bounding box center [382, 389] width 112 height 17
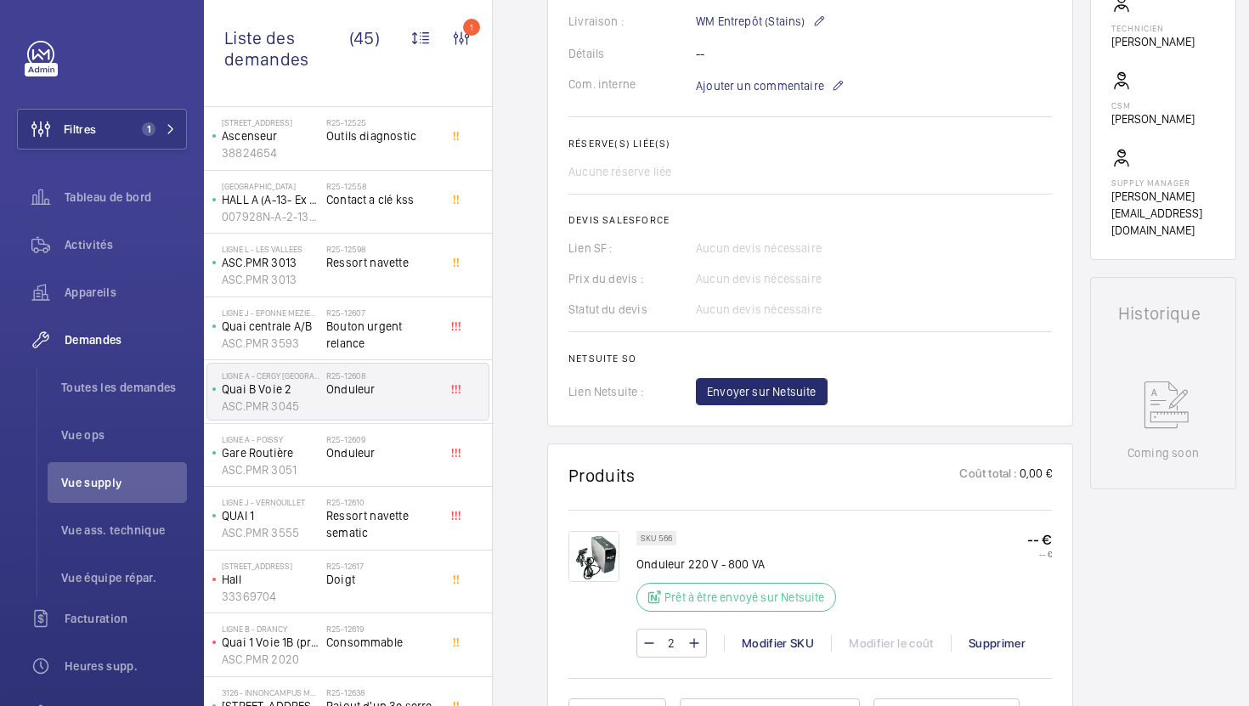
scroll to position [507, 0]
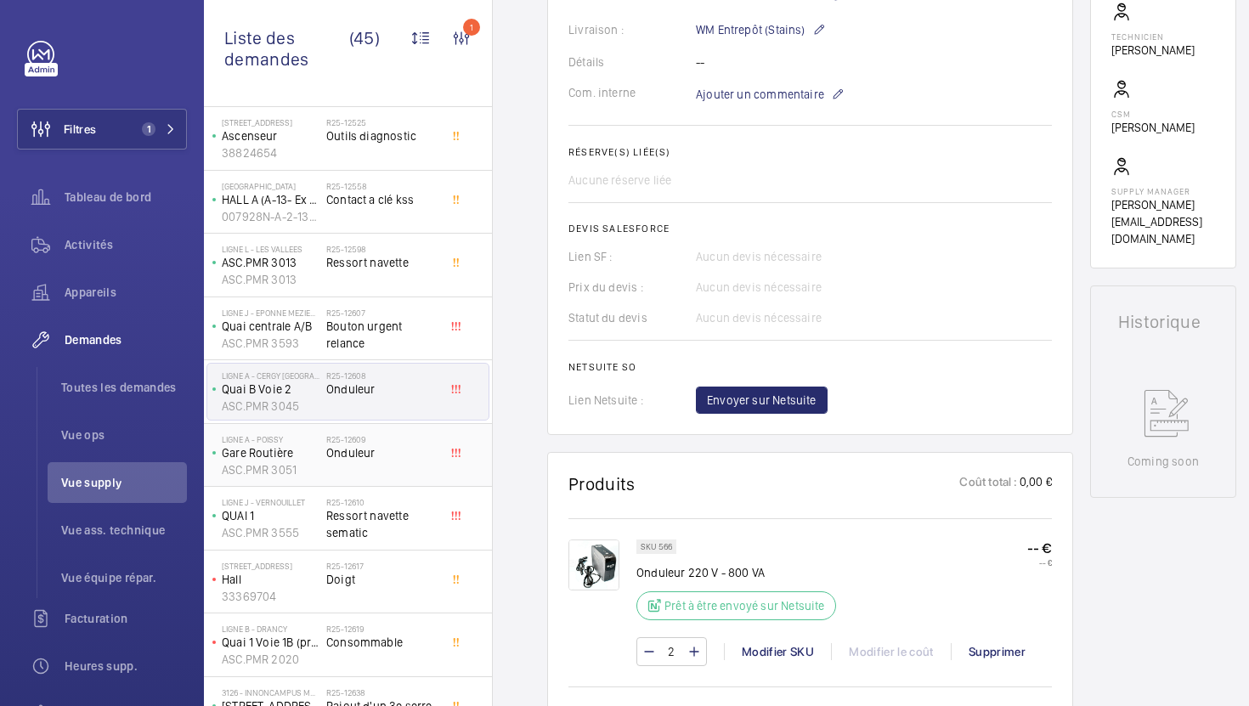
click at [433, 457] on span "Onduleur" at bounding box center [382, 453] width 112 height 17
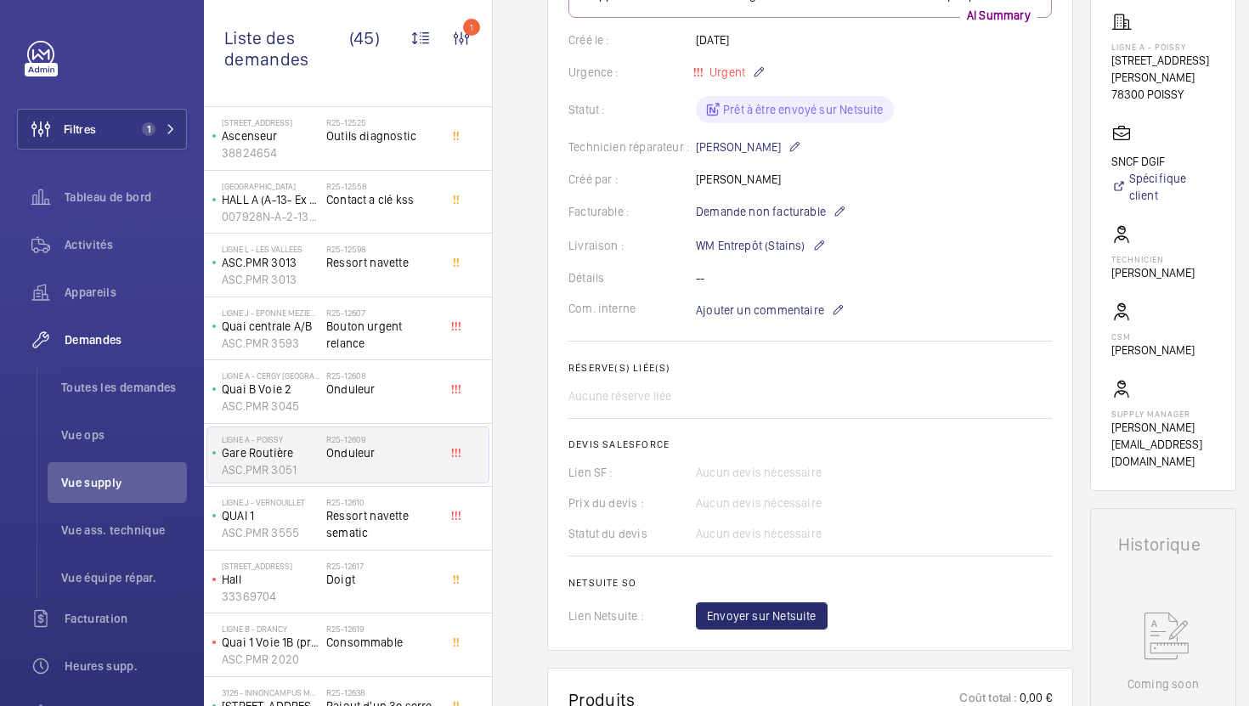
scroll to position [286, 0]
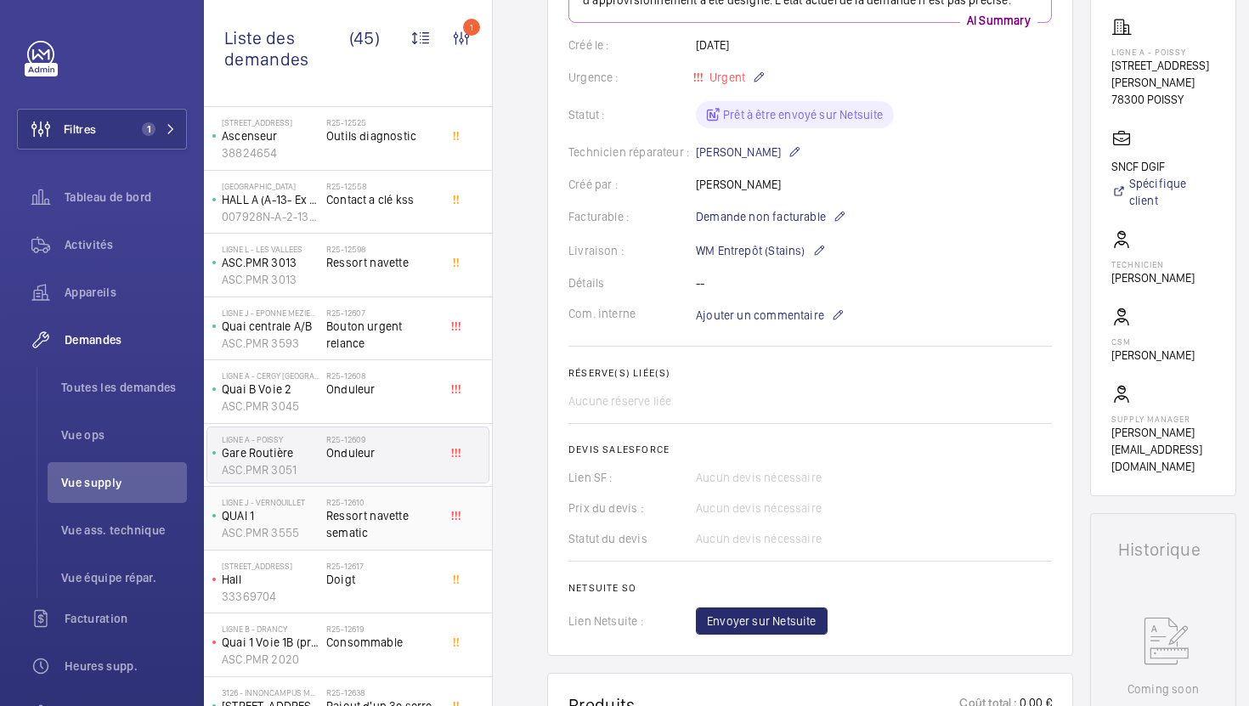
click at [425, 515] on span "Ressort navette sematic" at bounding box center [382, 524] width 112 height 34
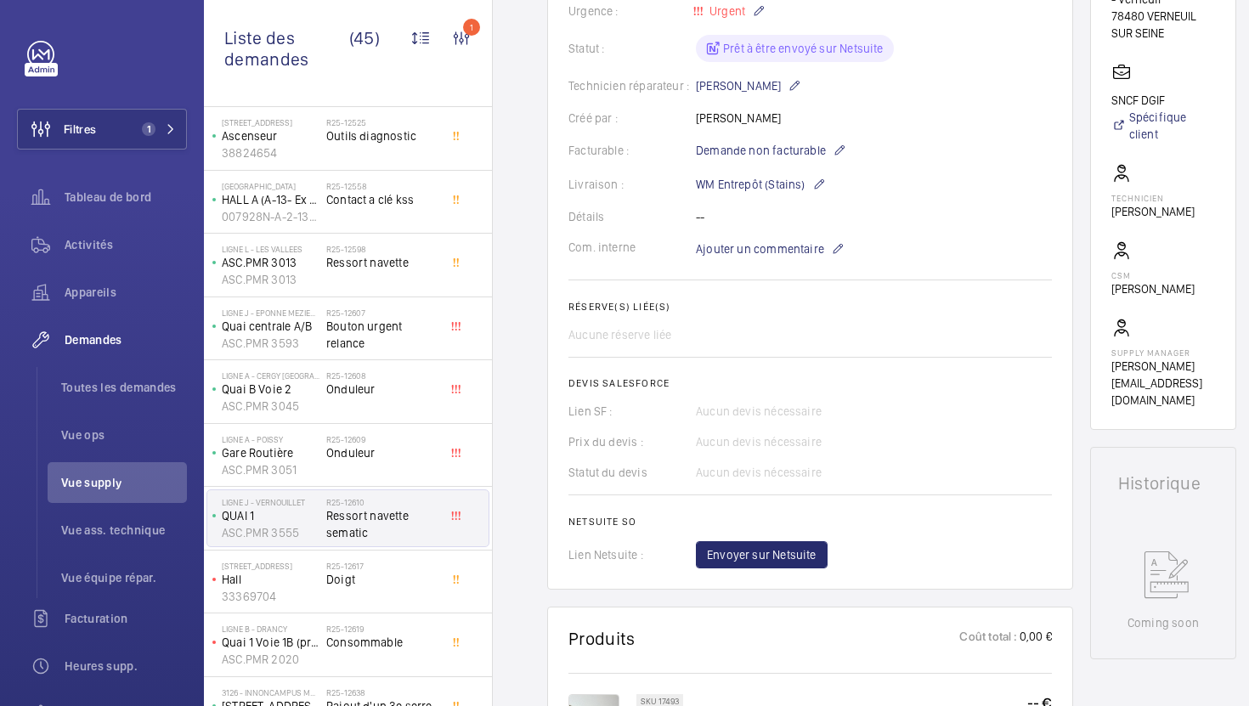
scroll to position [438, 0]
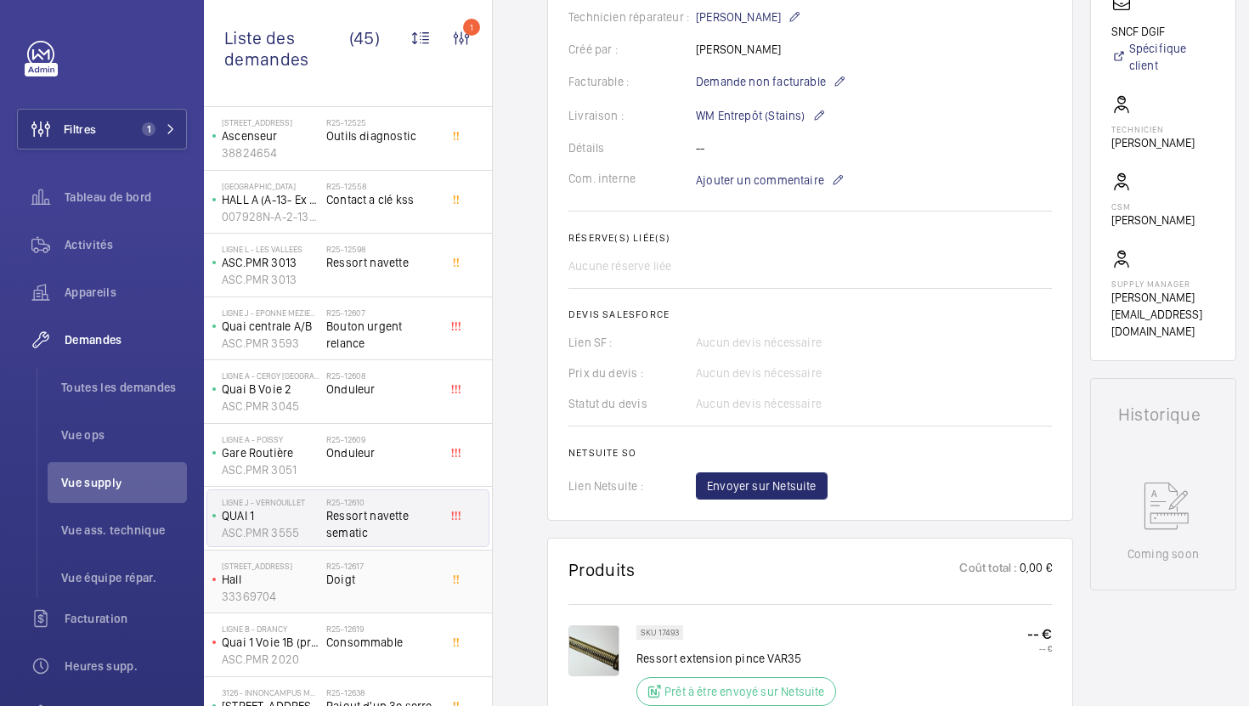
click at [409, 610] on div "[STREET_ADDRESS] Doigt" at bounding box center [348, 583] width 288 height 64
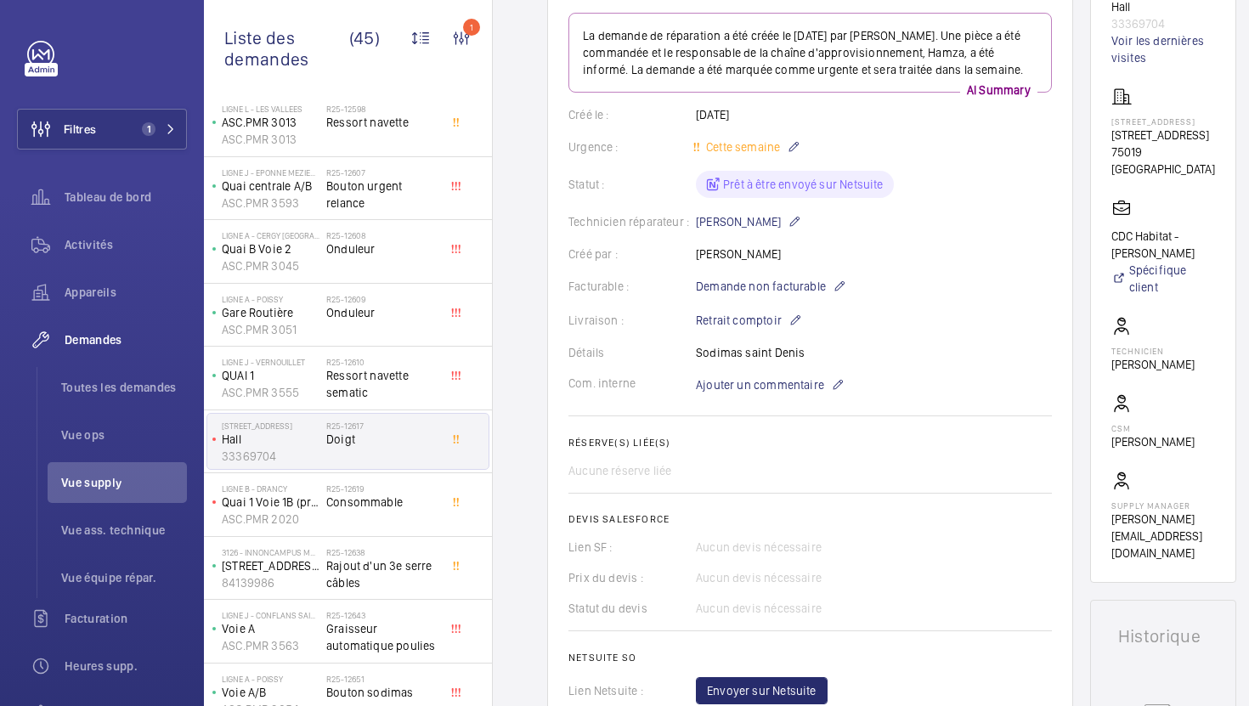
scroll to position [2226, 0]
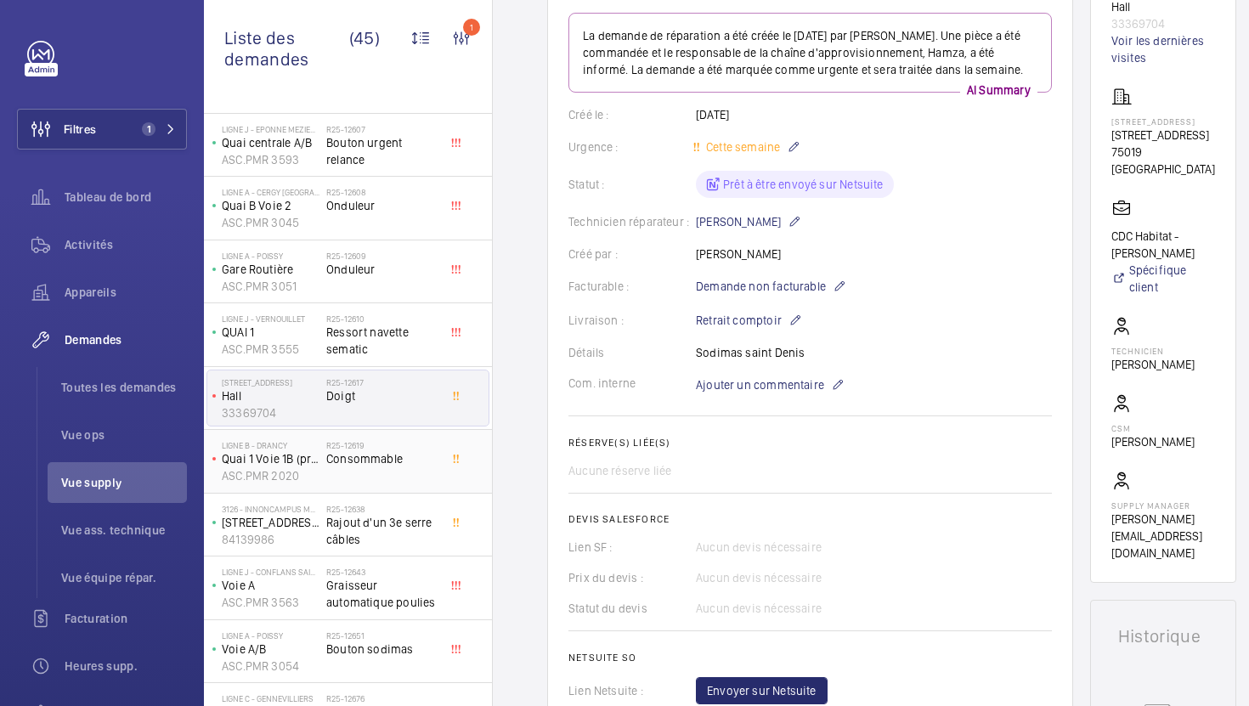
click at [406, 488] on div "R25-12619 Consommable" at bounding box center [382, 464] width 112 height 49
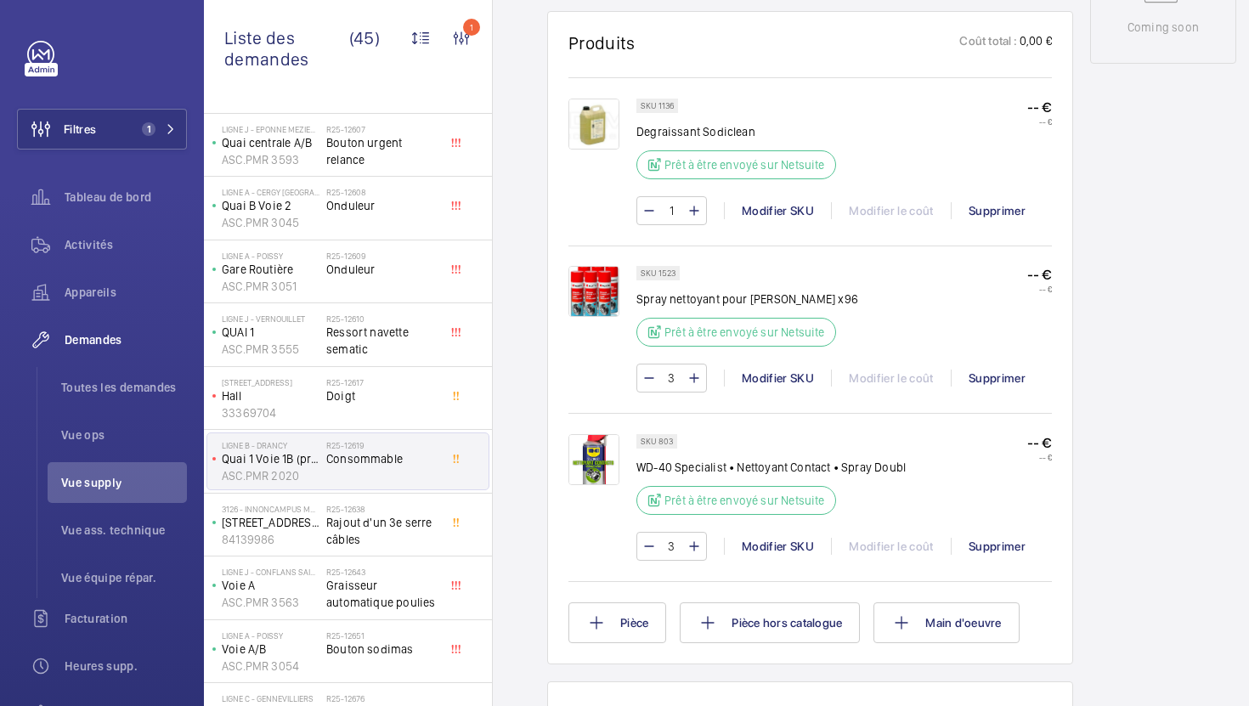
scroll to position [971, 0]
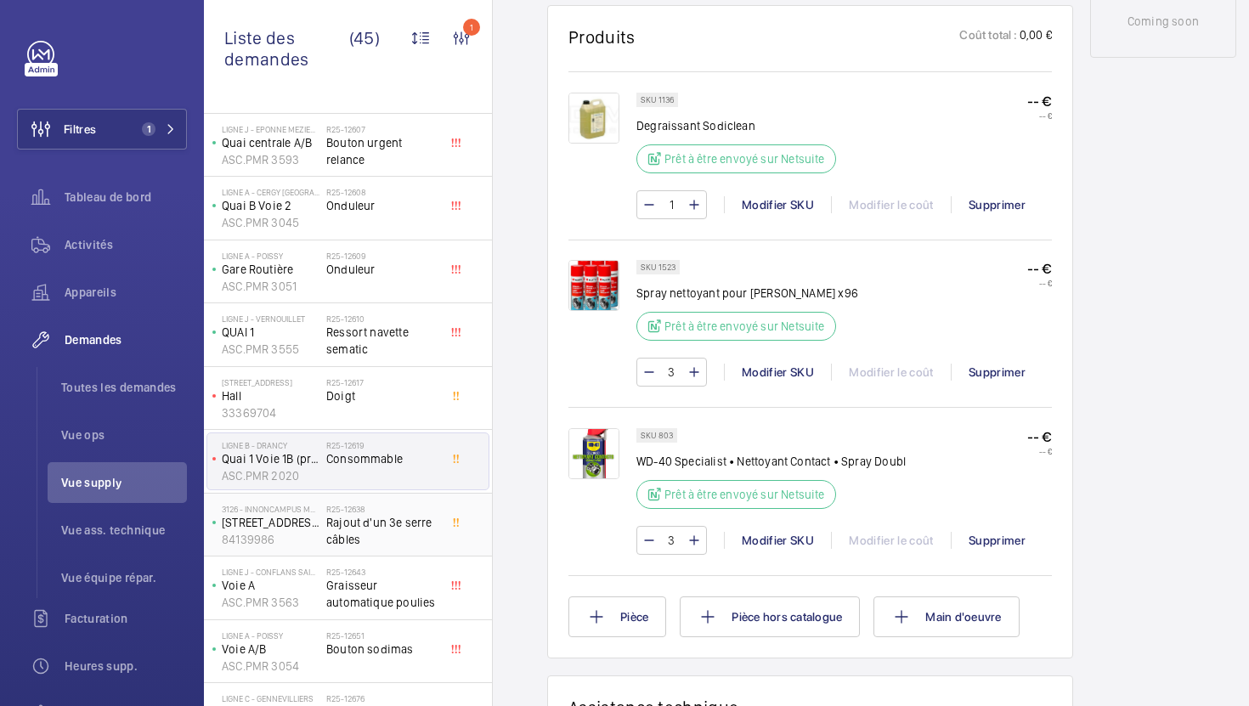
click at [389, 542] on span "Rajout d'un 3e serre câbles" at bounding box center [382, 531] width 112 height 34
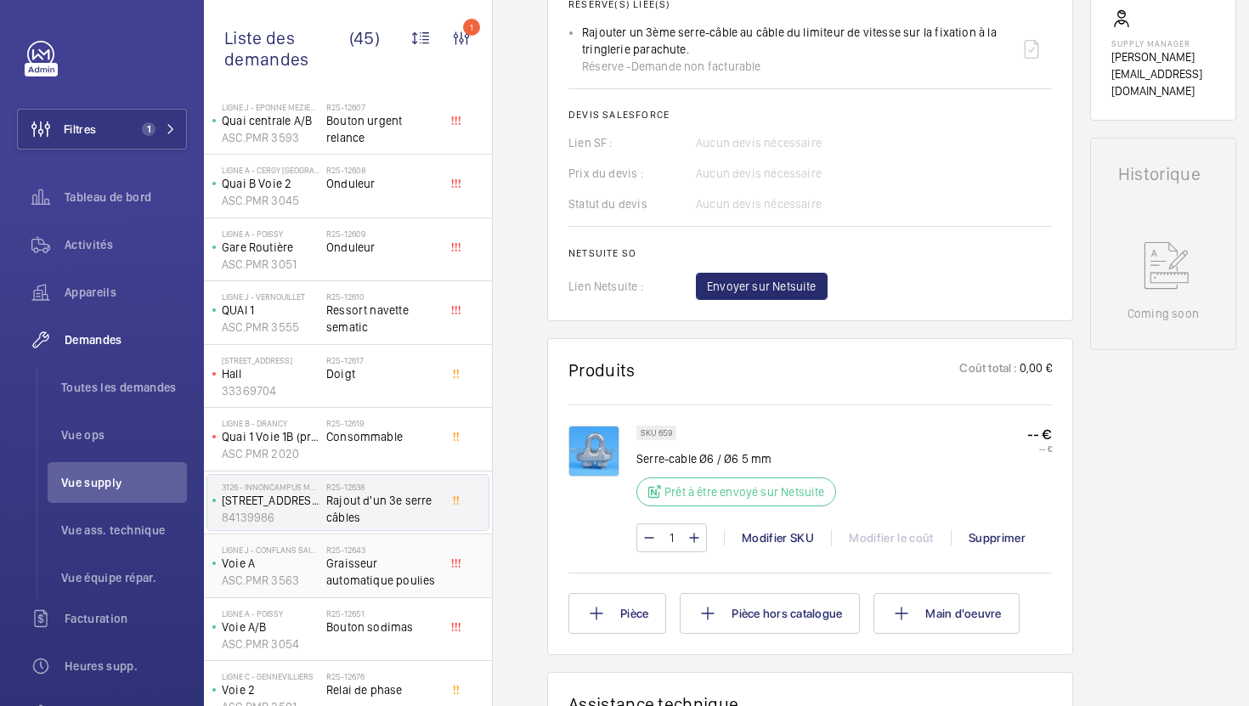
scroll to position [2256, 0]
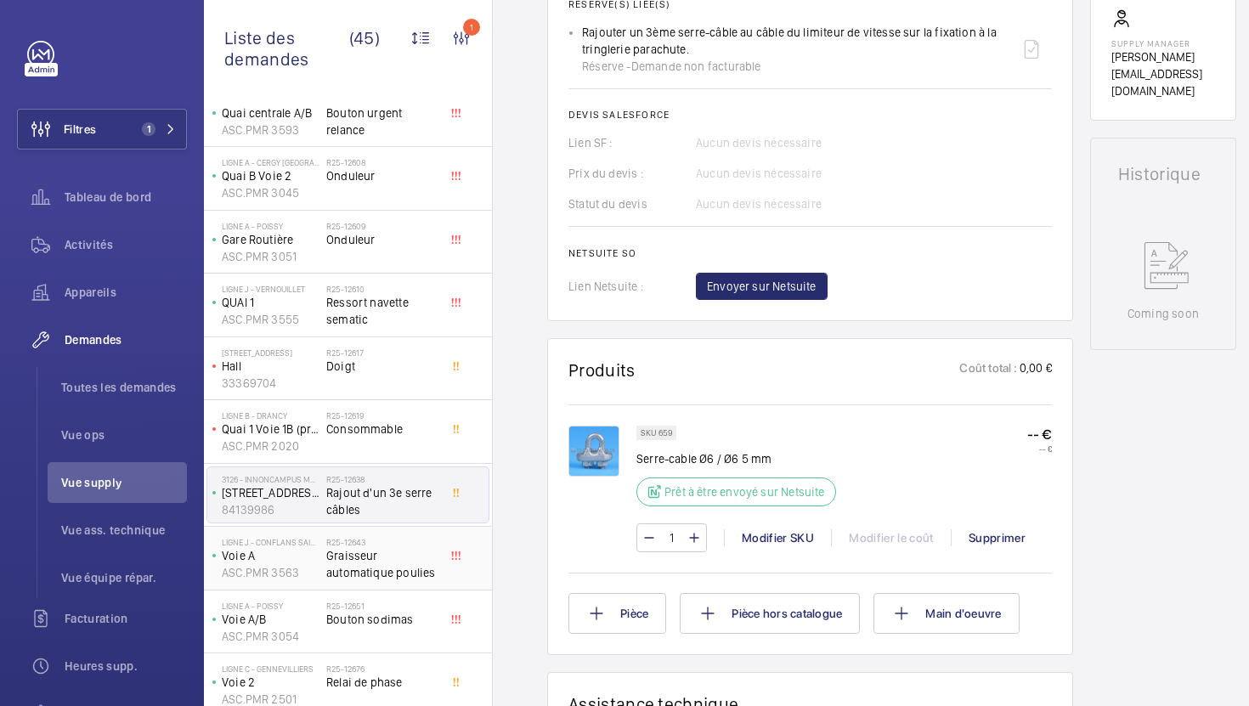
click at [414, 568] on span "Graisseur automatique poulies" at bounding box center [382, 564] width 112 height 34
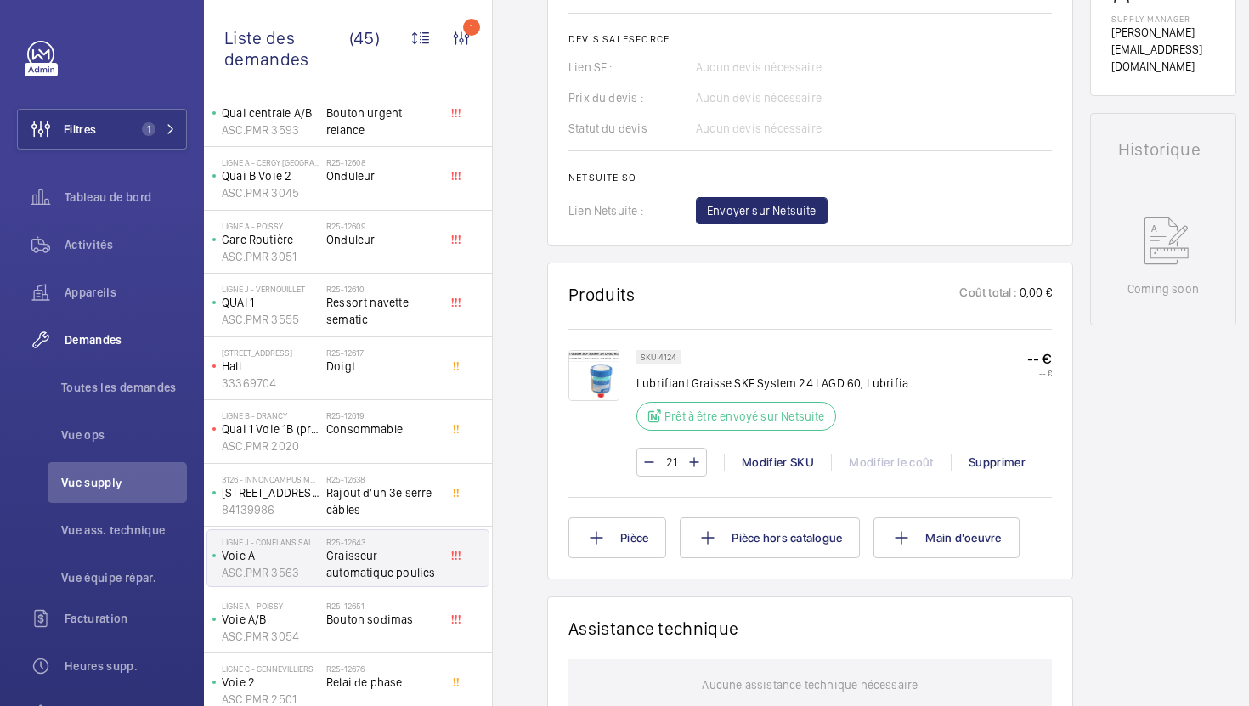
scroll to position [2267, 0]
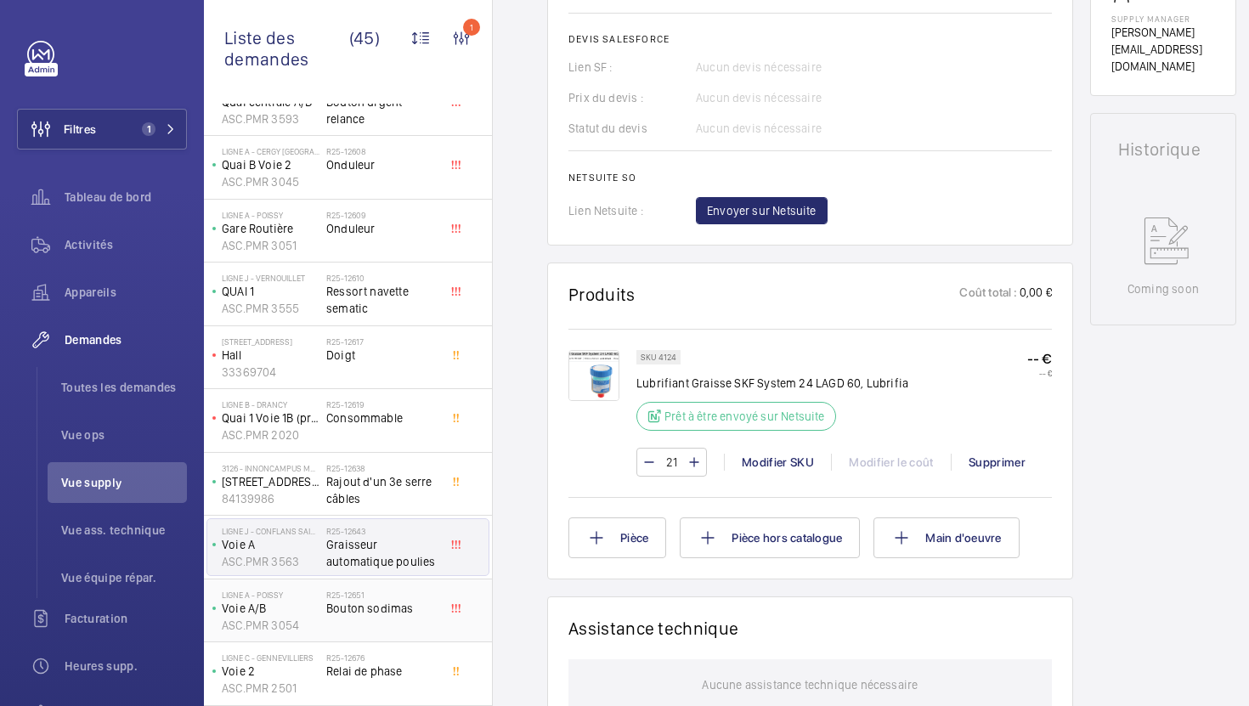
click at [433, 617] on div "R25-12651 [PERSON_NAME]" at bounding box center [382, 614] width 112 height 49
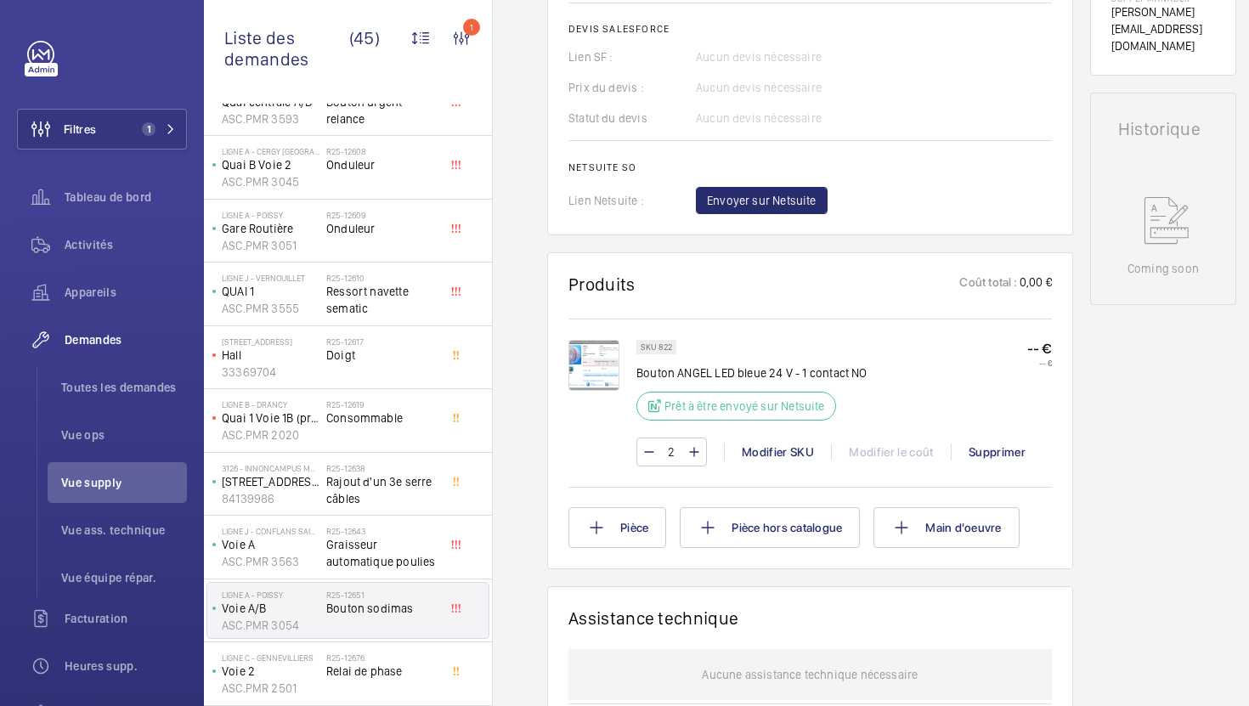
scroll to position [720, 0]
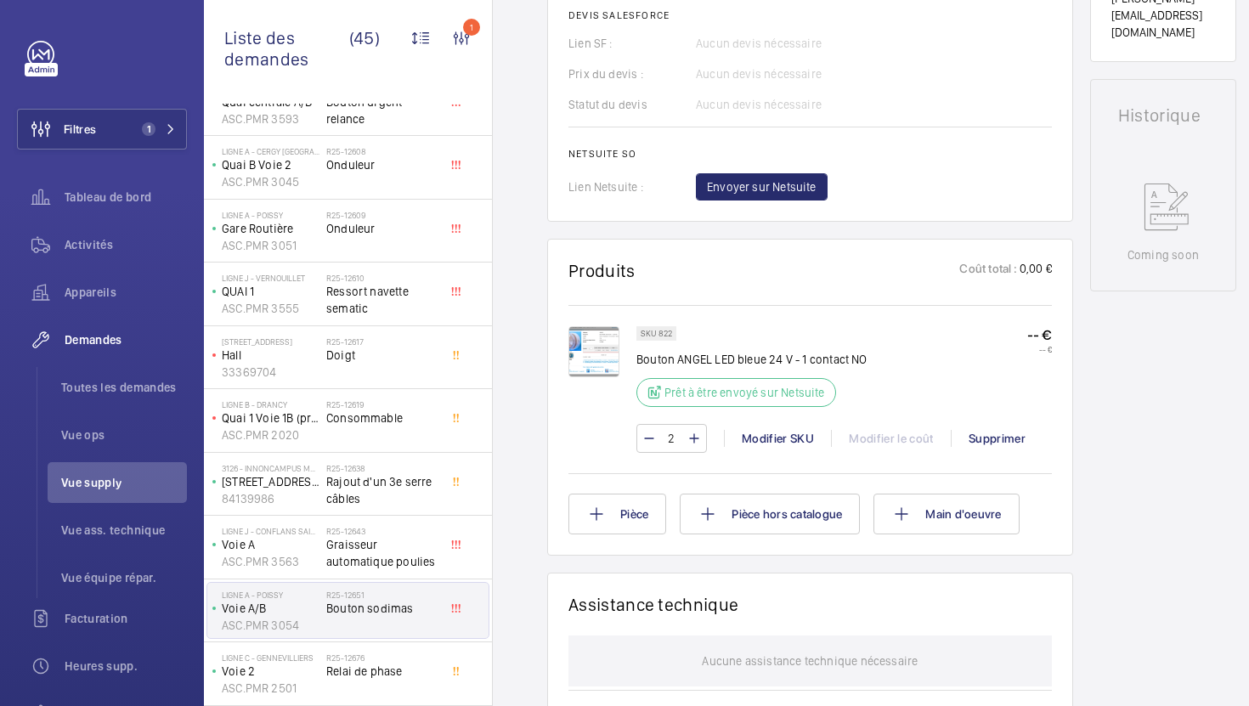
click at [592, 358] on img at bounding box center [594, 351] width 51 height 51
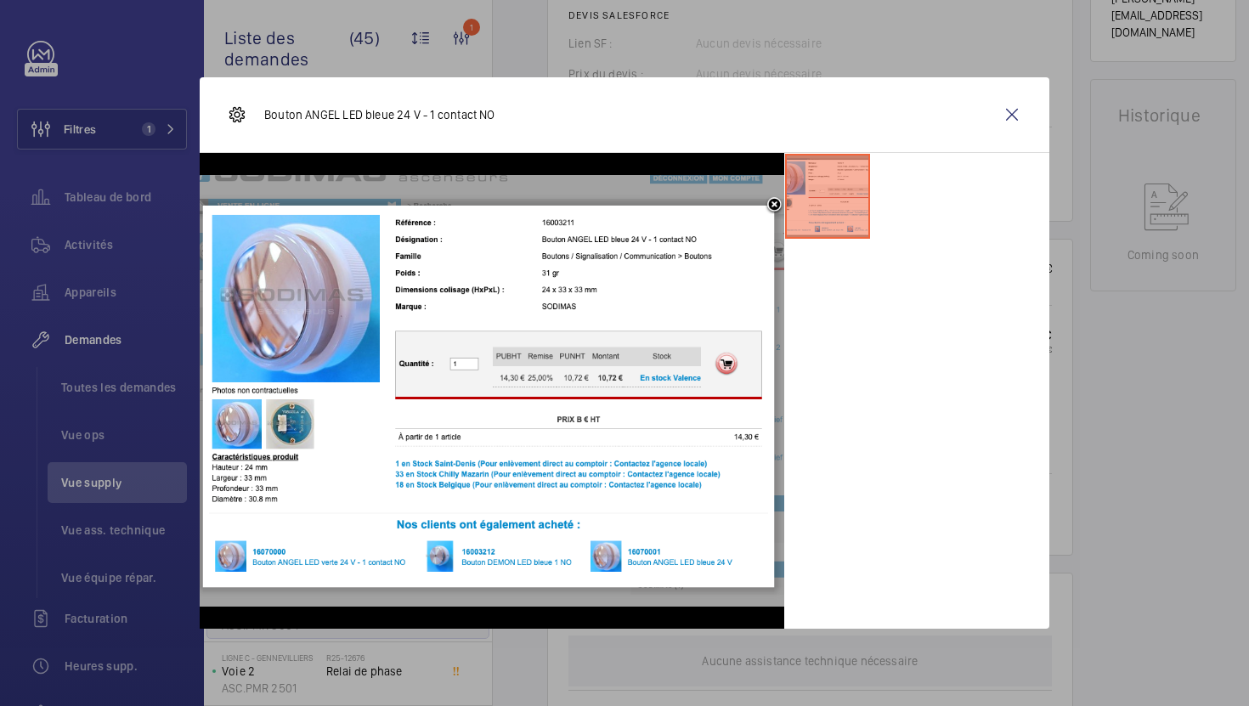
click at [1123, 451] on div at bounding box center [624, 353] width 1249 height 706
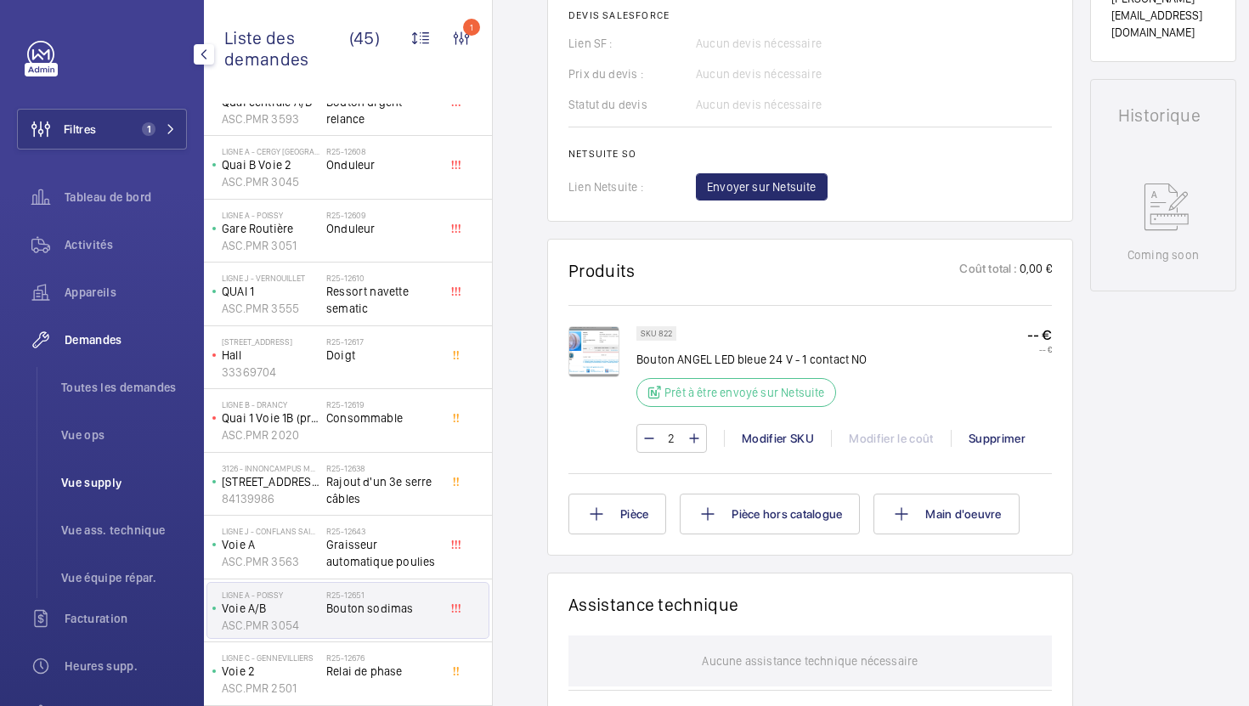
click at [142, 489] on span "Vue supply" at bounding box center [124, 482] width 126 height 17
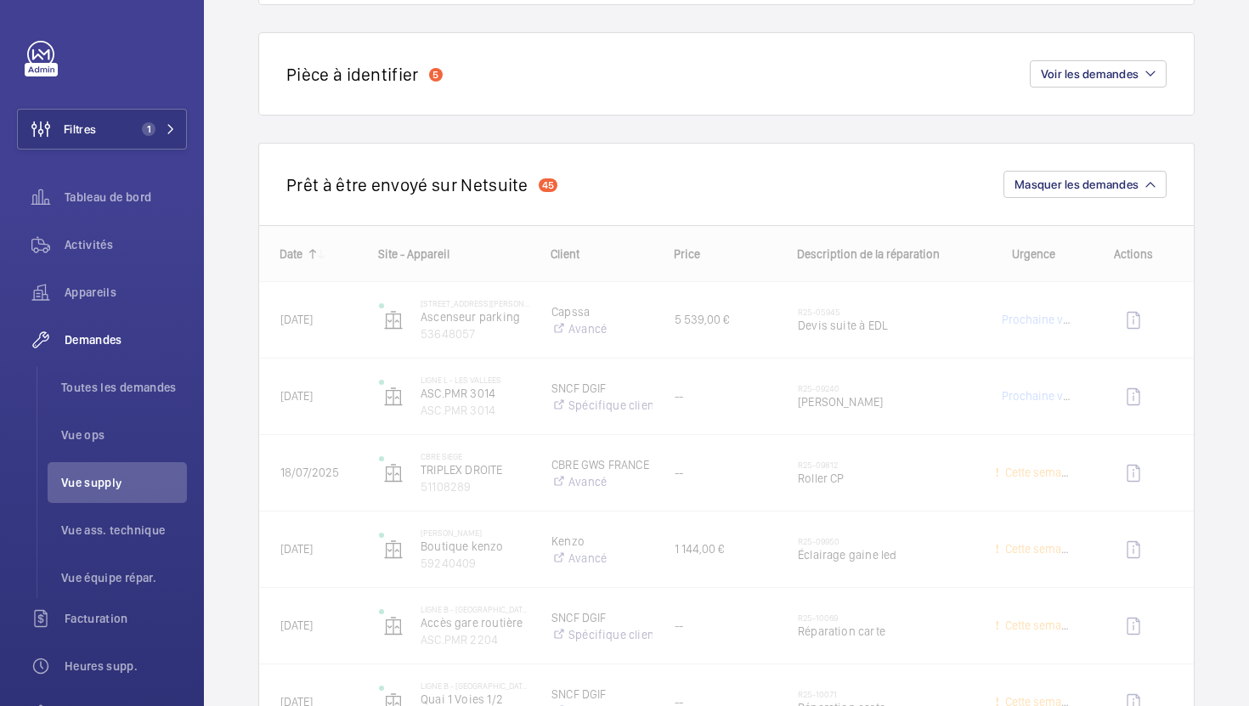
scroll to position [52, 0]
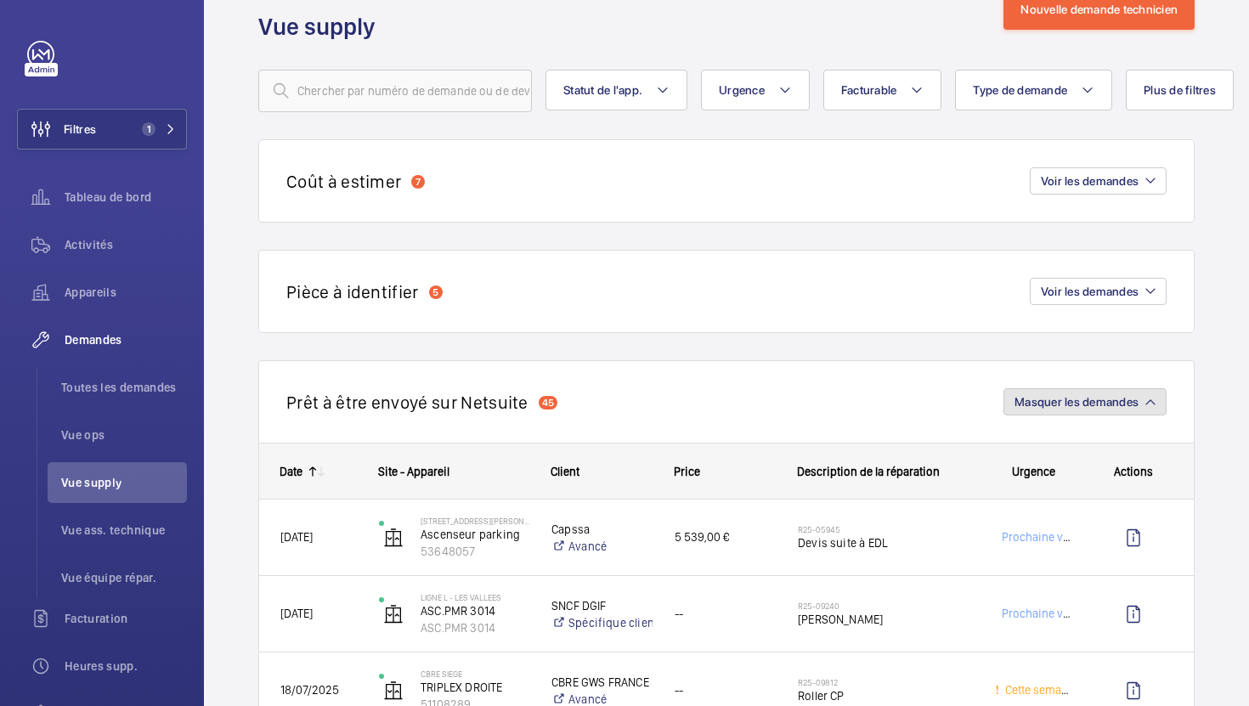
click at [1051, 399] on span "Masquer les demandes" at bounding box center [1077, 402] width 124 height 14
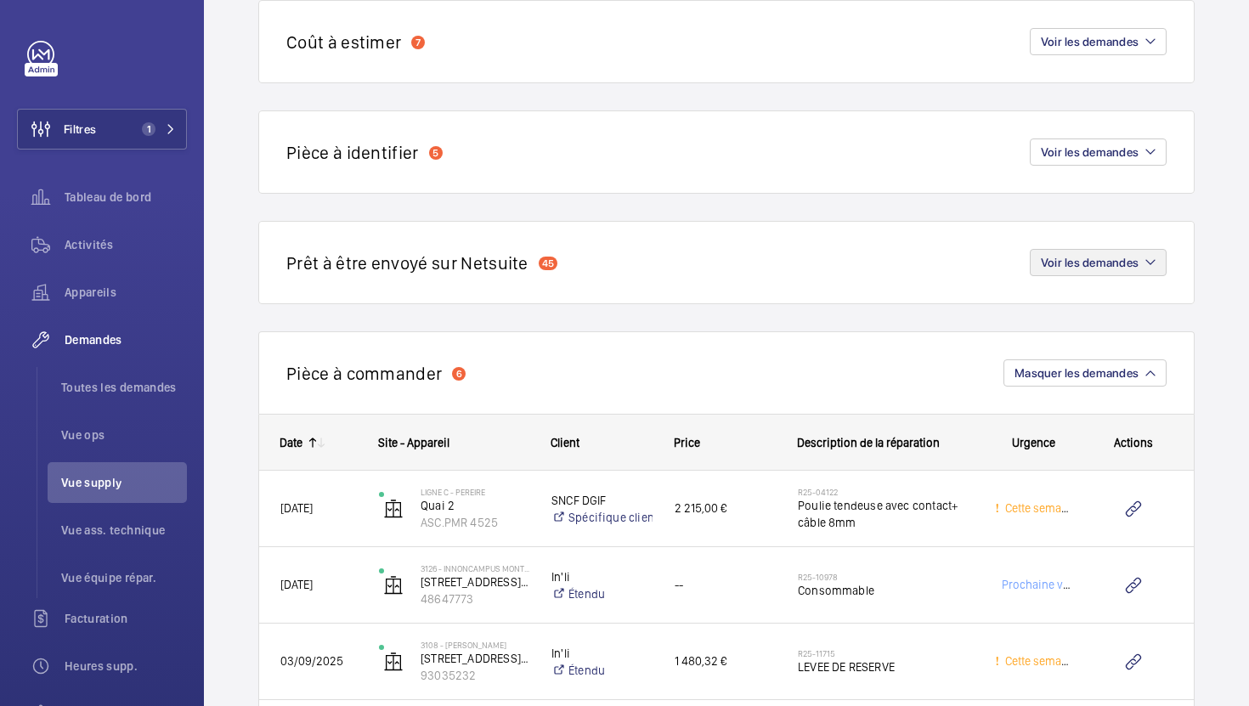
scroll to position [122, 0]
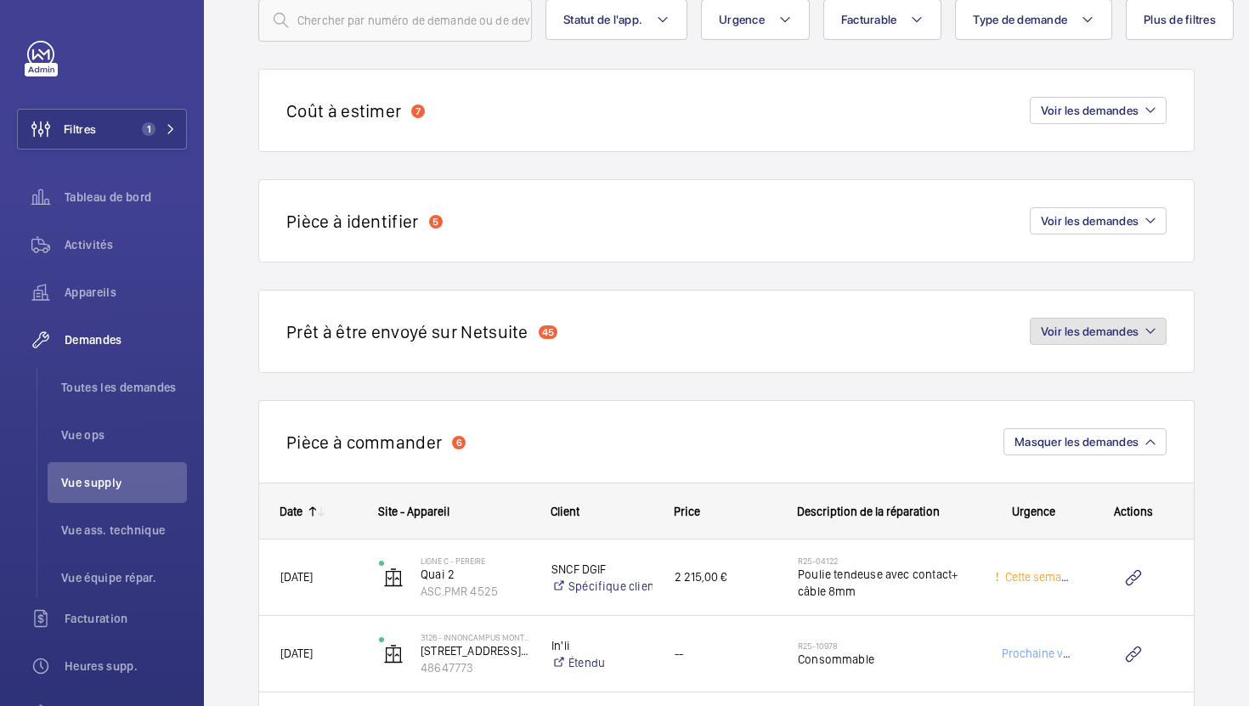
click at [1064, 337] on span "Voir les demandes" at bounding box center [1090, 332] width 98 height 14
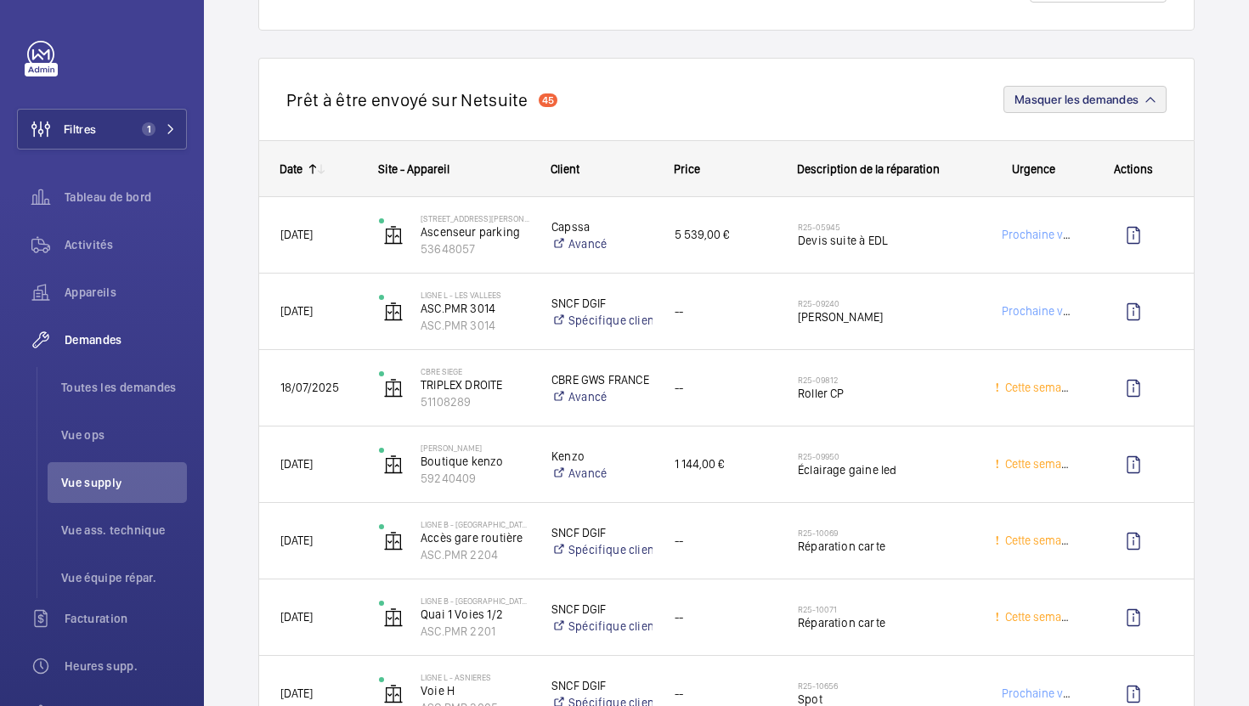
scroll to position [238, 0]
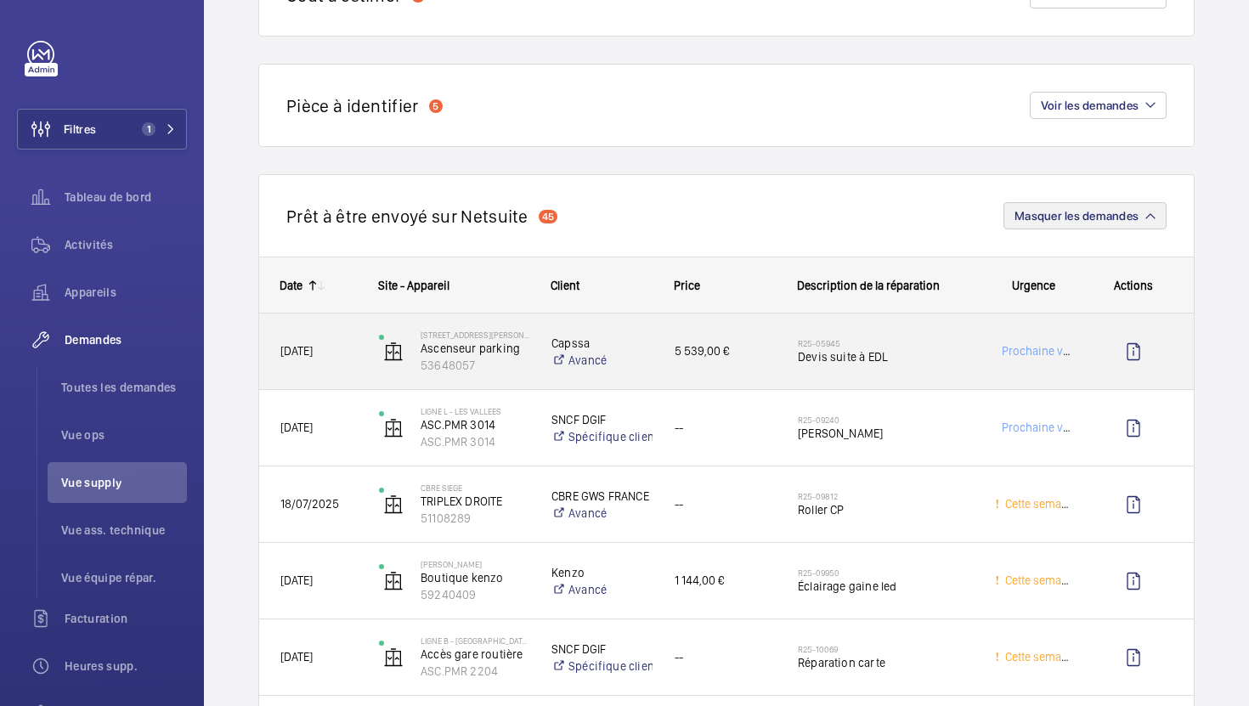
click at [916, 388] on div "R25-05945 Devis suite à EDL" at bounding box center [875, 352] width 195 height 76
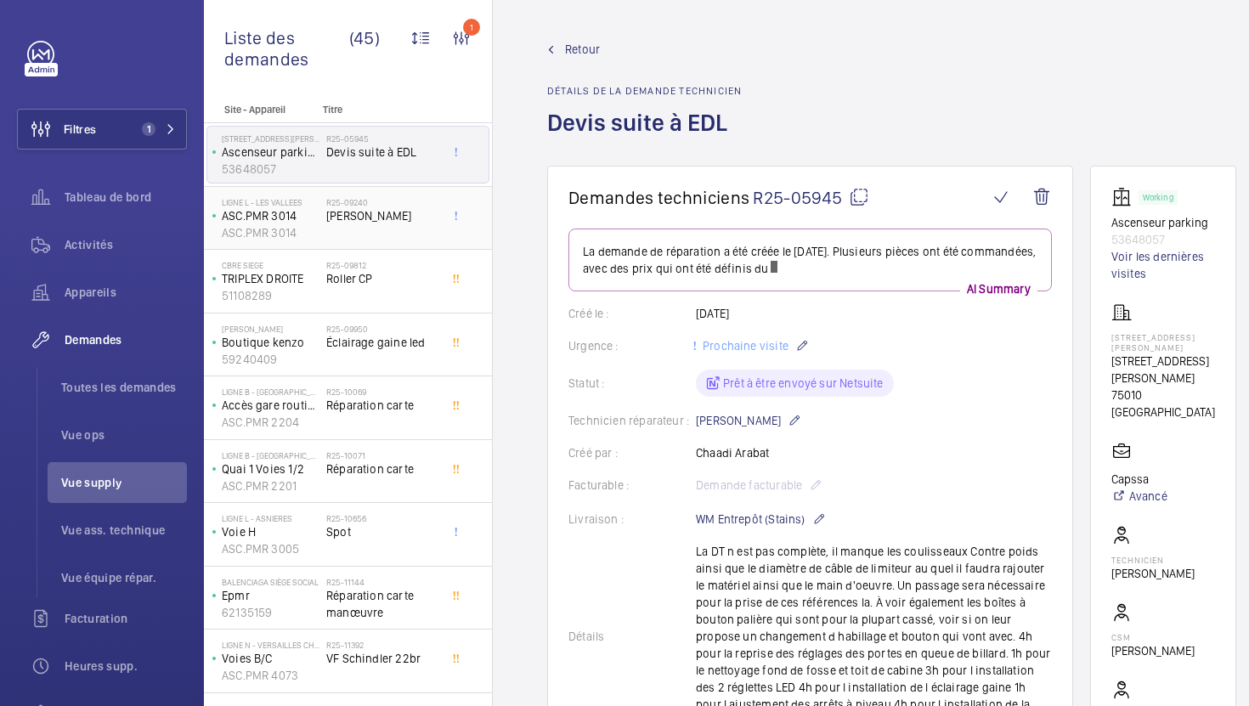
click at [421, 232] on div "R25-09240 Carte Frein" at bounding box center [382, 221] width 112 height 49
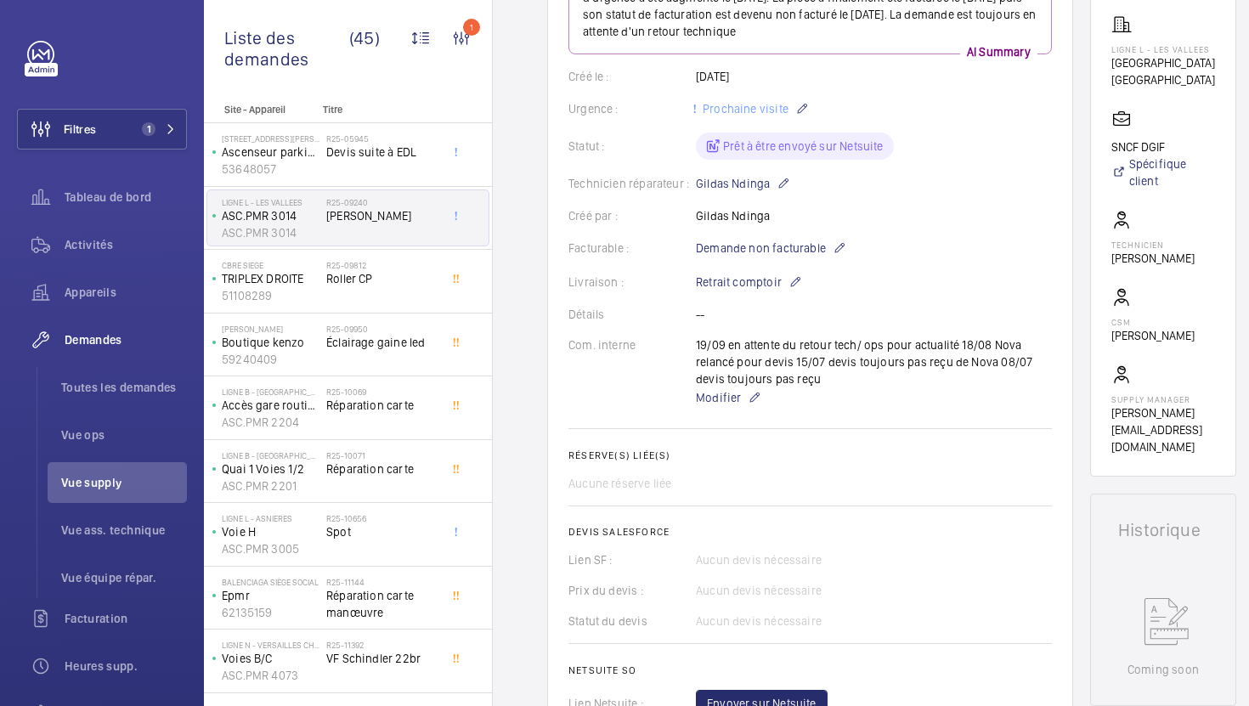
scroll to position [285, 0]
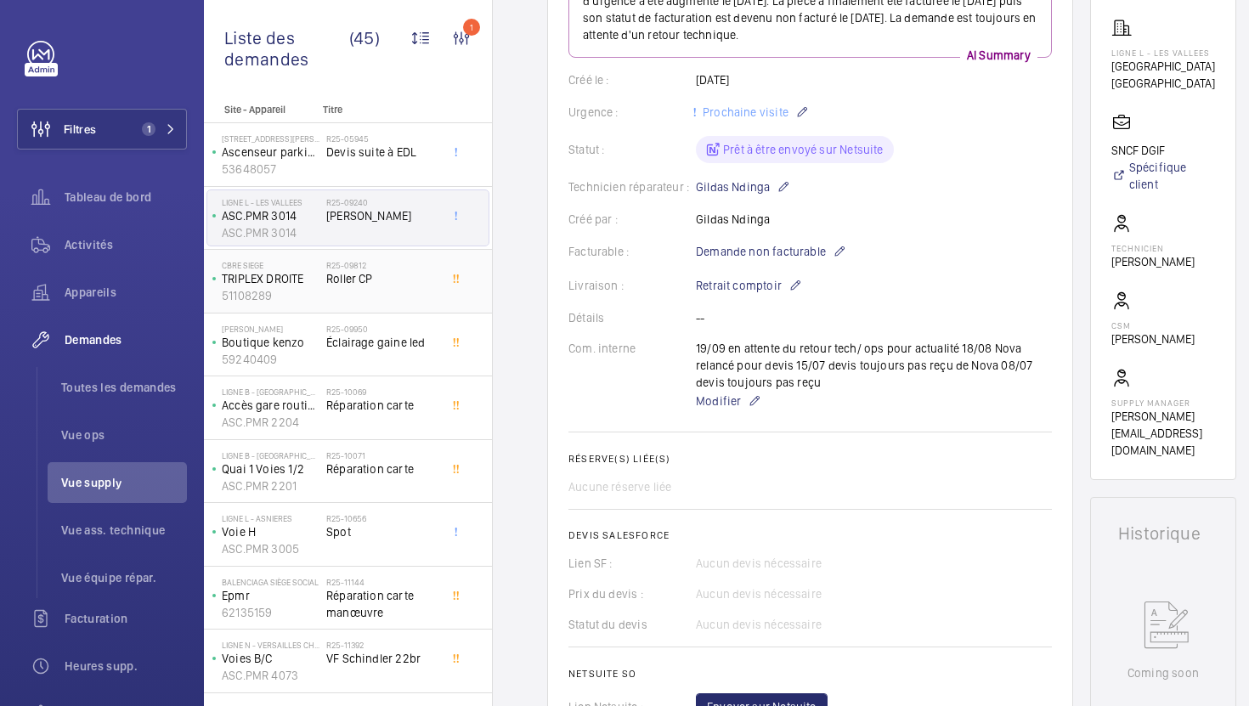
click at [403, 293] on div "R25-09812 Roller CP" at bounding box center [382, 284] width 112 height 49
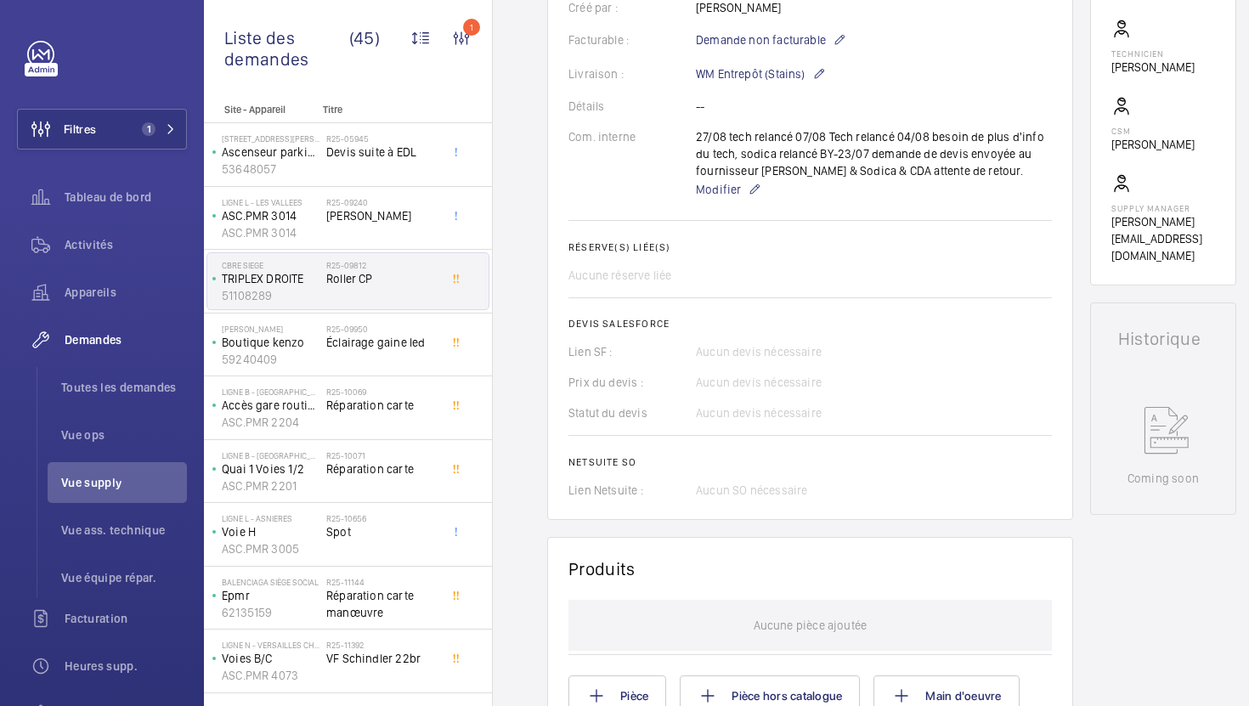
scroll to position [504, 0]
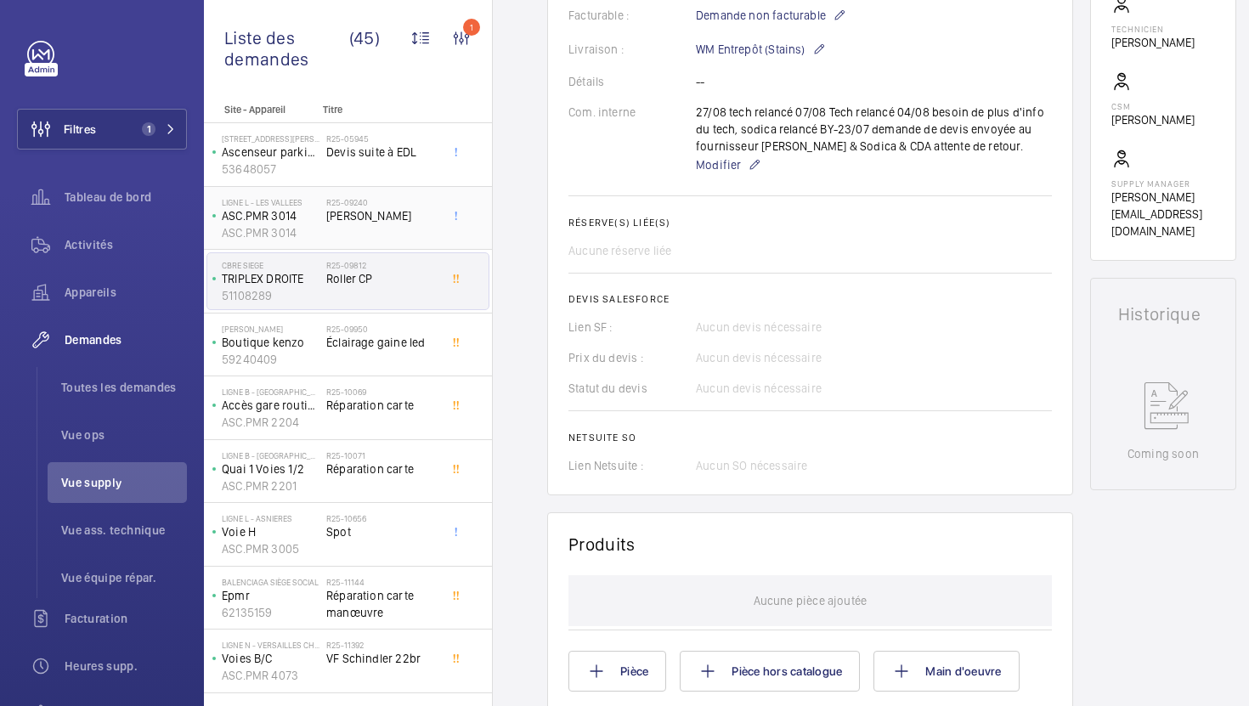
click at [433, 223] on span "[PERSON_NAME]" at bounding box center [382, 215] width 112 height 17
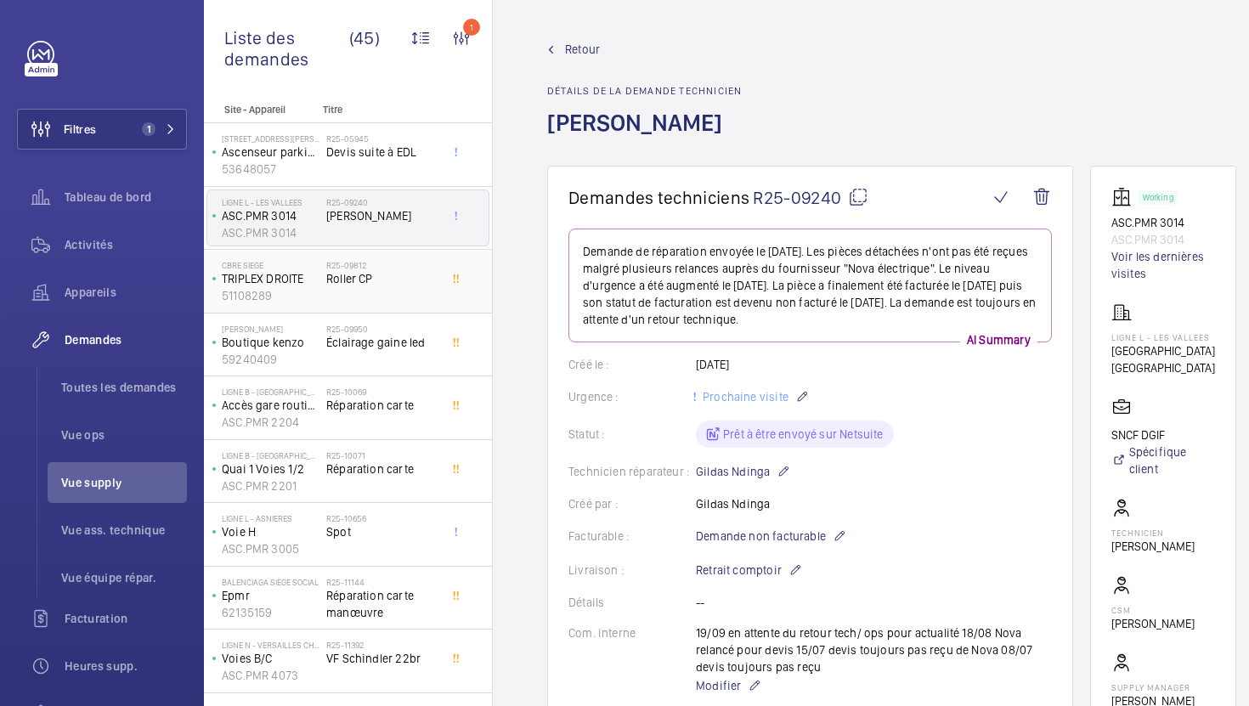
click at [445, 297] on div at bounding box center [460, 281] width 31 height 56
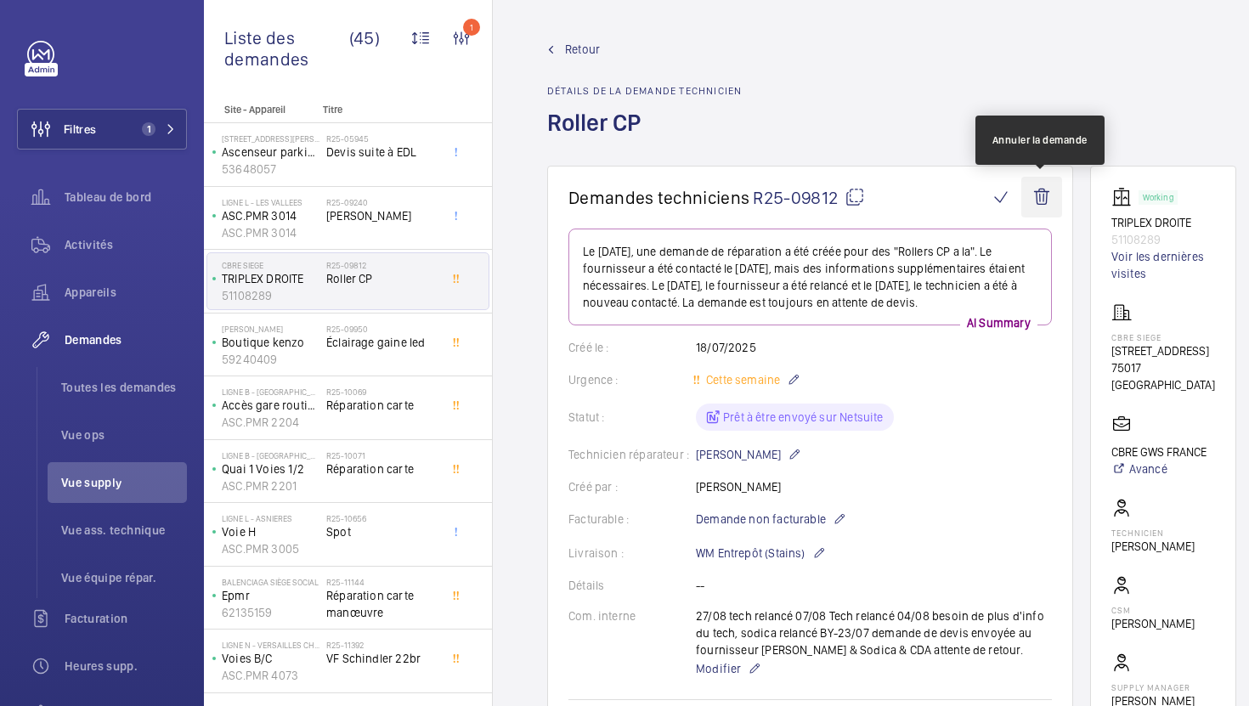
click at [1039, 196] on wm-front-icon-button at bounding box center [1042, 197] width 41 height 41
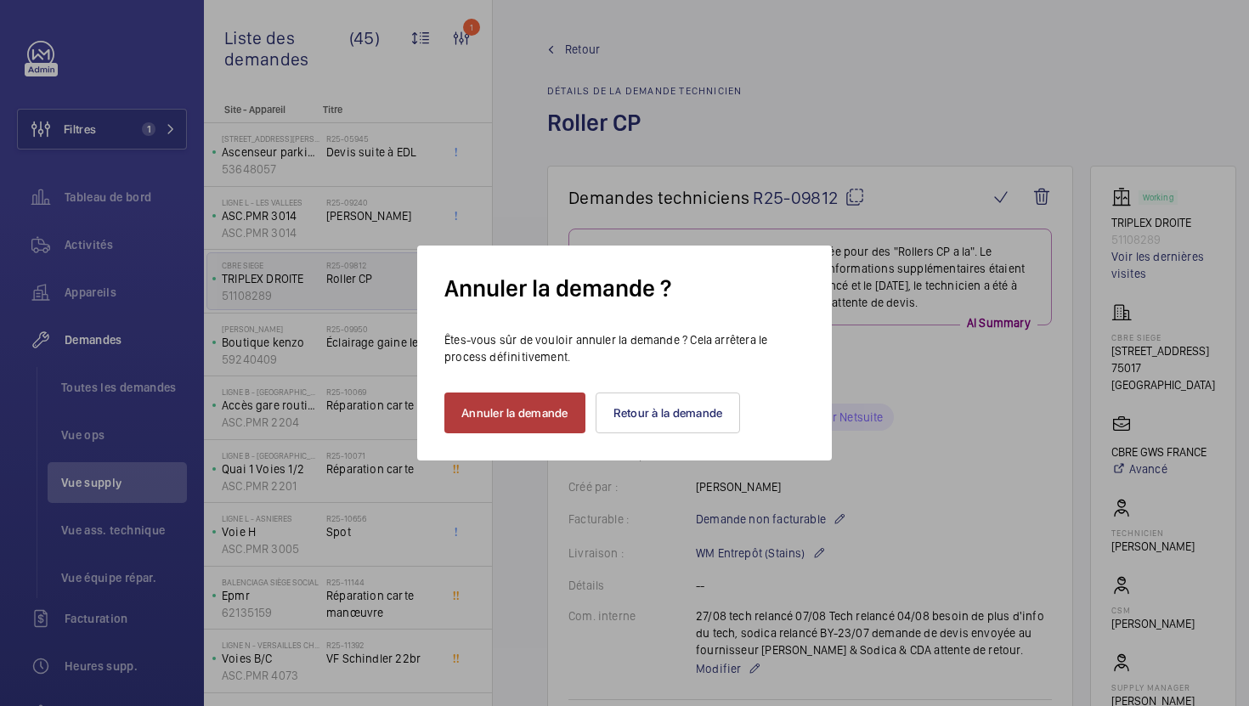
click at [564, 416] on button "Annuler la demande" at bounding box center [515, 413] width 141 height 41
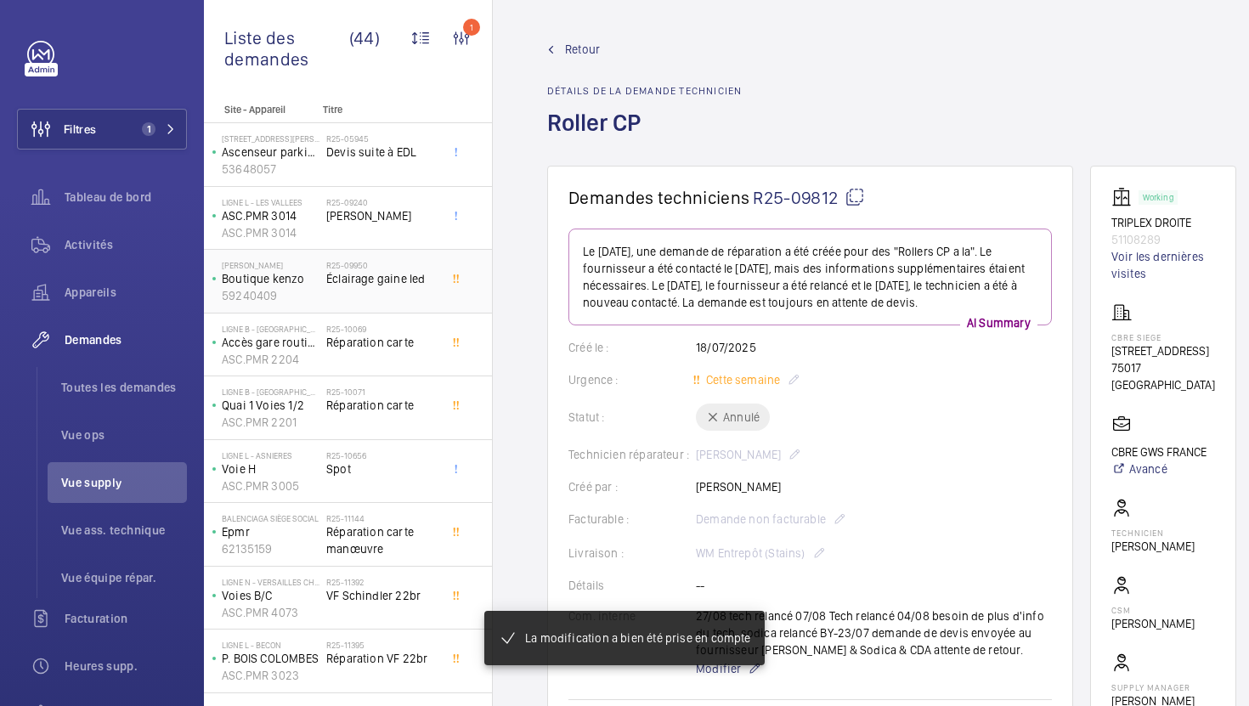
click at [412, 303] on div "R25-09950 Éclairage gaine led" at bounding box center [382, 284] width 112 height 49
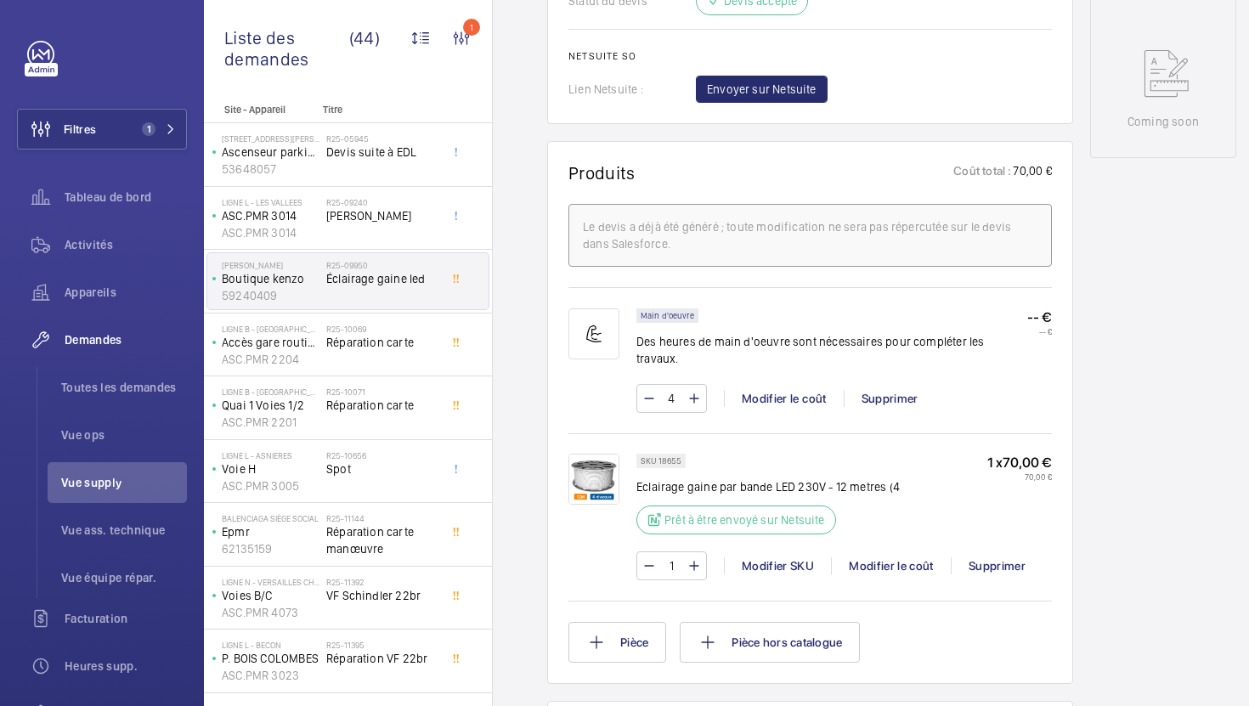
scroll to position [863, 0]
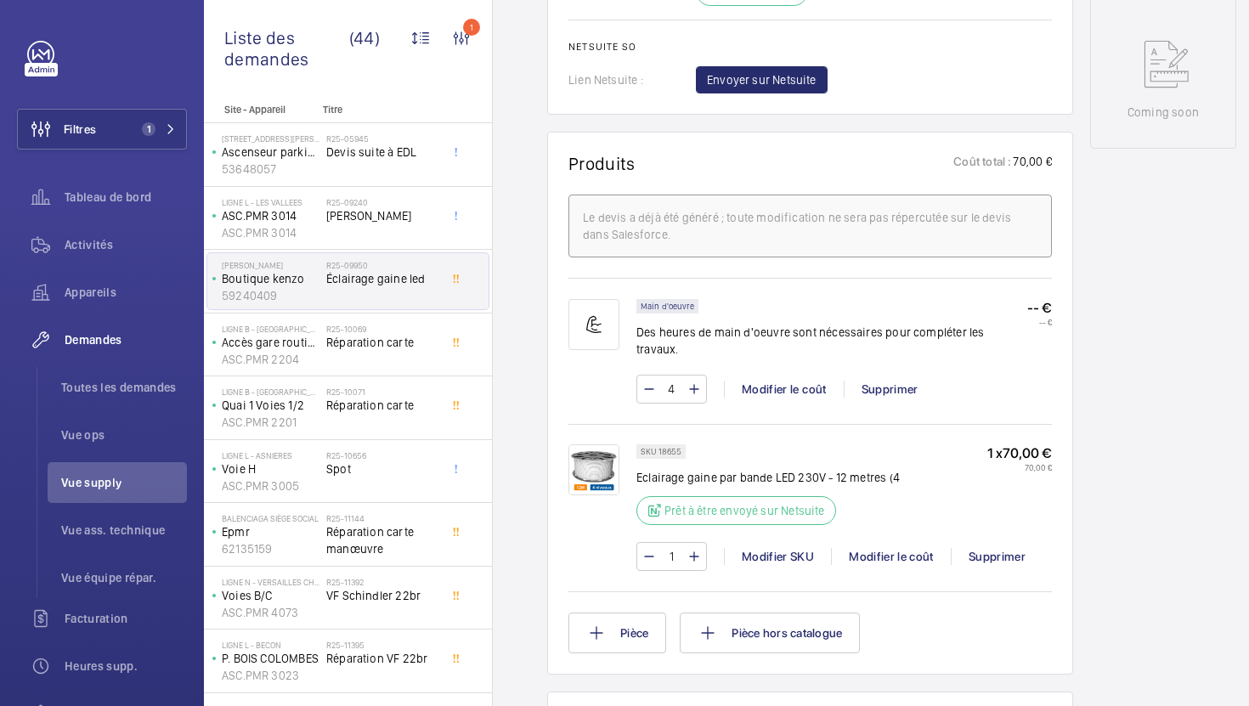
click at [677, 455] on p "SKU 18655" at bounding box center [661, 452] width 41 height 6
copy p "18655"
click at [393, 358] on div "R25-10069 Réparation carte" at bounding box center [382, 348] width 112 height 49
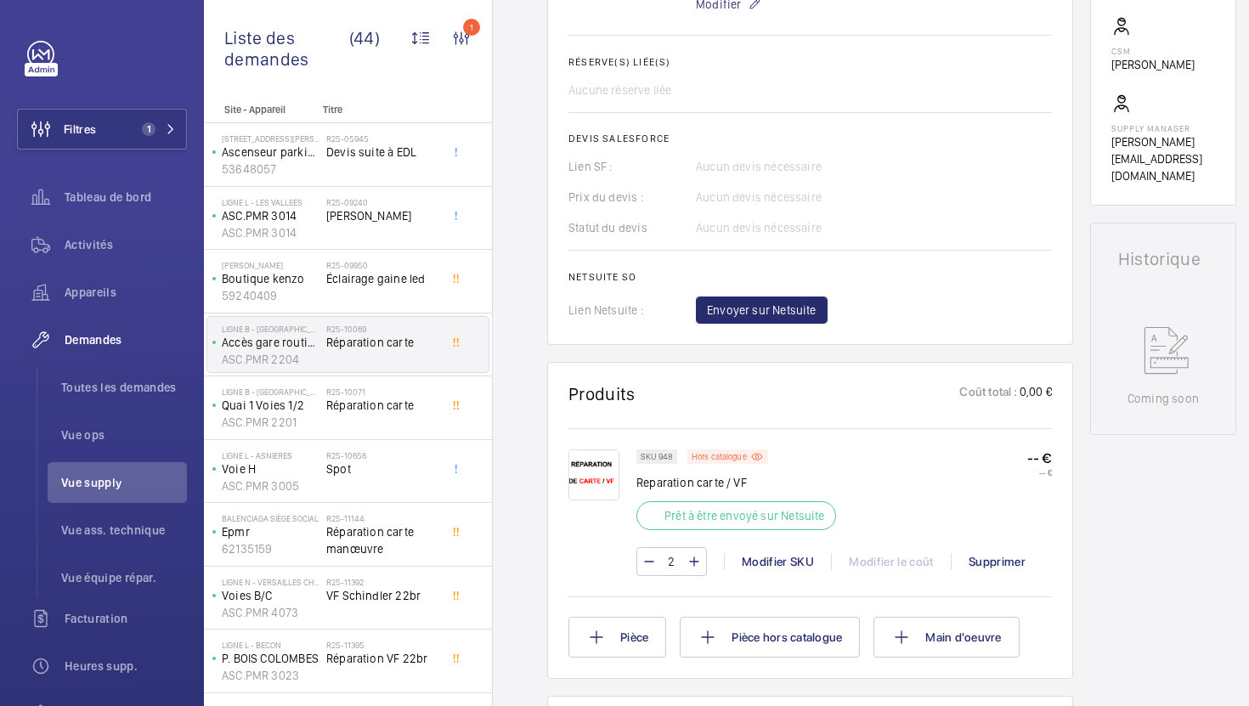
scroll to position [619, 0]
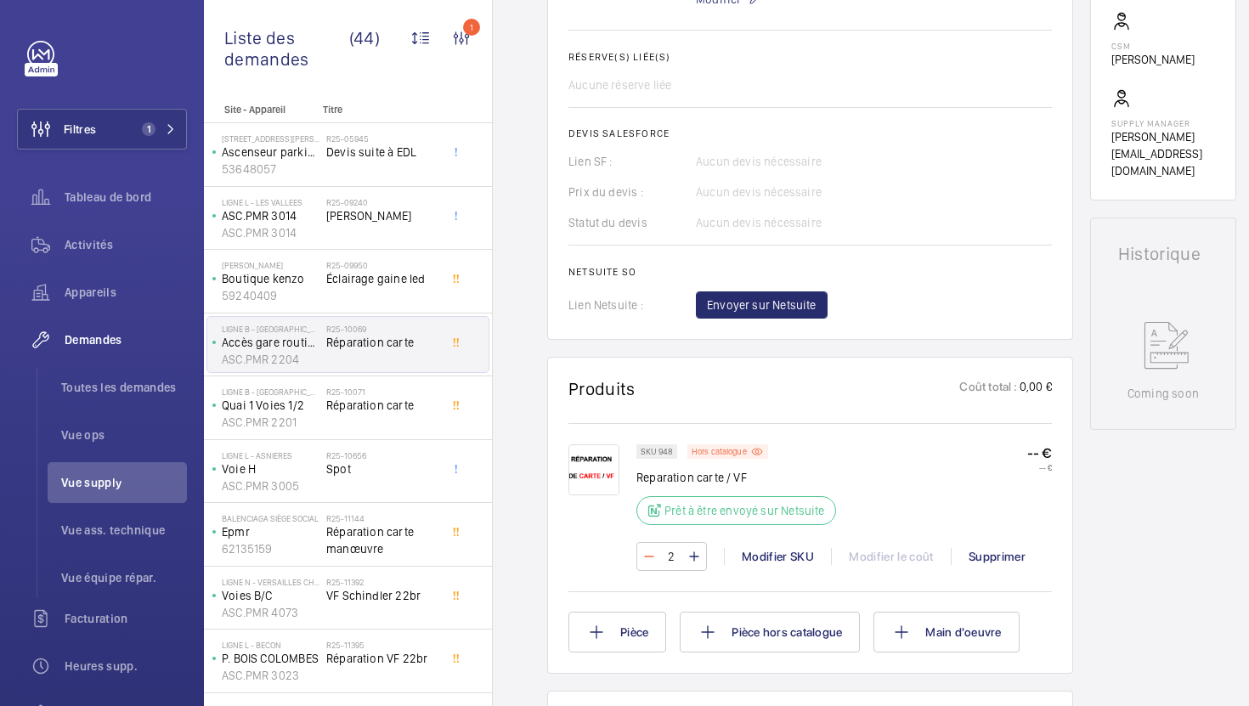
click at [648, 559] on mat-icon at bounding box center [650, 557] width 14 height 20
type input "1"
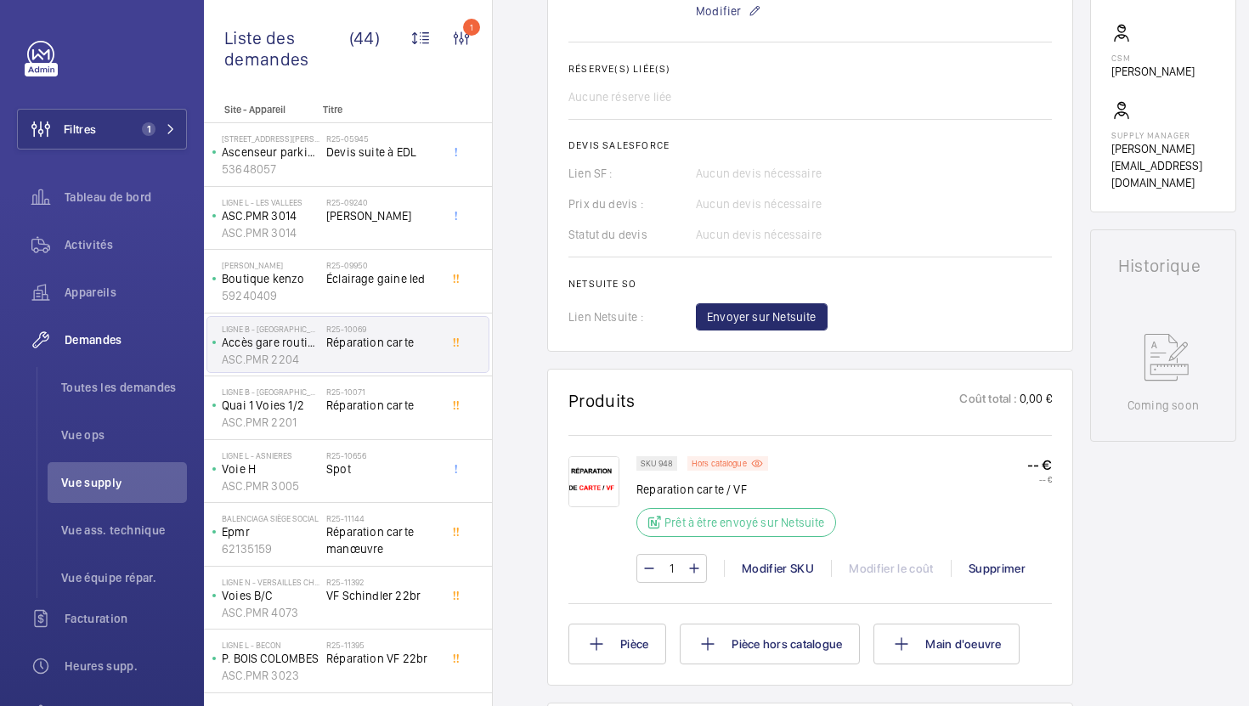
scroll to position [0, 0]
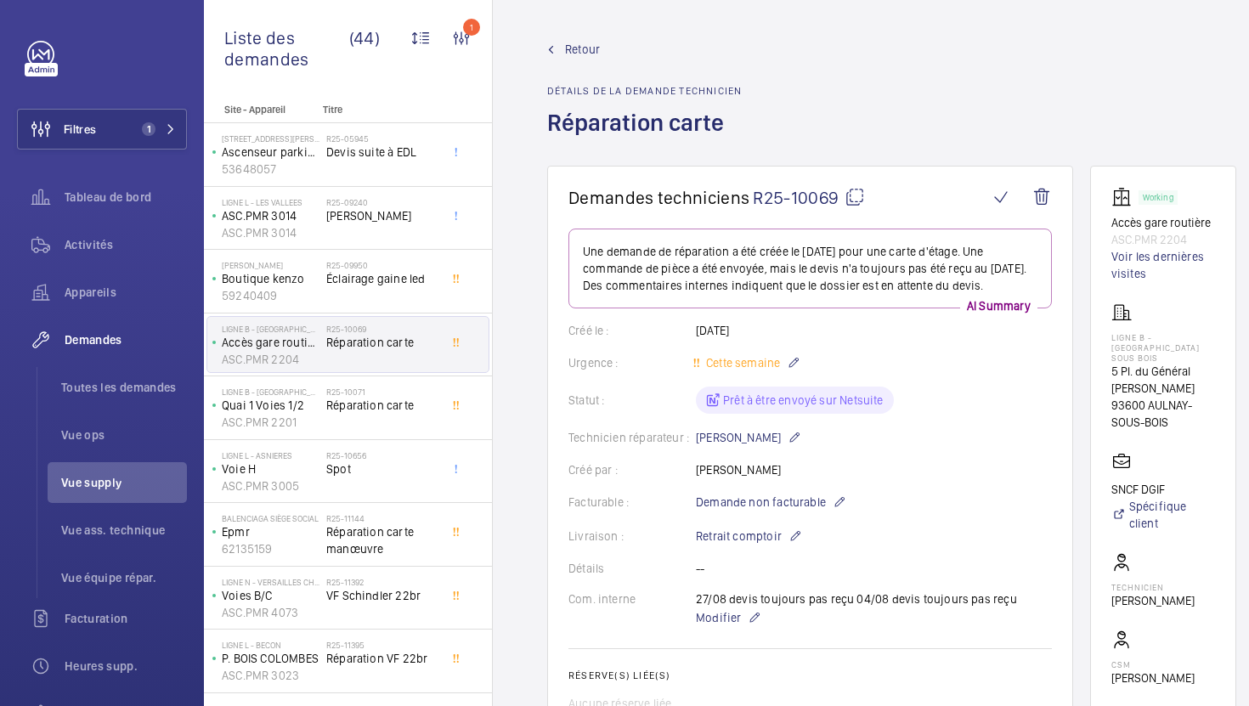
click at [858, 199] on mat-icon at bounding box center [855, 197] width 20 height 20
click at [433, 425] on div "R25-10071 Réparation carte" at bounding box center [382, 411] width 112 height 49
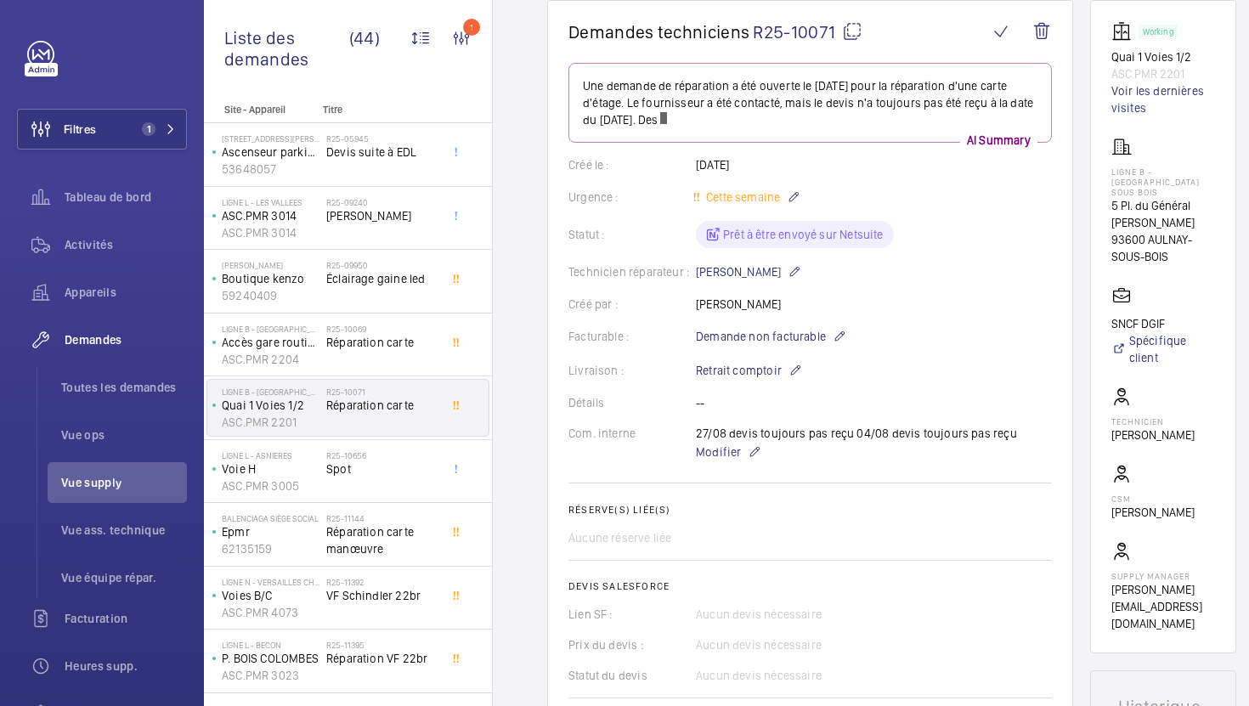
scroll to position [176, 0]
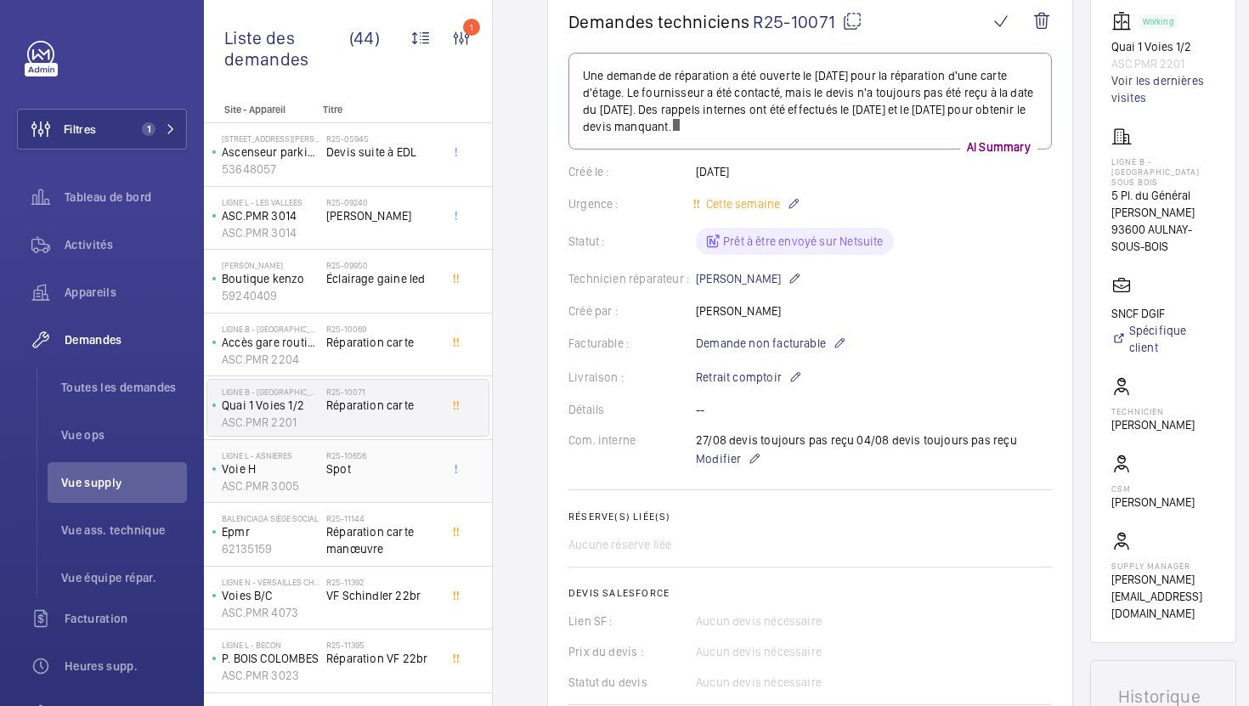
click at [390, 492] on div "R25-10656 Spot" at bounding box center [382, 474] width 112 height 49
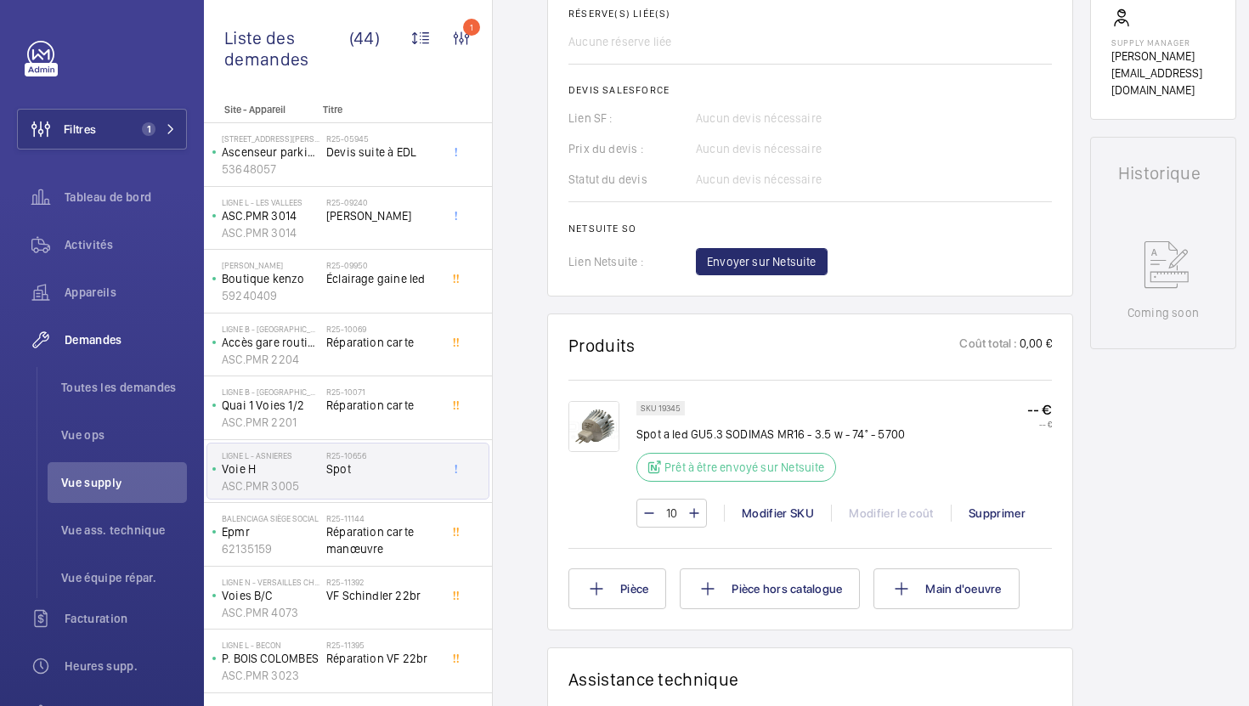
scroll to position [669, 0]
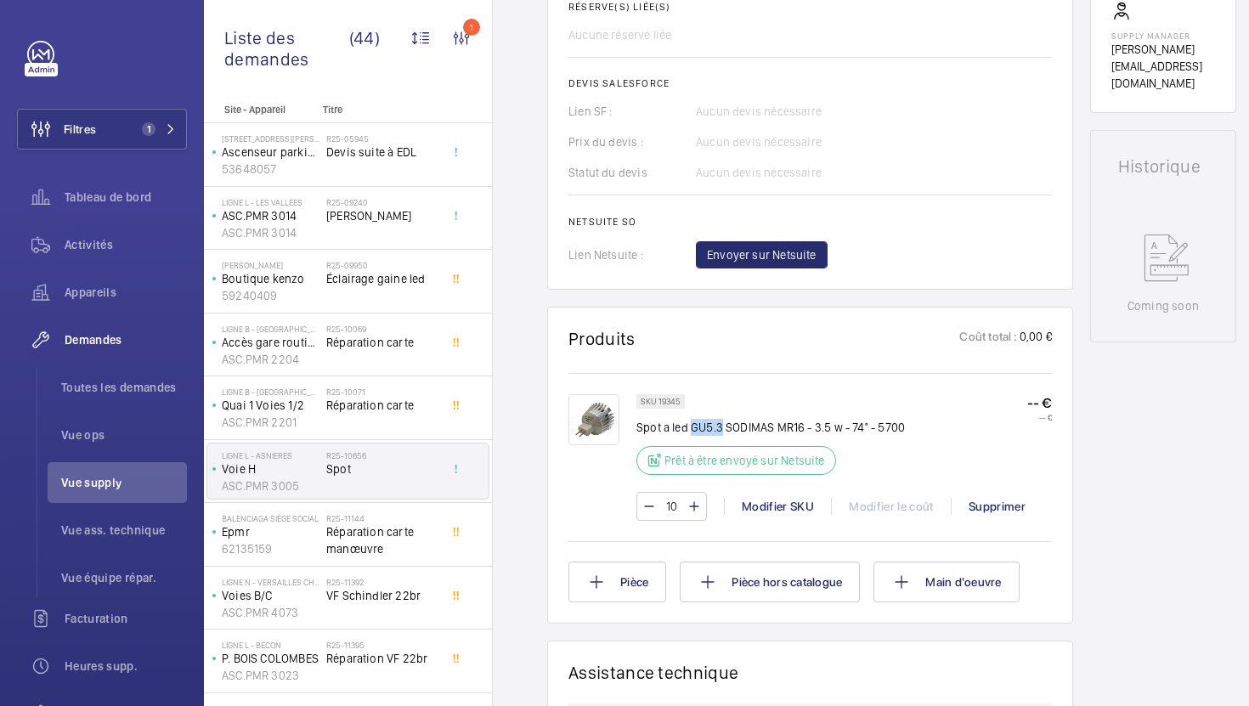
drag, startPoint x: 692, startPoint y: 431, endPoint x: 720, endPoint y: 431, distance: 28.0
click at [720, 431] on p "Spot a led GU5.3 SODIMAS MR16 - 3.5 w - 74° - 5700" at bounding box center [771, 427] width 269 height 17
copy p "GU5.3"
click at [377, 541] on span "Réparation carte manœuvre" at bounding box center [382, 541] width 112 height 34
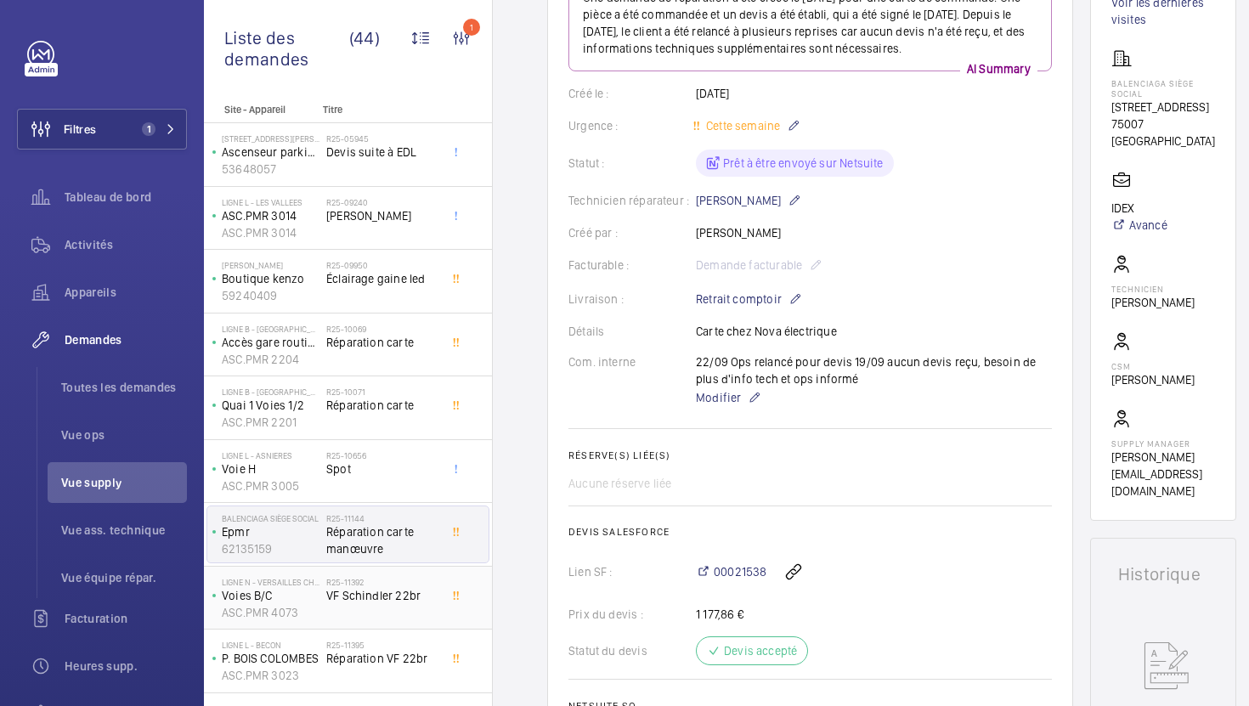
scroll to position [284, 0]
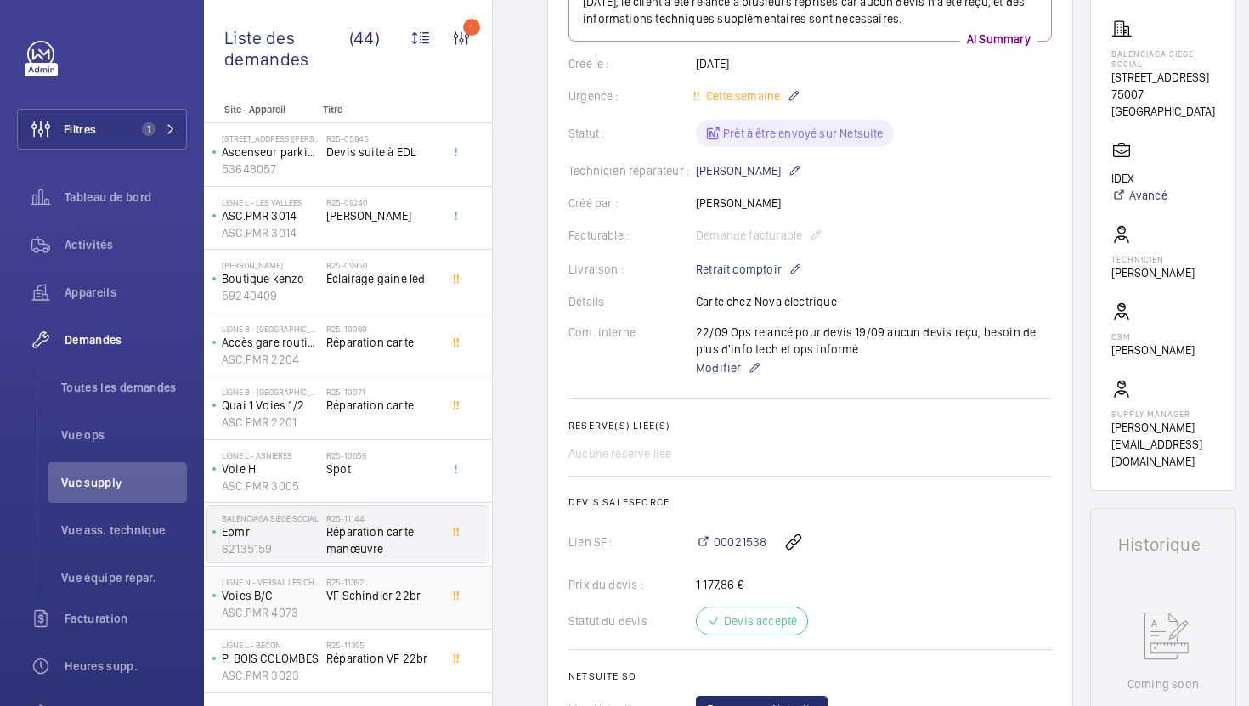
click at [385, 605] on div "R25-11392 VF Schindler 22br" at bounding box center [382, 601] width 112 height 49
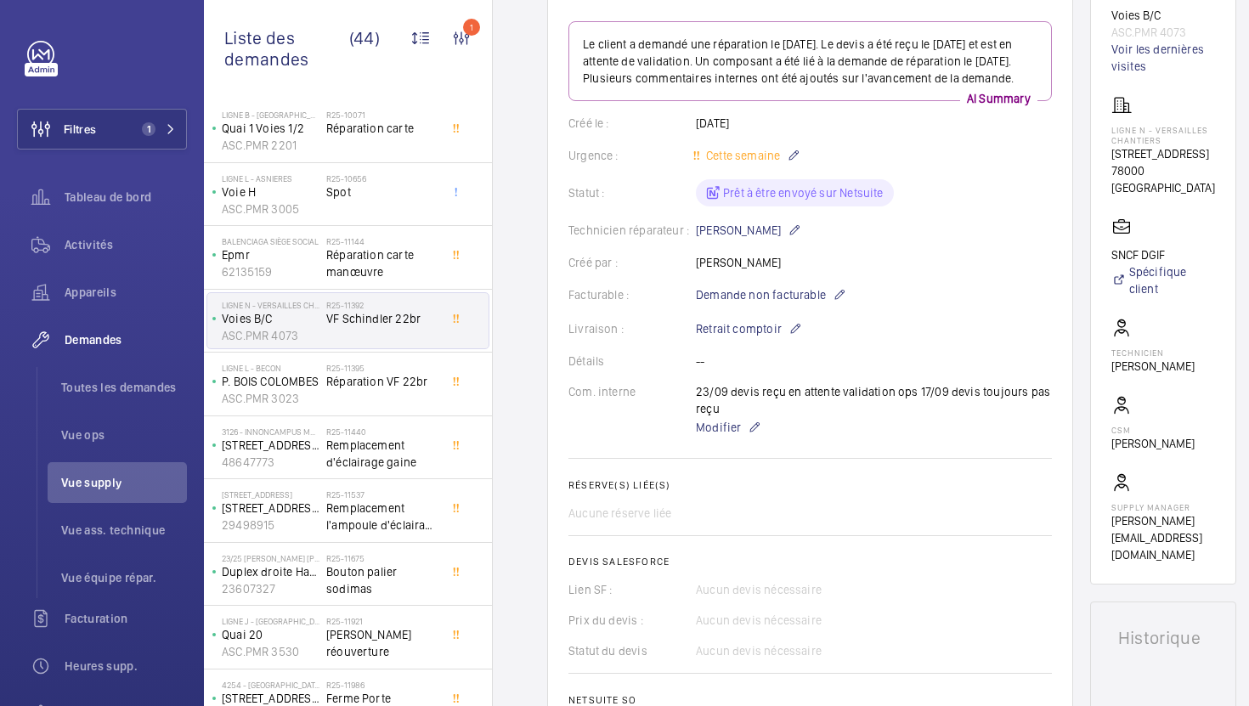
scroll to position [439, 0]
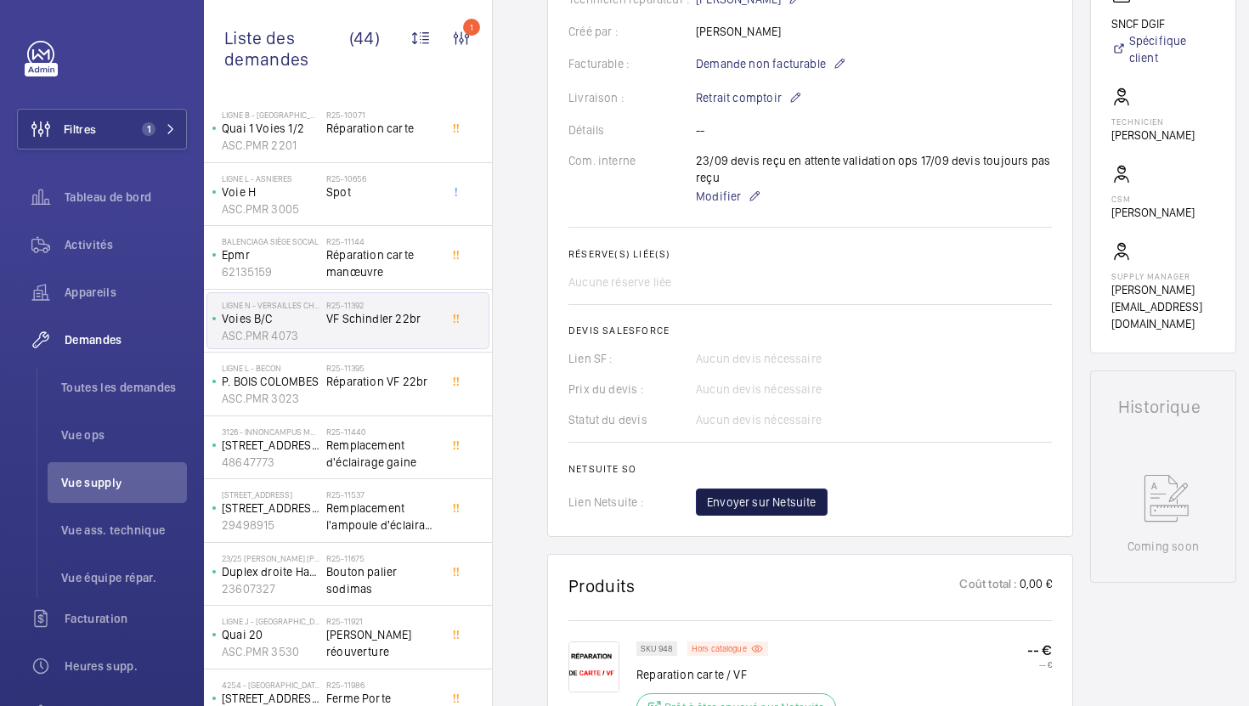
click at [804, 511] on span "Envoyer sur Netsuite" at bounding box center [762, 502] width 110 height 17
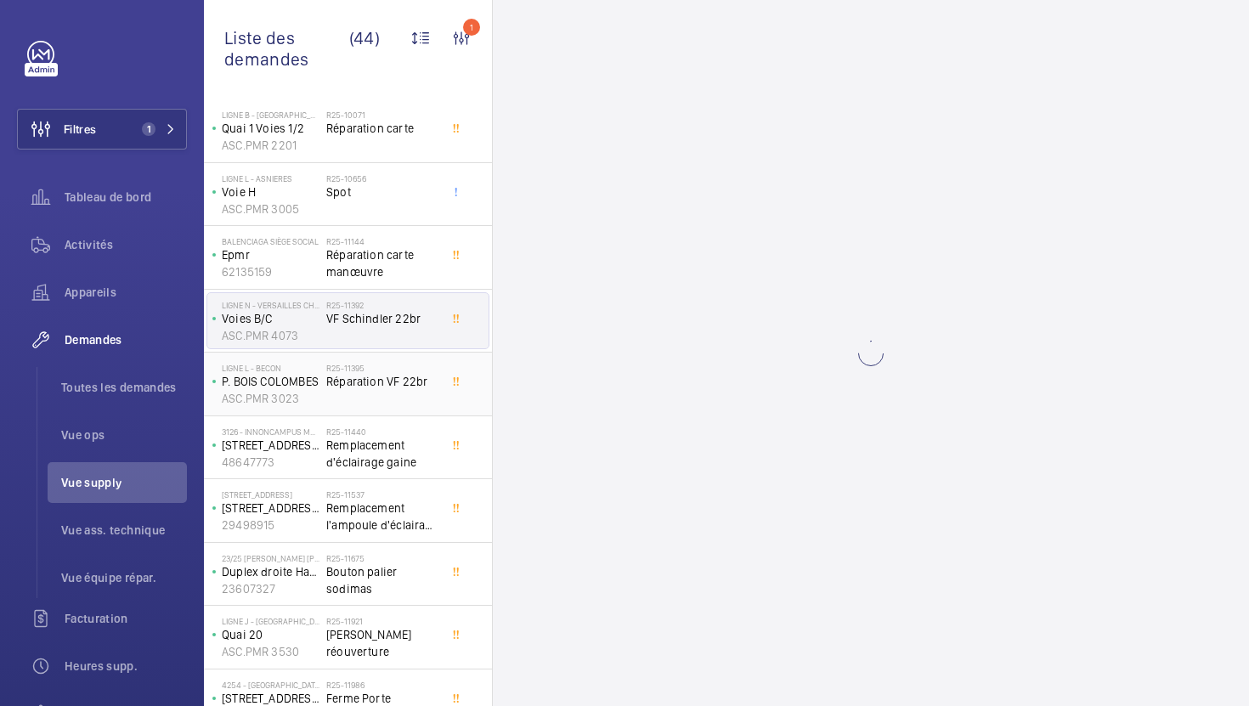
scroll to position [0, 0]
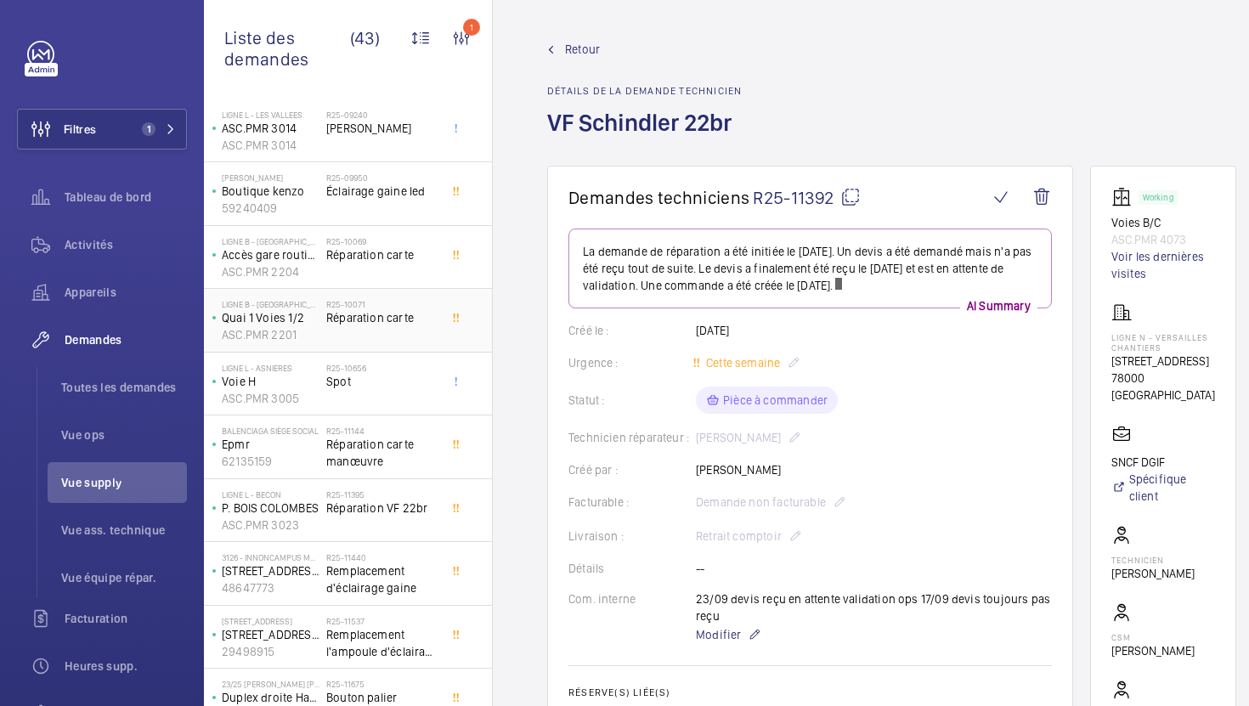
scroll to position [96, 0]
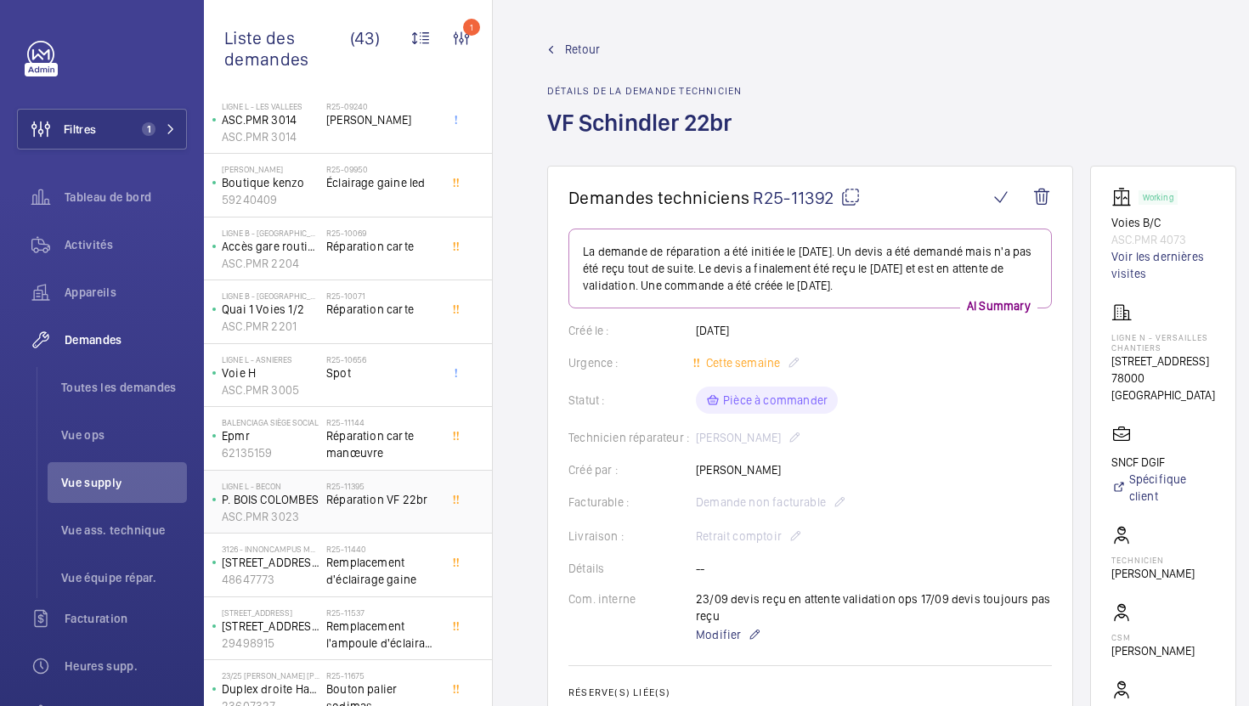
click at [394, 501] on span "Réparation VF 22br" at bounding box center [382, 499] width 112 height 17
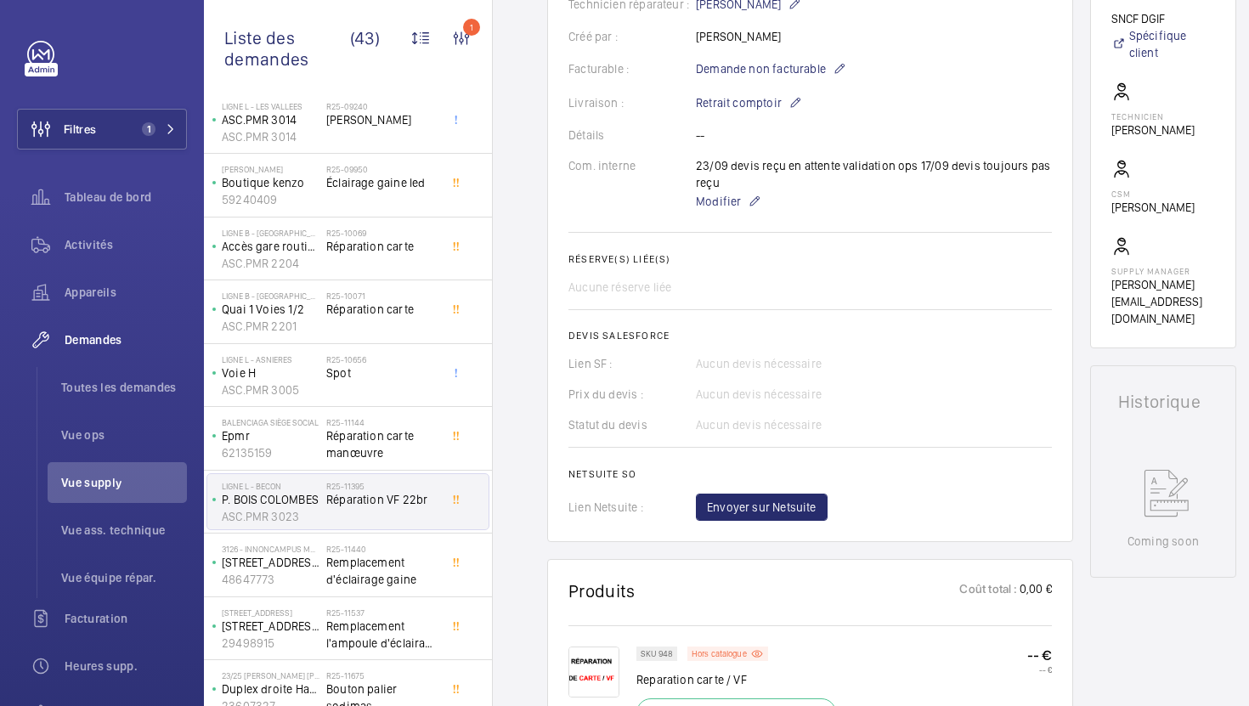
scroll to position [347, 0]
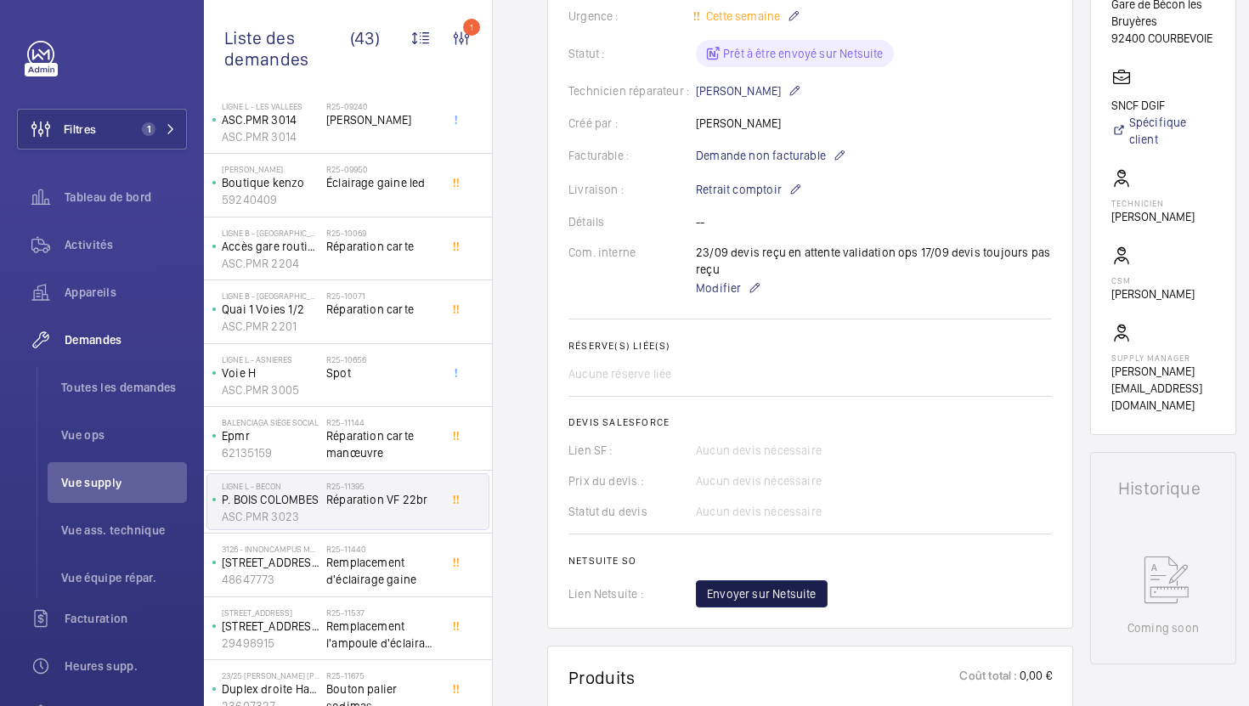
click at [767, 604] on button "Envoyer sur Netsuite" at bounding box center [762, 594] width 132 height 27
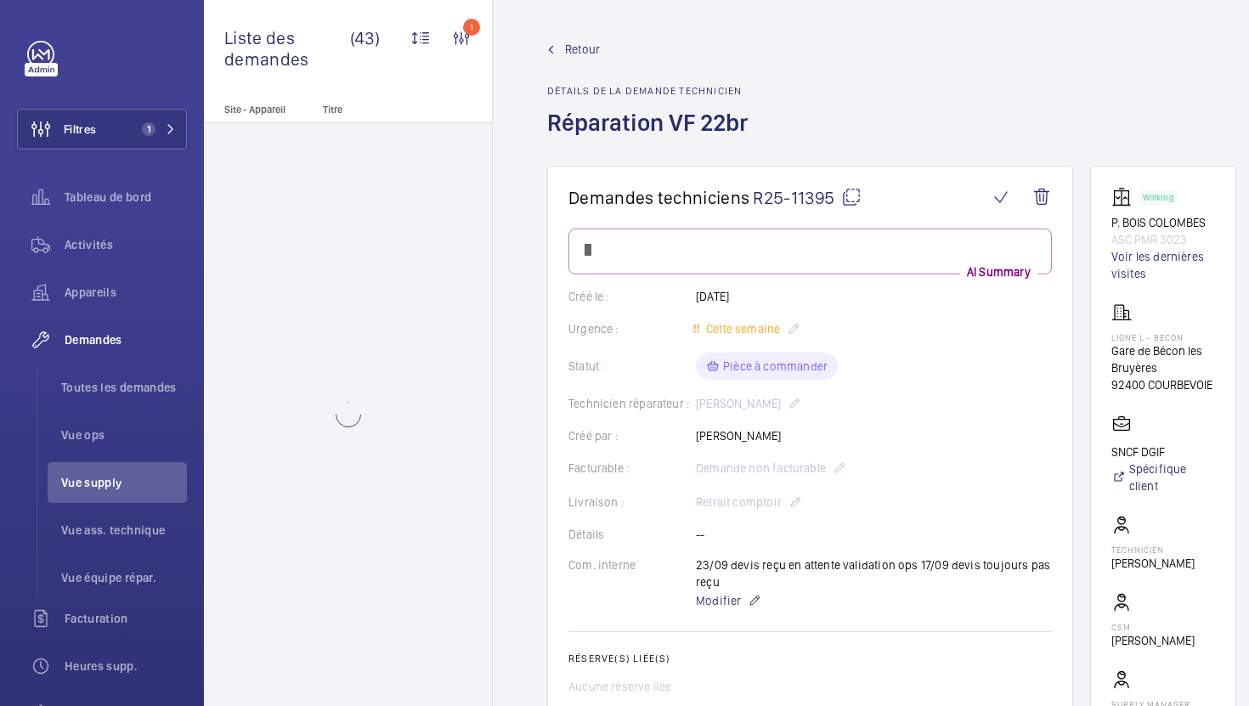
scroll to position [0, 0]
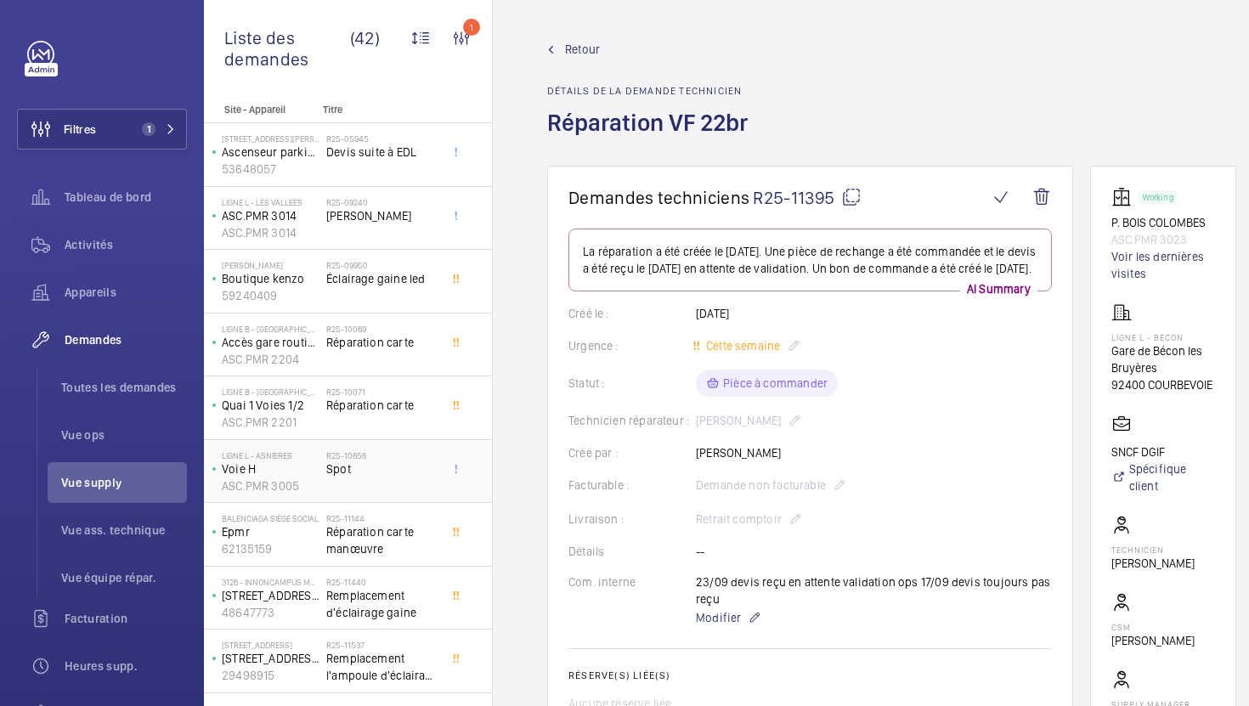
click at [427, 483] on div "R25-10656 Spot" at bounding box center [382, 474] width 112 height 49
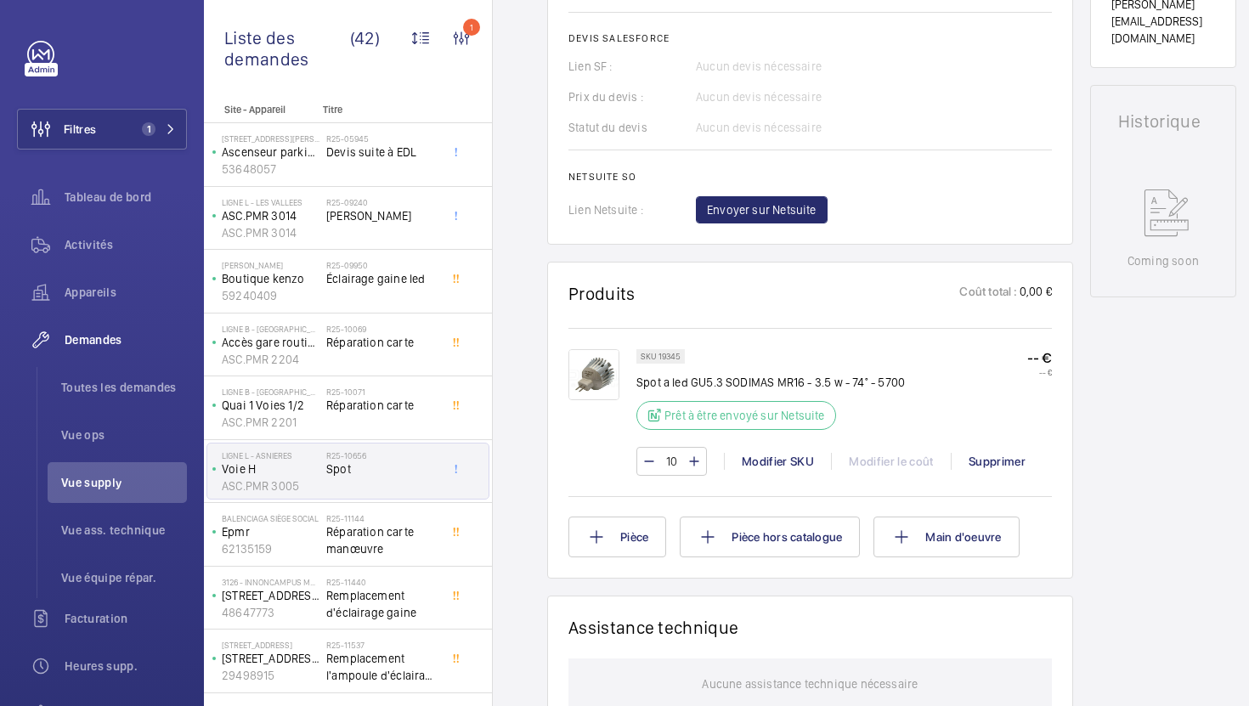
scroll to position [726, 0]
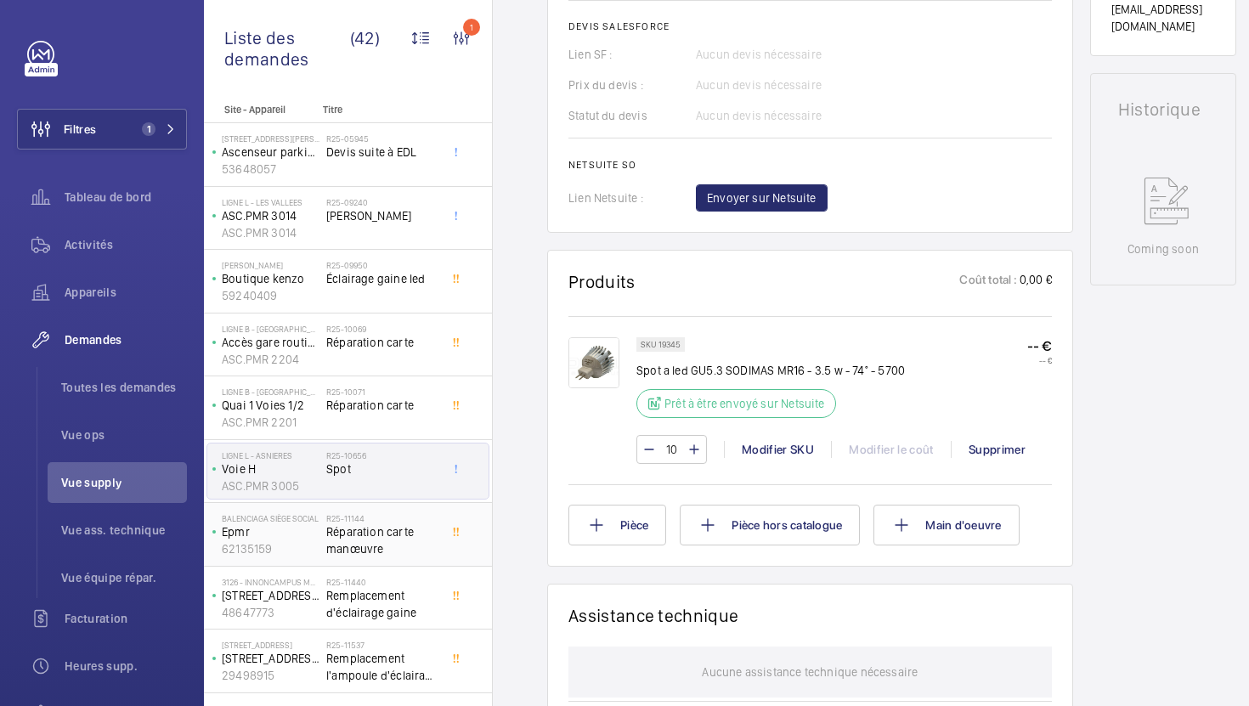
click at [391, 550] on span "Réparation carte manœuvre" at bounding box center [382, 541] width 112 height 34
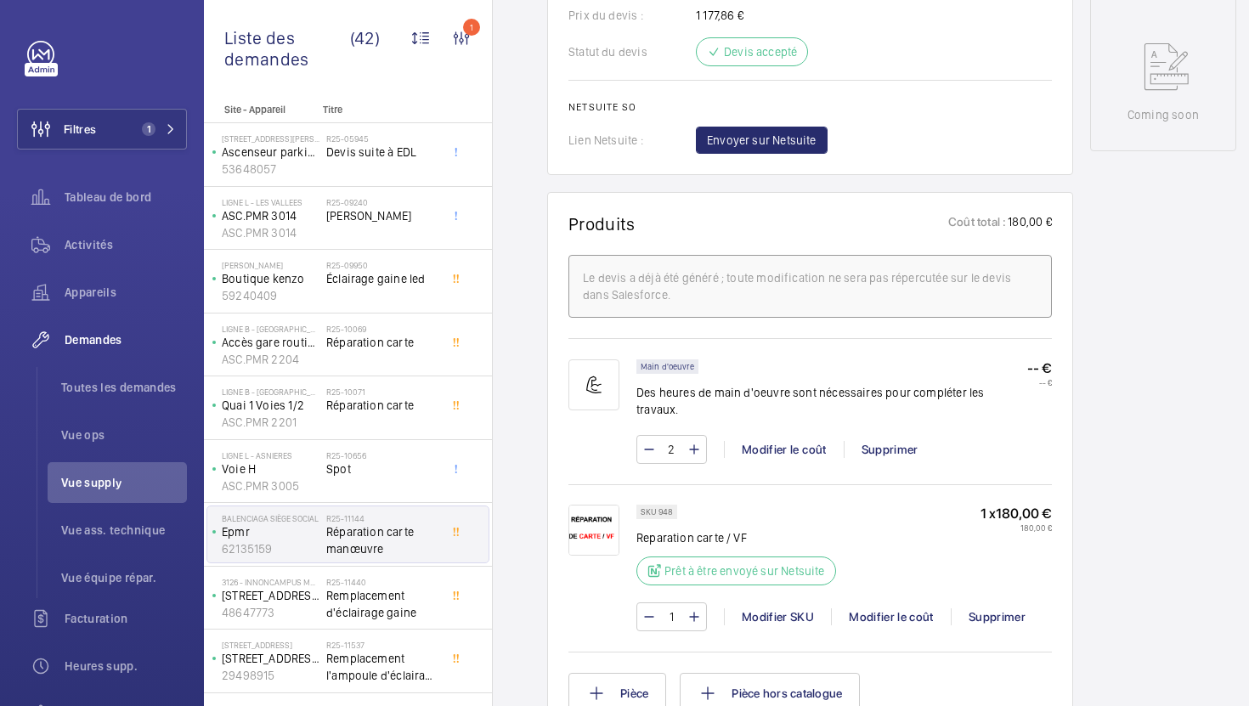
scroll to position [856, 0]
click at [441, 609] on div "R25-11440 Remplacement d'éclairage gaine" at bounding box center [385, 598] width 119 height 56
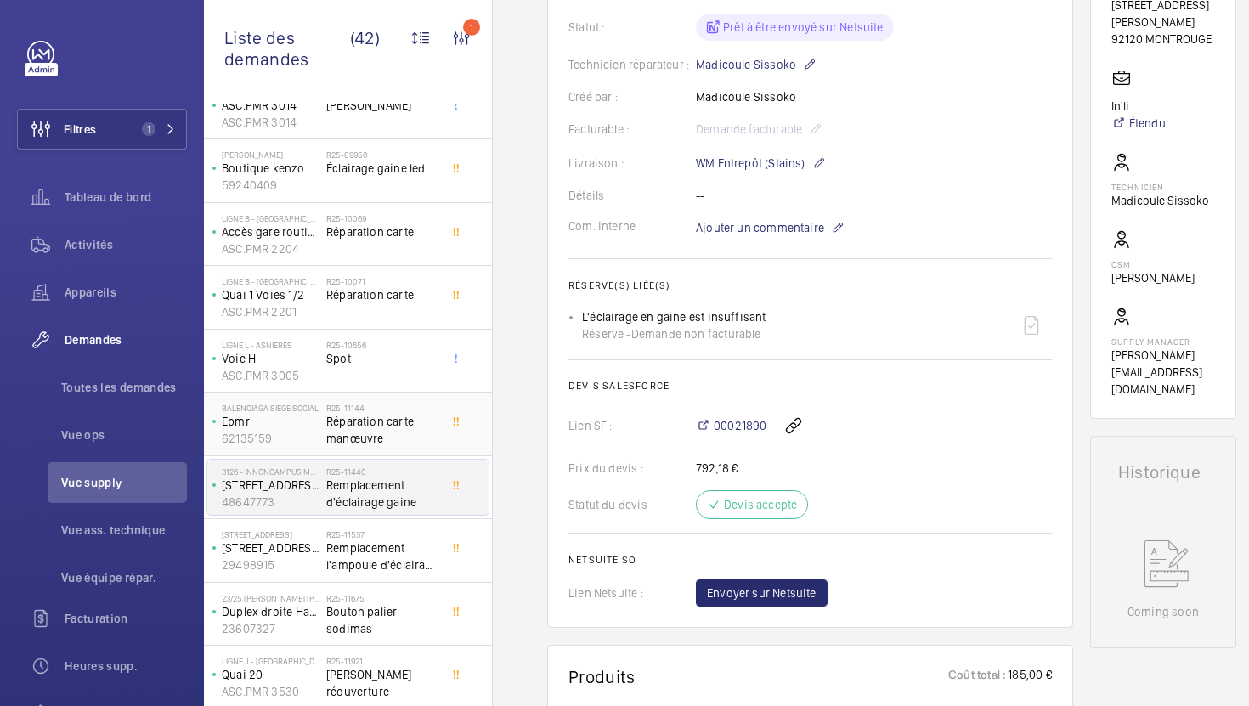
scroll to position [161, 0]
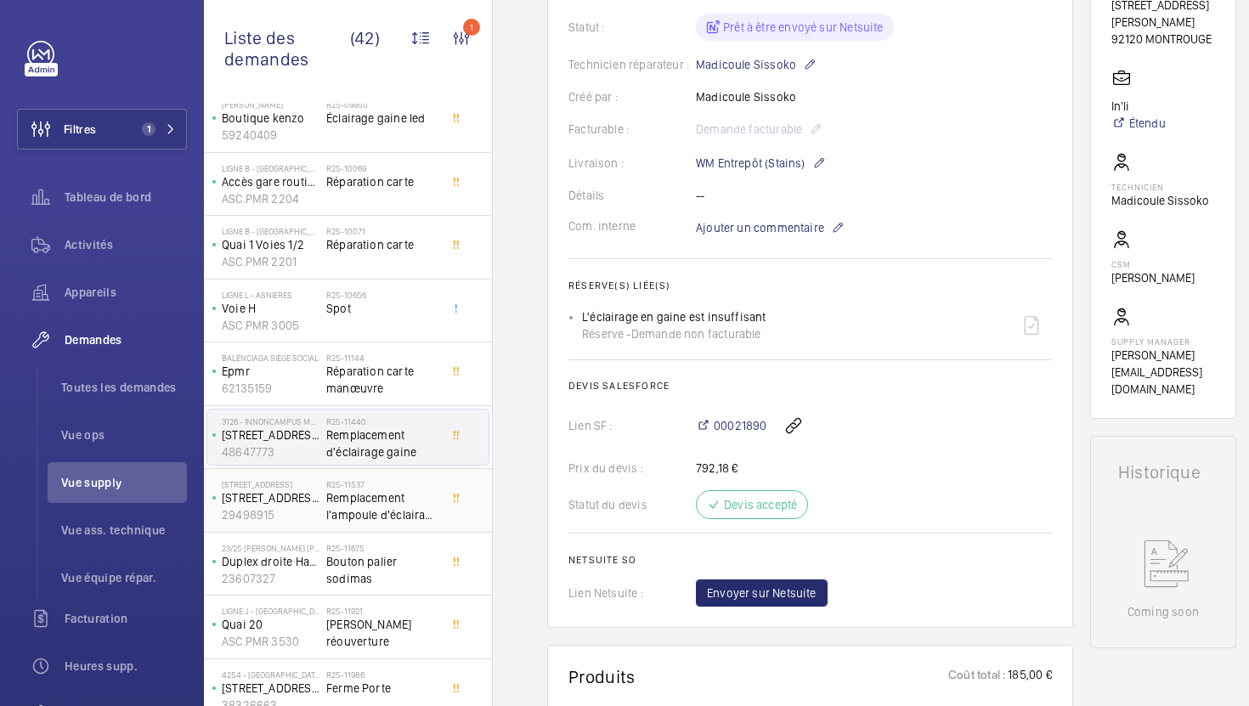
click at [441, 506] on div "R25-11537 Remplacement l'ampoule d'éclairage machinerie" at bounding box center [385, 501] width 119 height 56
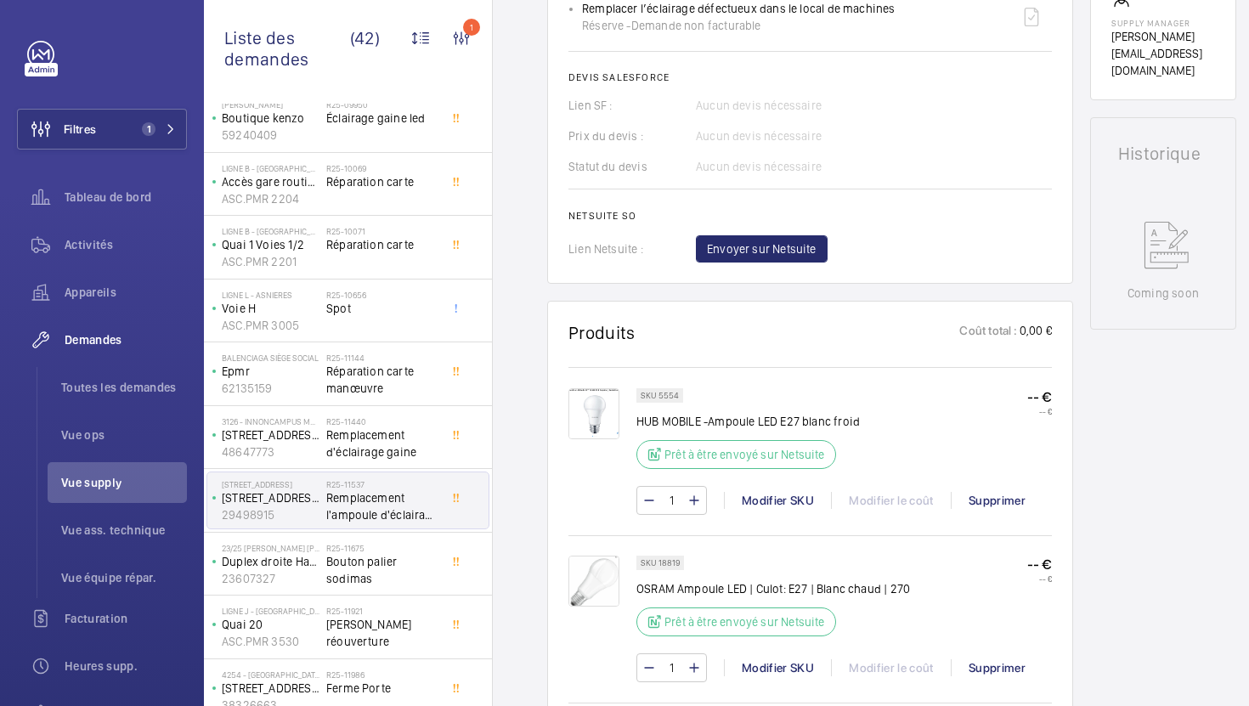
scroll to position [703, 0]
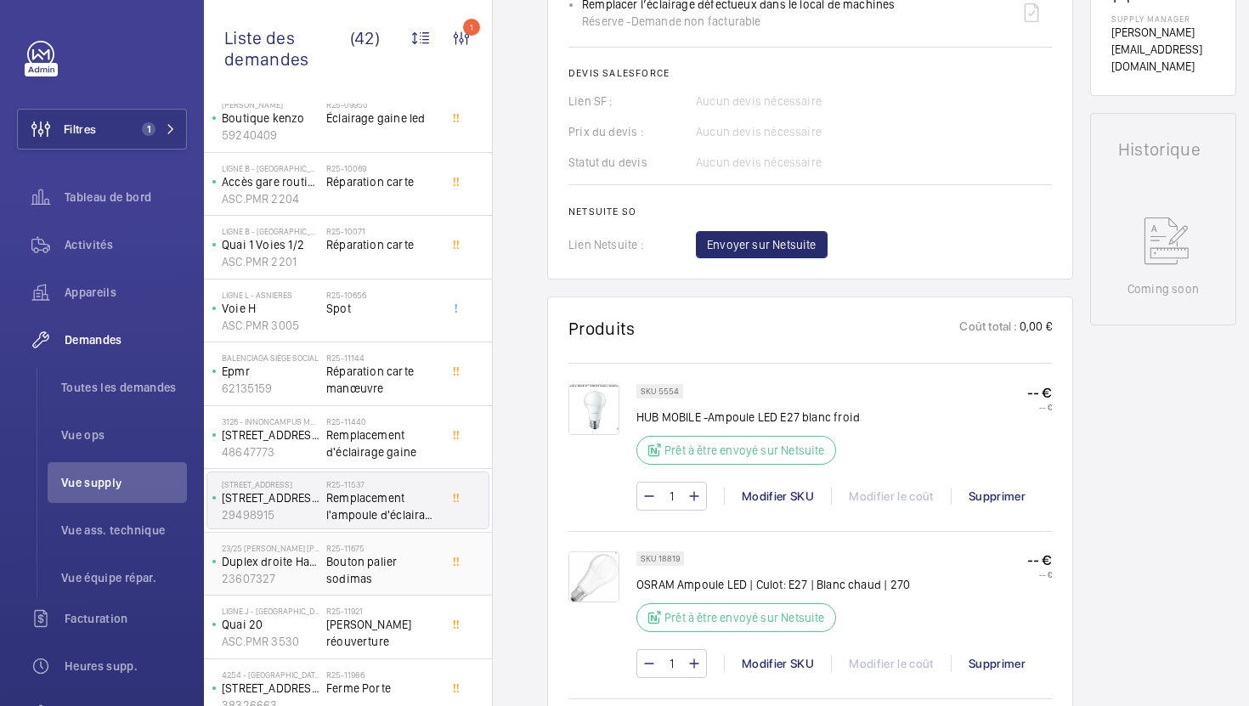
click at [388, 577] on span "Bouton palier sodimas" at bounding box center [382, 570] width 112 height 34
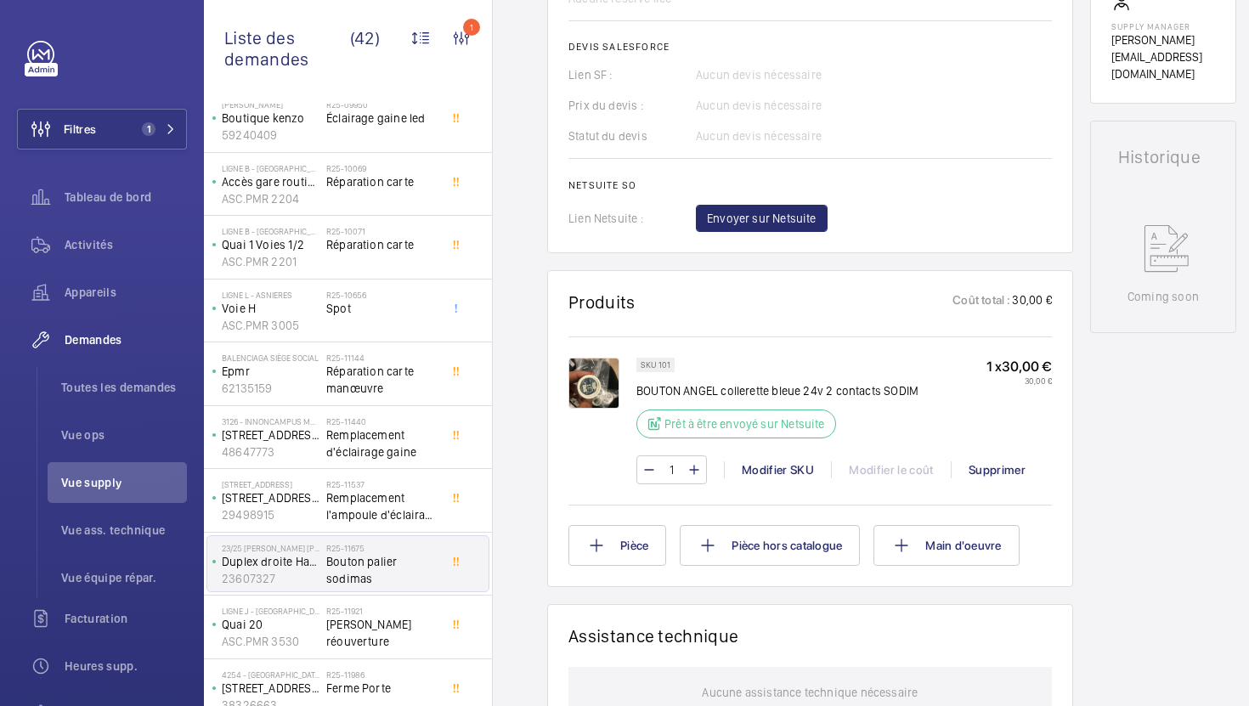
scroll to position [705, 0]
click at [362, 630] on span "[PERSON_NAME] réouverture" at bounding box center [382, 633] width 112 height 34
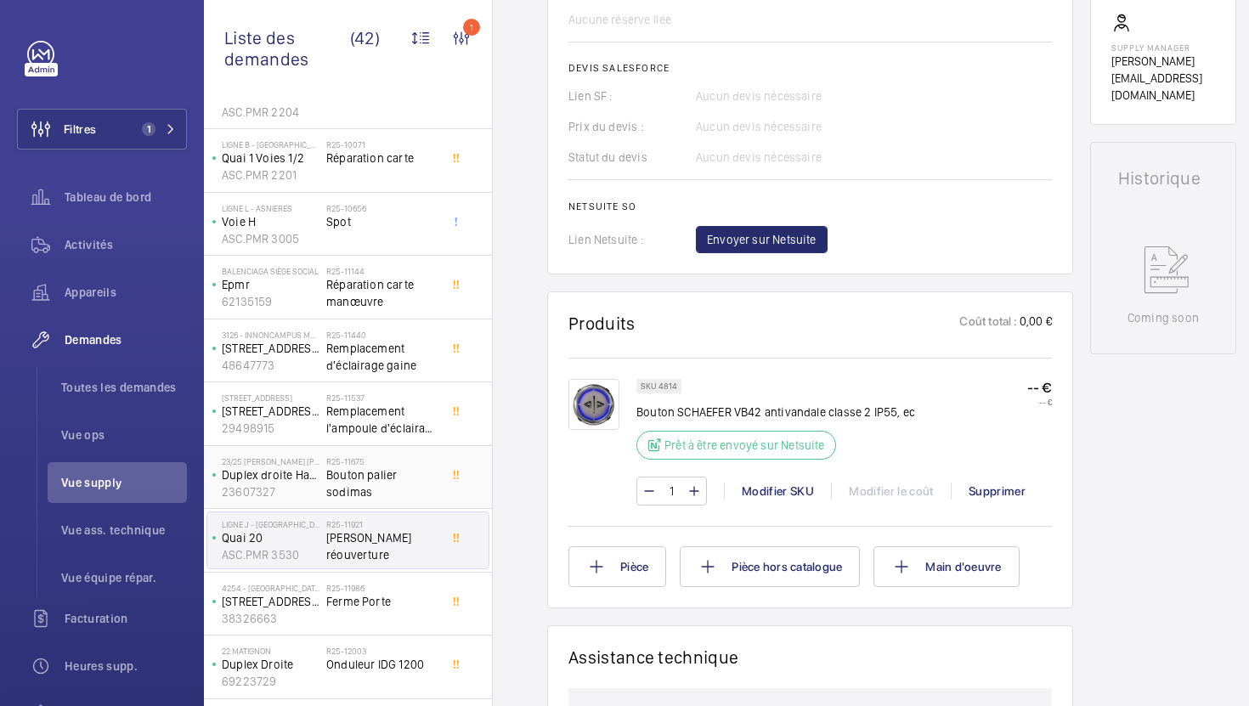
scroll to position [271, 0]
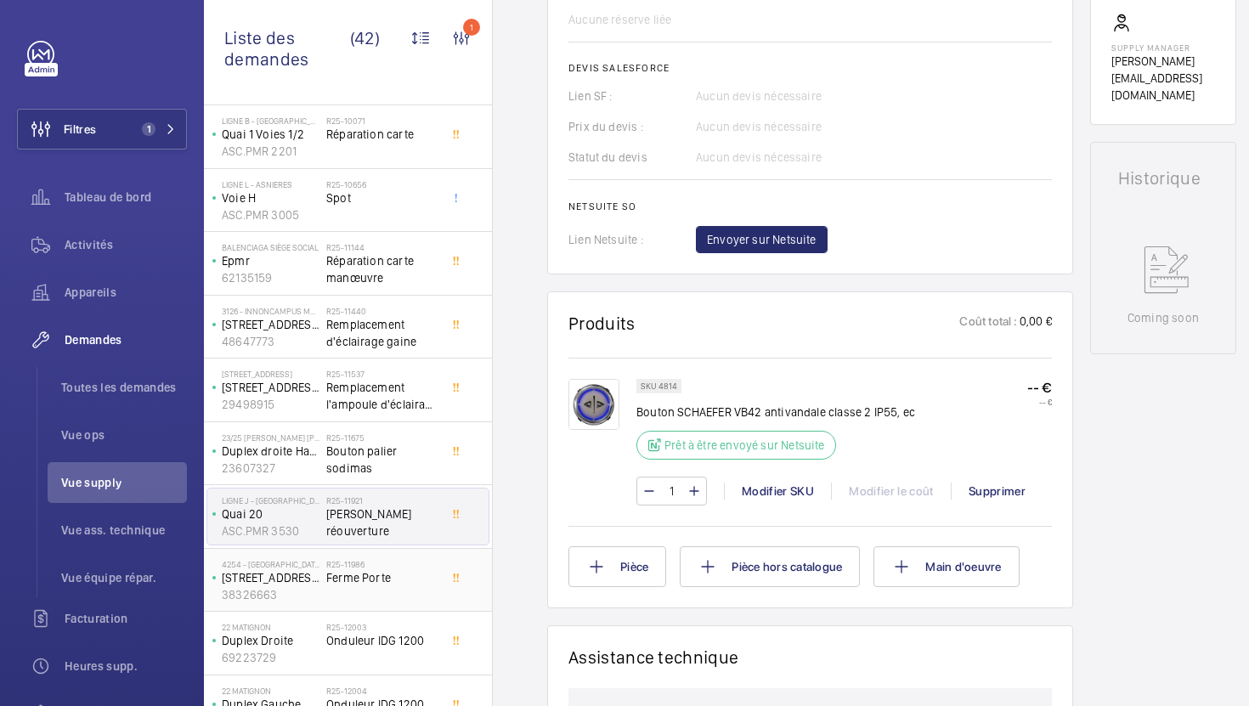
click at [428, 597] on div "R25-11986 Ferme Porte" at bounding box center [382, 583] width 112 height 49
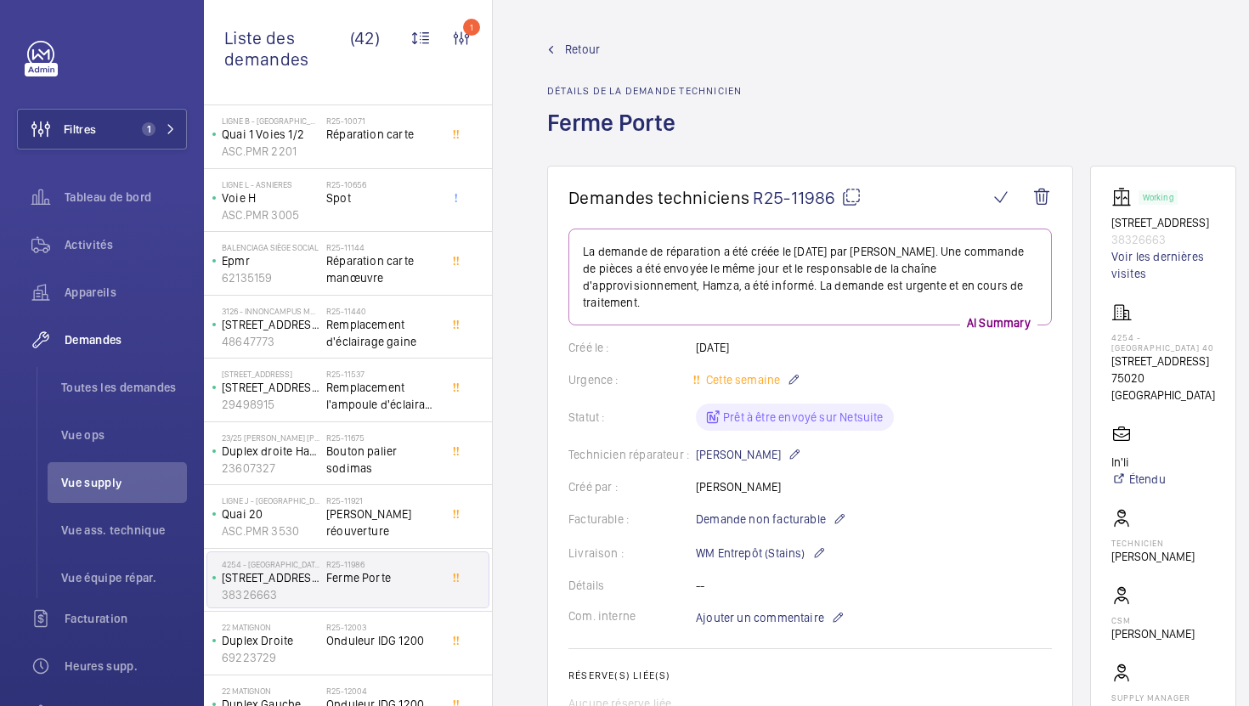
click at [858, 199] on mat-icon at bounding box center [851, 197] width 20 height 20
type textarea "R25-11986"
click at [846, 201] on mat-icon at bounding box center [851, 197] width 20 height 20
drag, startPoint x: 1177, startPoint y: 370, endPoint x: 1109, endPoint y: 355, distance: 69.5
click at [1109, 355] on wm-front-card "Working [STREET_ADDRESS] 38326663 [GEOGRAPHIC_DATA] [STREET_ADDRESS] In'li Éten…" at bounding box center [1163, 470] width 146 height 609
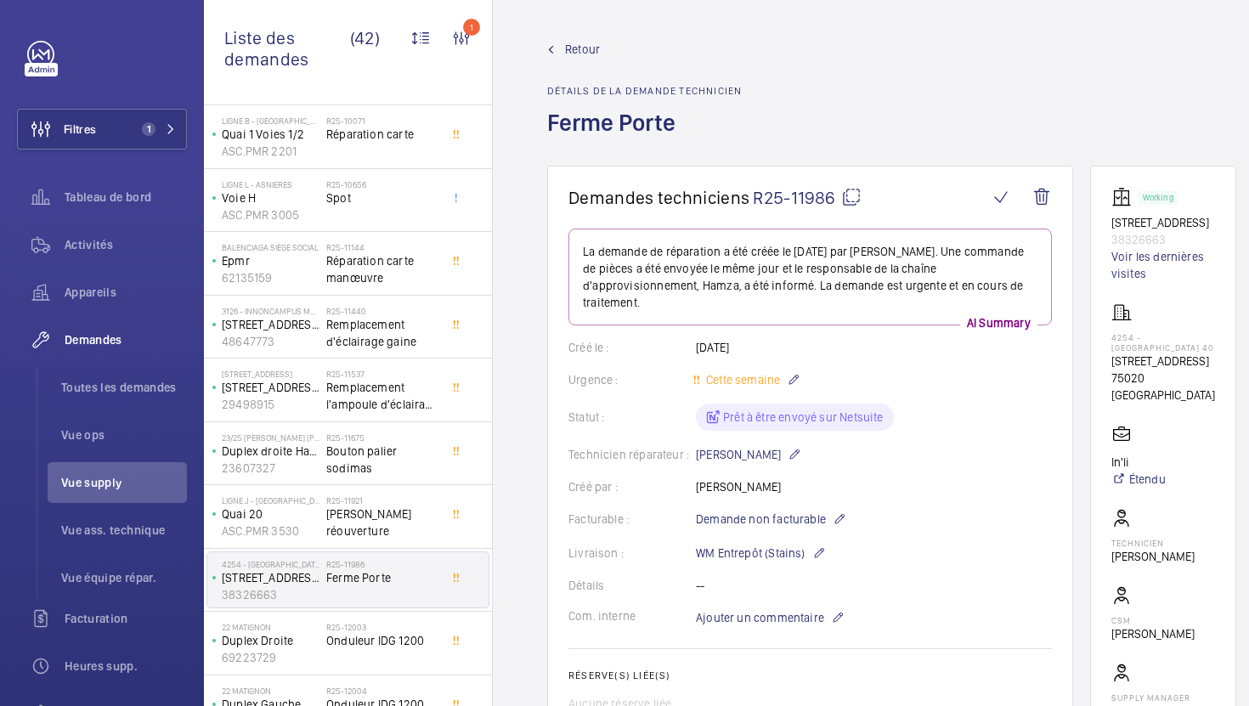
copy p "[STREET_ADDRESS]"
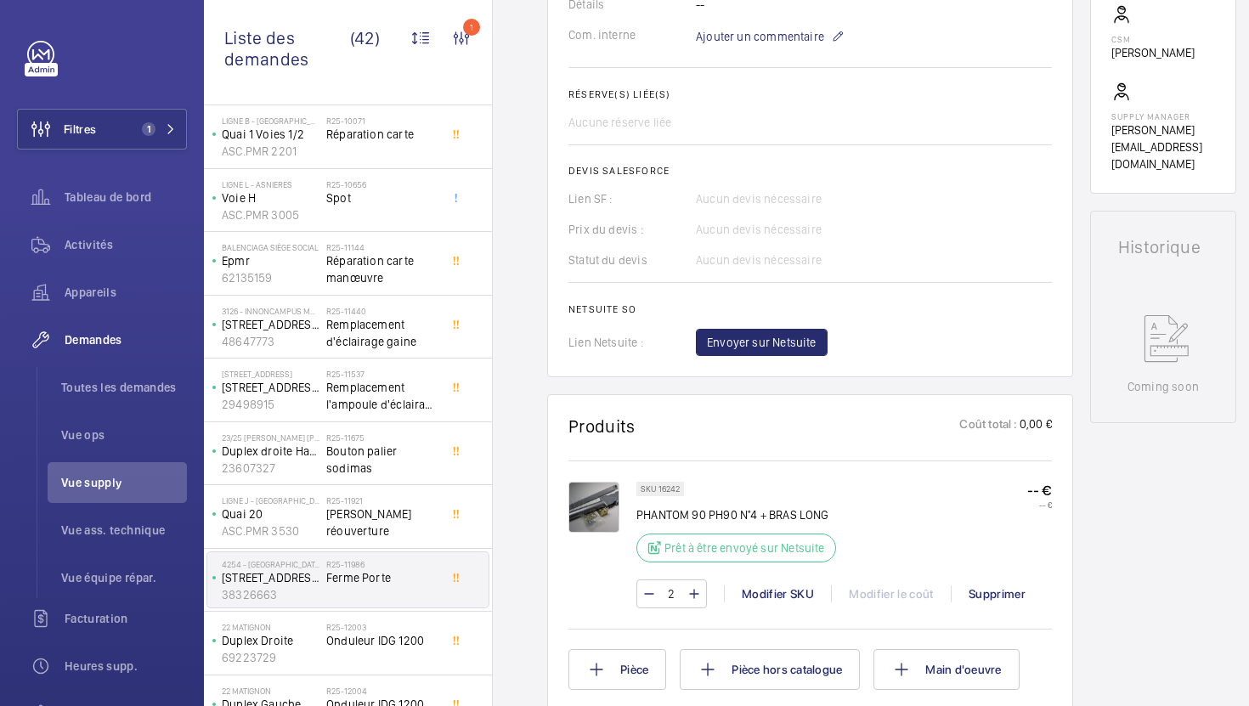
scroll to position [587, 0]
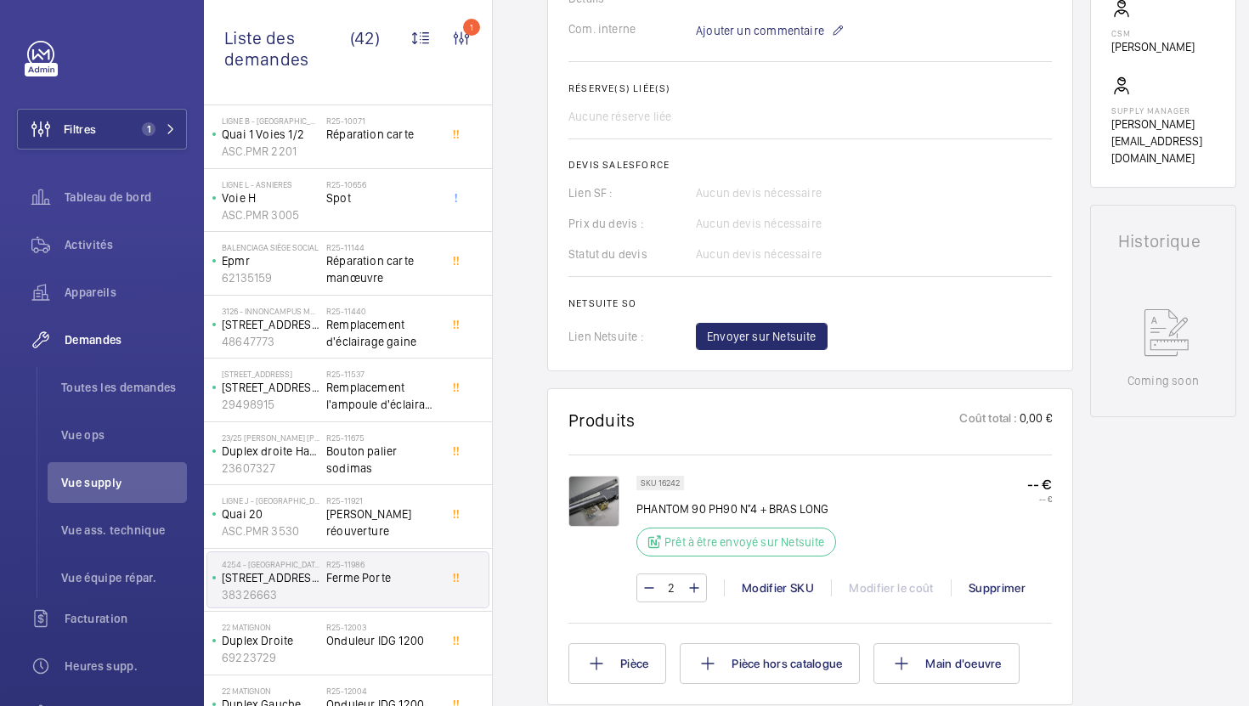
click at [667, 484] on p "SKU 16242" at bounding box center [660, 483] width 39 height 6
copy p "16242"
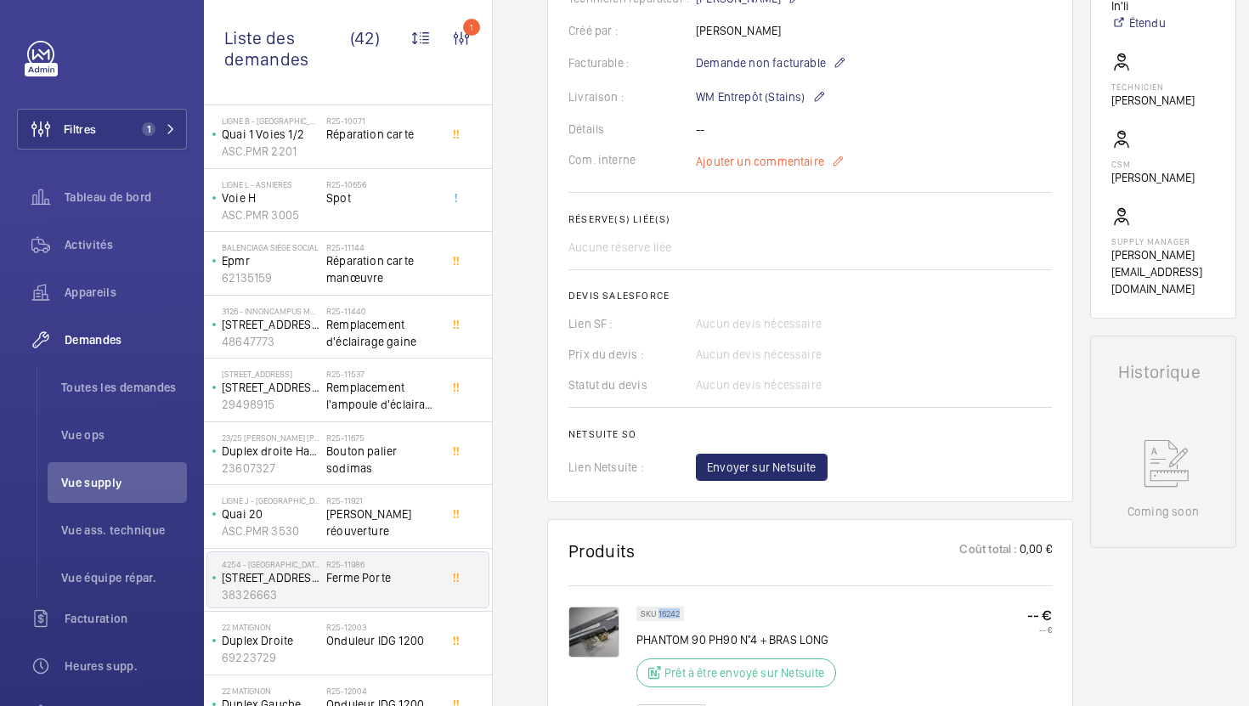
scroll to position [423, 0]
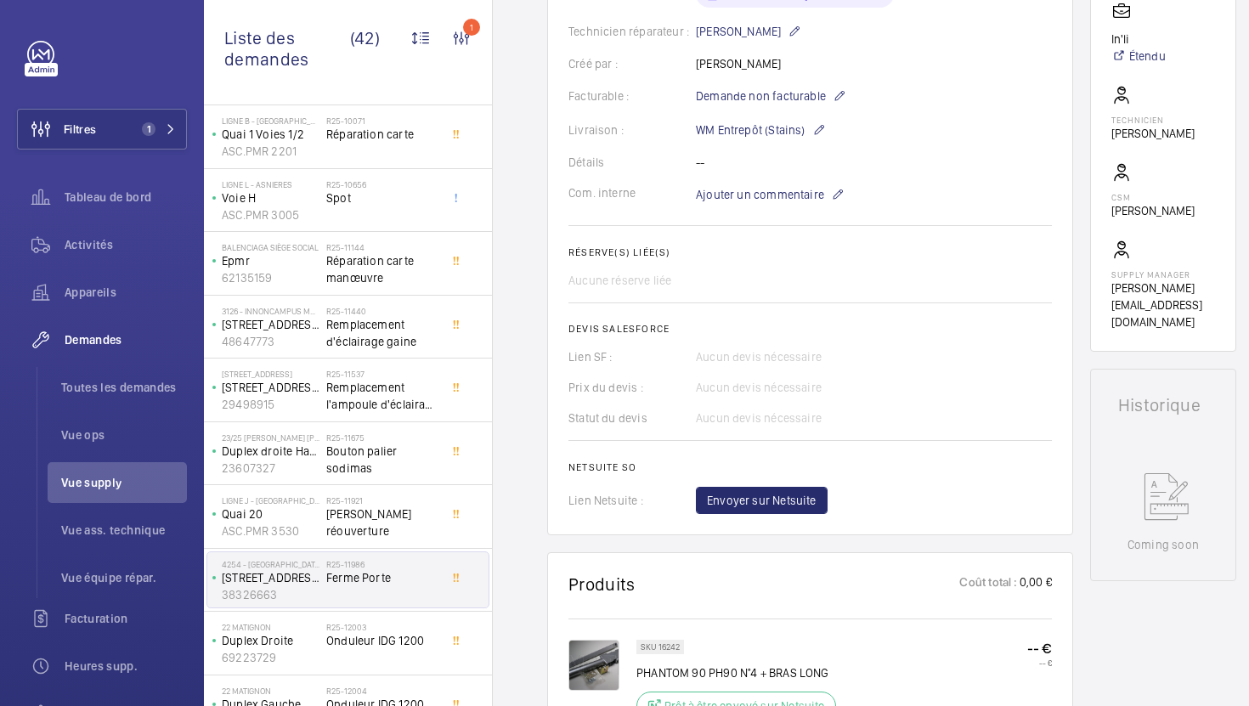
click at [758, 183] on wm-front-card-body "La demande de réparation a été créée le [DATE] par [PERSON_NAME]. Une commande …" at bounding box center [811, 159] width 484 height 709
click at [750, 207] on wm-front-card-body "La demande de réparation a été créée le [DATE] par [PERSON_NAME]. Une commande …" at bounding box center [811, 159] width 484 height 709
click at [750, 201] on span "Ajouter un commentaire" at bounding box center [760, 194] width 128 height 17
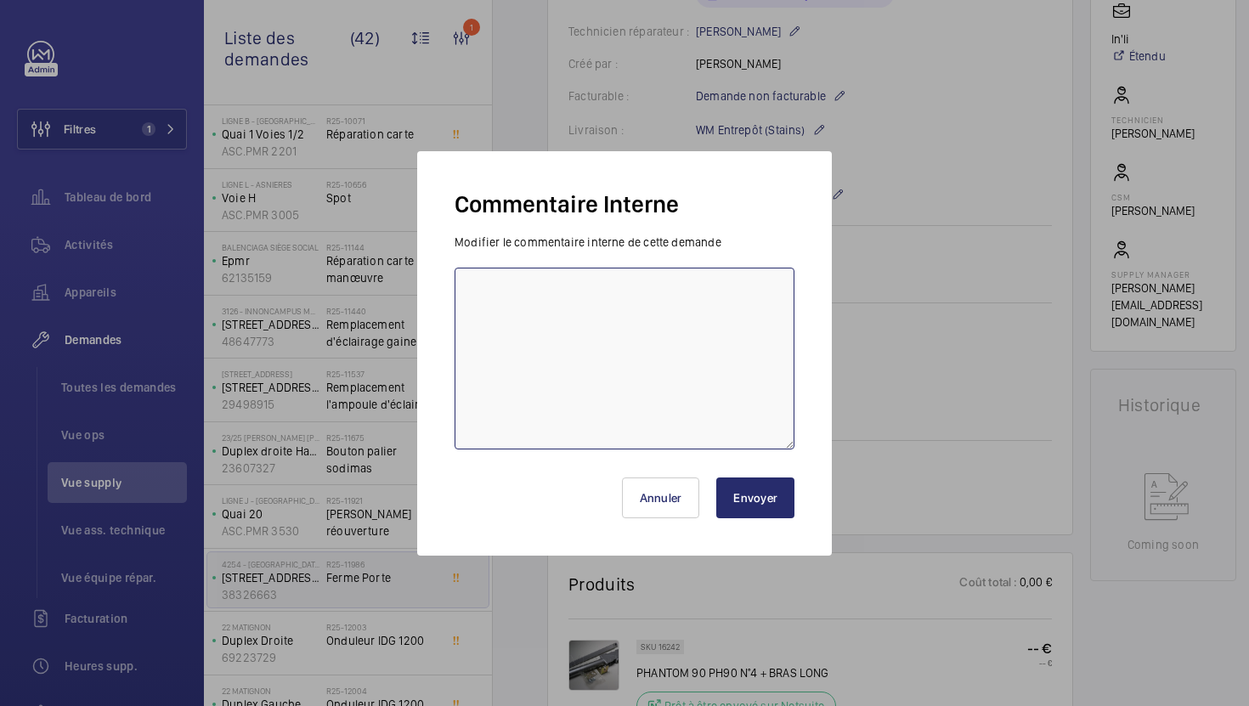
click at [654, 333] on textarea at bounding box center [625, 359] width 340 height 182
type textarea "23/09 en attente validation ops"
click at [745, 511] on button "Envoyer" at bounding box center [755, 498] width 78 height 41
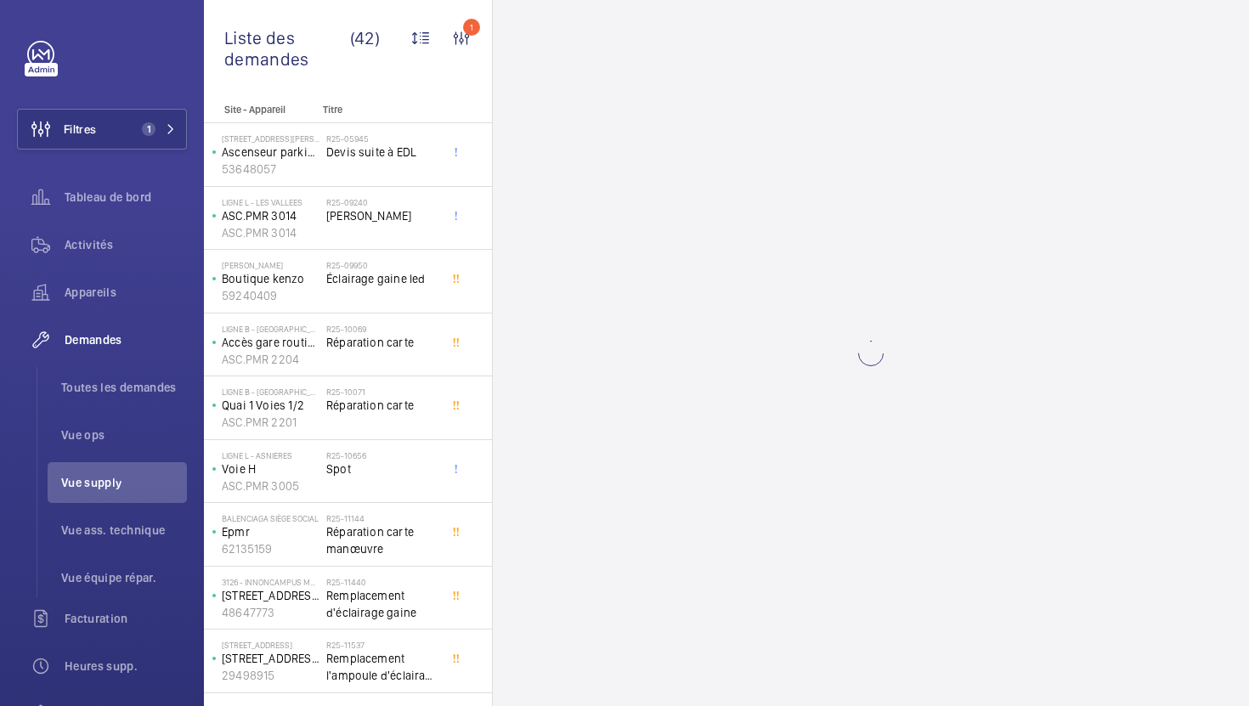
scroll to position [448, 0]
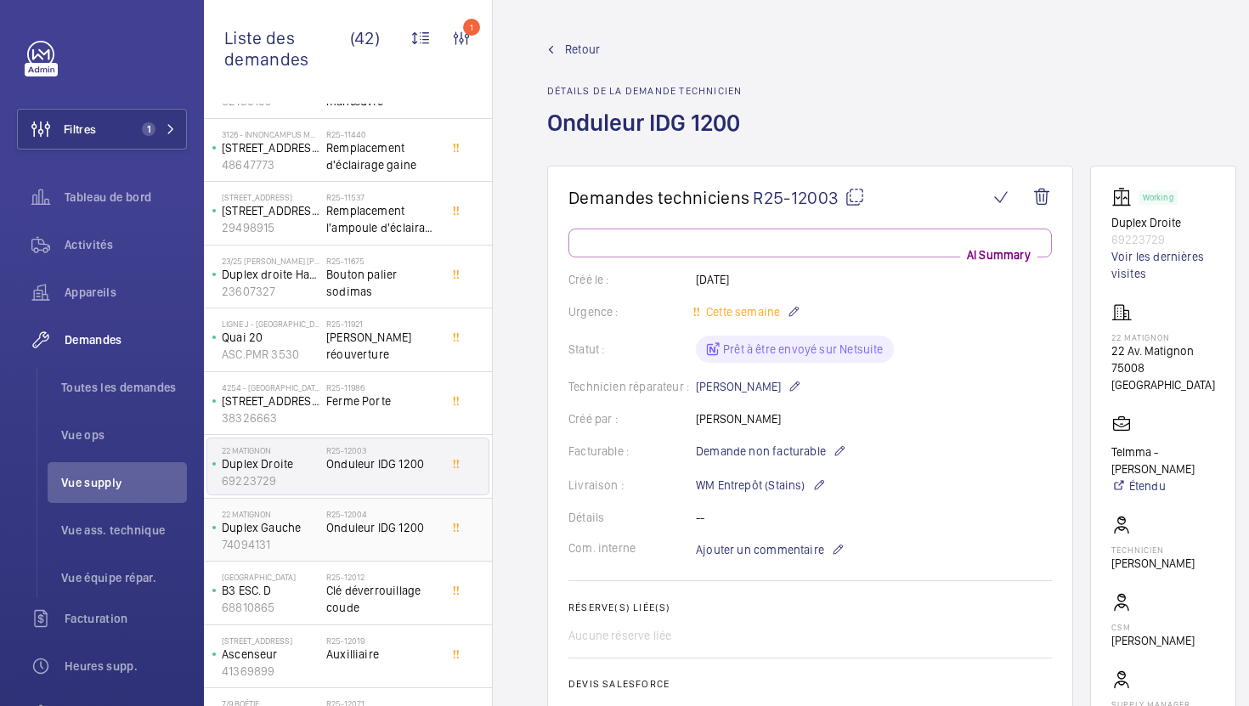
click at [411, 537] on div "R25-12004 Onduleur IDG 1200" at bounding box center [382, 533] width 112 height 49
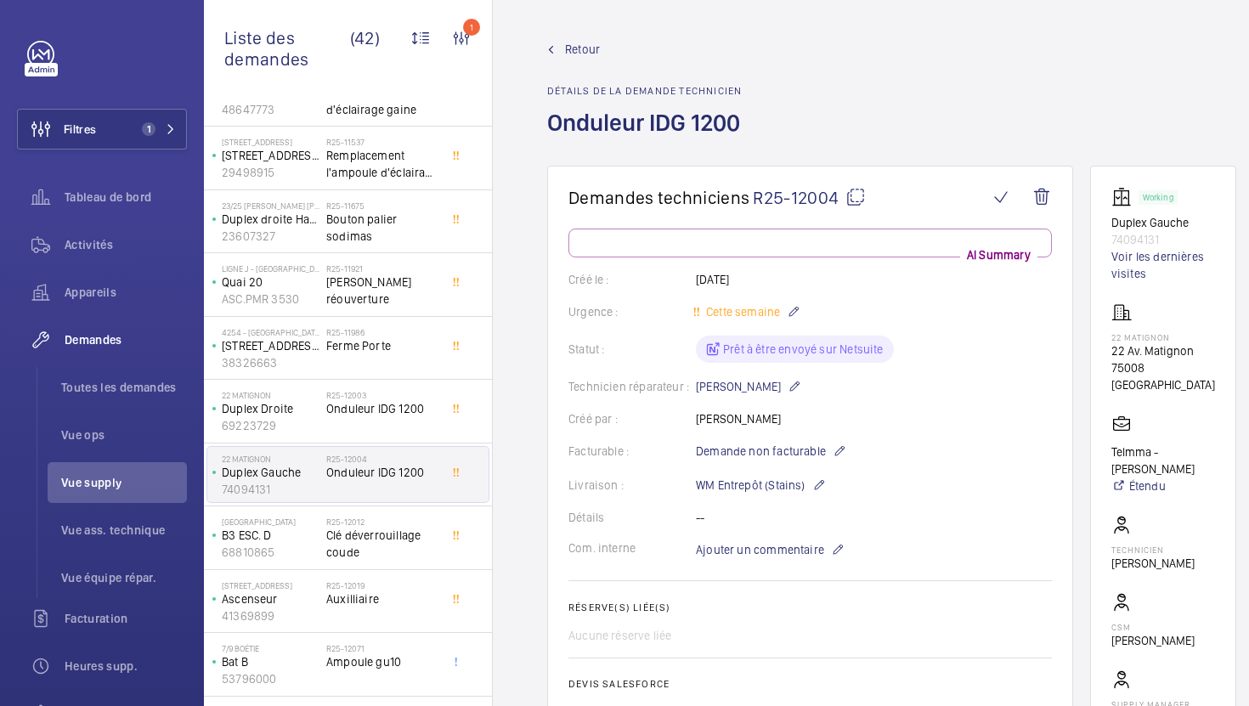
scroll to position [507, 0]
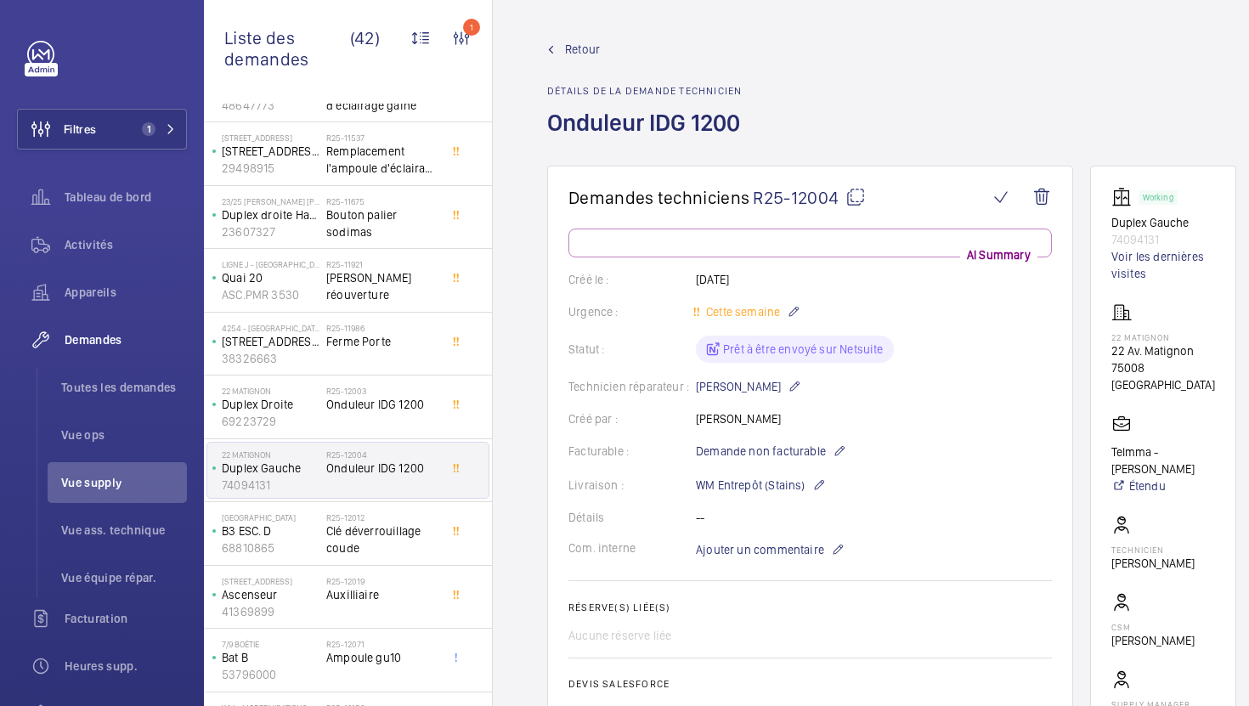
click at [399, 559] on div "R25-12012 Clé déverrouillage coude" at bounding box center [382, 537] width 112 height 49
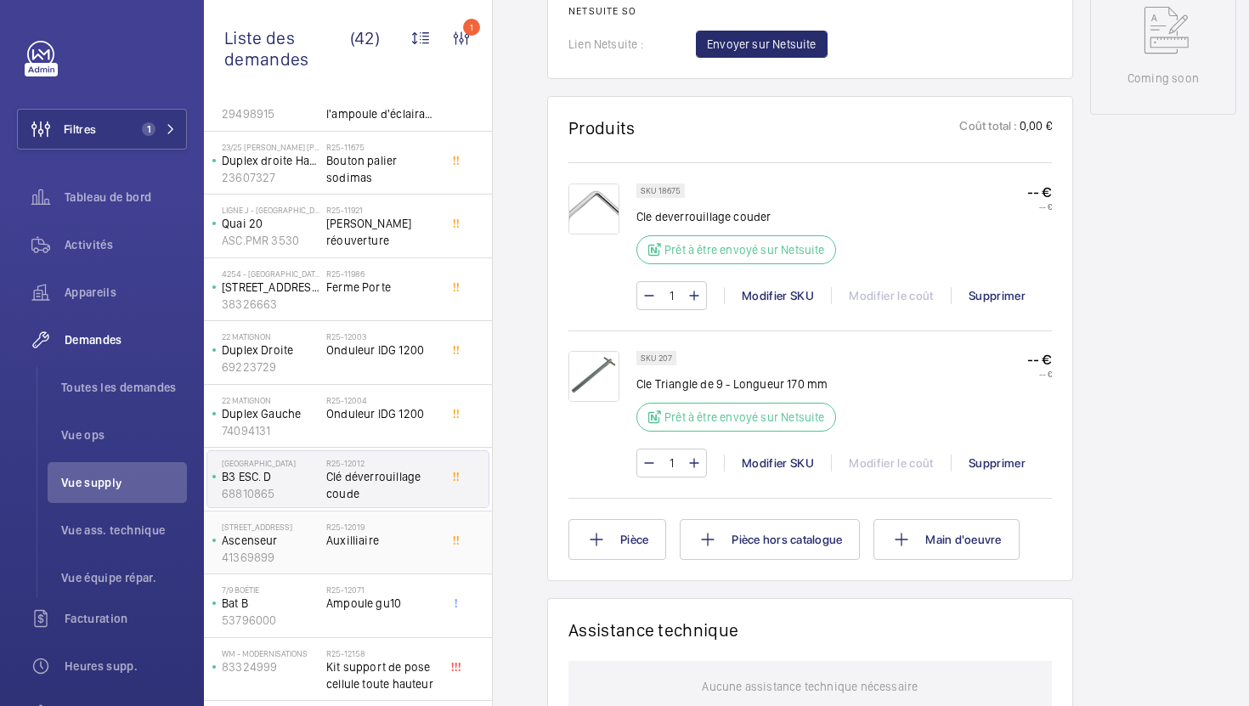
scroll to position [582, 0]
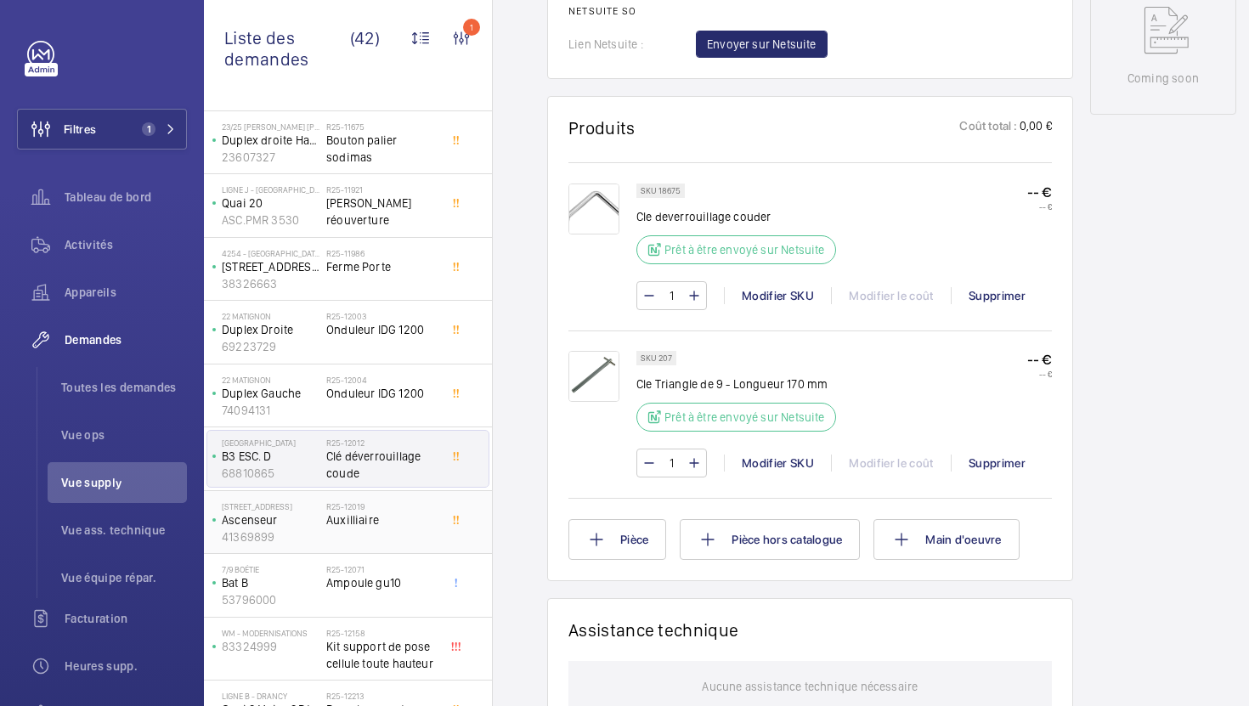
click at [428, 545] on div "R25-12019 Auxilliaire" at bounding box center [382, 525] width 112 height 49
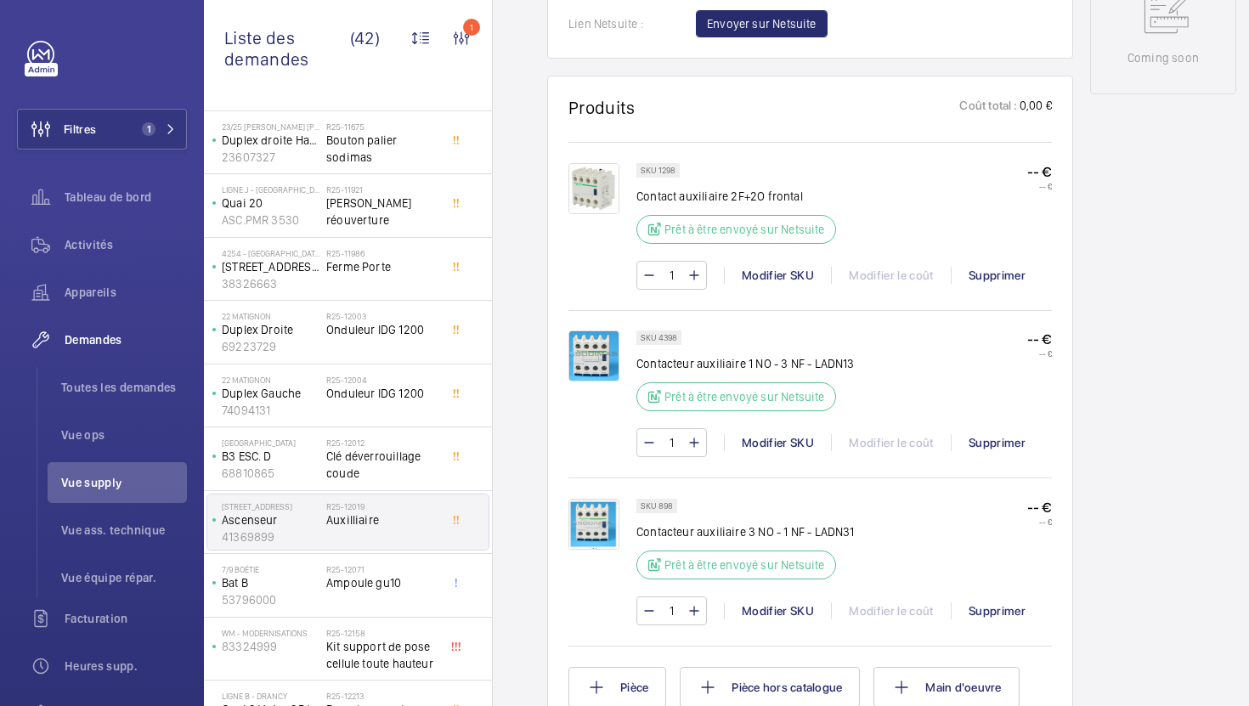
scroll to position [913, 0]
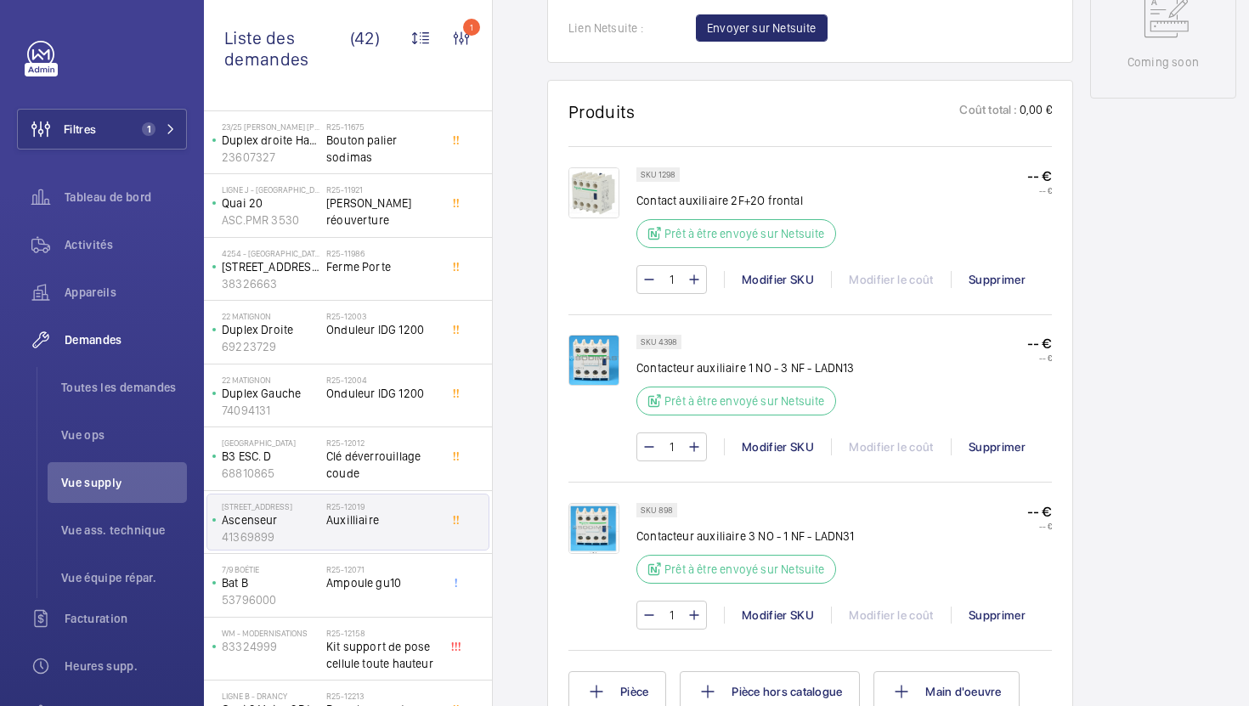
click at [672, 178] on p "SKU 1298" at bounding box center [658, 175] width 35 height 6
copy p "1298"
click at [671, 344] on p "SKU 4398" at bounding box center [659, 342] width 37 height 6
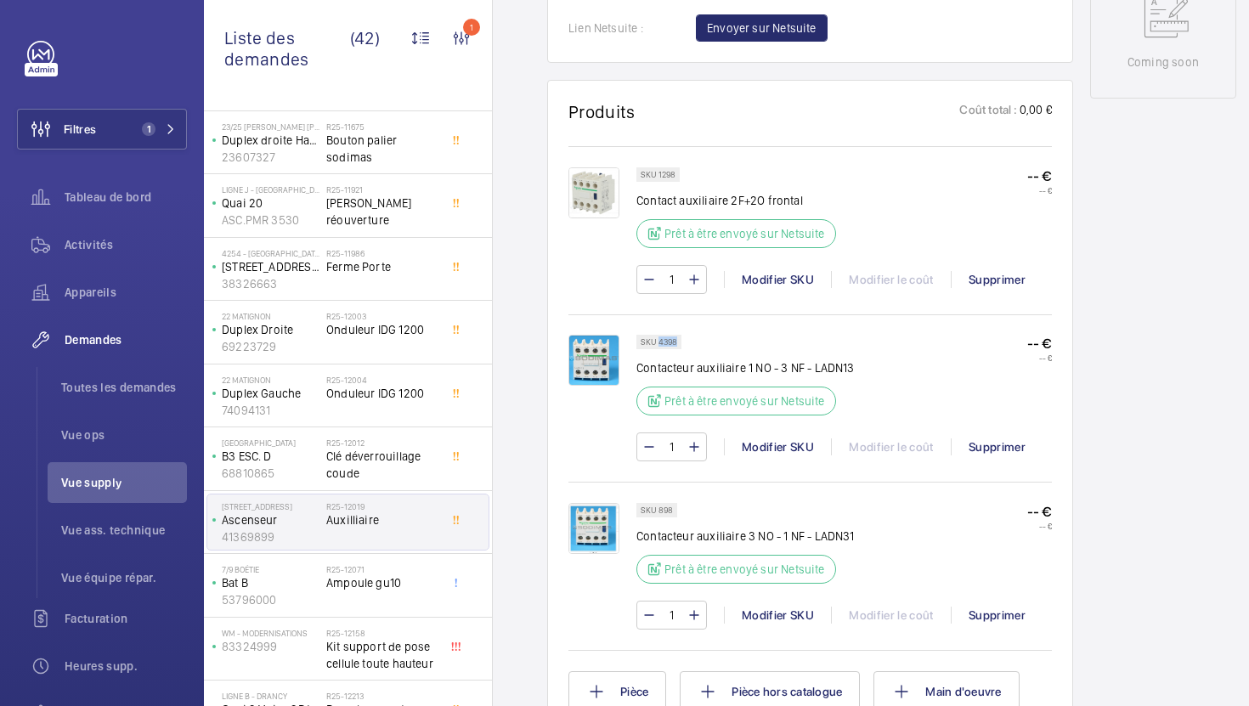
copy p "4398"
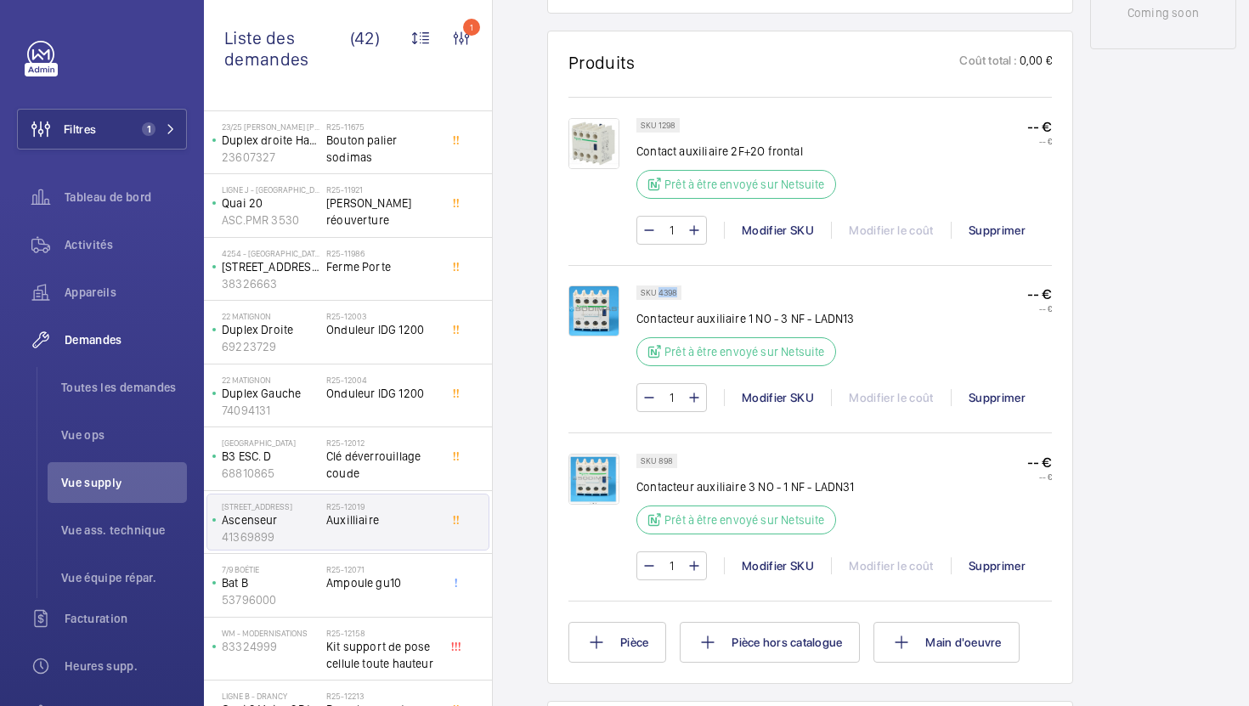
scroll to position [1011, 0]
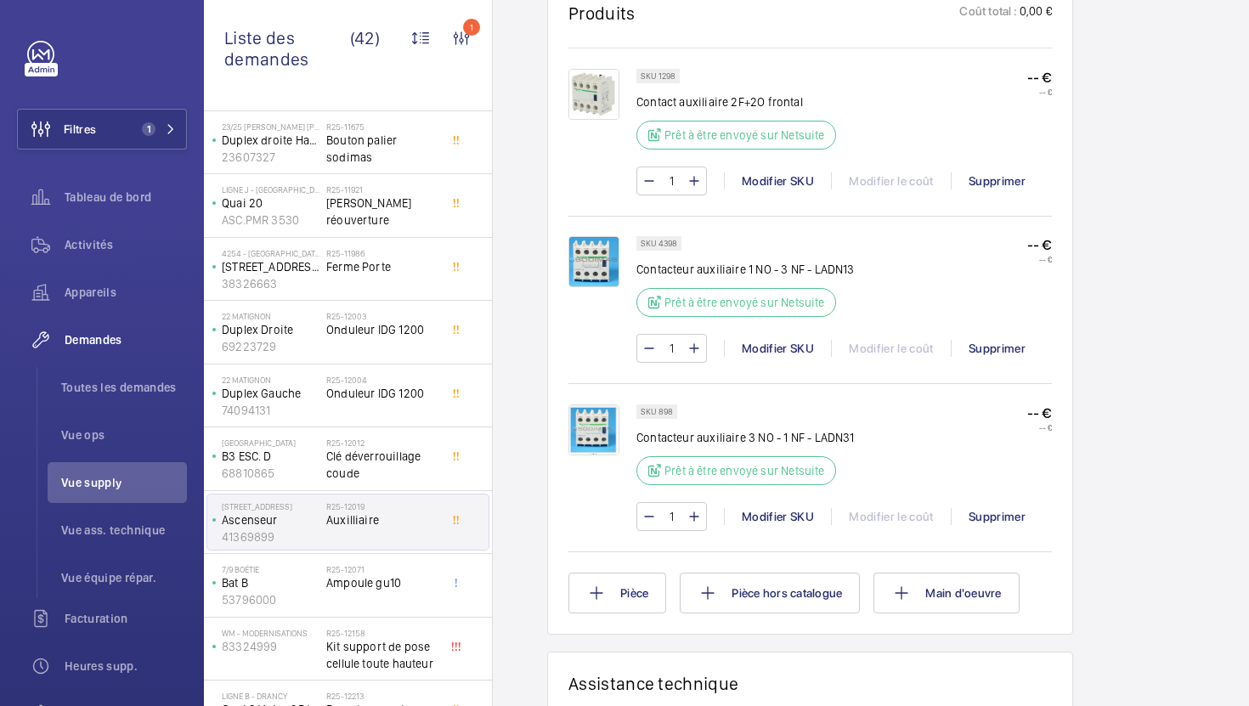
click at [663, 412] on p "SKU 898" at bounding box center [657, 412] width 32 height 6
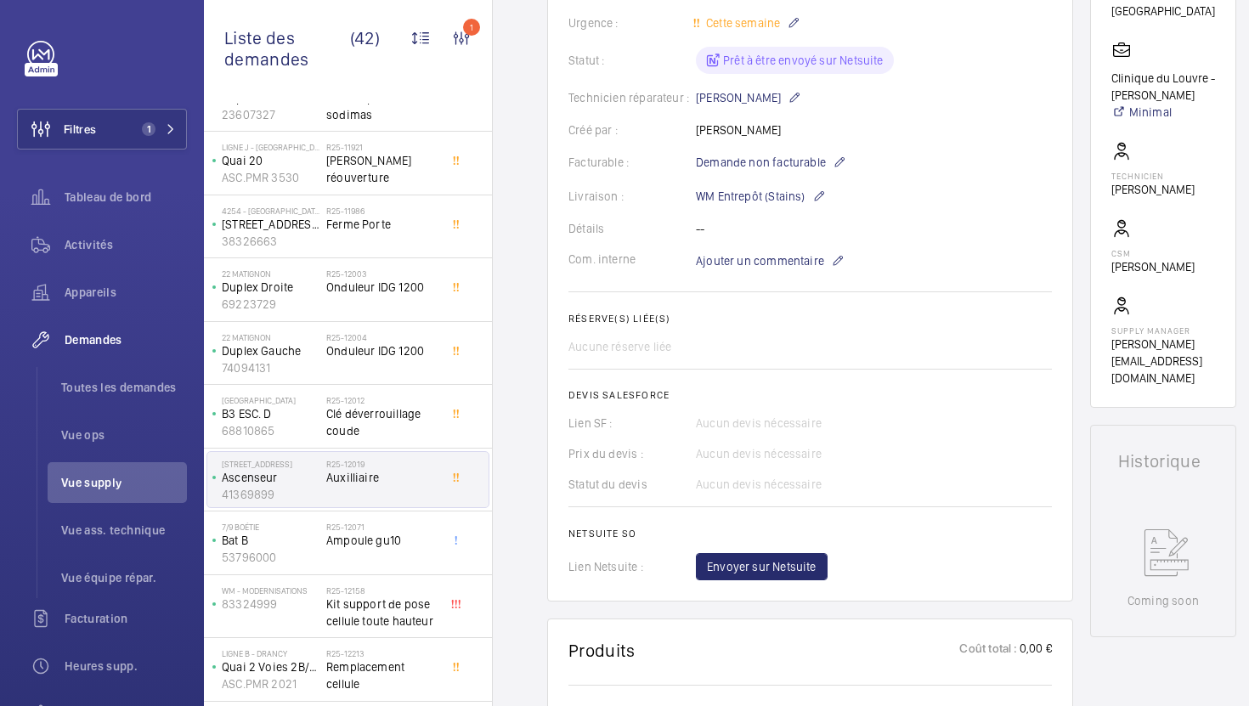
scroll to position [653, 0]
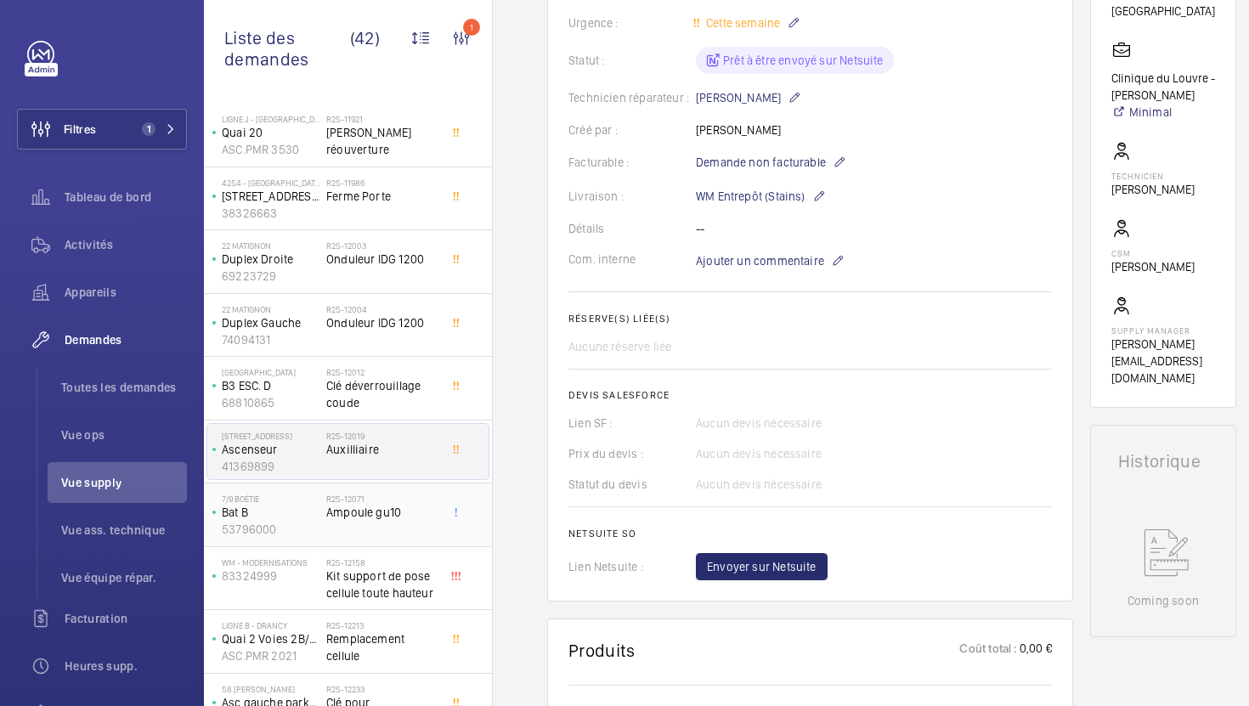
click at [427, 540] on div "R25-12071 Ampoule gu10" at bounding box center [382, 518] width 112 height 49
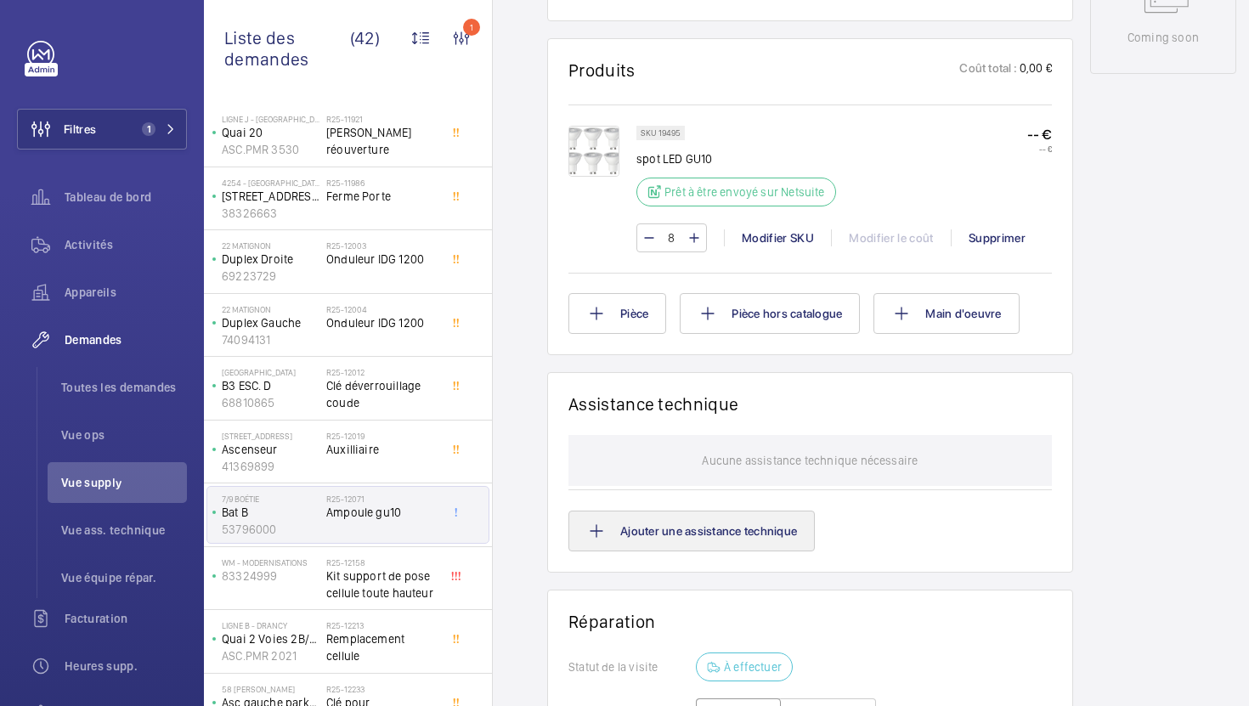
scroll to position [949, 0]
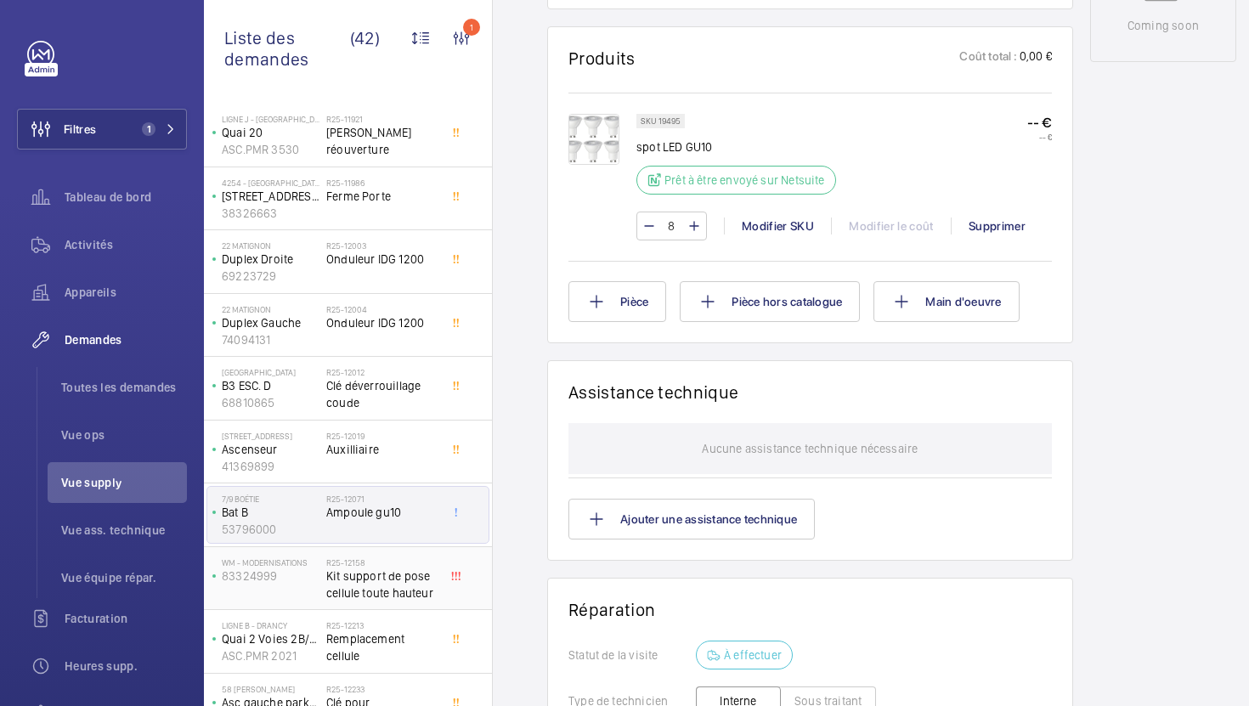
click at [433, 585] on span "Kit support de pose cellule toute hauteur" at bounding box center [382, 585] width 112 height 34
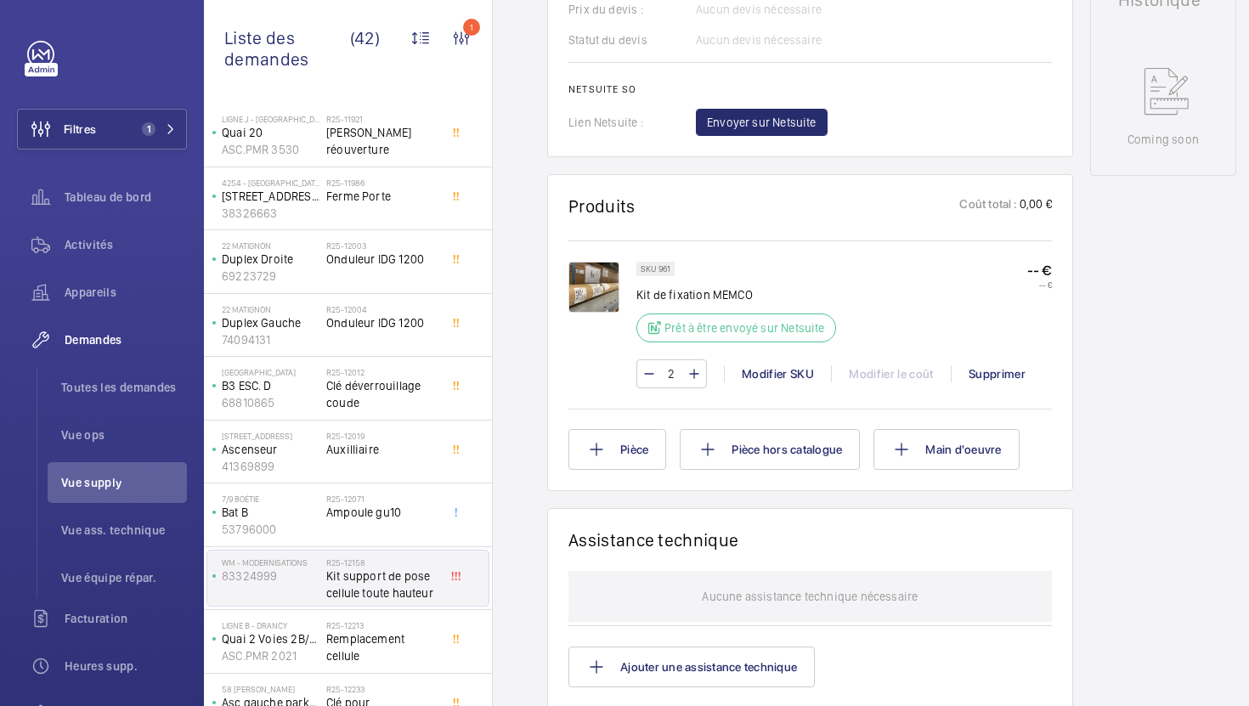
scroll to position [824, 0]
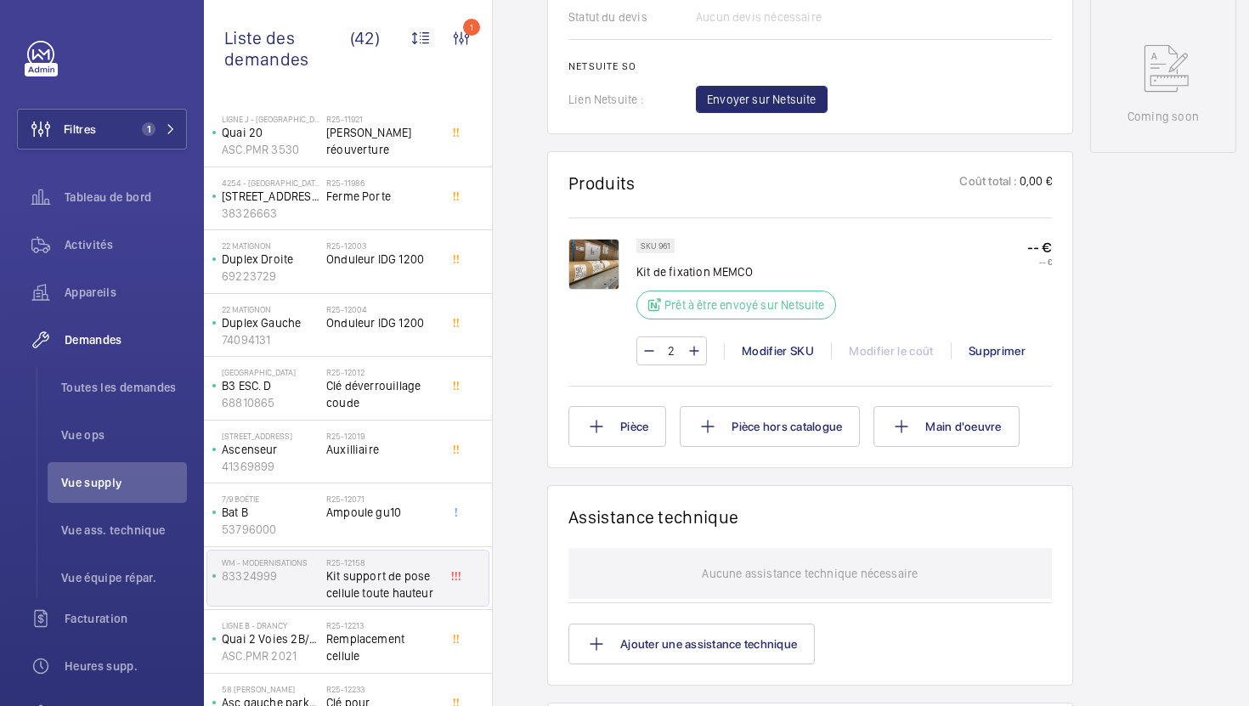
click at [665, 247] on p "SKU 961" at bounding box center [656, 246] width 30 height 6
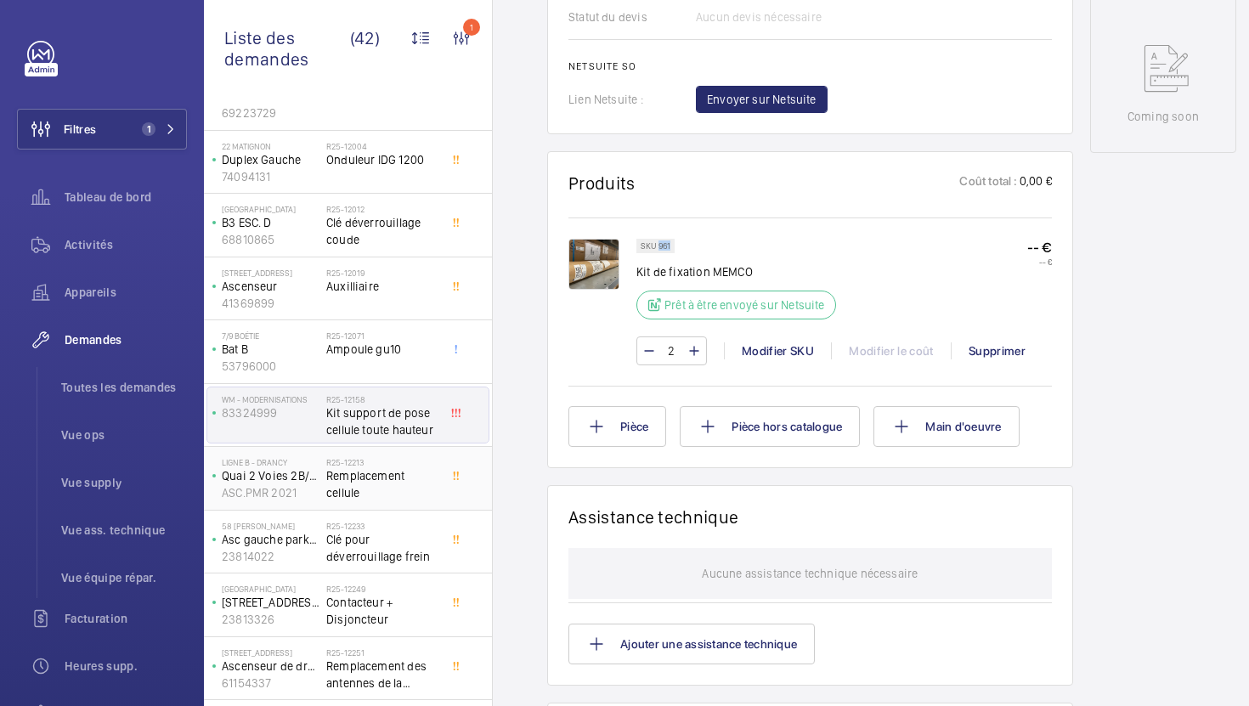
scroll to position [826, 0]
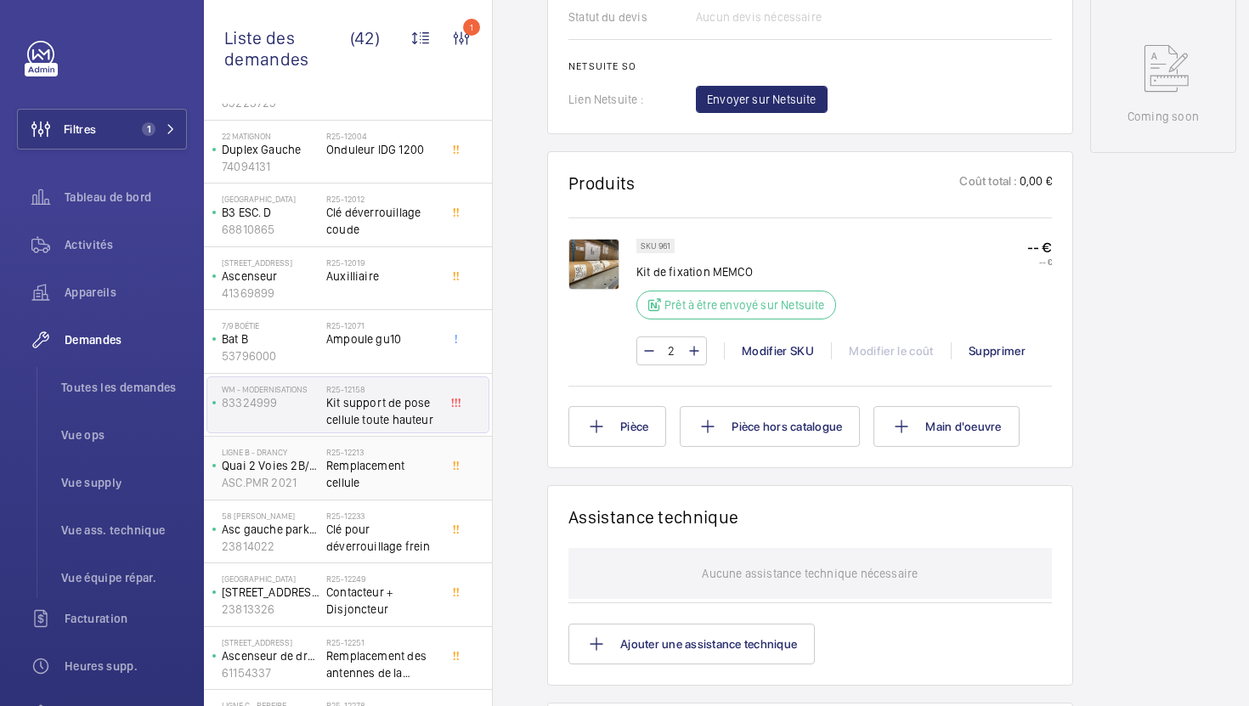
click at [404, 471] on span "Remplacement cellule" at bounding box center [382, 474] width 112 height 34
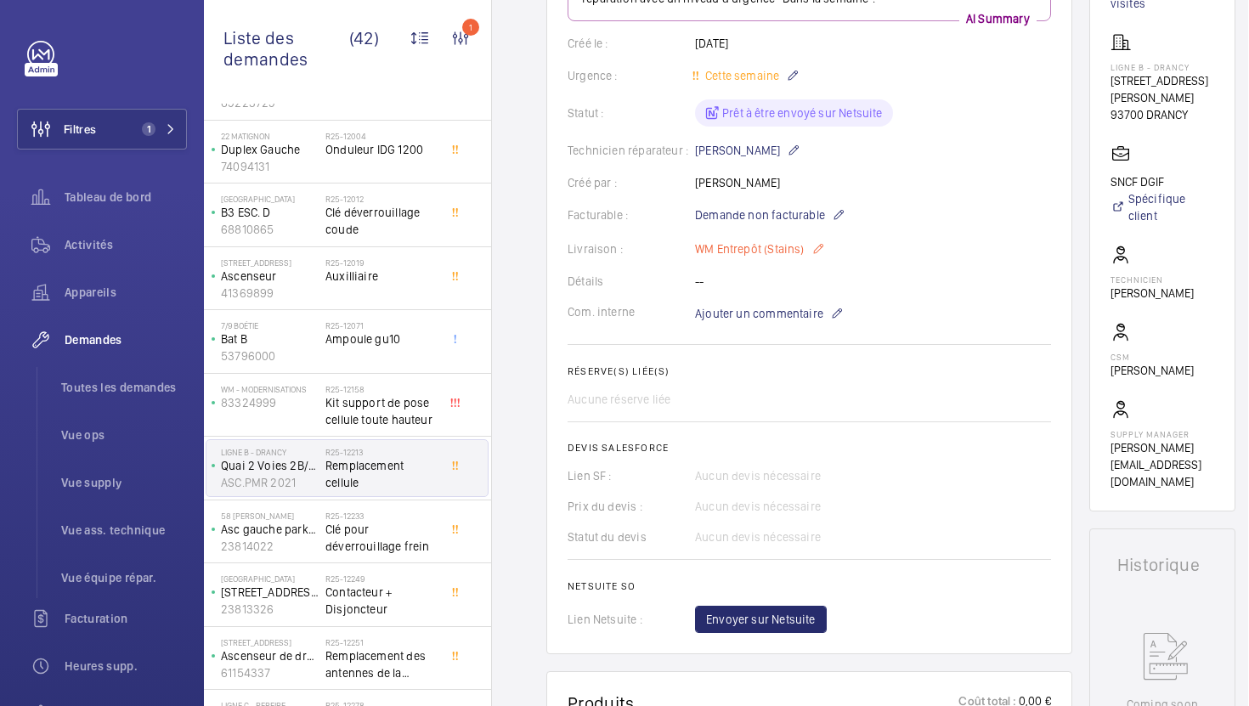
scroll to position [484, 0]
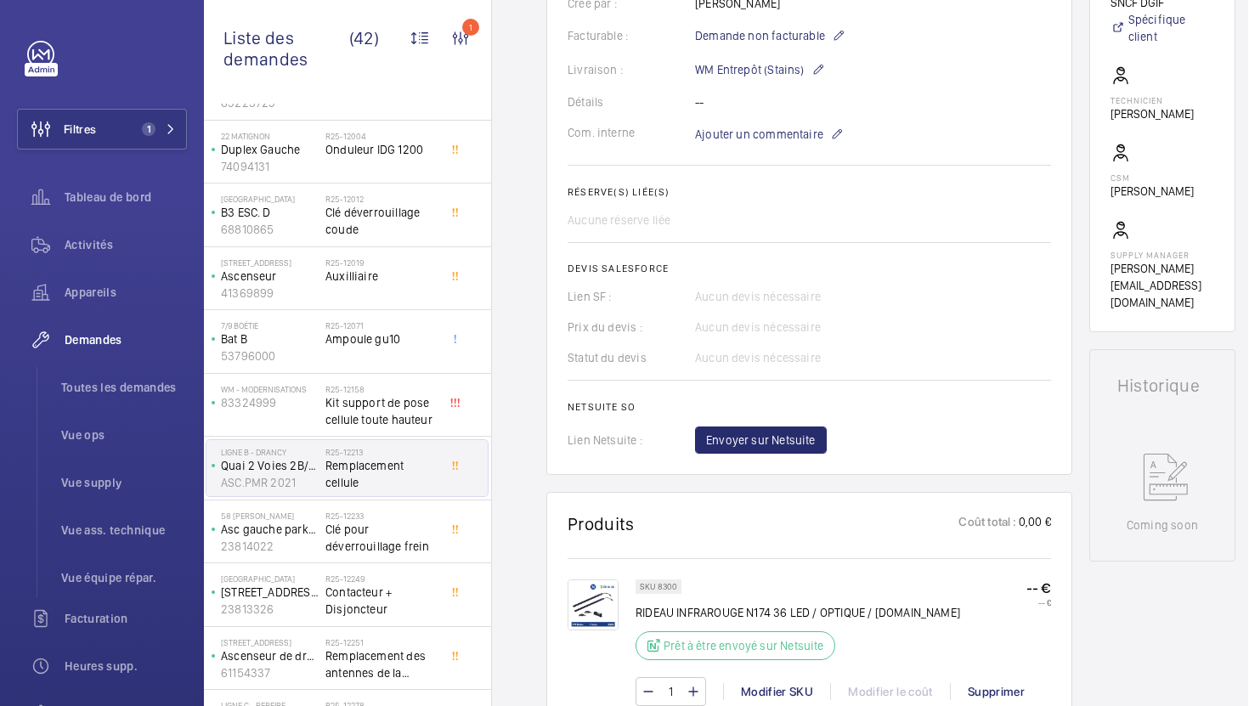
click at [674, 589] on p "SKU 8300" at bounding box center [658, 587] width 37 height 6
click at [665, 588] on p "SKU 8300" at bounding box center [658, 587] width 37 height 6
